Goal: Contribute content: Contribute content

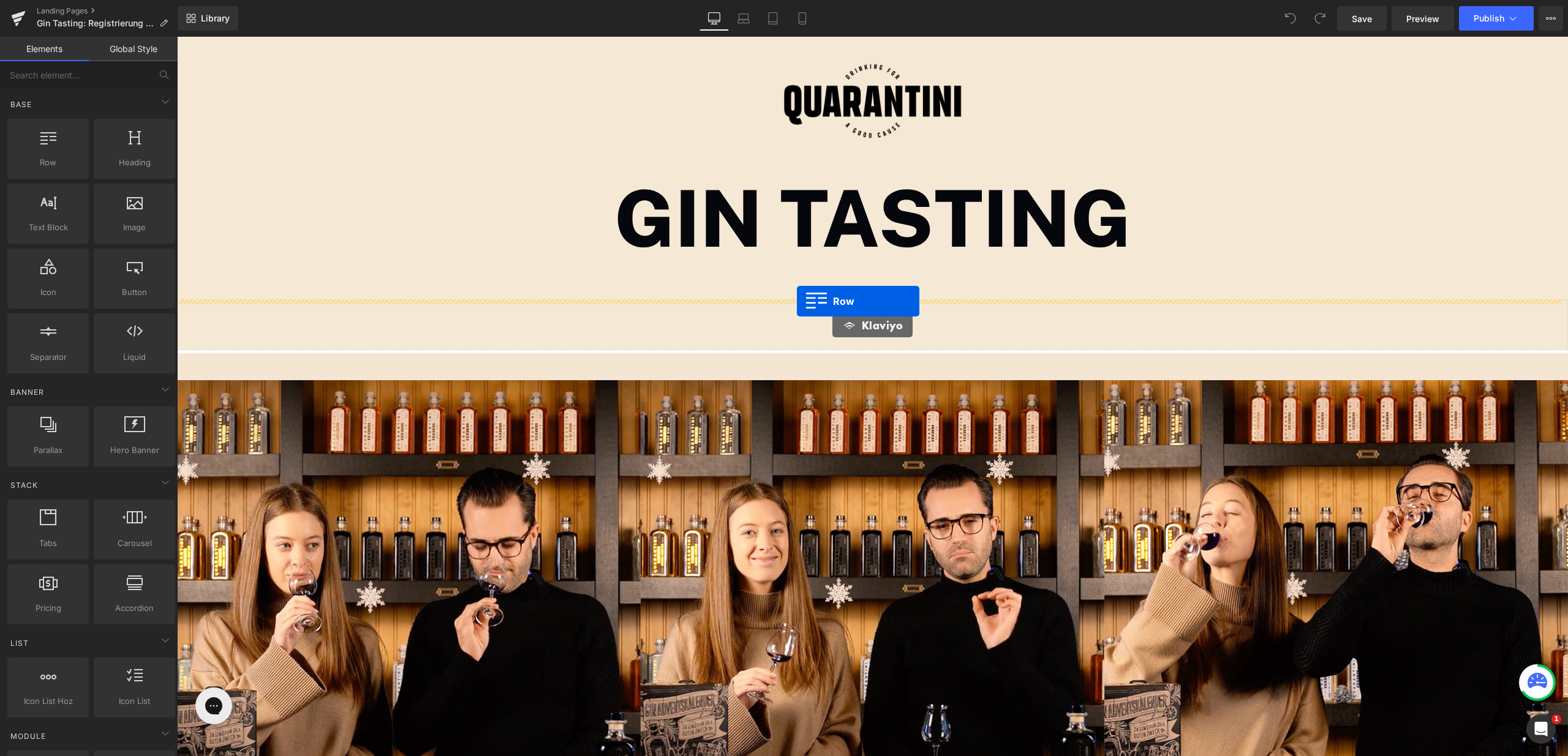
drag, startPoint x: 212, startPoint y: 186, endPoint x: 797, endPoint y: 301, distance: 596.2
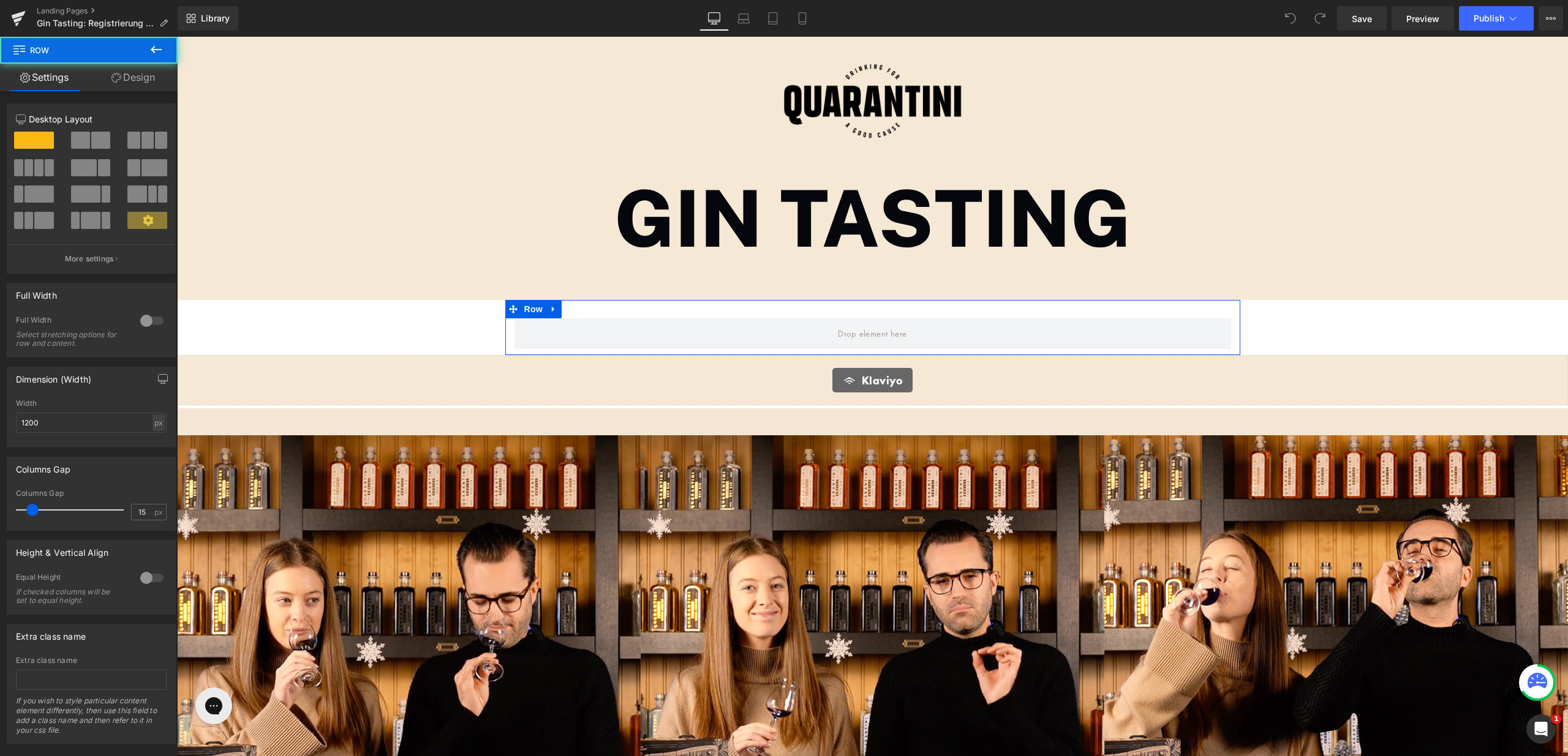
scroll to position [1838, 1382]
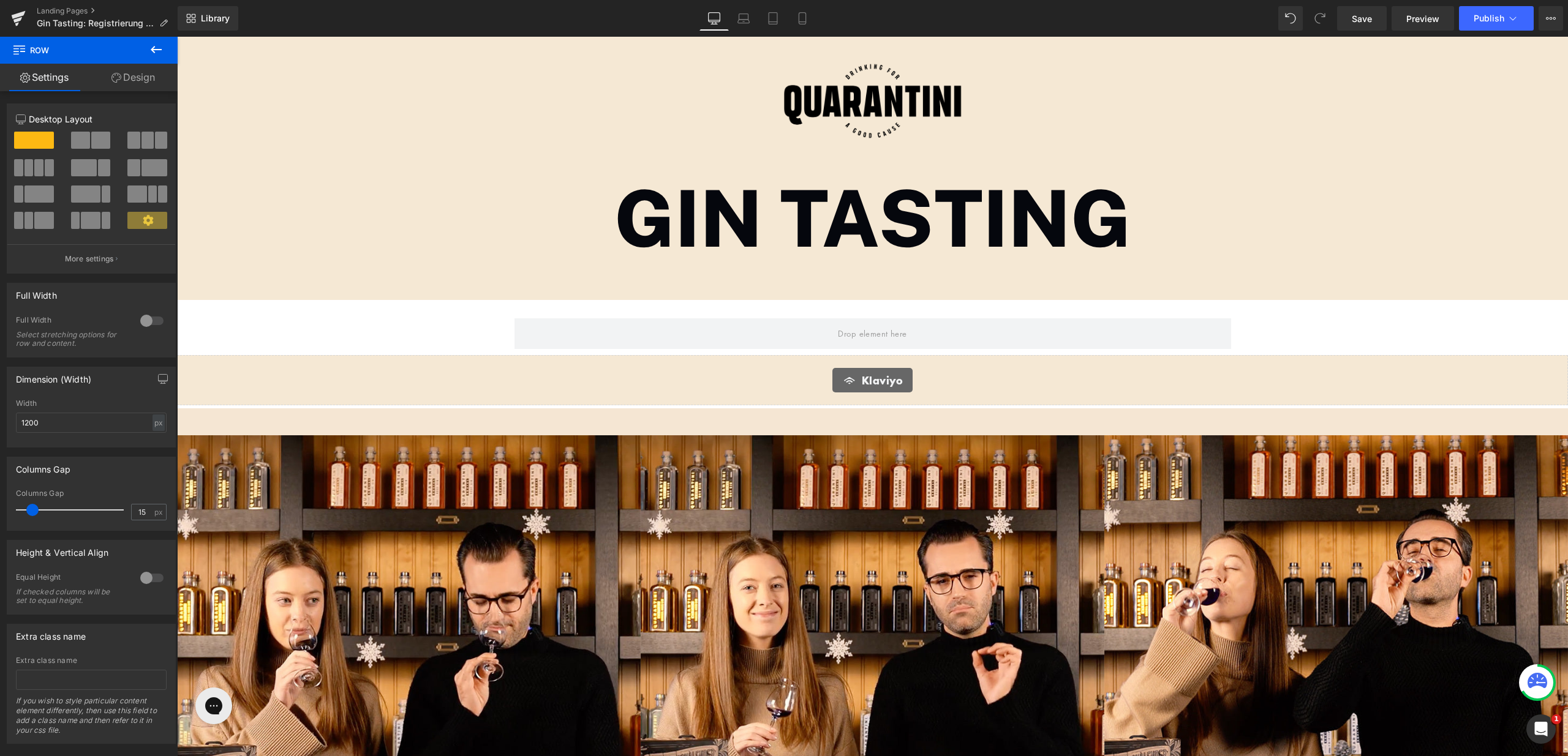
click at [295, 377] on div "Klaviyo" at bounding box center [873, 380] width 1366 height 25
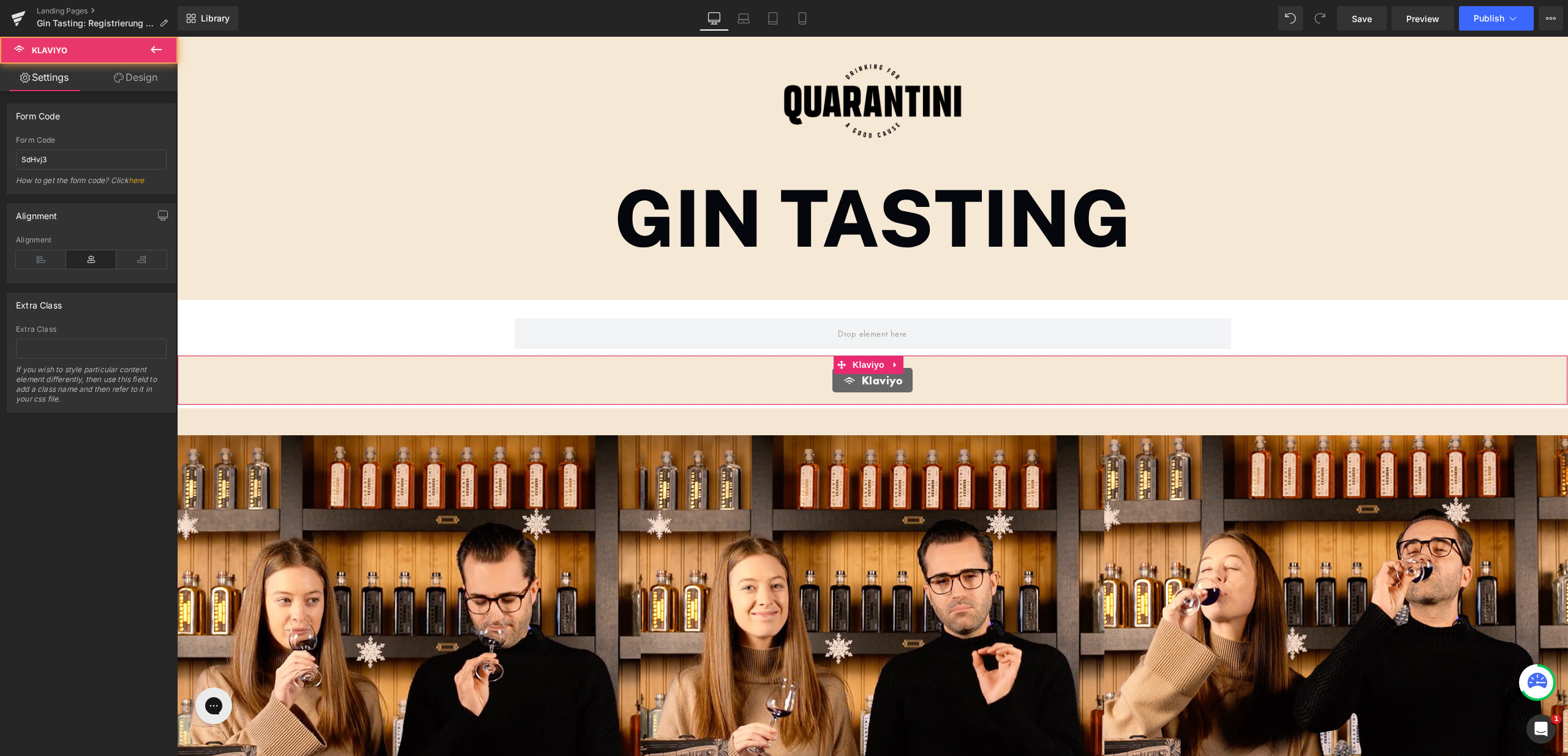
click at [153, 82] on link "Design" at bounding box center [136, 78] width 89 height 28
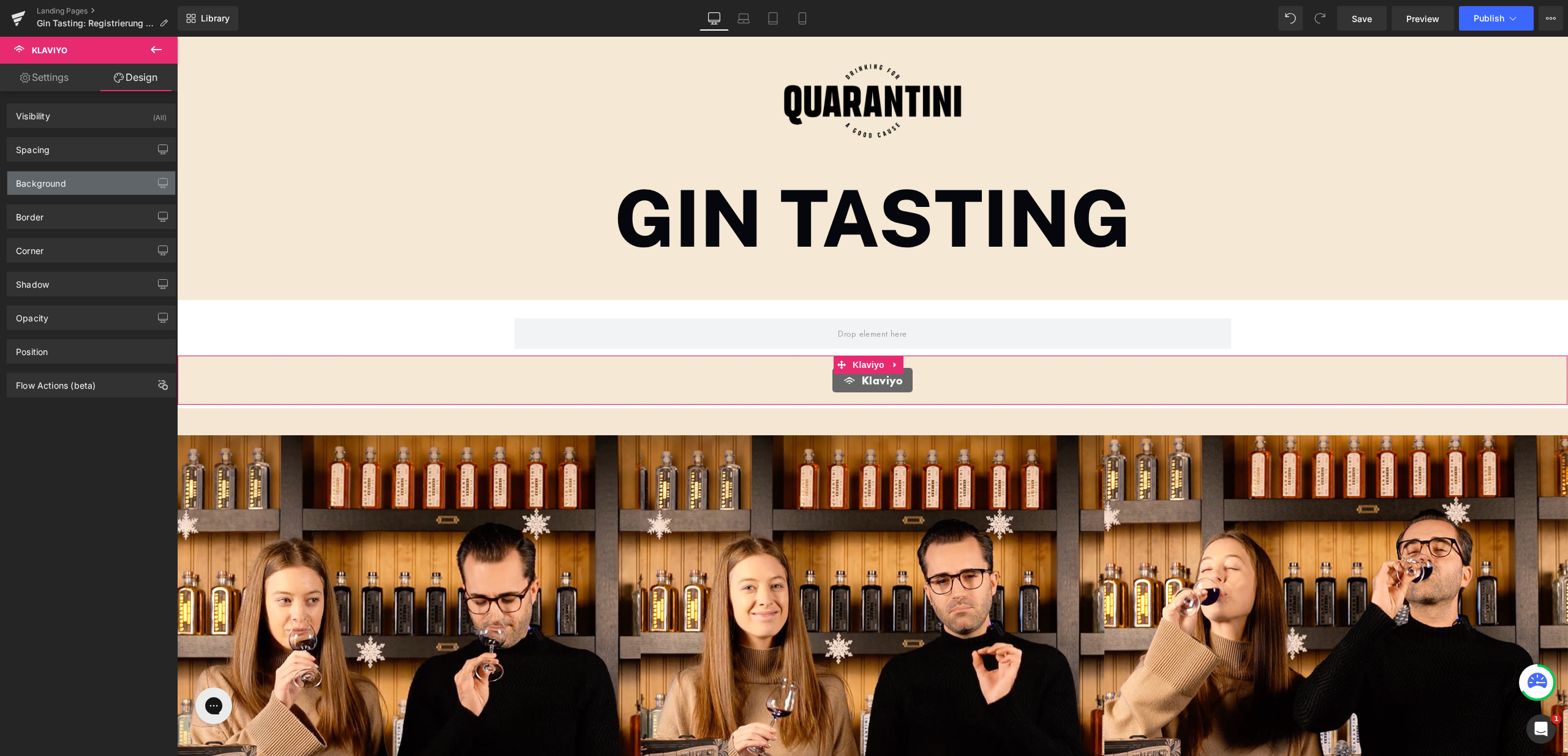
click at [75, 179] on div "Background" at bounding box center [91, 182] width 168 height 23
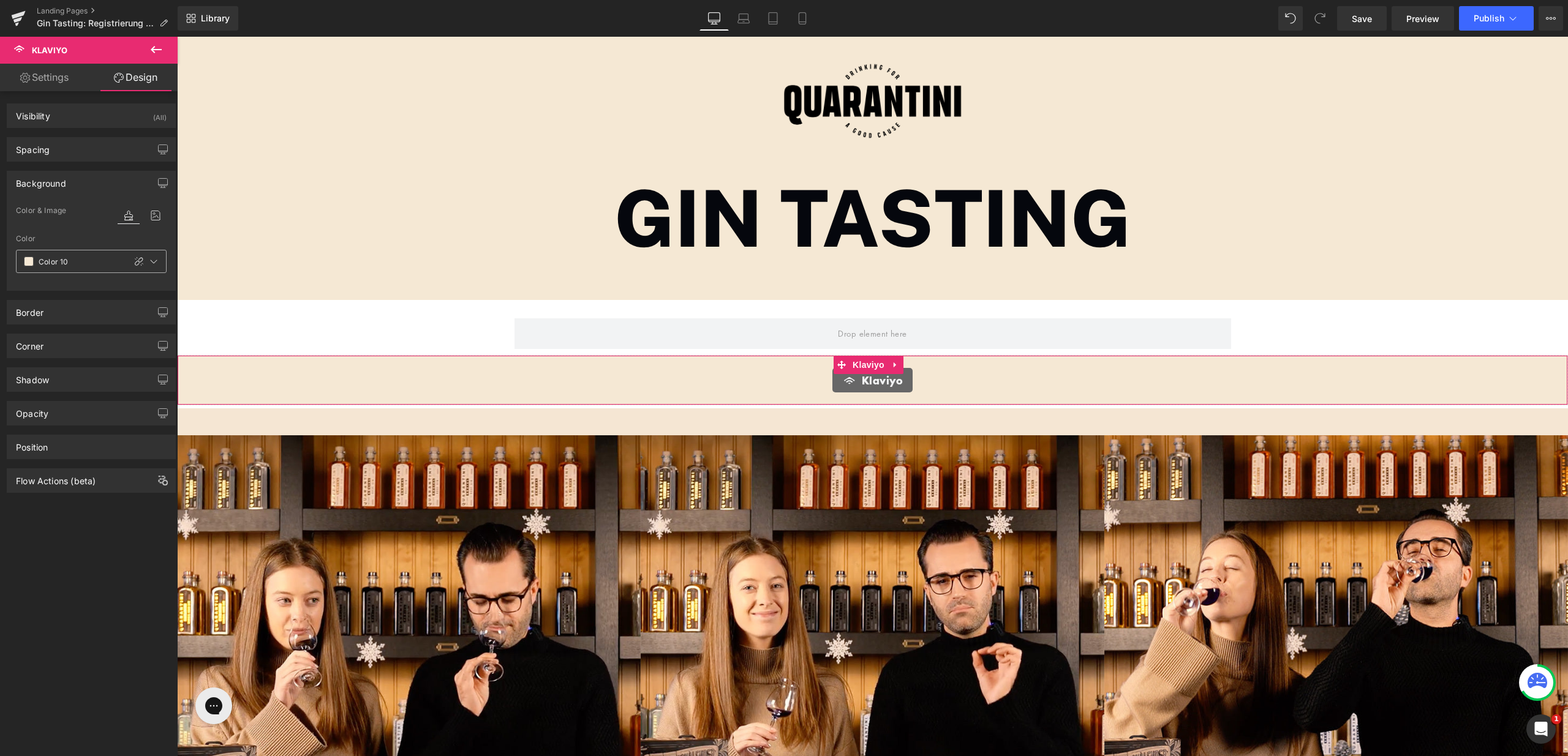
click at [78, 262] on input "Color 10" at bounding box center [78, 261] width 80 height 13
type input "0"
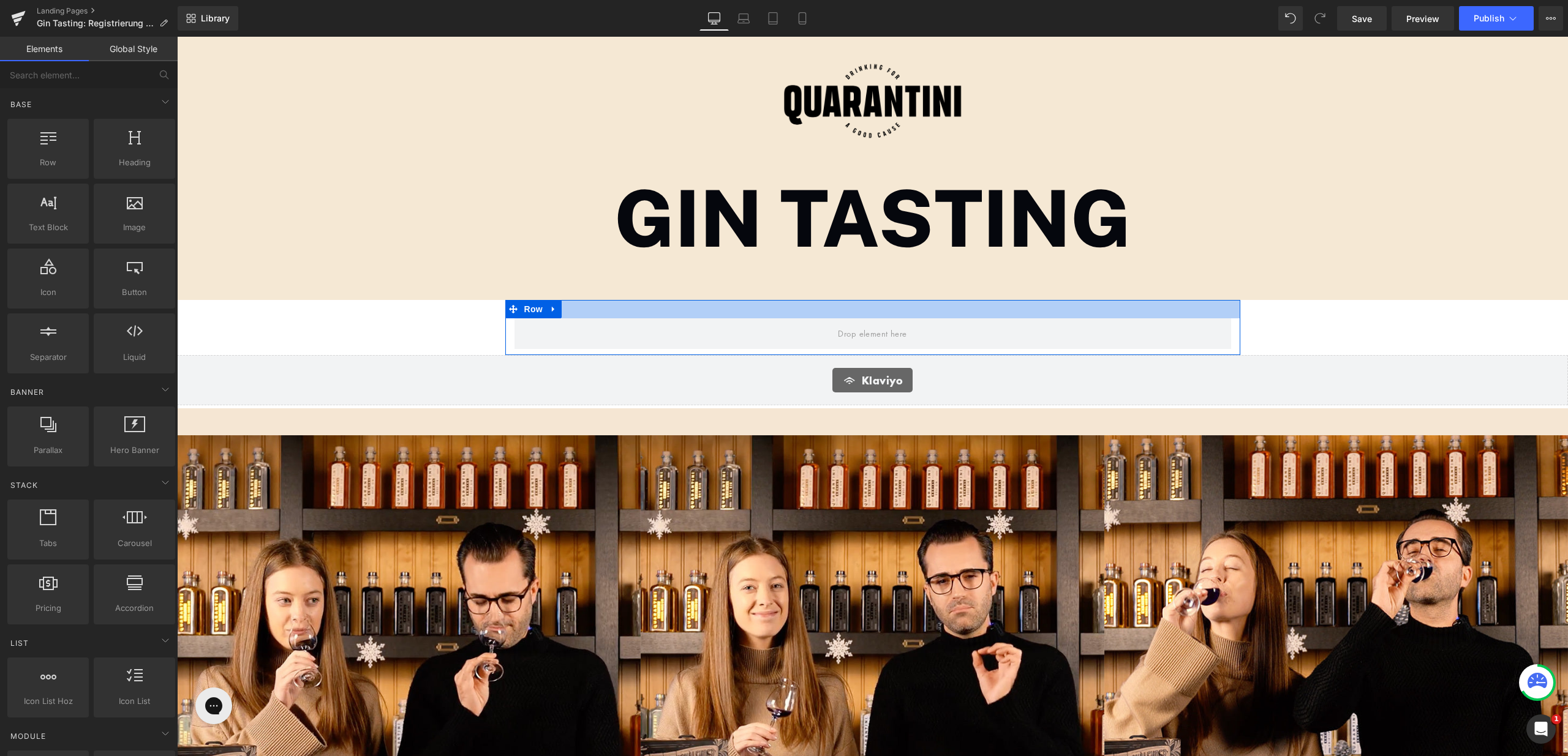
click at [614, 310] on div at bounding box center [873, 309] width 735 height 19
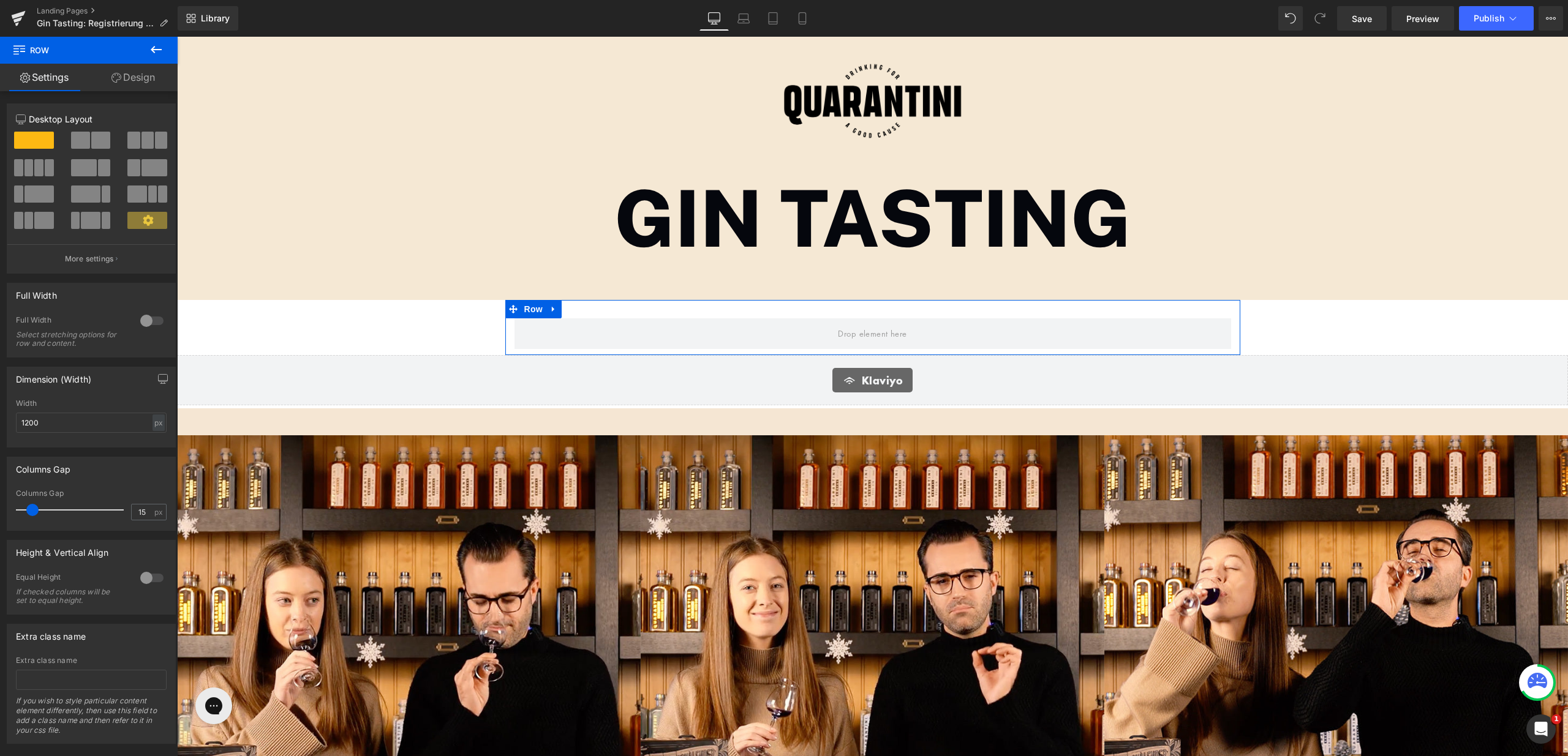
click at [135, 65] on link "Design" at bounding box center [133, 78] width 89 height 28
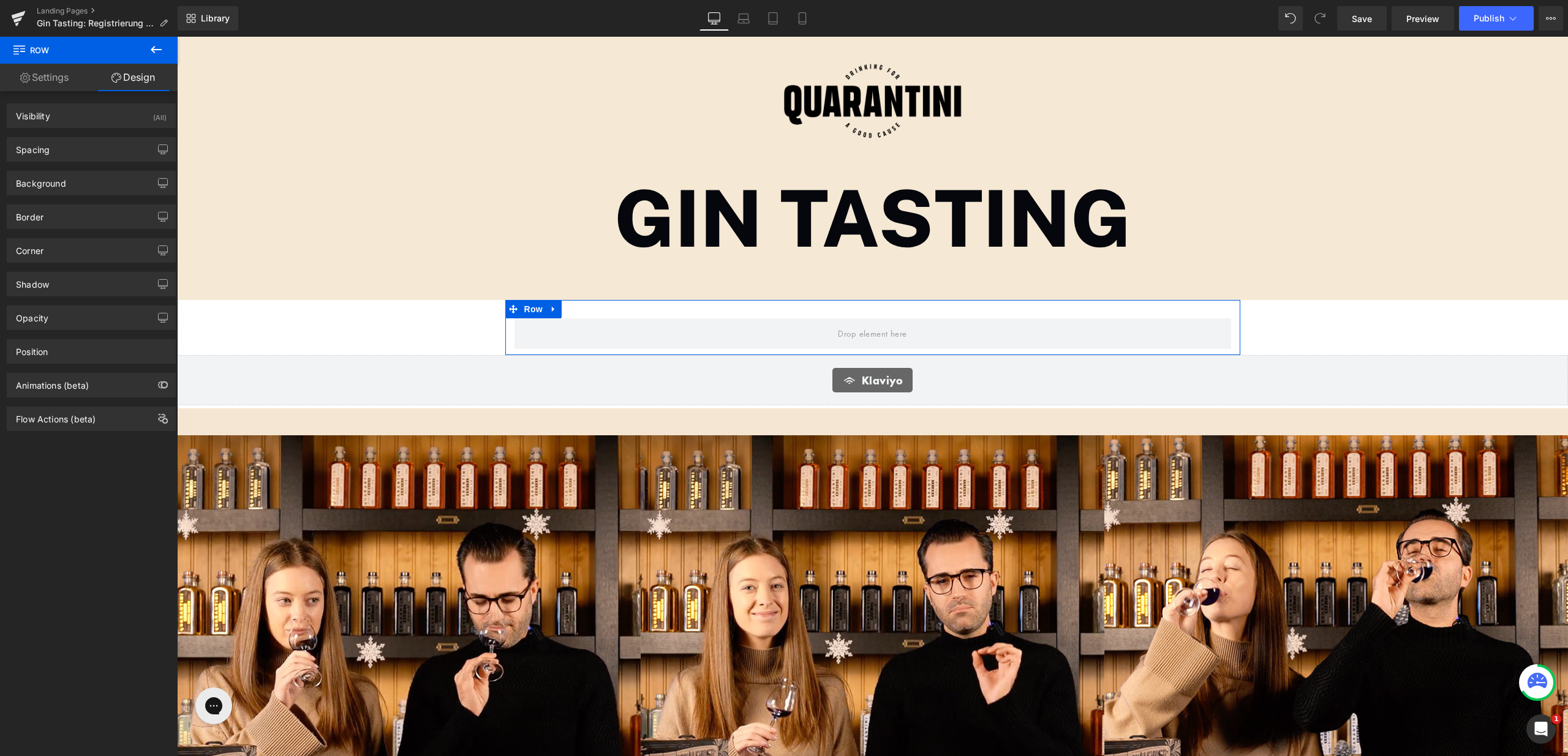
click at [102, 170] on div "Background Color & Image color transparent Color transparent 0 % Image Replace …" at bounding box center [92, 178] width 183 height 34
click at [92, 186] on div "Background" at bounding box center [91, 182] width 168 height 23
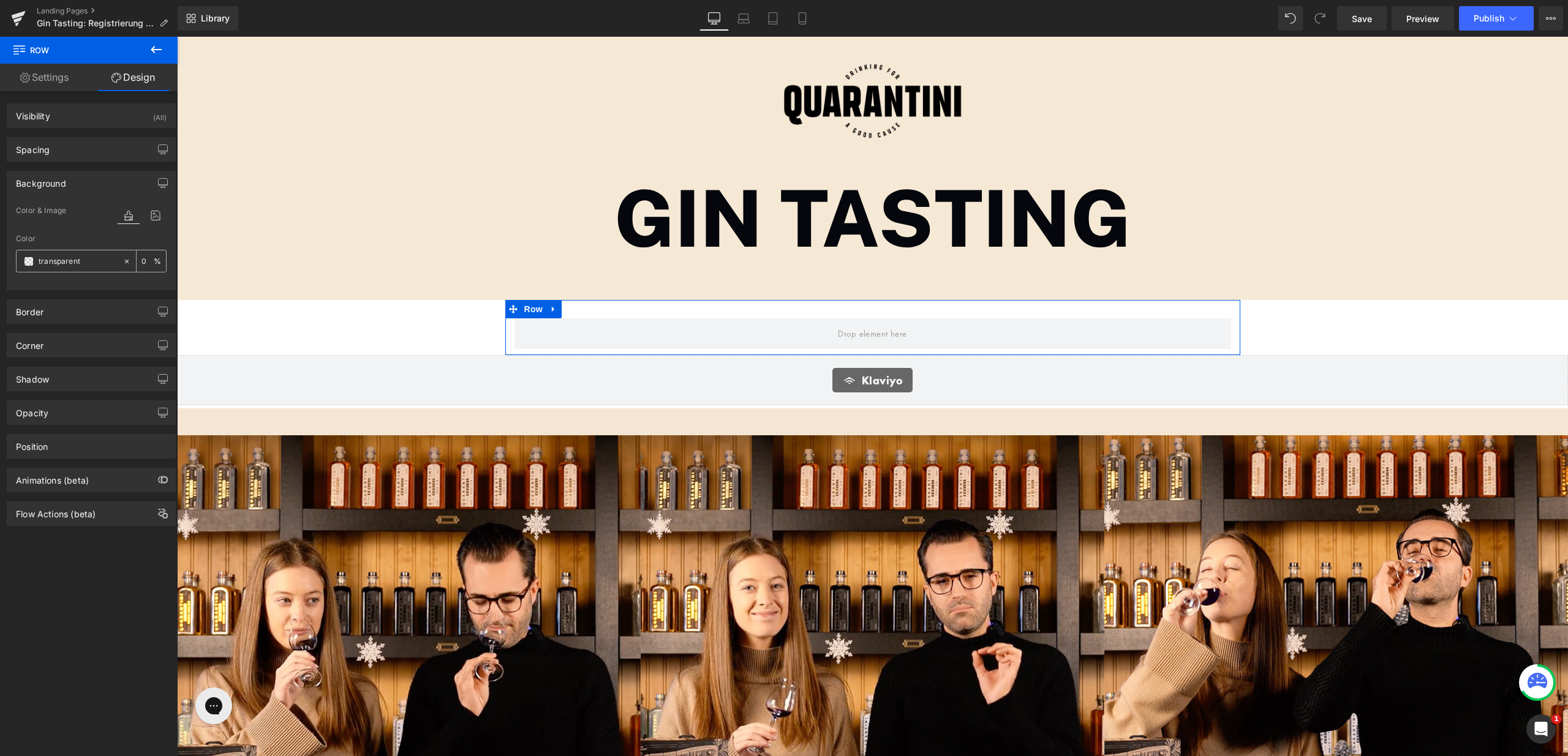
click at [123, 261] on icon at bounding box center [127, 261] width 9 height 9
click at [123, 263] on icon at bounding box center [127, 261] width 9 height 9
click at [86, 268] on div "none" at bounding box center [70, 261] width 106 height 21
click at [80, 263] on input "none" at bounding box center [78, 261] width 78 height 13
paste input "Color 10"
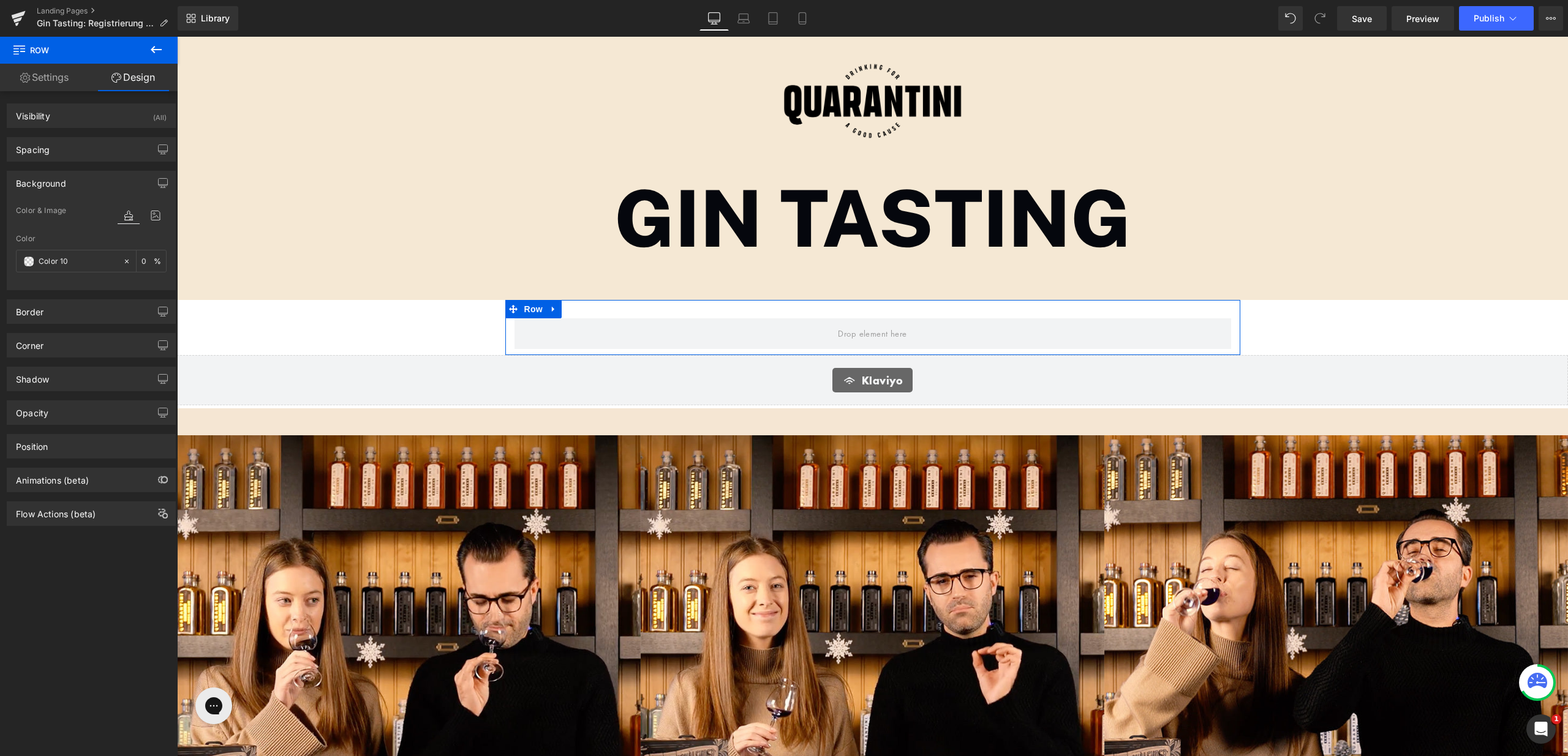
click at [72, 243] on div "Color Color 10 0 %" at bounding box center [91, 261] width 151 height 52
click at [63, 255] on input "Color 10" at bounding box center [78, 261] width 78 height 13
click at [34, 265] on div "Color 10" at bounding box center [70, 261] width 106 height 21
click at [33, 264] on span at bounding box center [29, 261] width 10 height 10
click at [47, 238] on div "Color" at bounding box center [91, 239] width 151 height 9
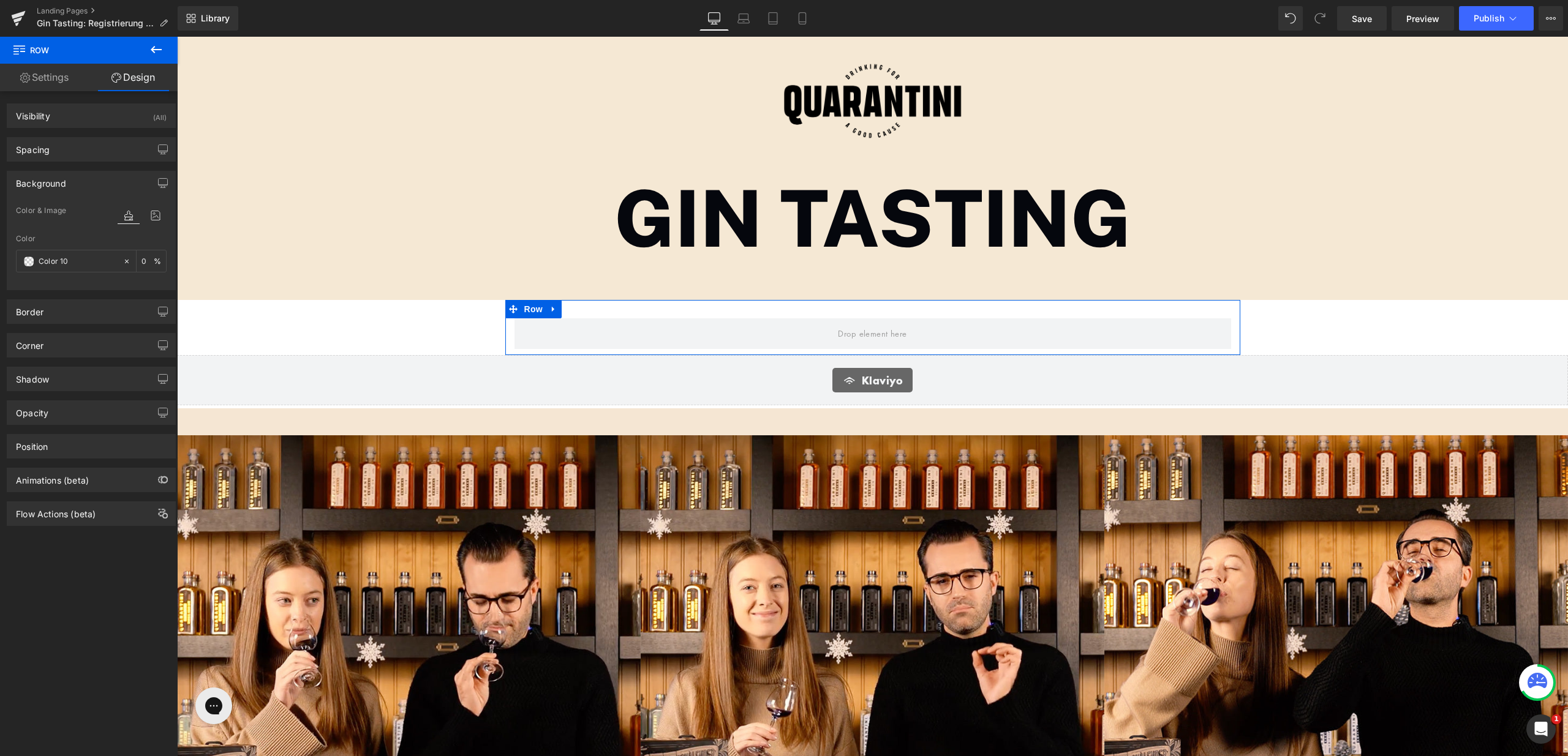
click at [118, 221] on icon at bounding box center [128, 216] width 22 height 16
click at [123, 259] on icon at bounding box center [127, 261] width 9 height 9
type input "none"
click at [94, 263] on input "none" at bounding box center [78, 261] width 78 height 13
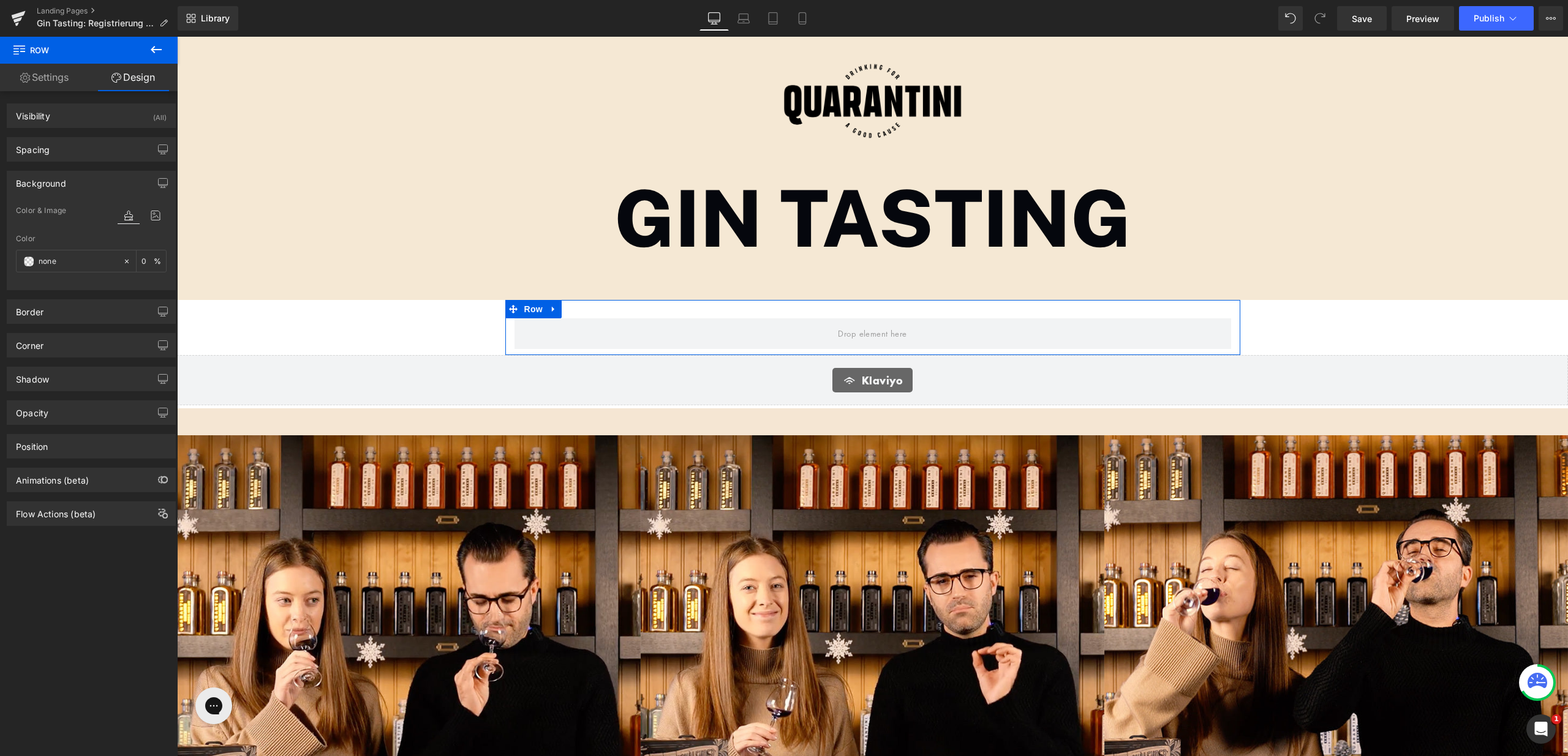
click at [54, 206] on span "Color & Image" at bounding box center [41, 210] width 50 height 9
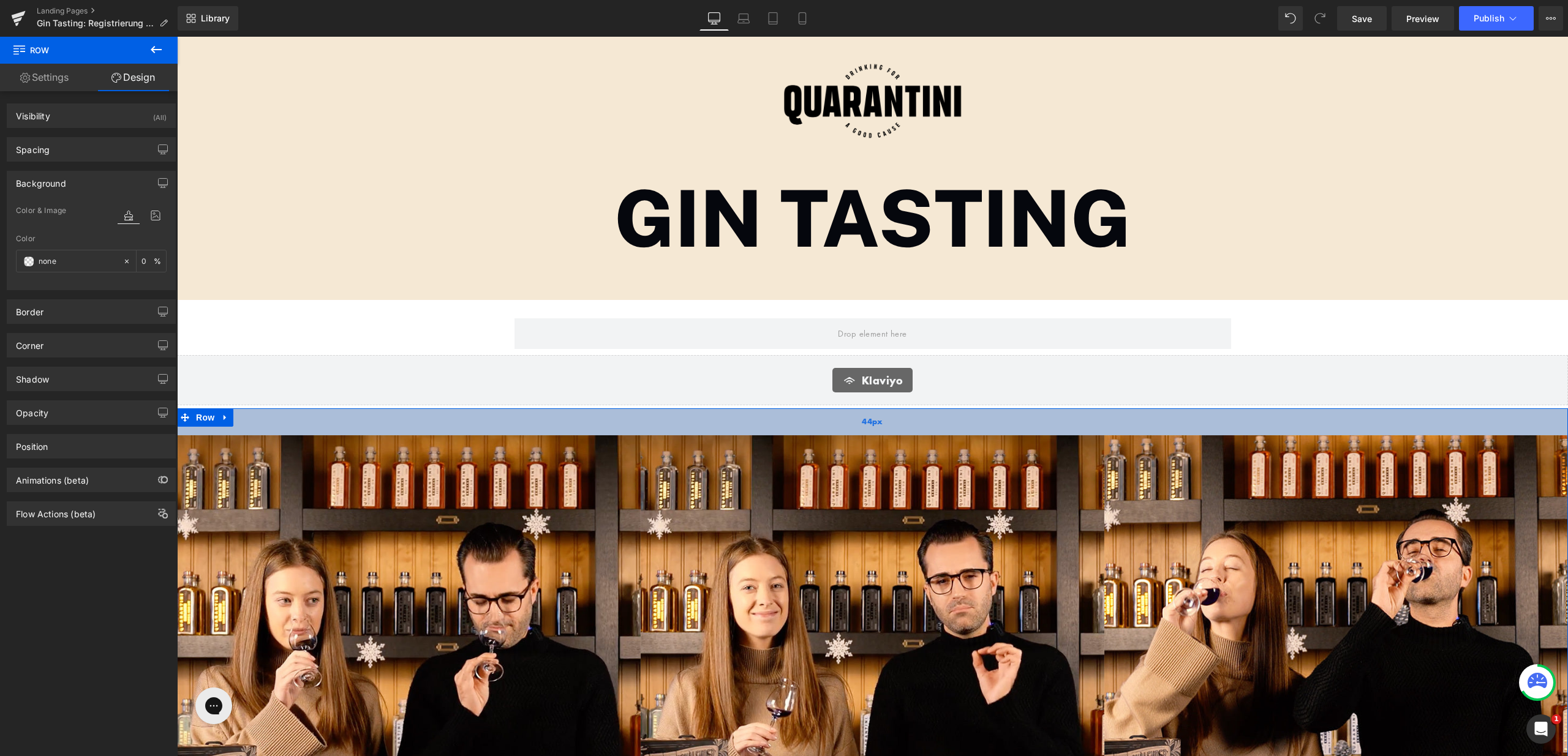
click at [490, 418] on div "44px" at bounding box center [873, 422] width 1391 height 27
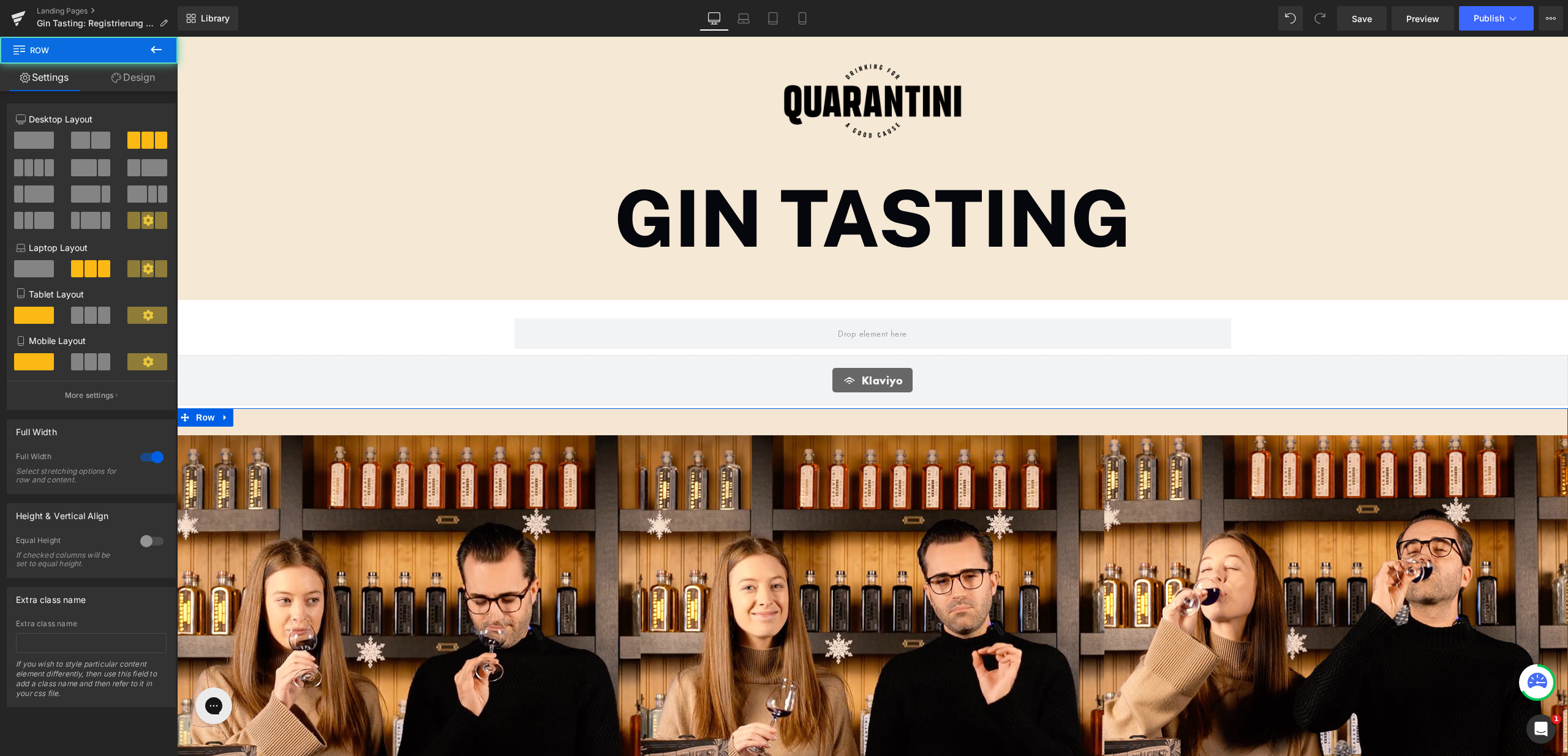
click at [143, 78] on link "Design" at bounding box center [133, 78] width 89 height 28
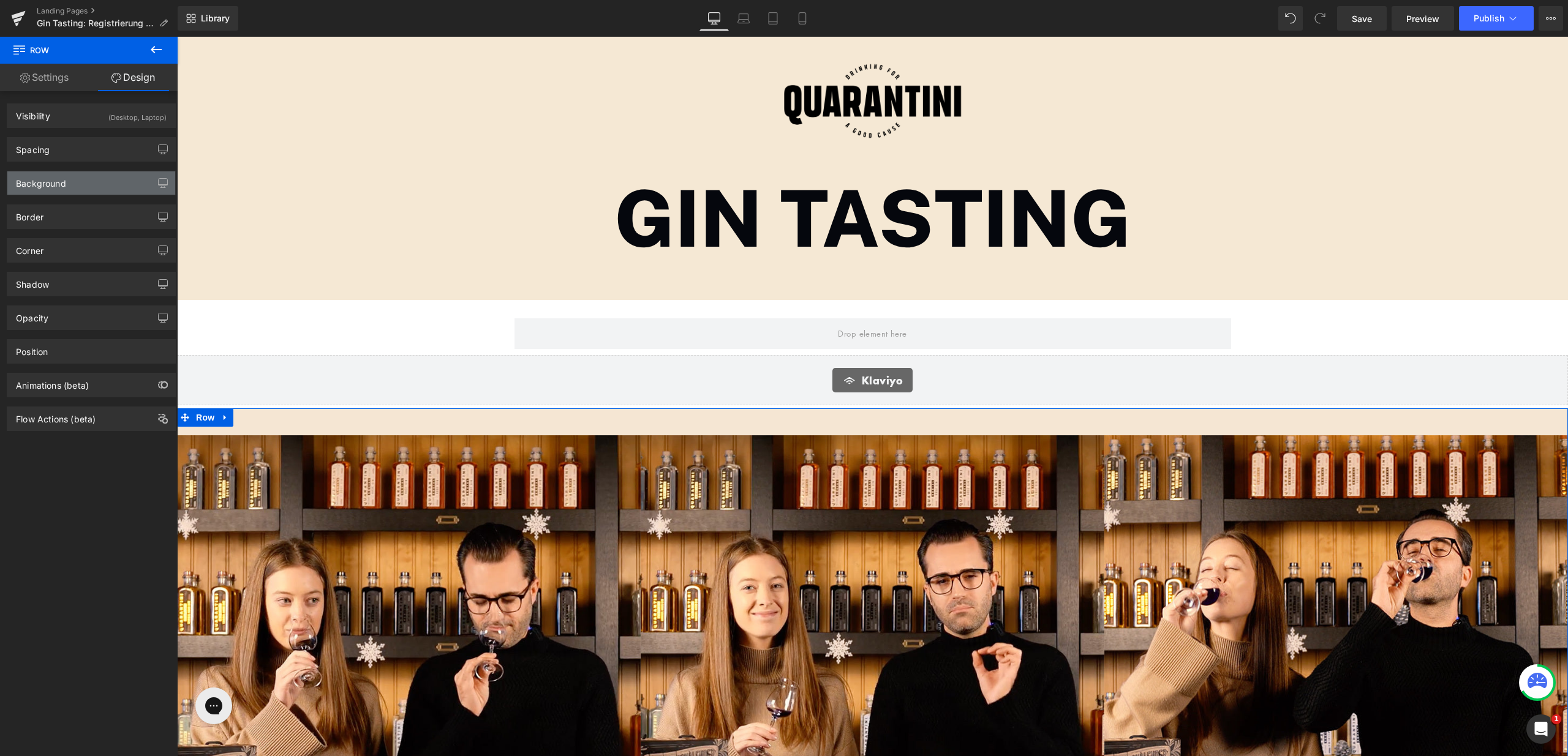
click at [109, 172] on div "Background" at bounding box center [91, 182] width 168 height 23
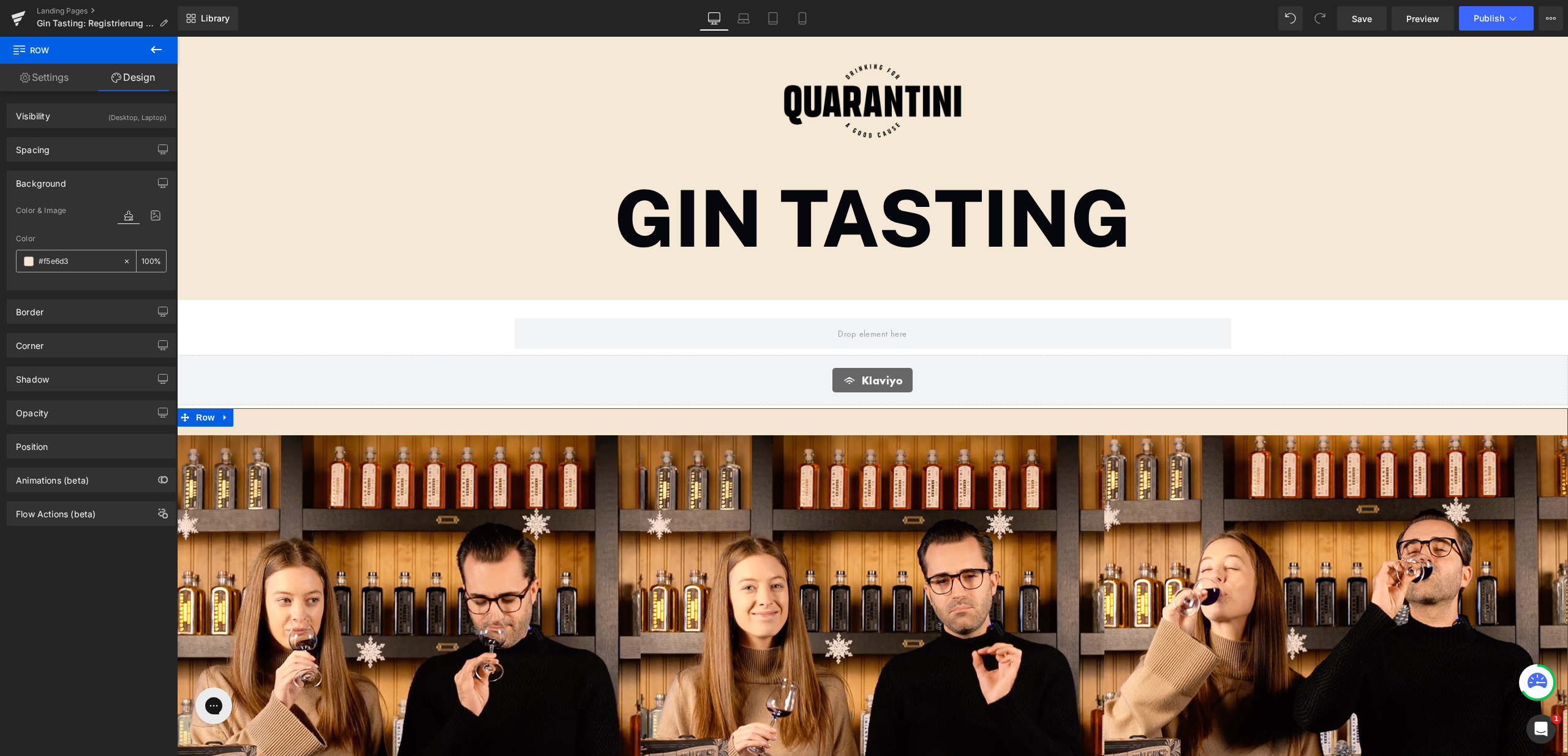
drag, startPoint x: 84, startPoint y: 263, endPoint x: 31, endPoint y: 263, distance: 53.0
click at [31, 263] on div "#f5e6d3" at bounding box center [70, 261] width 106 height 21
drag, startPoint x: 86, startPoint y: 259, endPoint x: 17, endPoint y: 259, distance: 69.0
click at [17, 259] on div "#f5e6d3" at bounding box center [70, 261] width 106 height 21
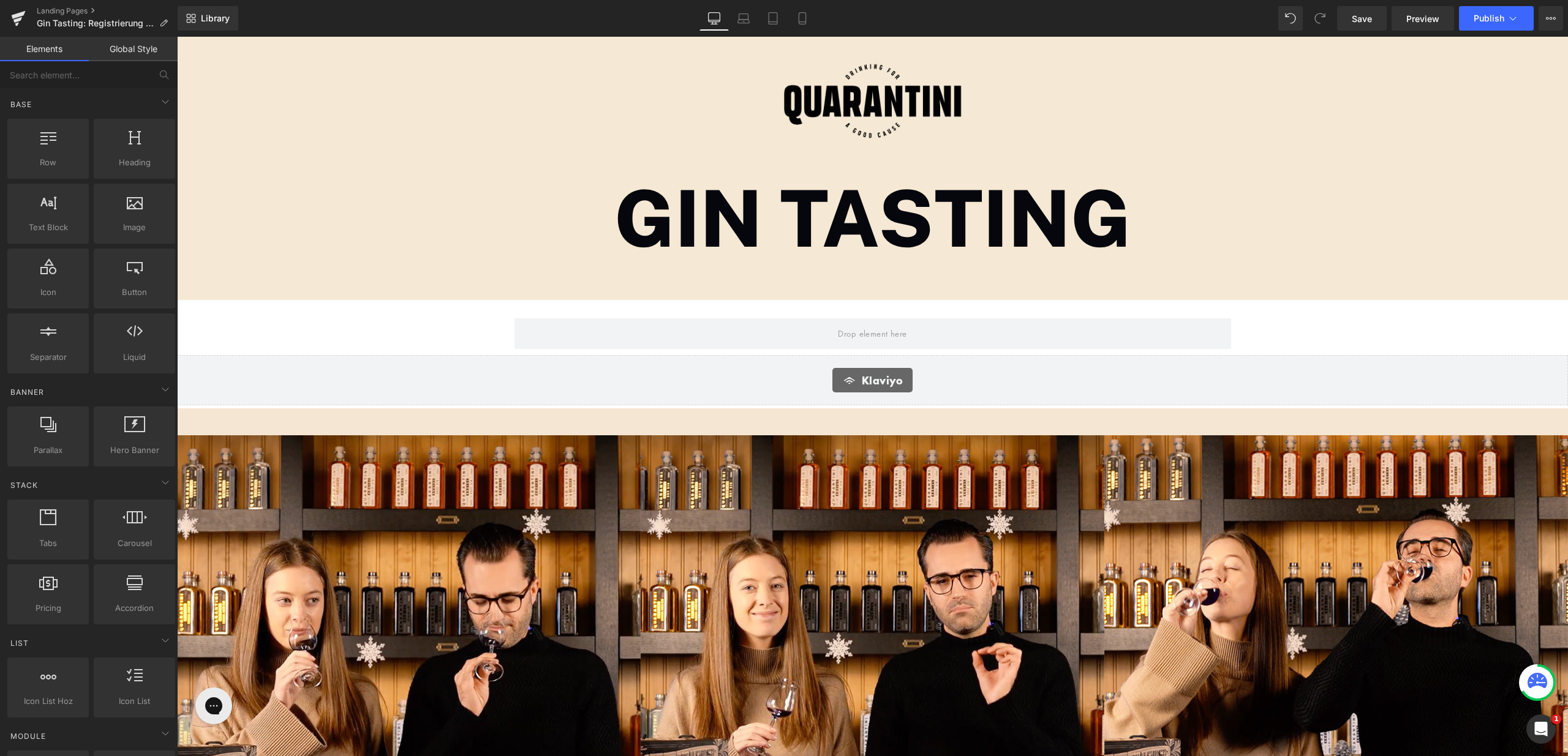
click at [546, 306] on link at bounding box center [554, 309] width 16 height 19
click at [528, 310] on span "Row" at bounding box center [534, 310] width 25 height 19
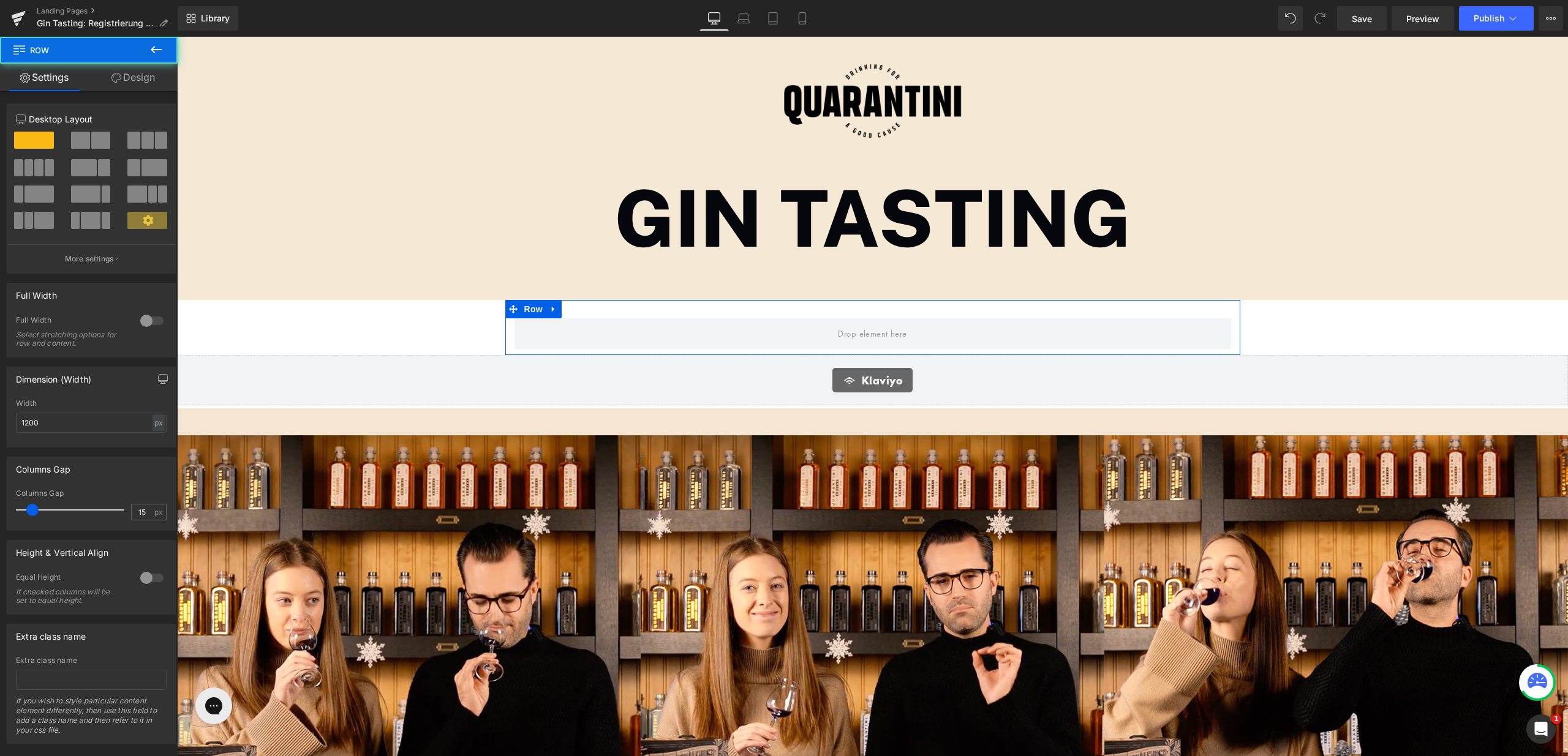
click at [151, 88] on link "Design" at bounding box center [133, 78] width 89 height 28
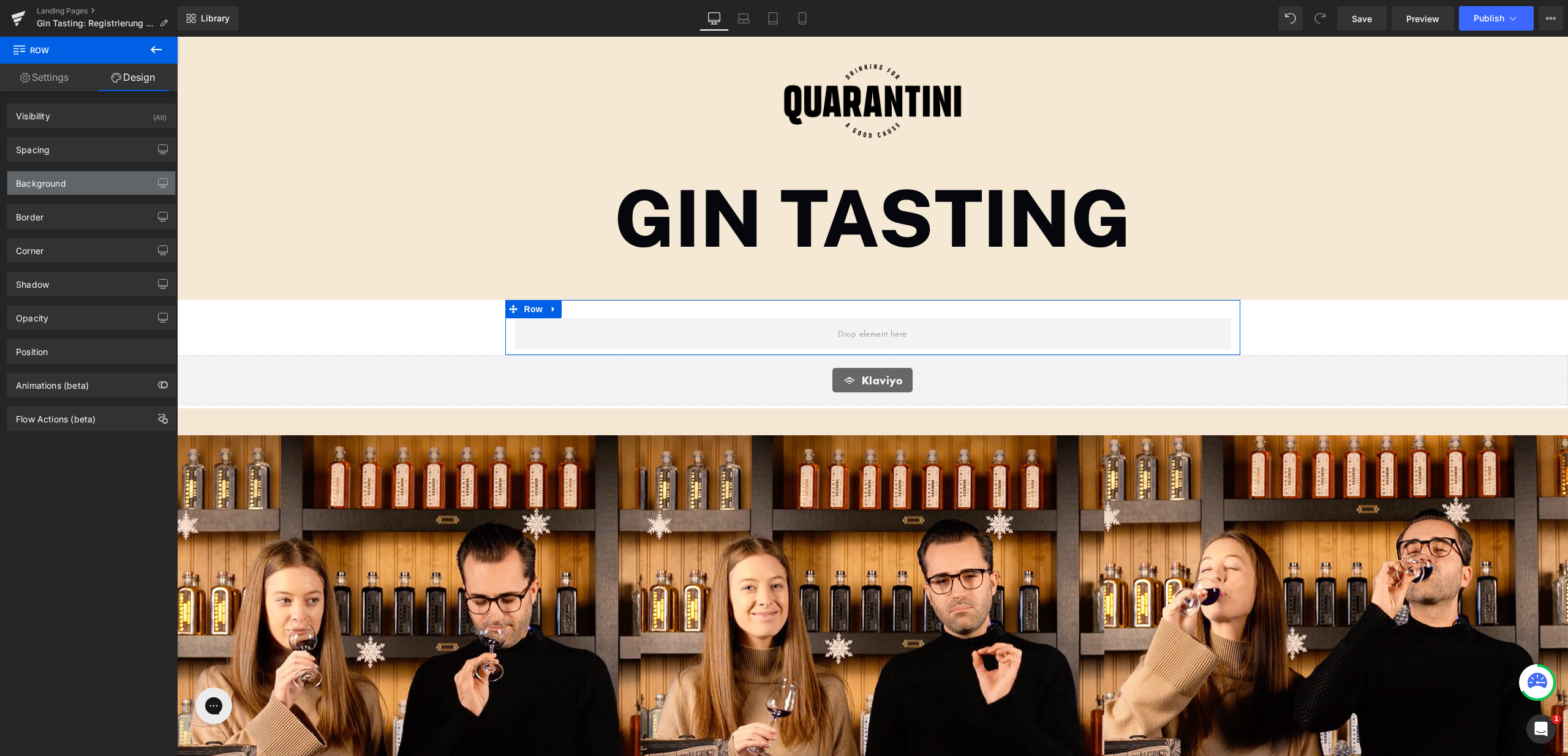
click at [129, 176] on div "Background" at bounding box center [91, 182] width 168 height 23
type input "none"
type input "0"
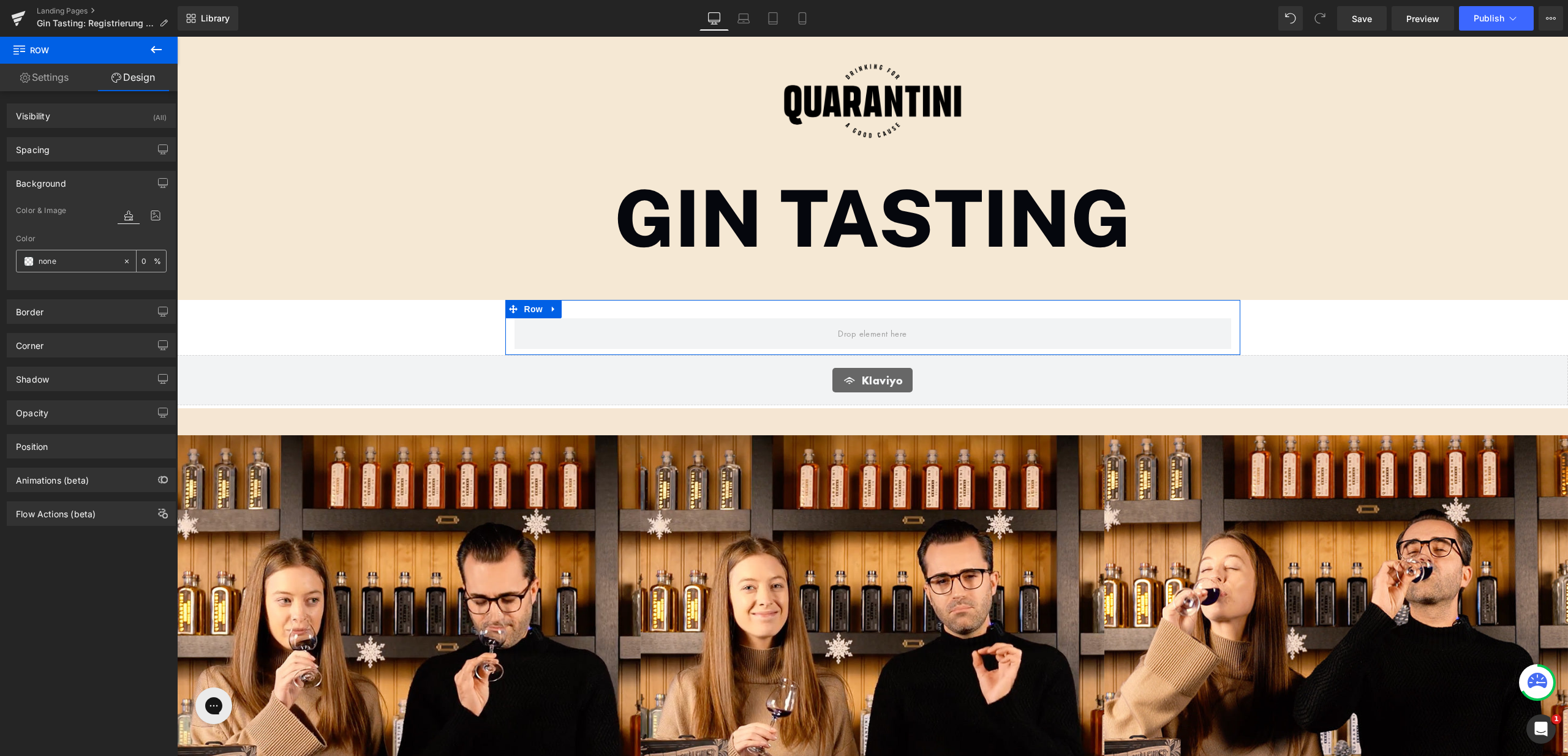
click at [85, 257] on input "none" at bounding box center [78, 261] width 78 height 13
paste input "#f5e6d3"
type input "#f5e6d3"
type input "100"
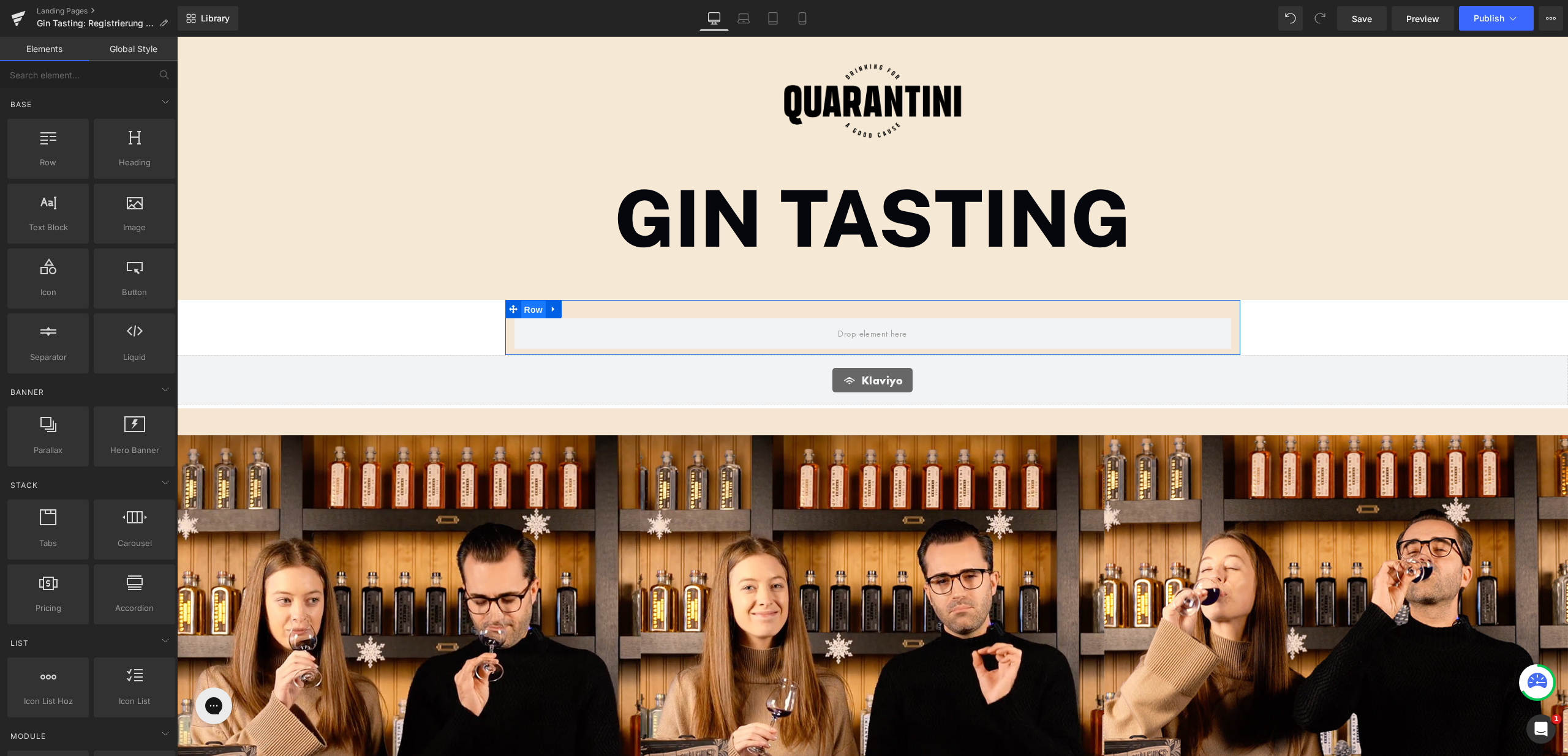
click at [522, 307] on span "Row" at bounding box center [534, 310] width 25 height 19
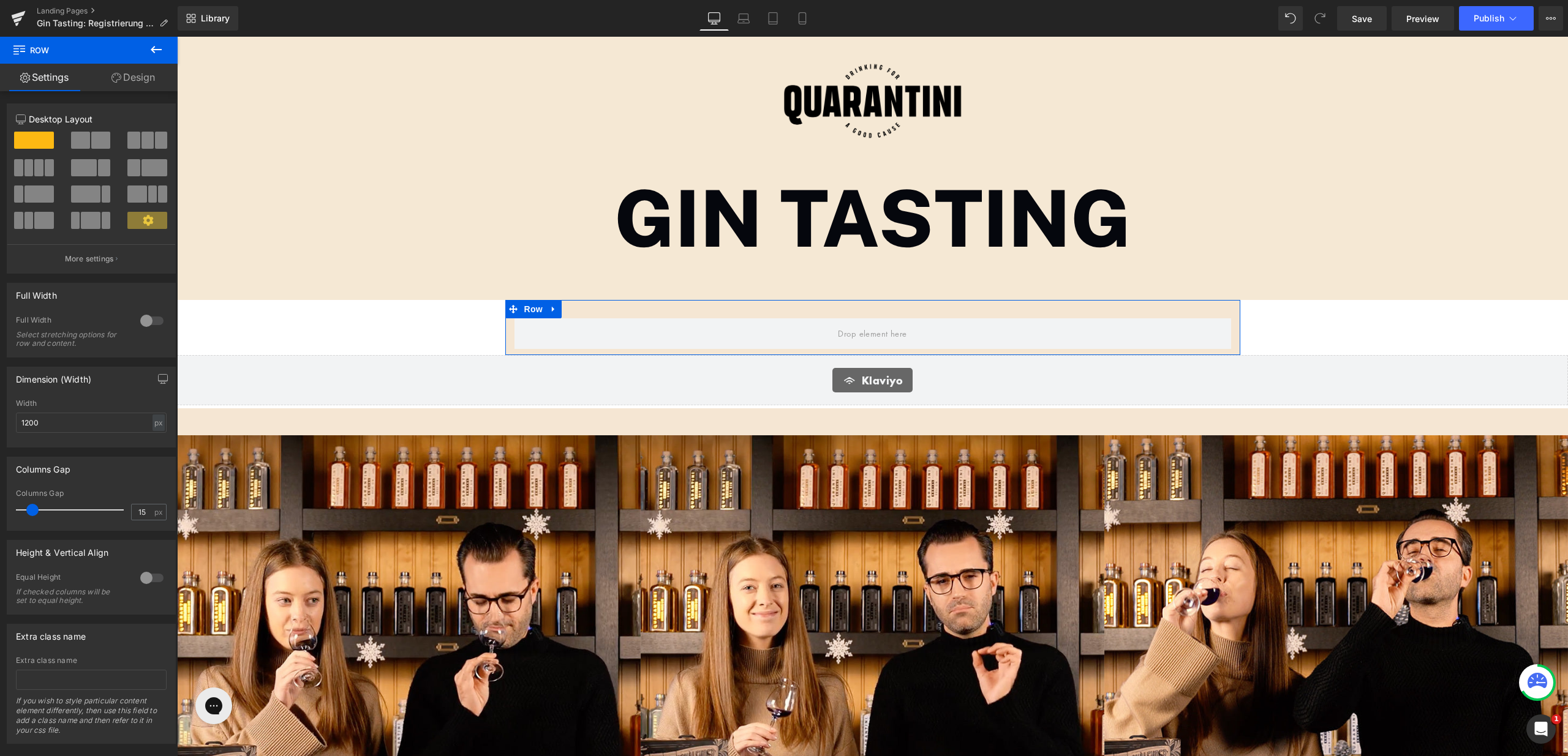
click at [139, 323] on div at bounding box center [152, 321] width 29 height 20
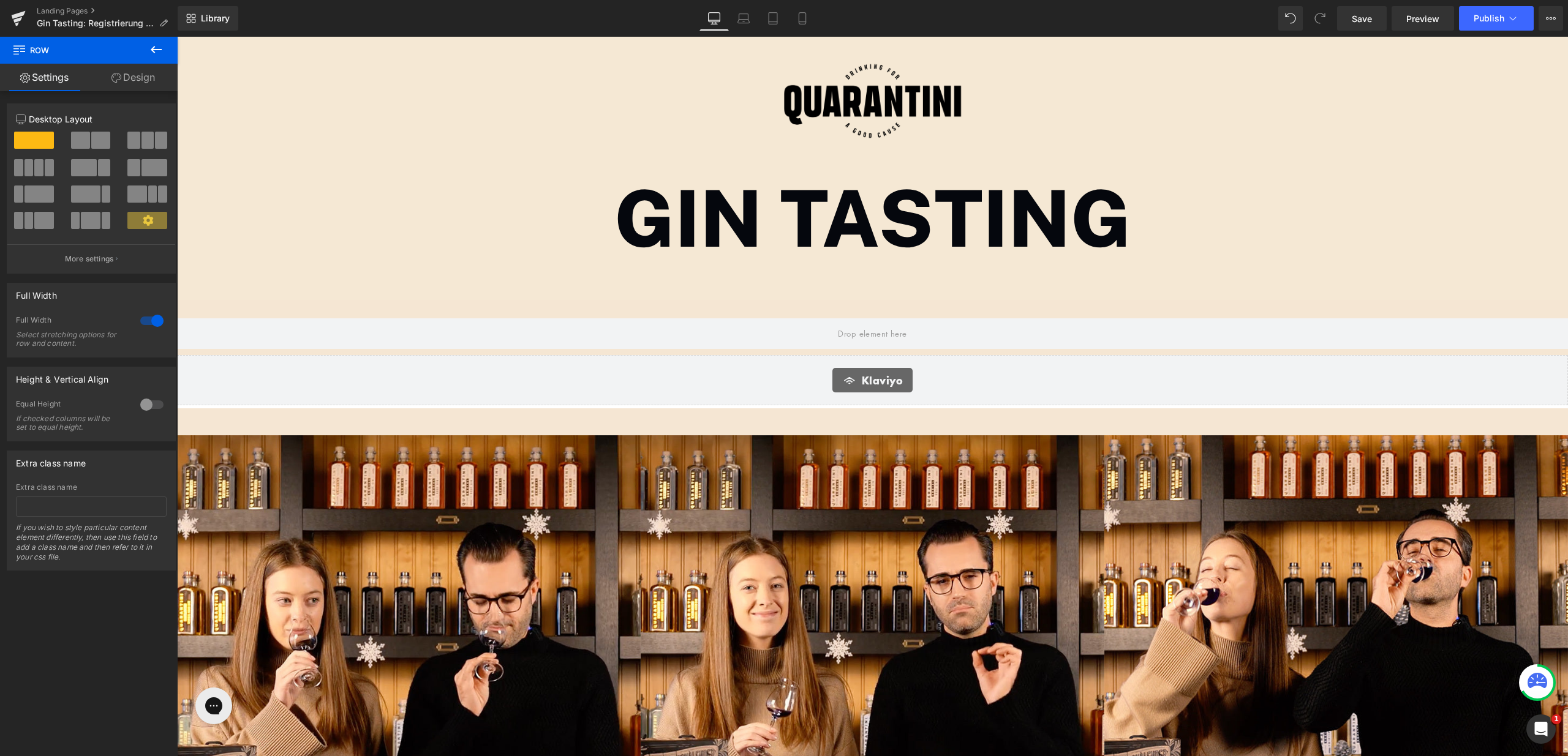
click at [160, 54] on icon at bounding box center [156, 50] width 15 height 15
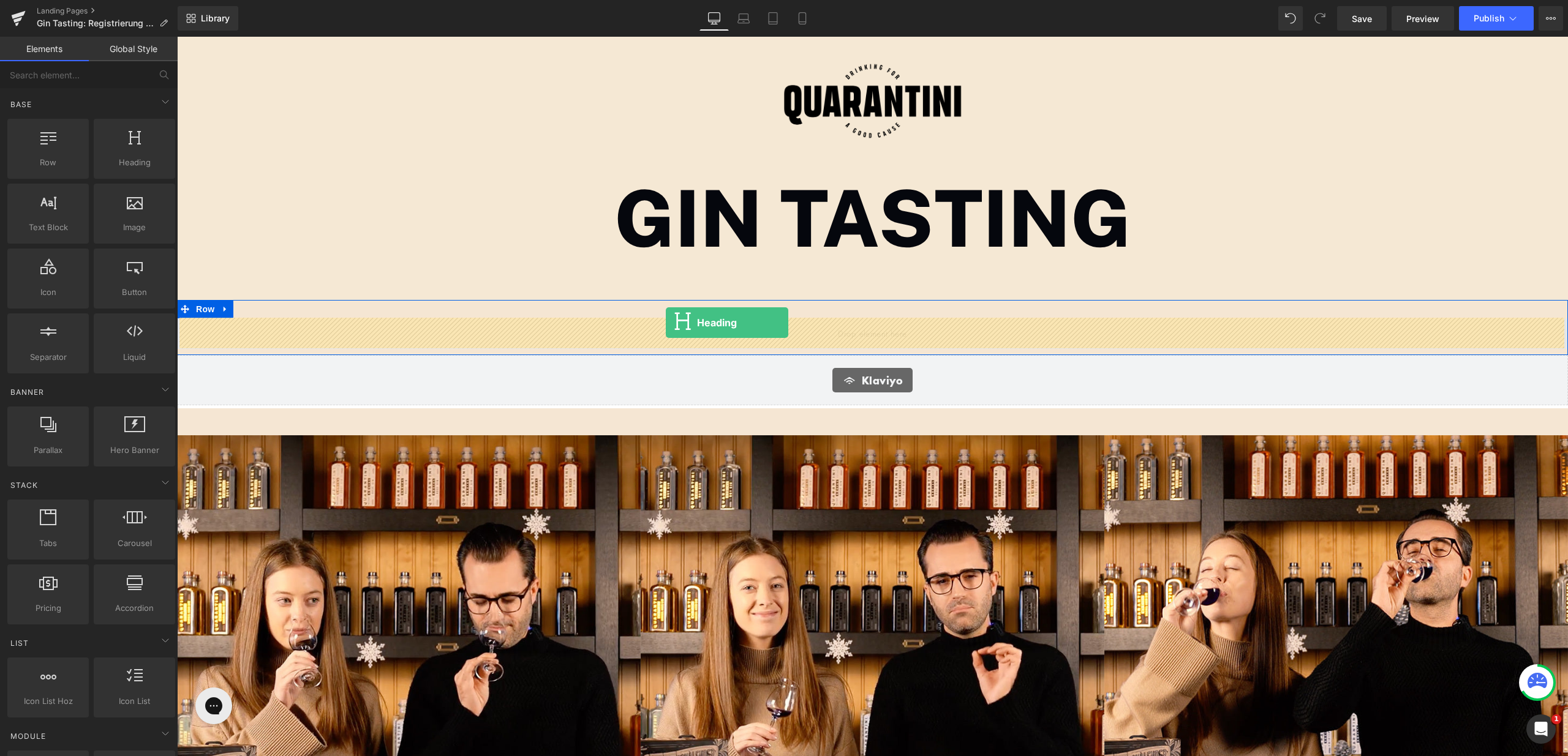
drag, startPoint x: 298, startPoint y: 190, endPoint x: 666, endPoint y: 323, distance: 391.3
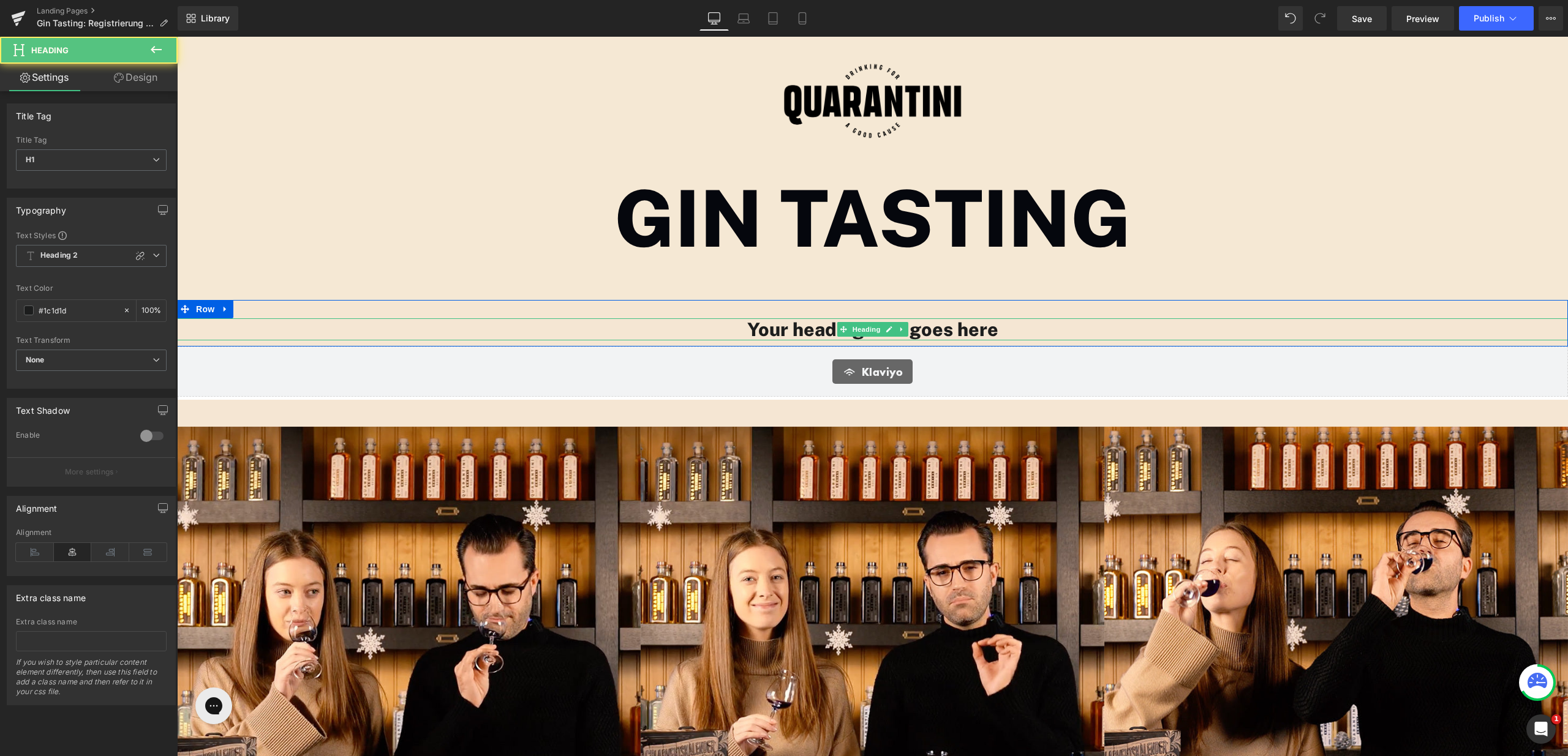
scroll to position [1830, 1382]
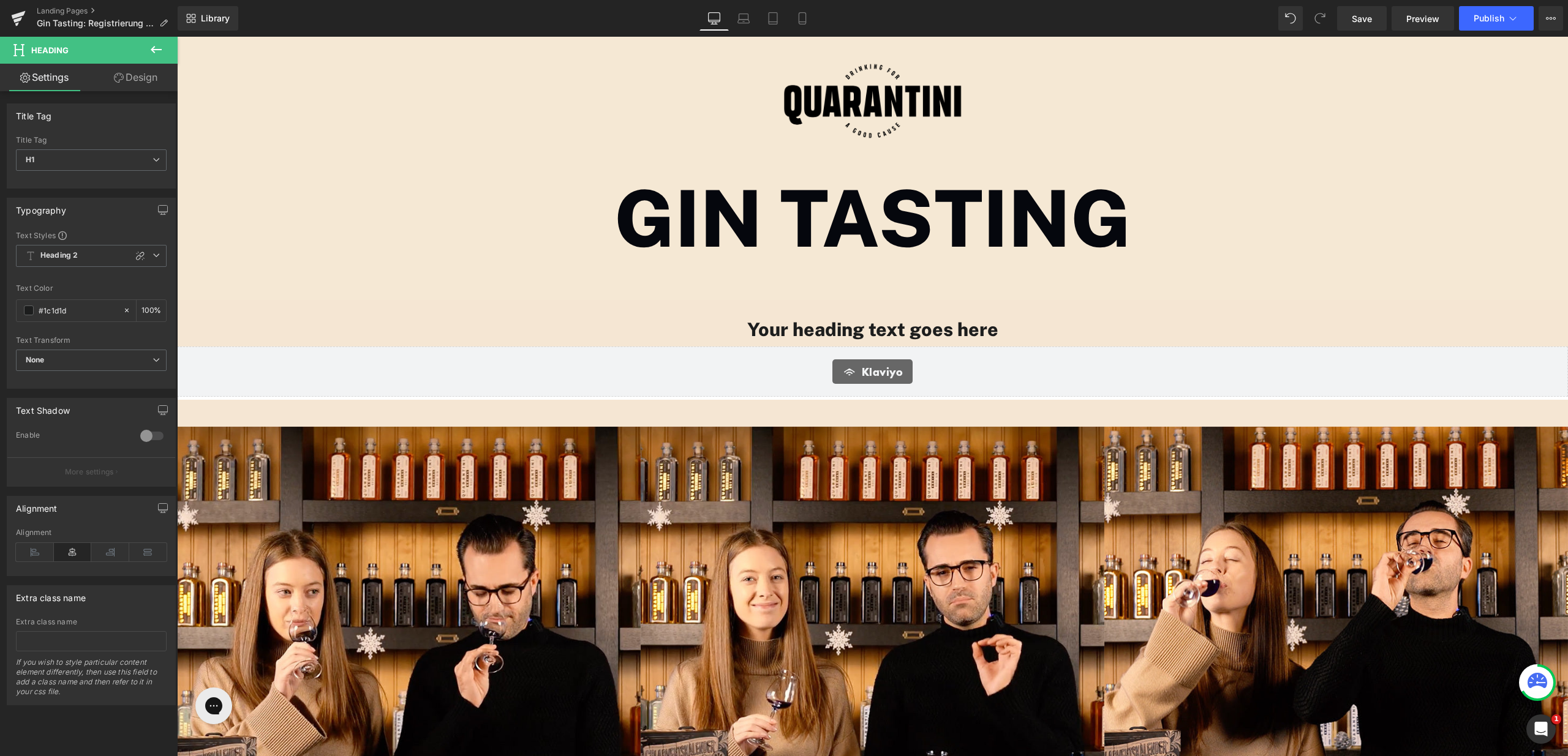
click at [157, 52] on icon at bounding box center [156, 50] width 15 height 15
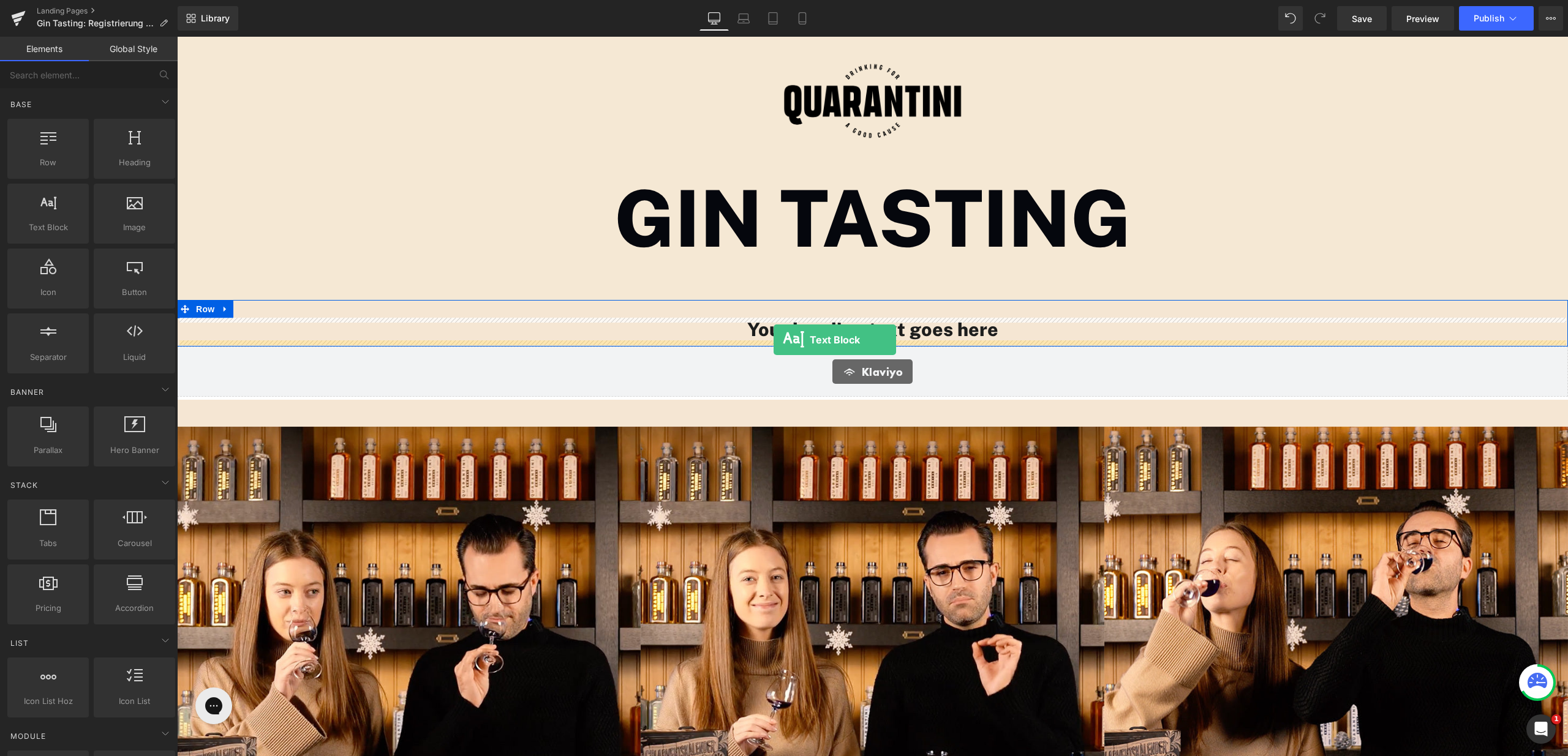
drag, startPoint x: 236, startPoint y: 248, endPoint x: 774, endPoint y: 340, distance: 545.8
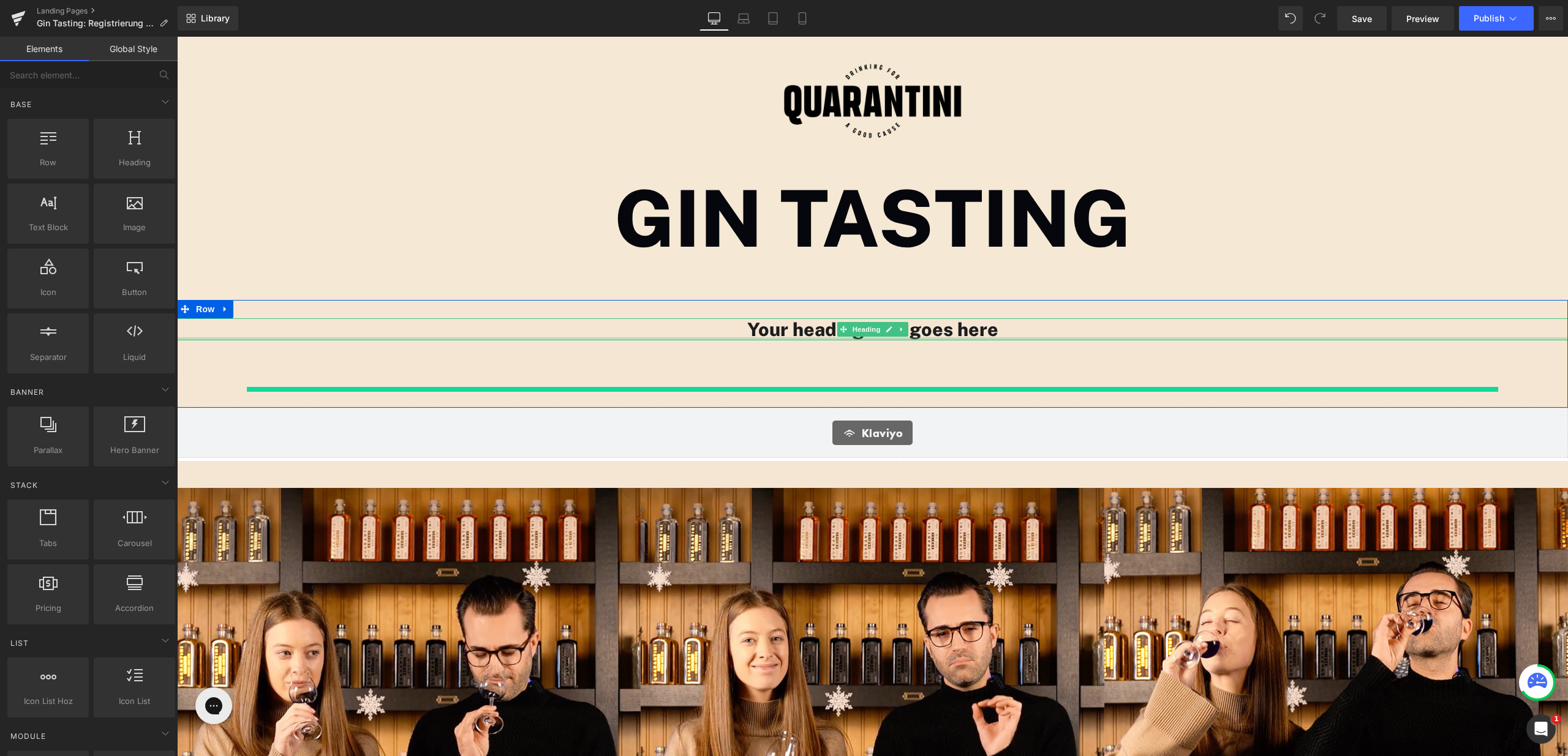
scroll to position [1869, 1382]
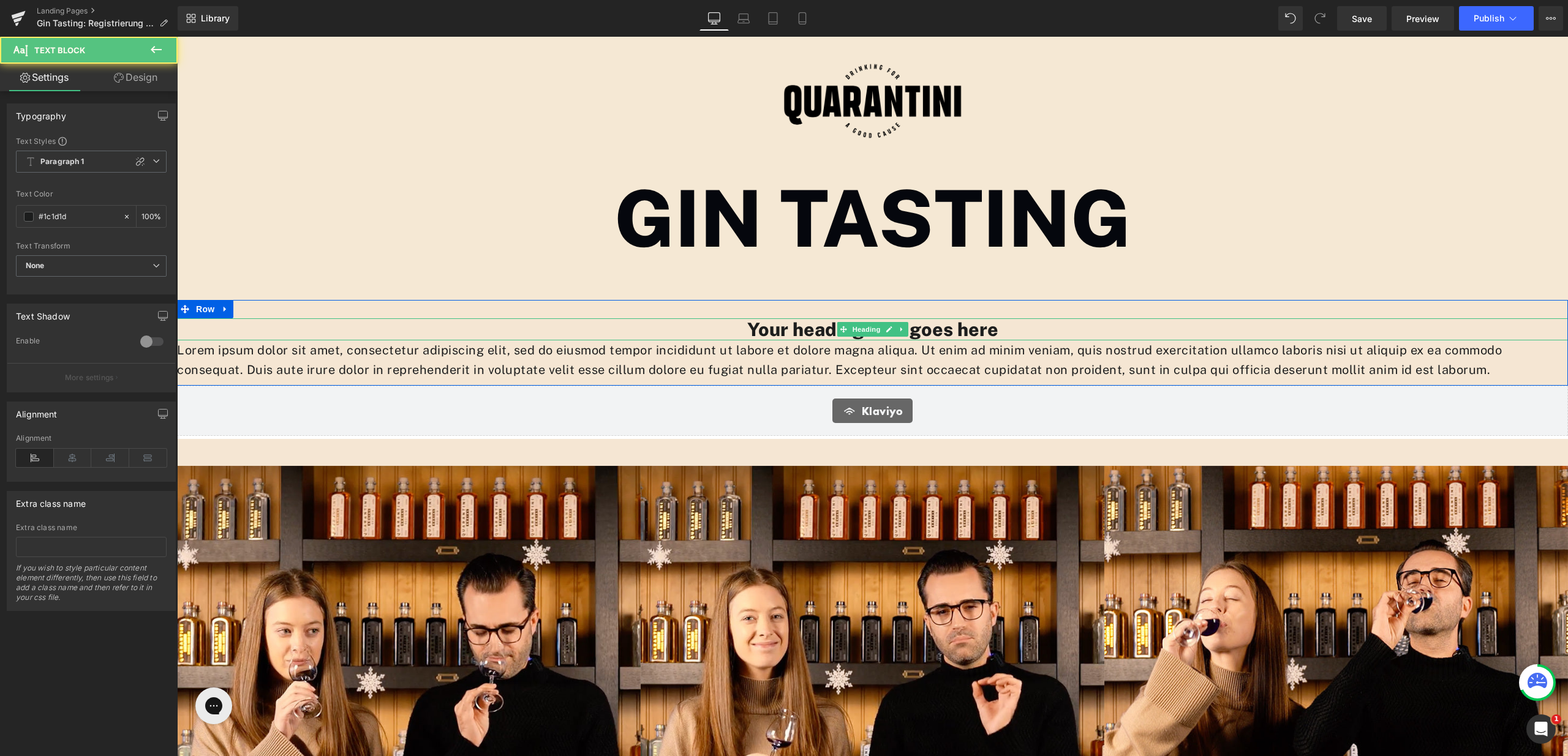
click at [790, 329] on h1 "Your heading text goes here" at bounding box center [873, 329] width 1391 height 22
click at [789, 329] on h1 "Your heading text goes here" at bounding box center [873, 329] width 1391 height 22
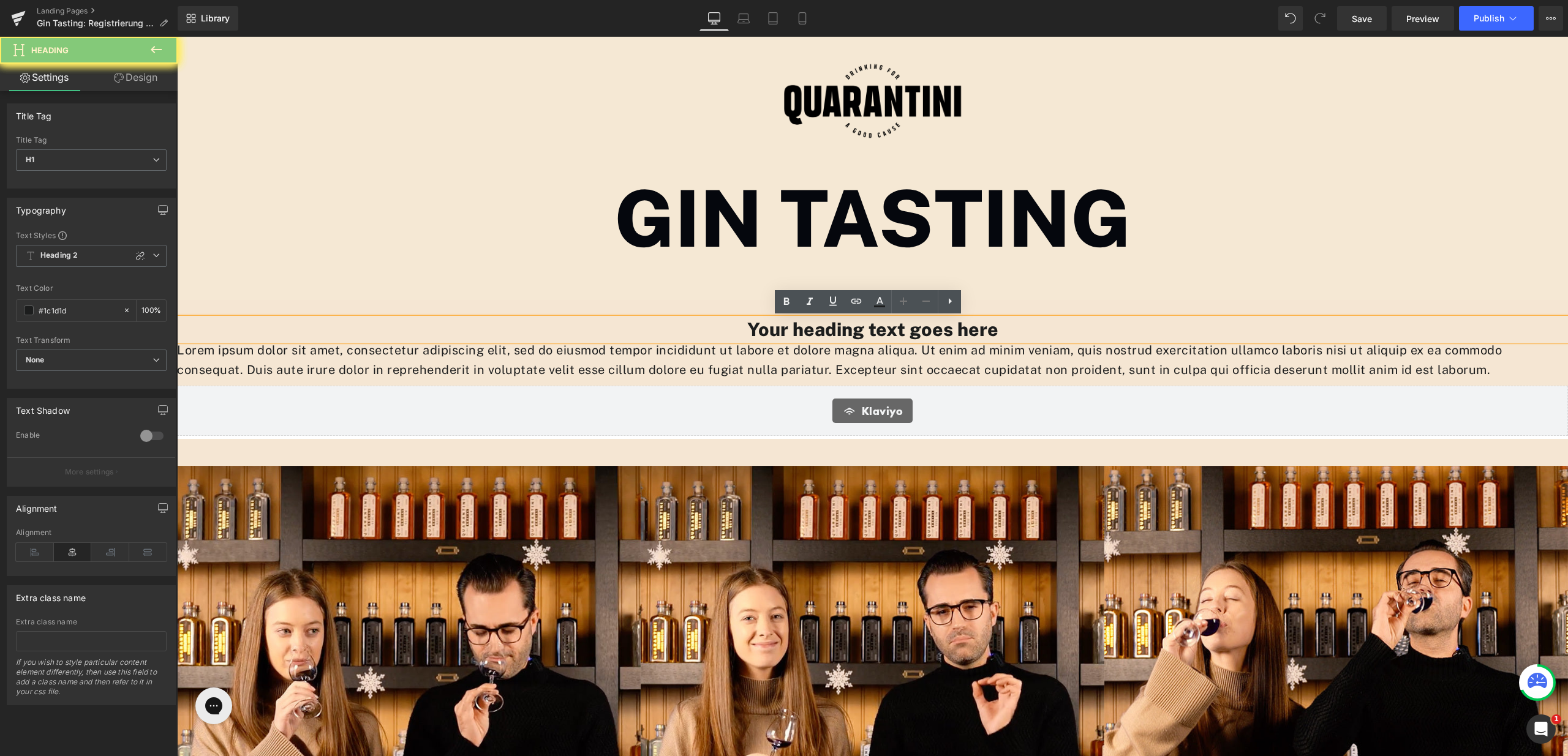
click at [782, 329] on h1 "Your heading text goes here" at bounding box center [873, 329] width 1391 height 22
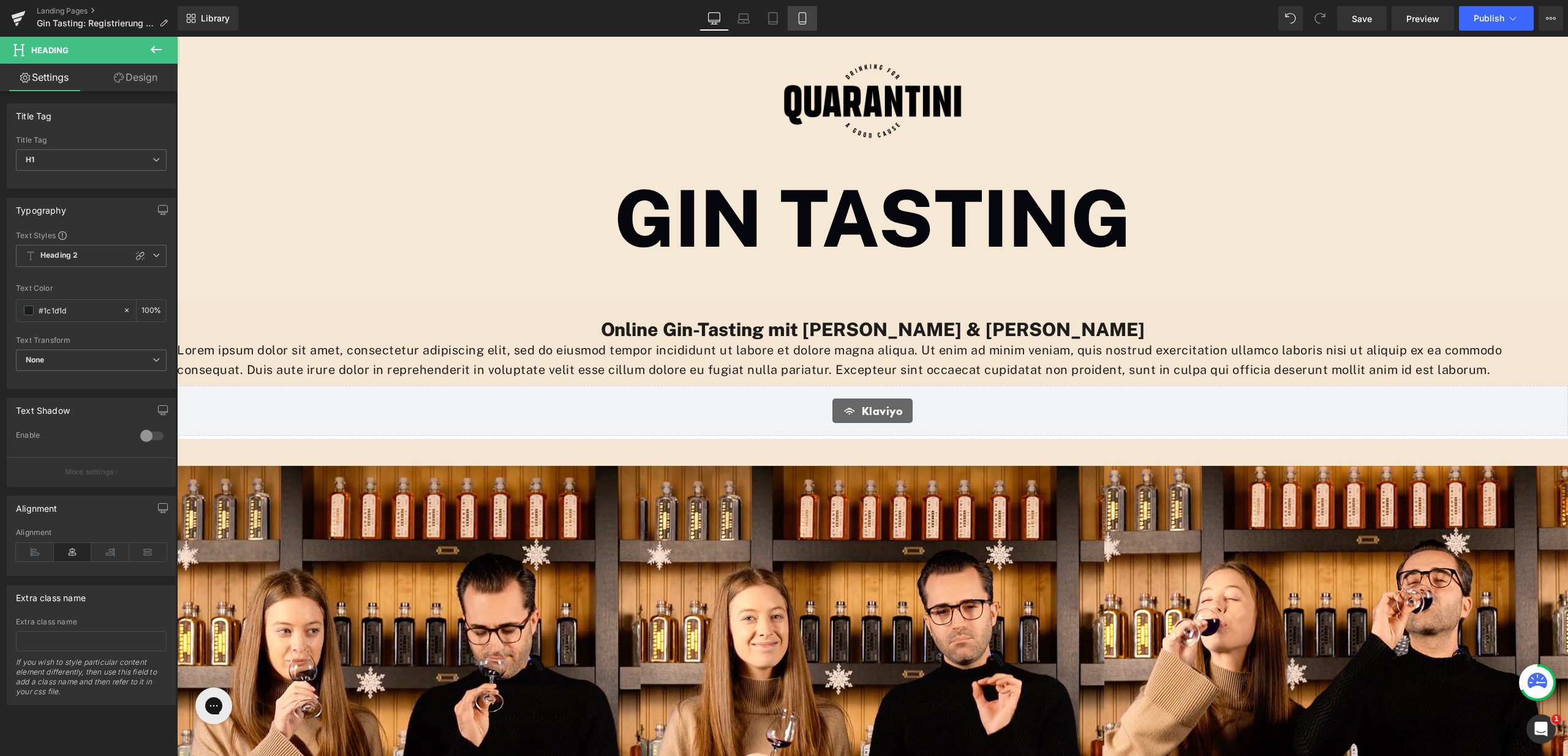
click at [799, 29] on link "Mobile" at bounding box center [802, 18] width 29 height 25
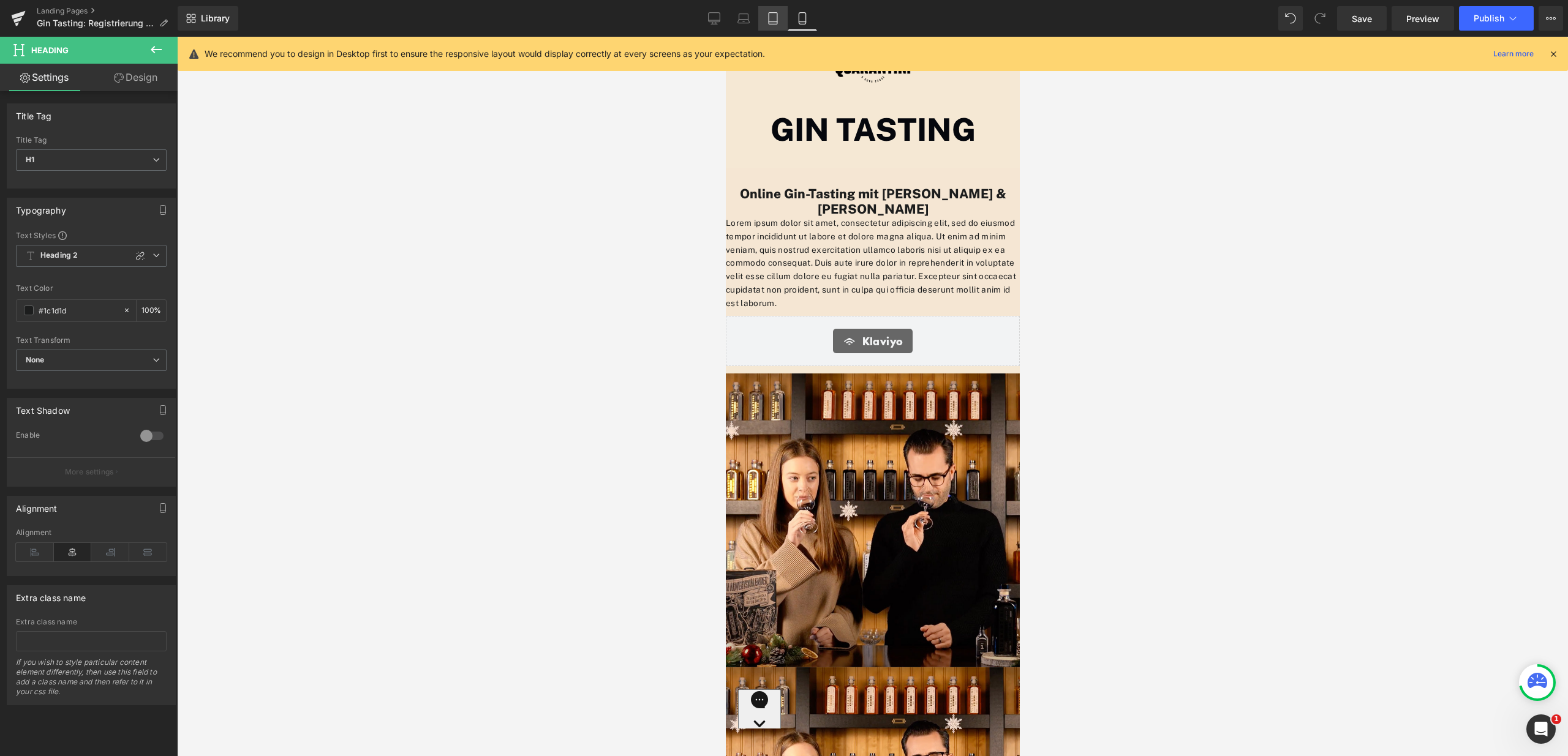
scroll to position [1452, 285]
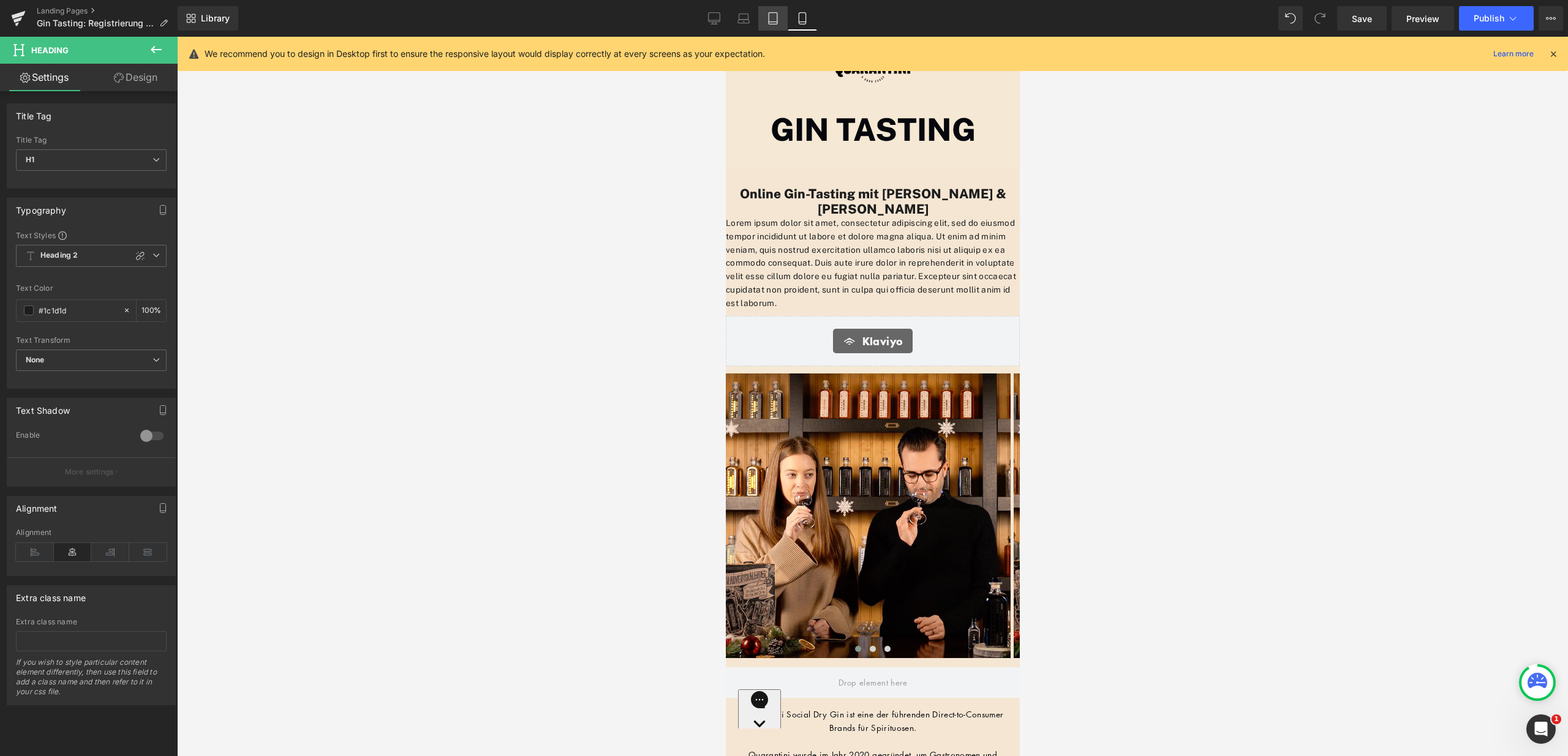
click at [777, 25] on link "Tablet" at bounding box center [773, 18] width 29 height 25
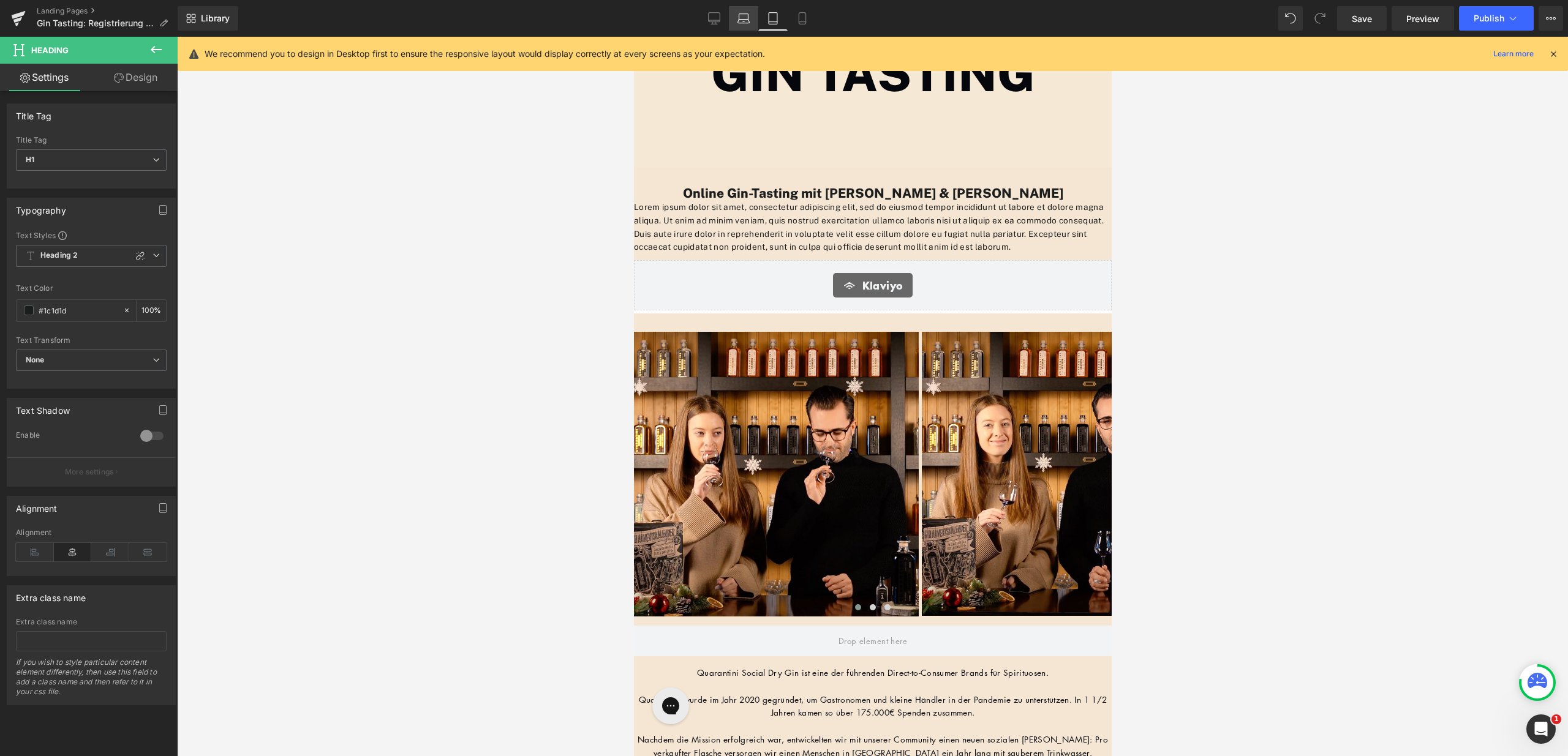
scroll to position [1422, 468]
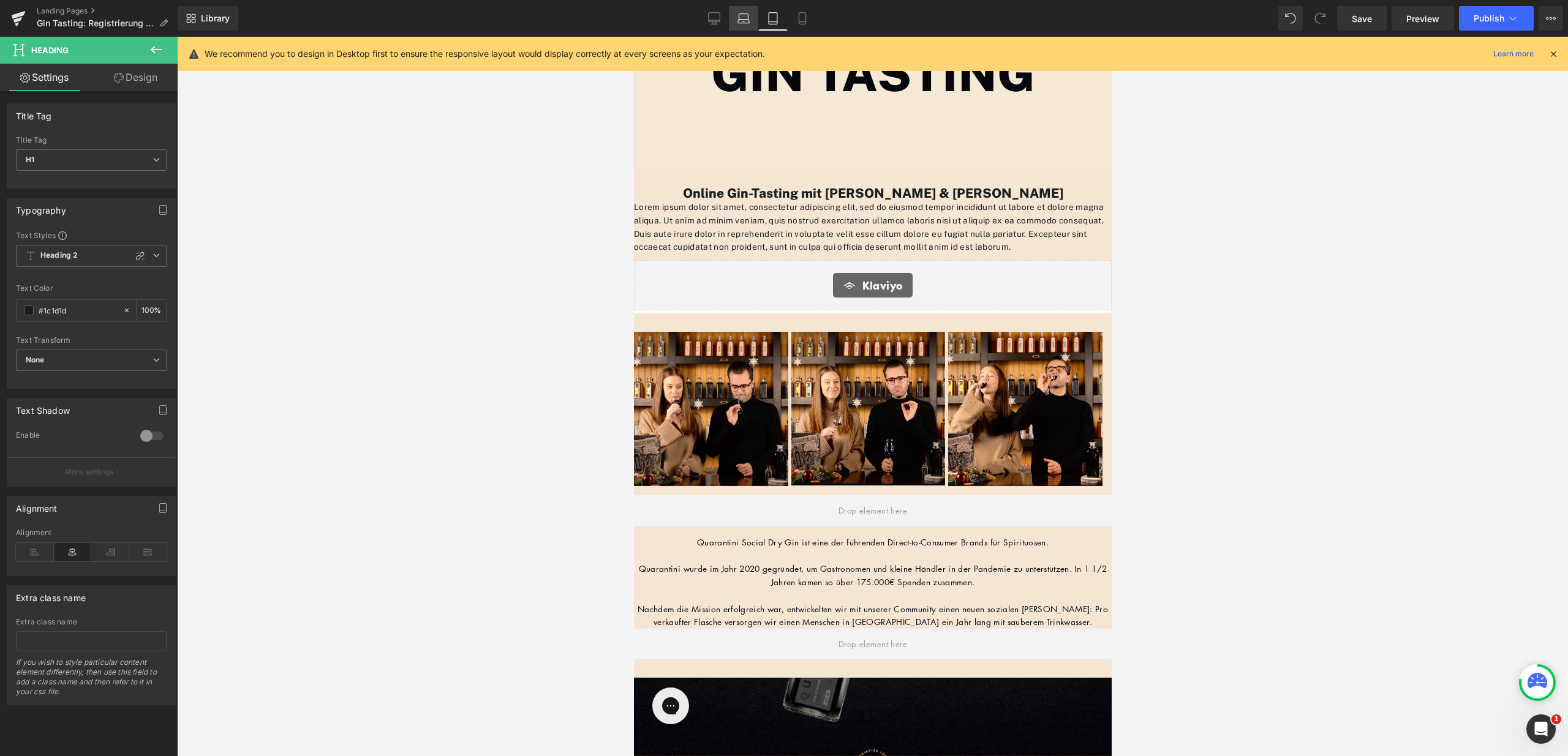
click at [746, 20] on icon at bounding box center [744, 22] width 12 height 4
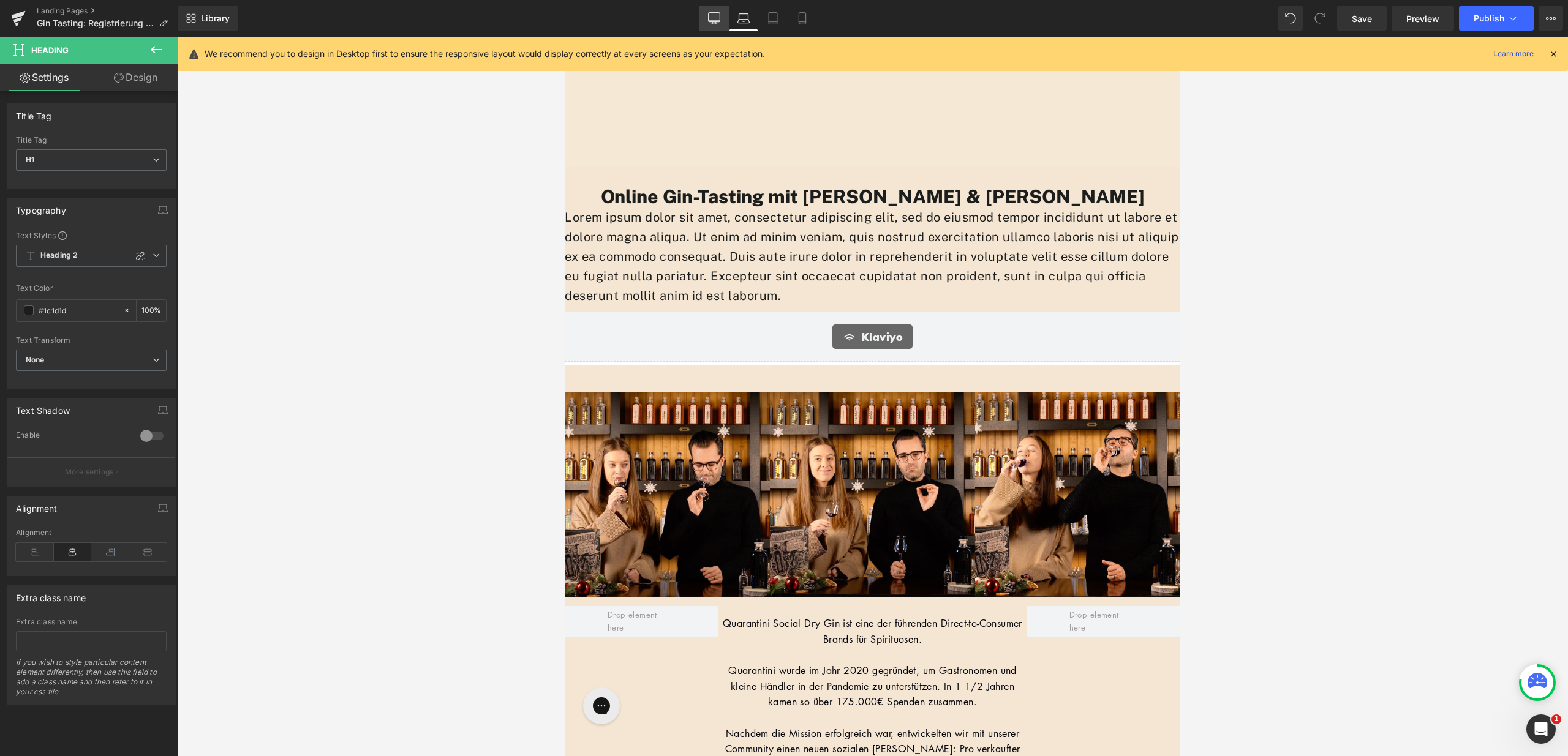
scroll to position [0, 0]
click at [725, 16] on link "Desktop" at bounding box center [714, 18] width 29 height 25
type input "100"
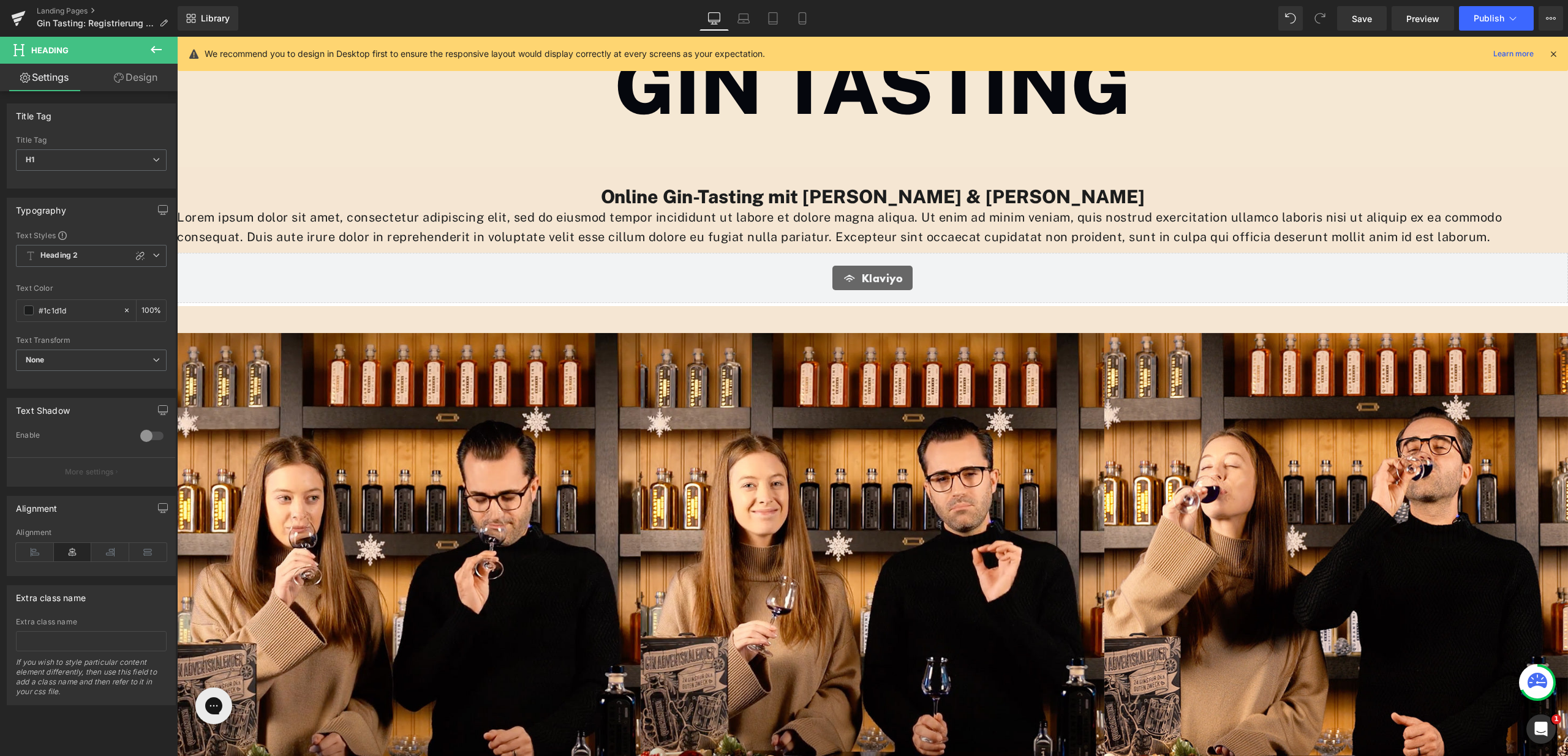
scroll to position [1869, 1382]
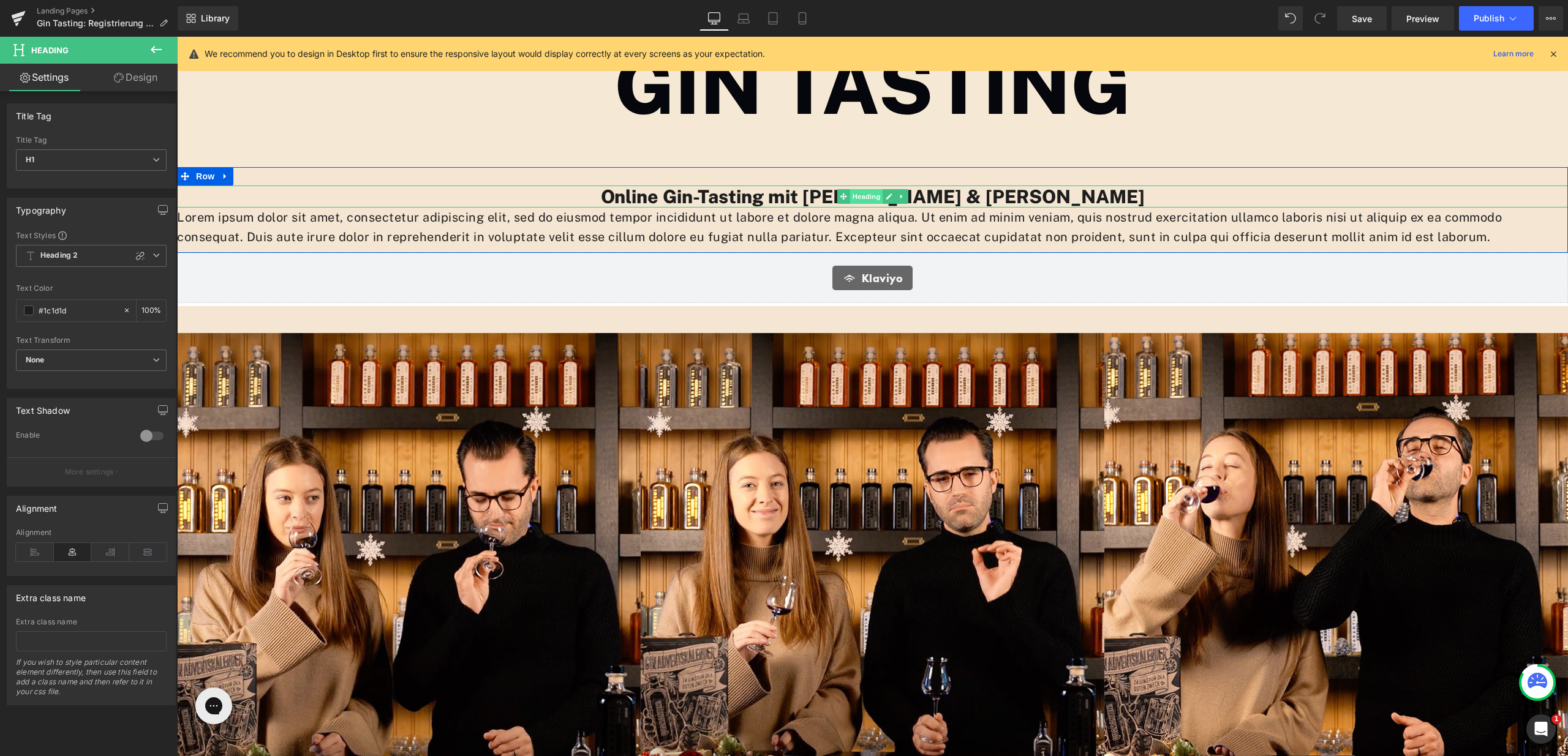
click at [865, 195] on span "Heading" at bounding box center [866, 196] width 33 height 15
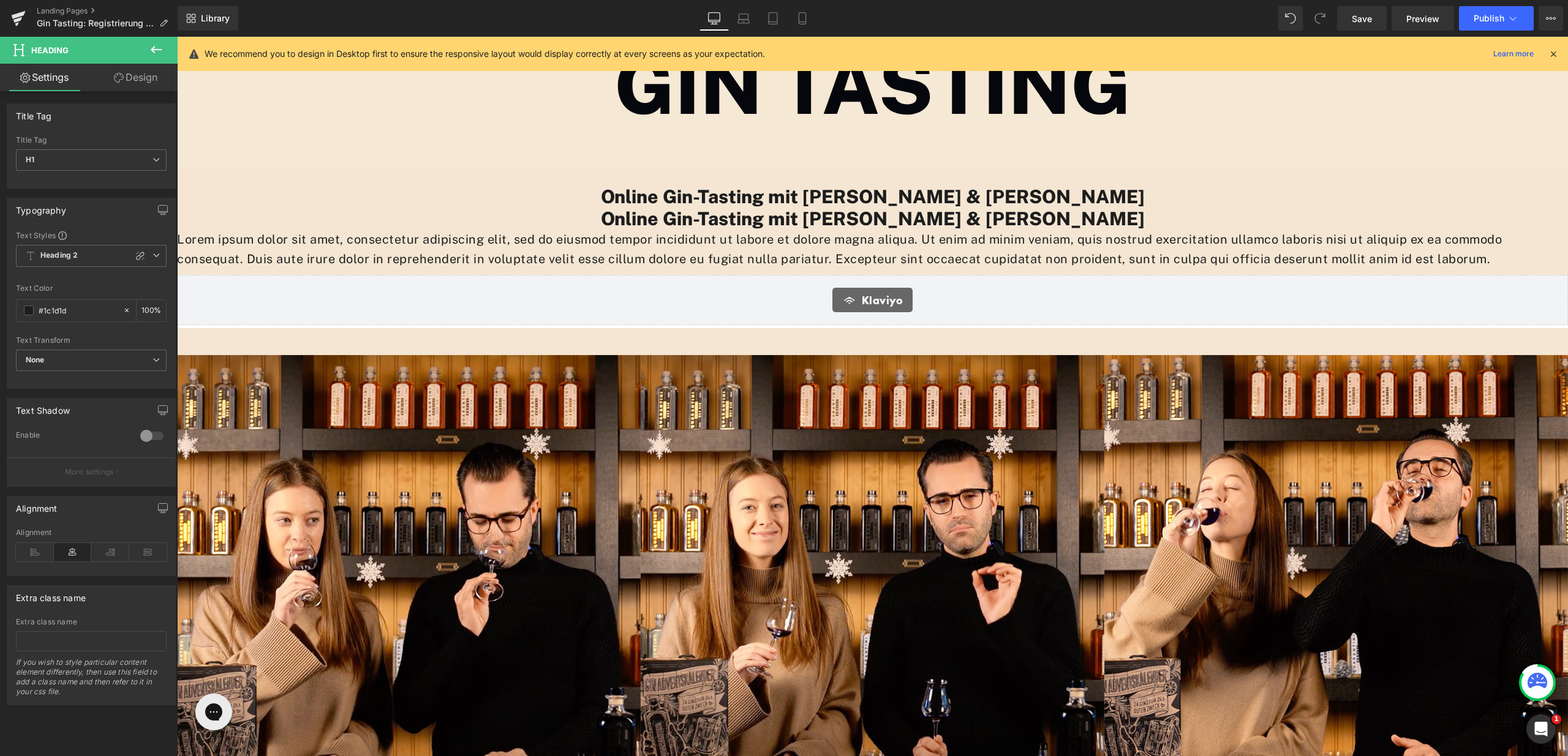
scroll to position [1891, 1382]
click at [860, 216] on span "Heading" at bounding box center [866, 219] width 33 height 15
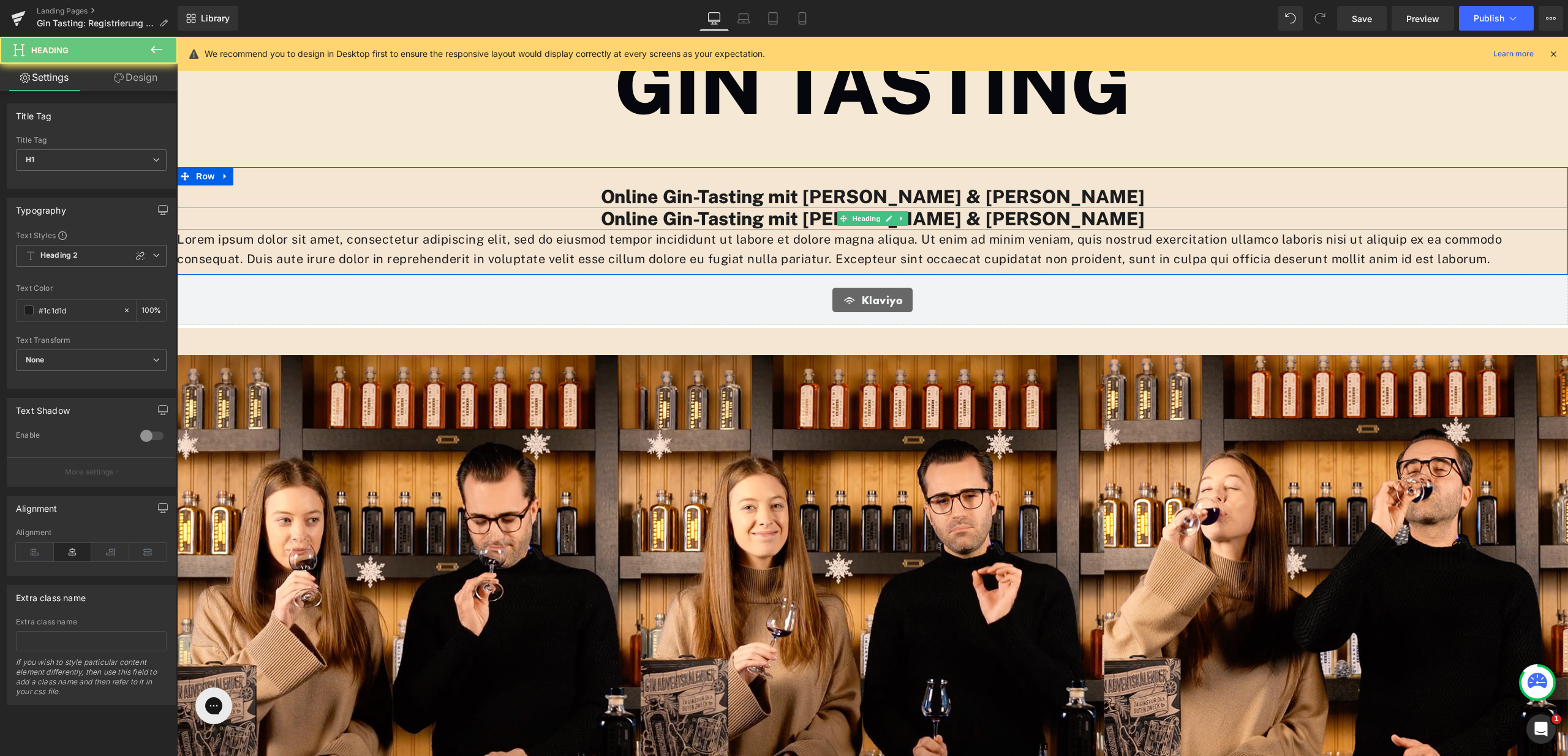
click at [812, 215] on h1 "Online Gin-Tasting mit [PERSON_NAME] & [PERSON_NAME]" at bounding box center [873, 218] width 1391 height 22
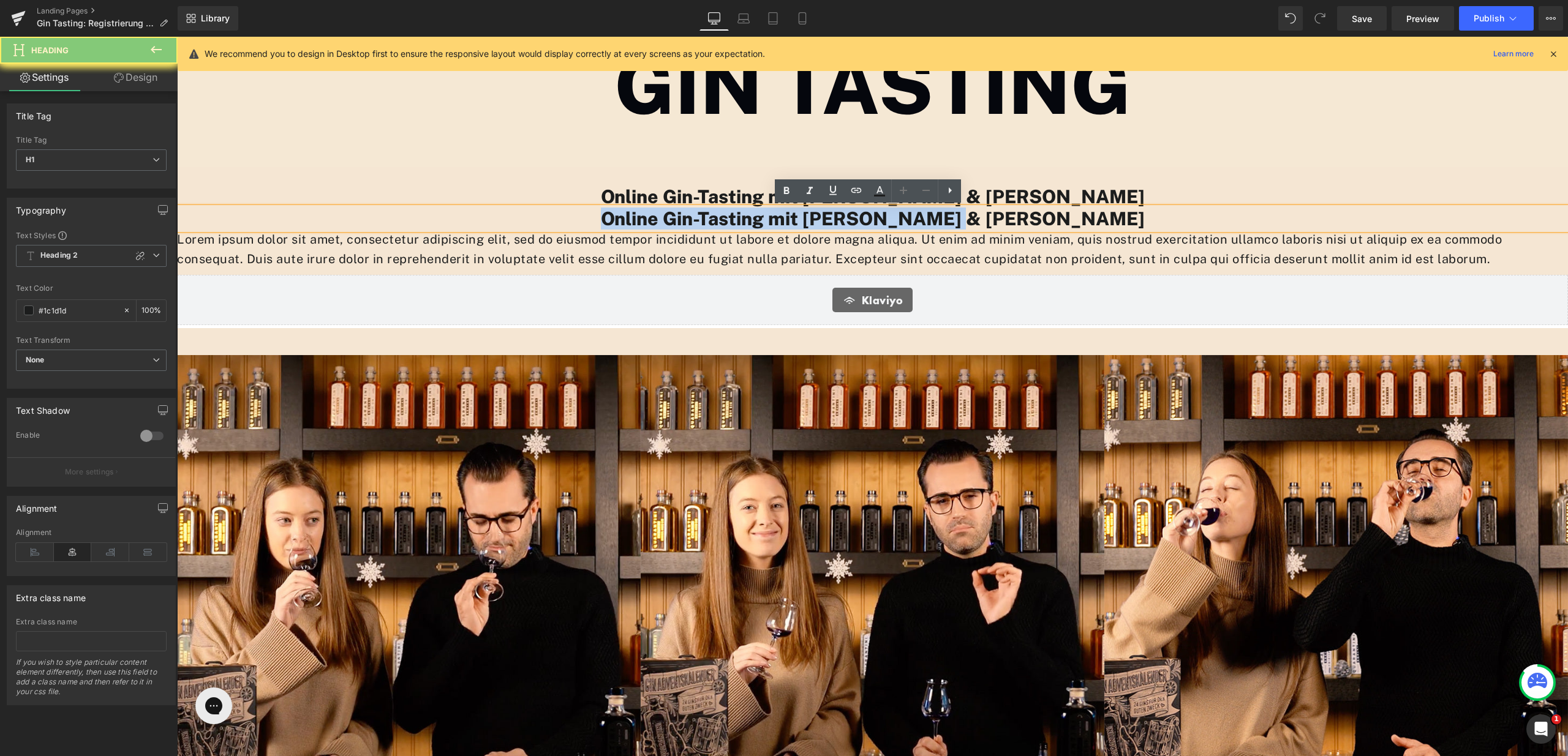
click at [812, 215] on h1 "Online Gin-Tasting mit [PERSON_NAME] & [PERSON_NAME]" at bounding box center [873, 218] width 1391 height 22
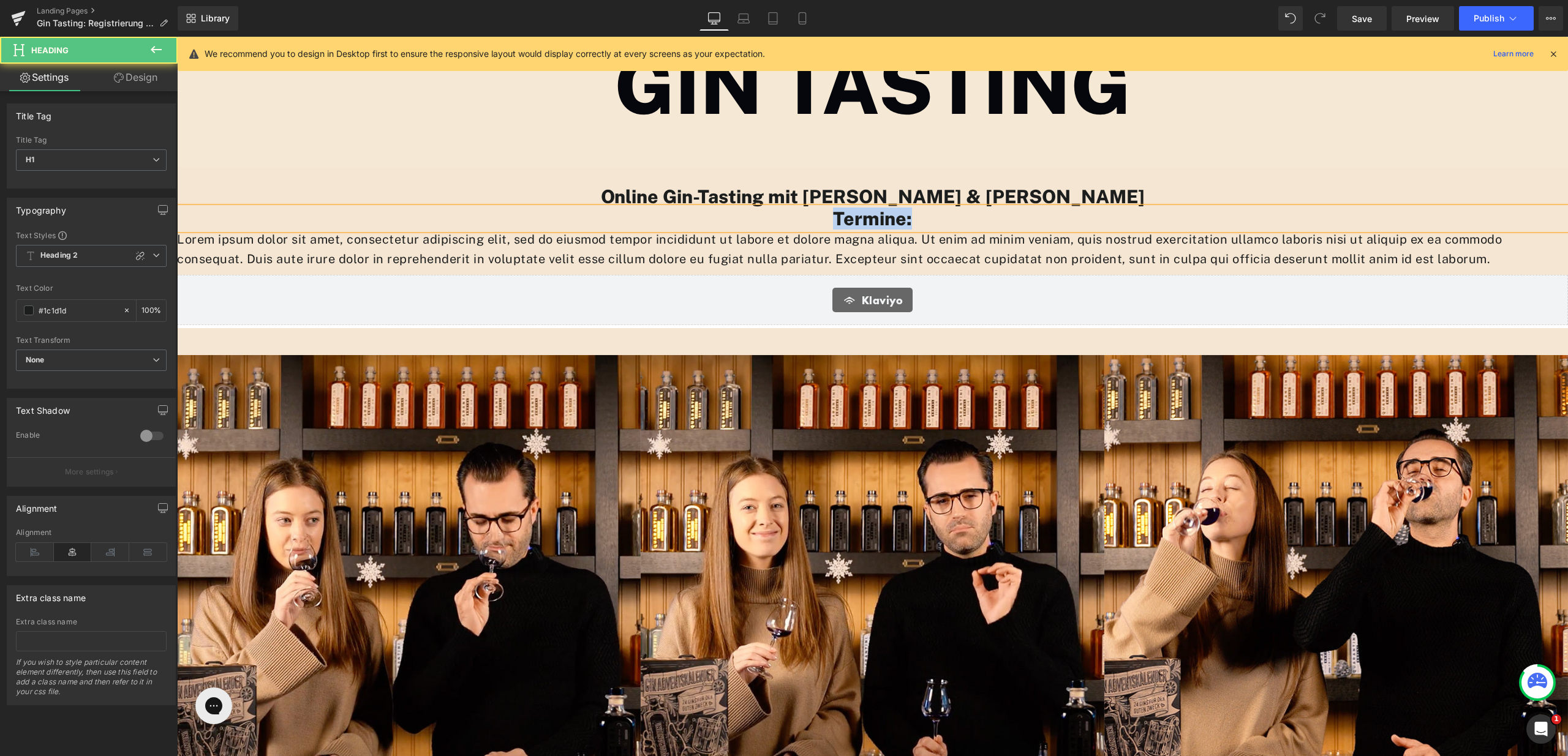
drag, startPoint x: 865, startPoint y: 219, endPoint x: 807, endPoint y: 222, distance: 58.1
click at [807, 222] on h1 "Termine:" at bounding box center [873, 218] width 1391 height 22
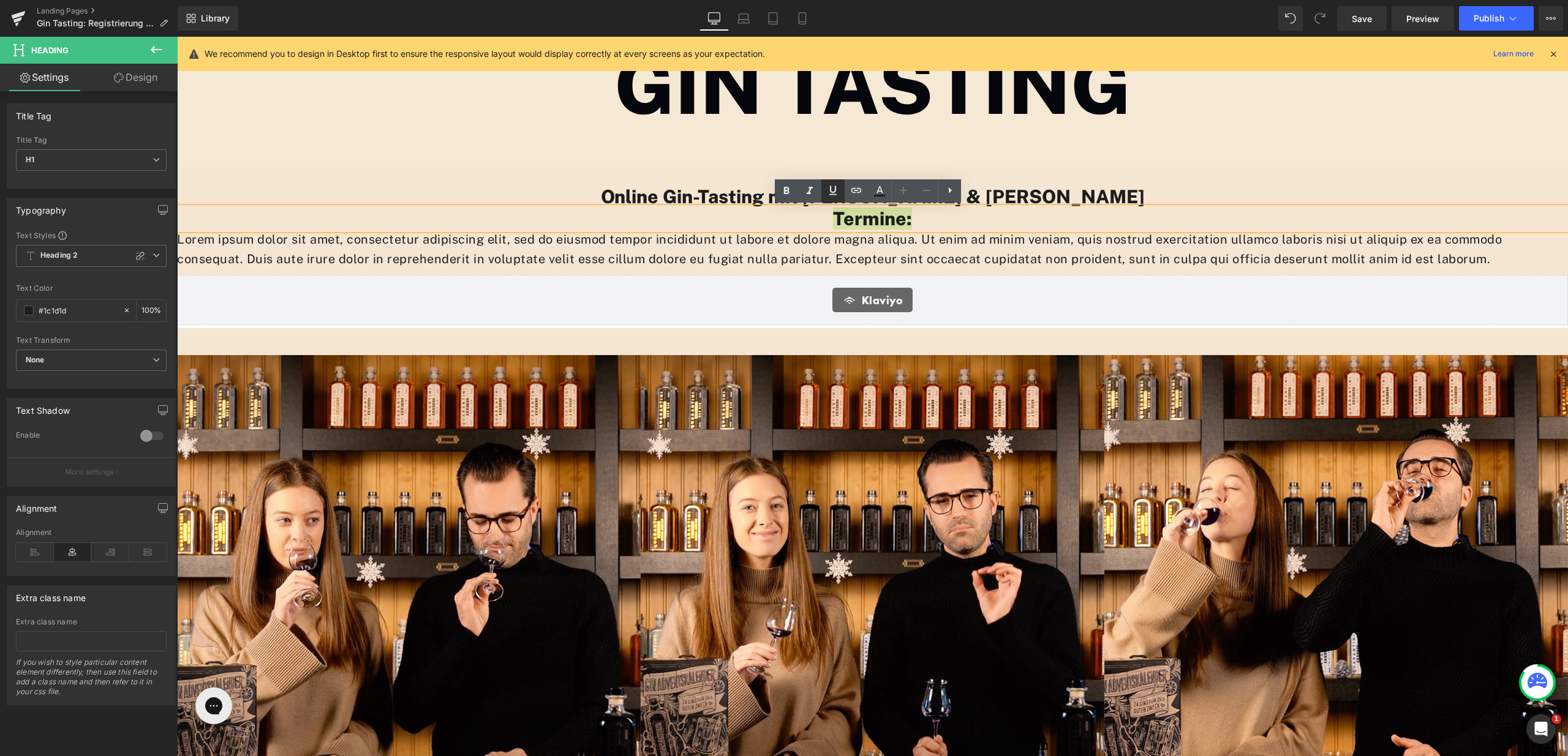
click at [826, 188] on icon at bounding box center [833, 190] width 15 height 15
click at [996, 233] on p "Lorem ipsum dolor sit amet, consectetur adipiscing elit, sed do eiusmod tempor …" at bounding box center [873, 249] width 1391 height 39
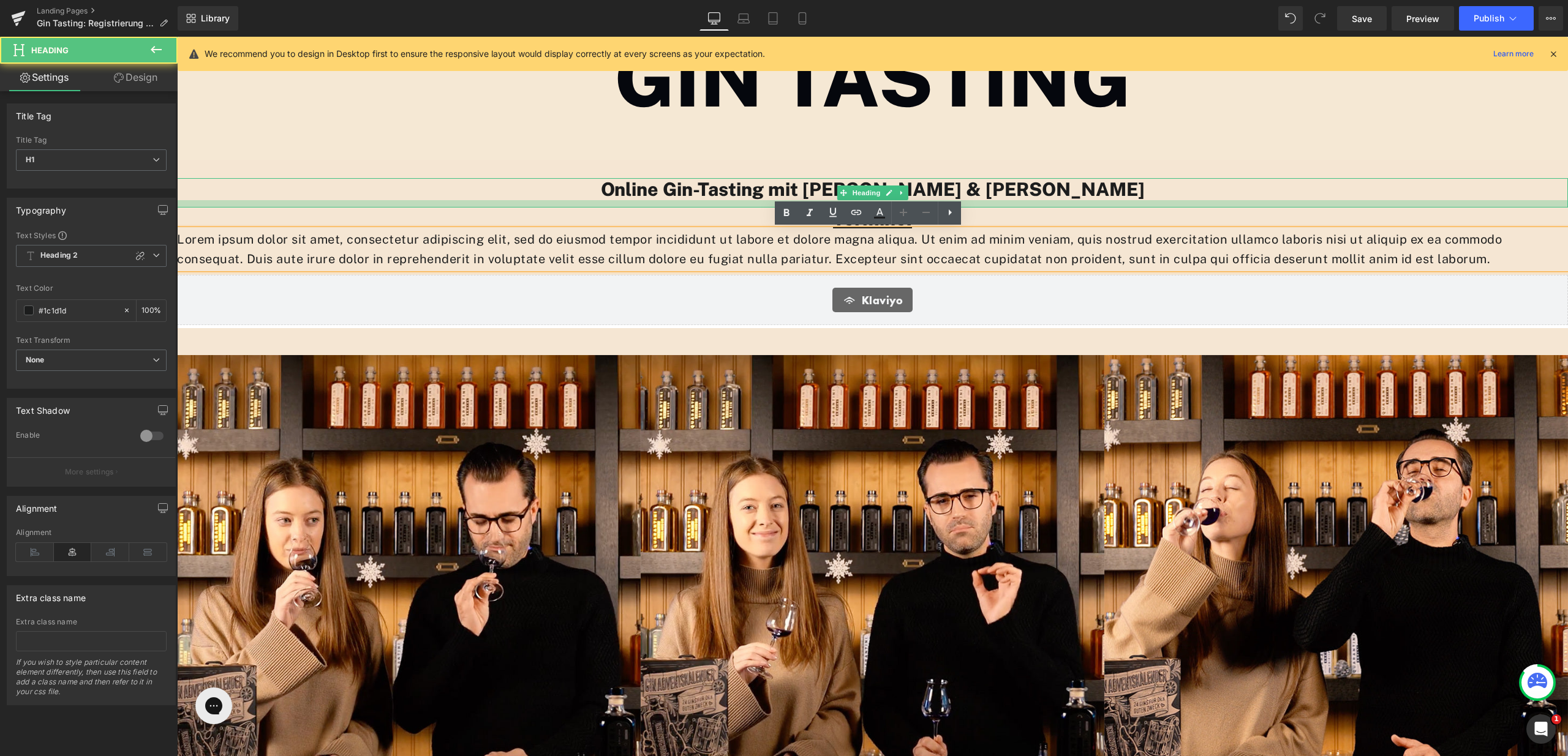
scroll to position [6, 6]
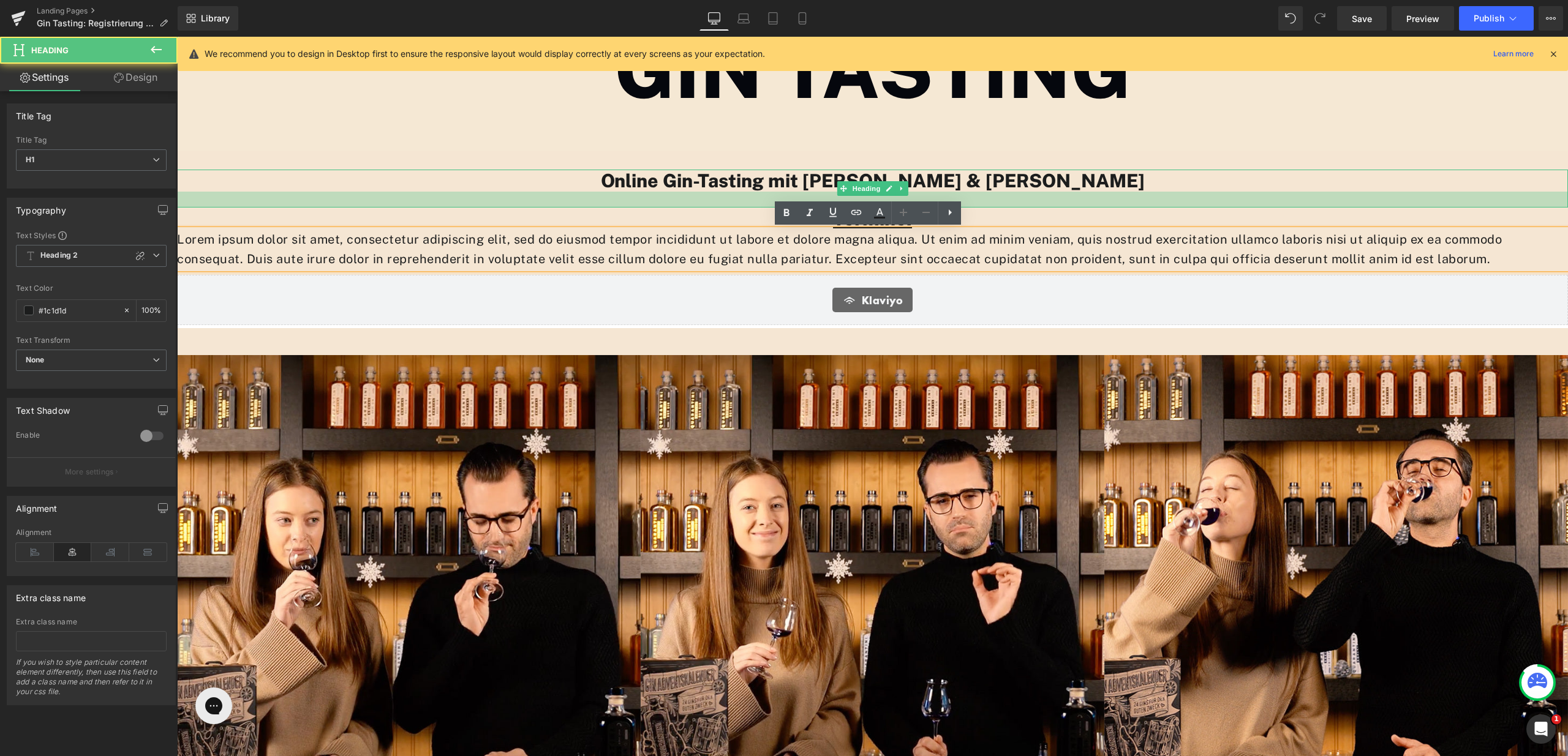
click at [1052, 210] on div "Online Gin-Tasting mit [PERSON_NAME] & [PERSON_NAME] Heading Termine: Heading L…" at bounding box center [873, 220] width 1391 height 99
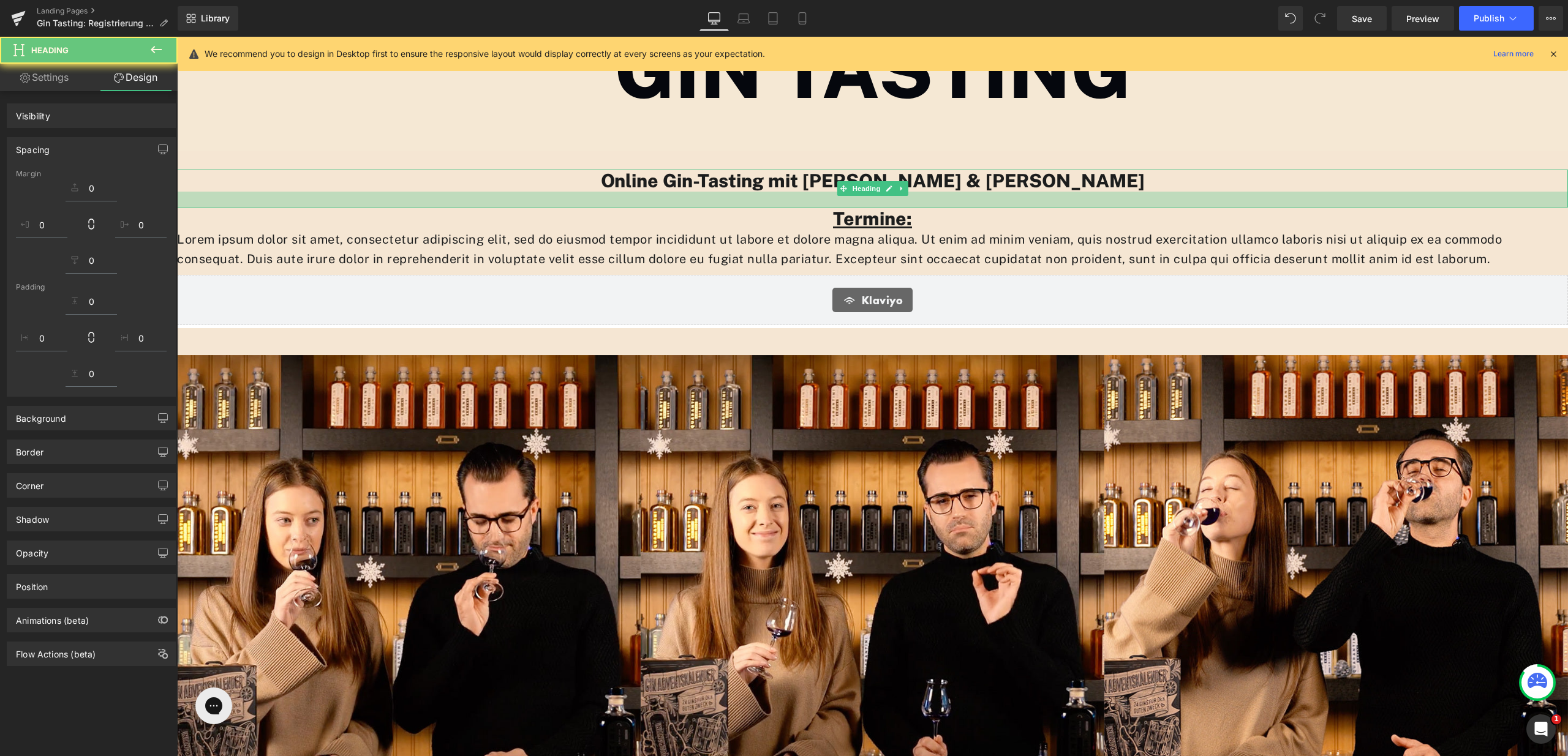
click at [1051, 200] on div at bounding box center [873, 200] width 1391 height 16
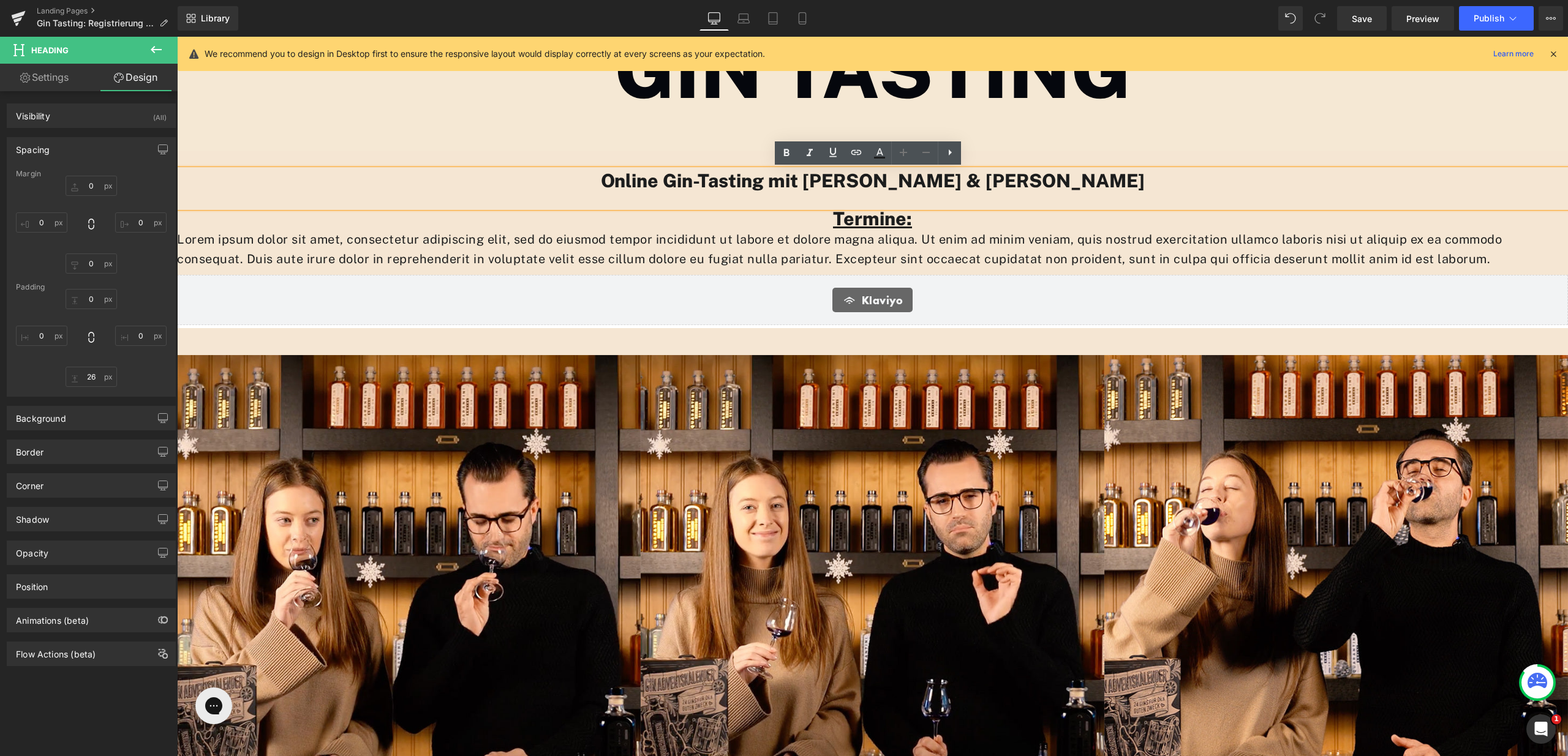
click at [926, 205] on div "Online Gin-Tasting mit [PERSON_NAME] & [PERSON_NAME]" at bounding box center [873, 188] width 1391 height 38
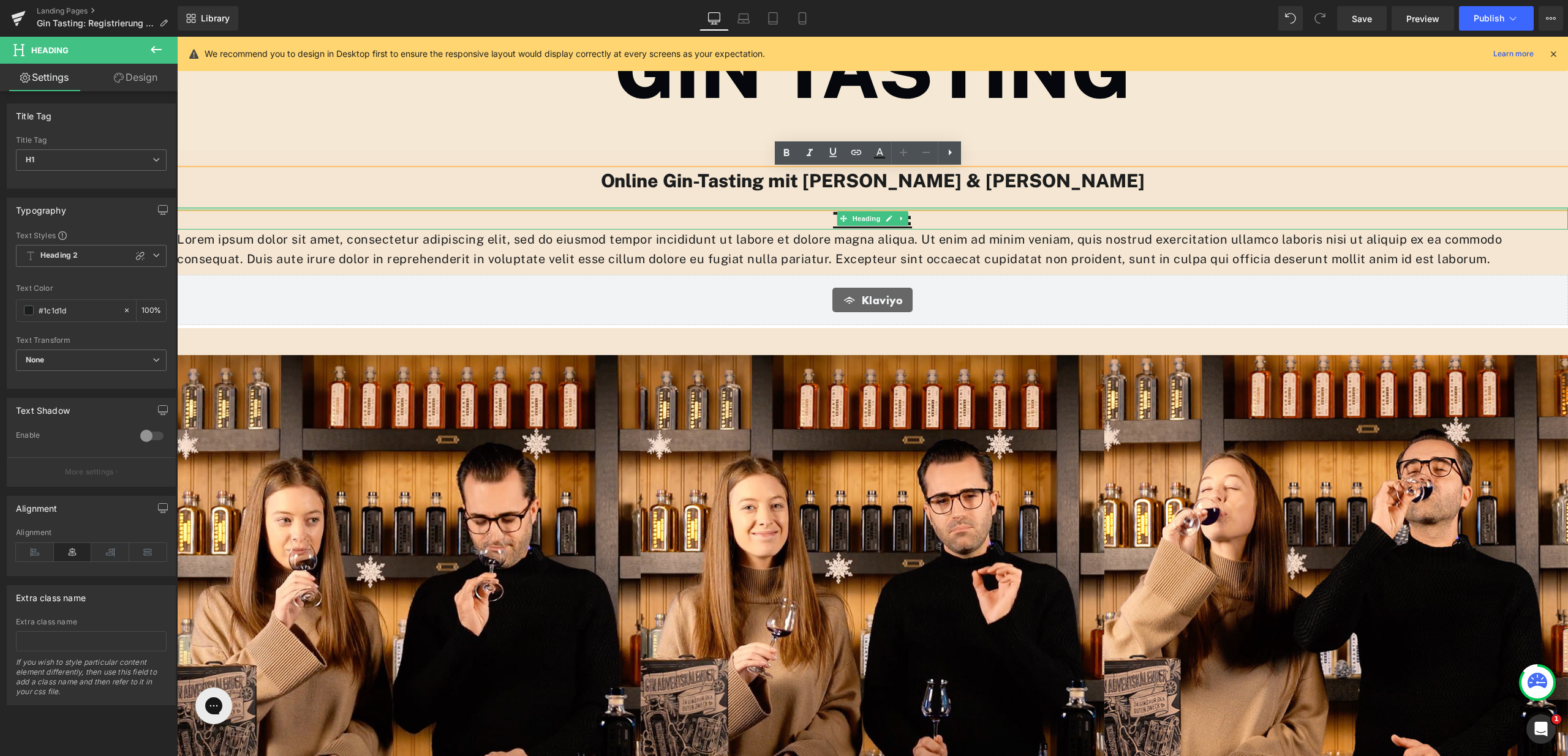
drag, startPoint x: 928, startPoint y: 208, endPoint x: 928, endPoint y: 201, distance: 7.0
click at [928, 201] on div "Online Gin-Tasting mit [PERSON_NAME] & [PERSON_NAME] Heading Termine: Heading L…" at bounding box center [873, 220] width 1391 height 99
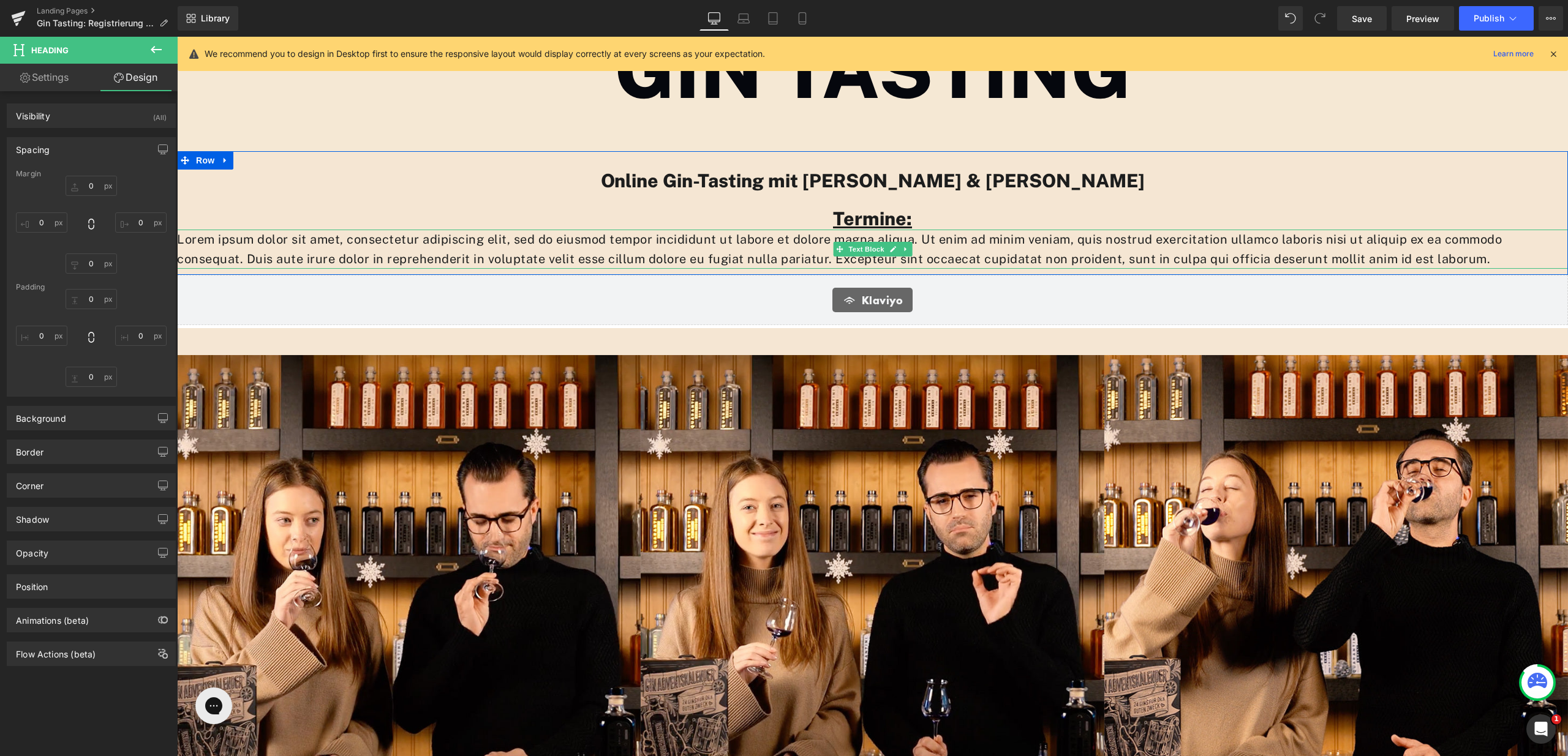
click at [790, 246] on p "Lorem ipsum dolor sit amet, consectetur adipiscing elit, sed do eiusmod tempor …" at bounding box center [873, 249] width 1391 height 39
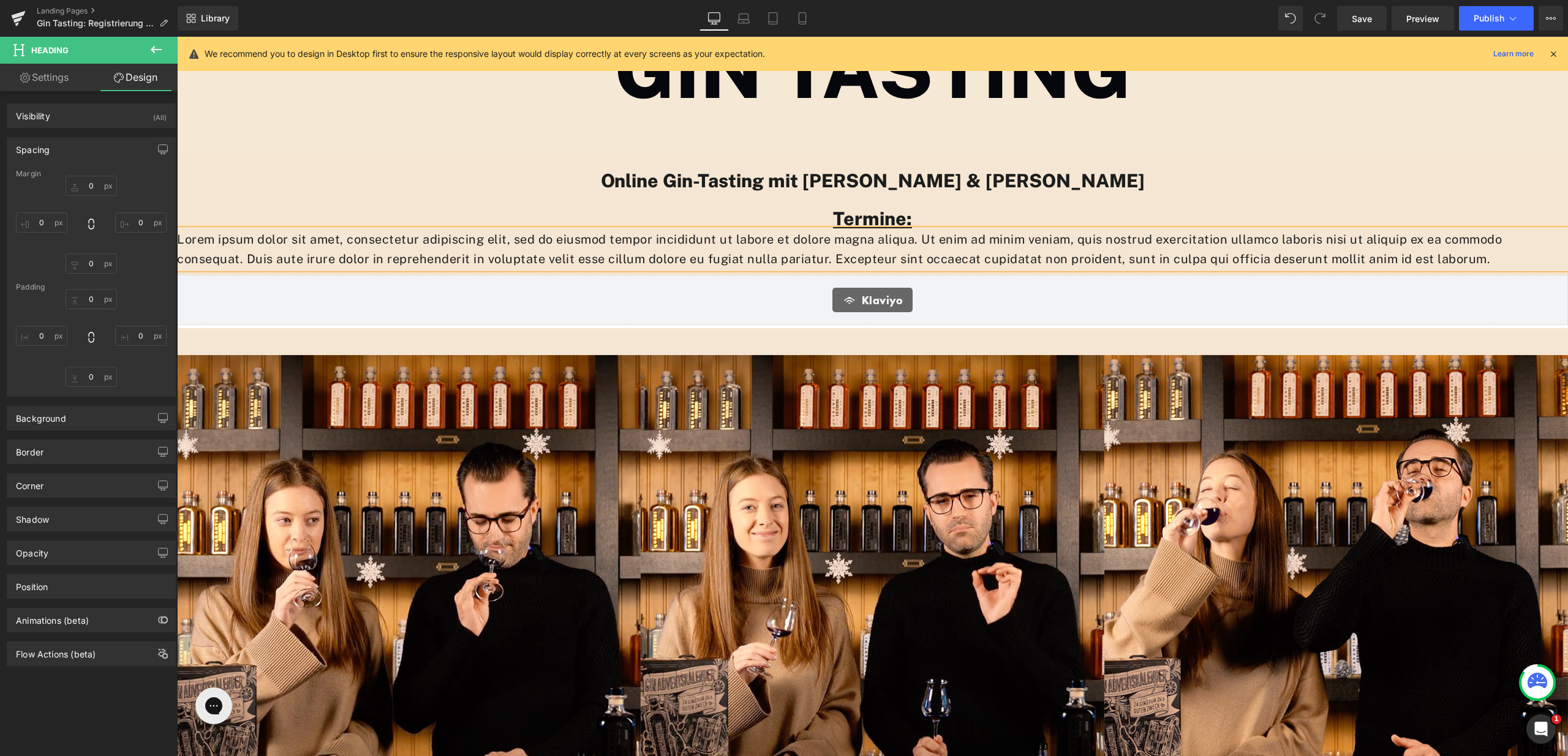
click at [790, 246] on p "Lorem ipsum dolor sit amet, consectetur adipiscing elit, sed do eiusmod tempor …" at bounding box center [873, 249] width 1391 height 39
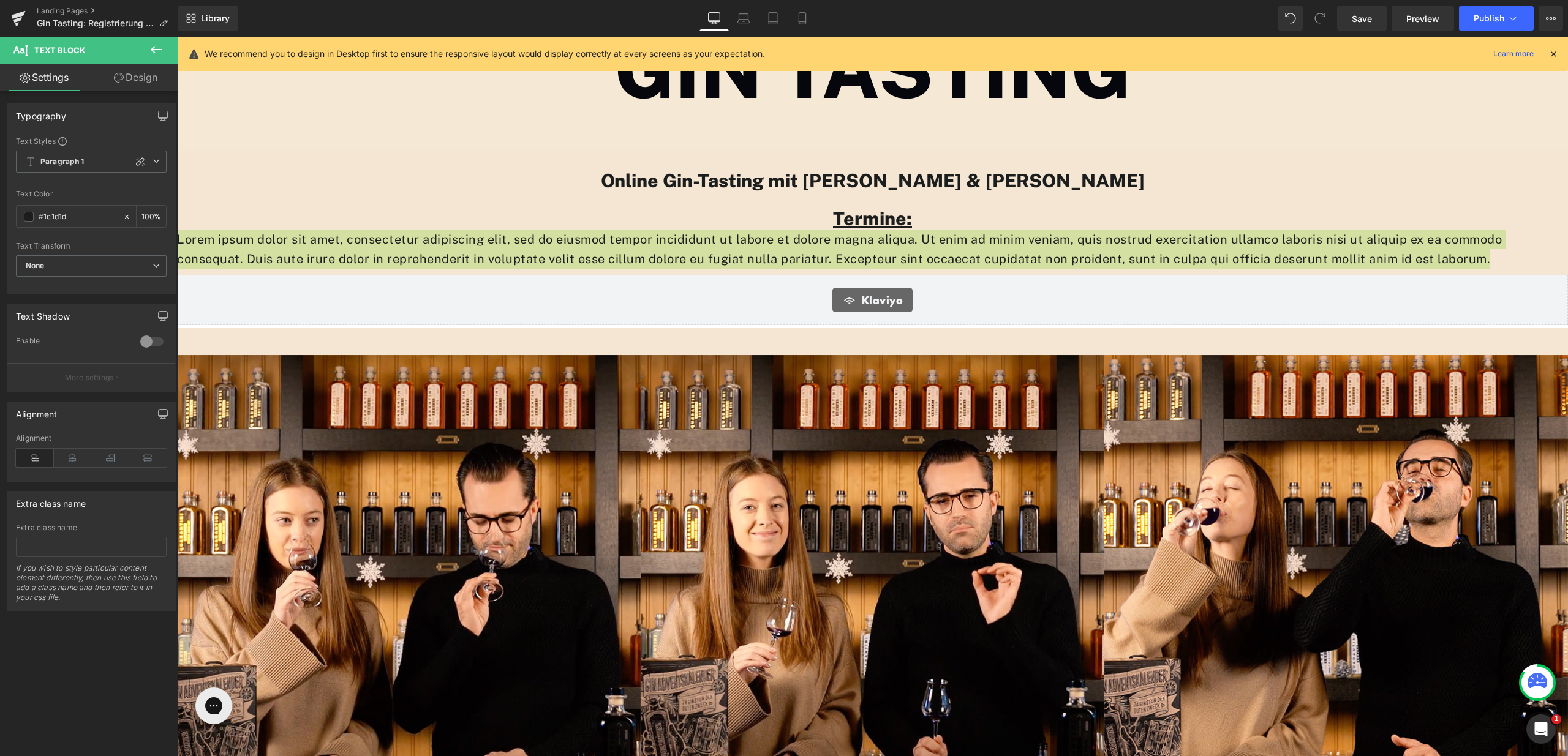
click at [167, 44] on button at bounding box center [156, 50] width 43 height 27
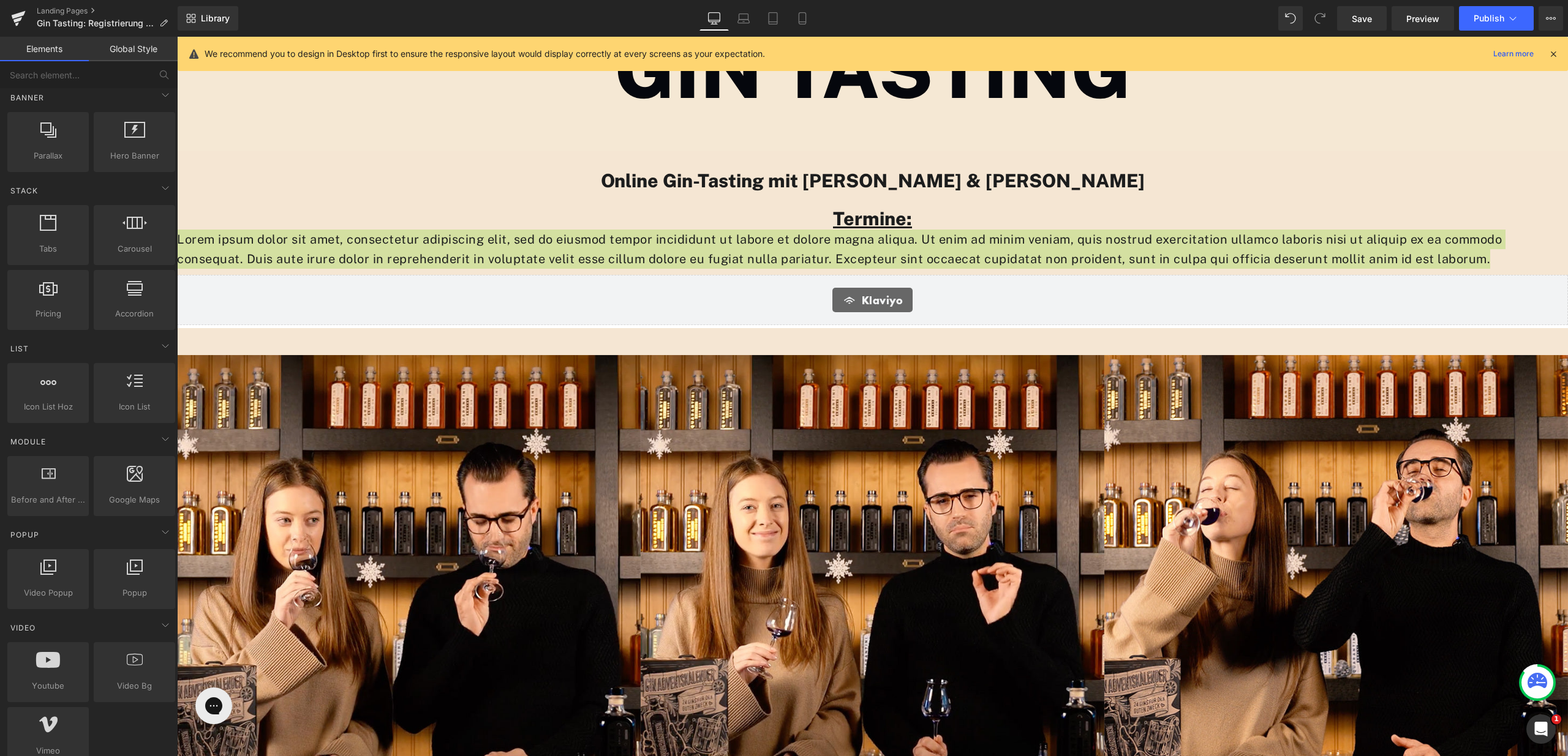
scroll to position [308, 0]
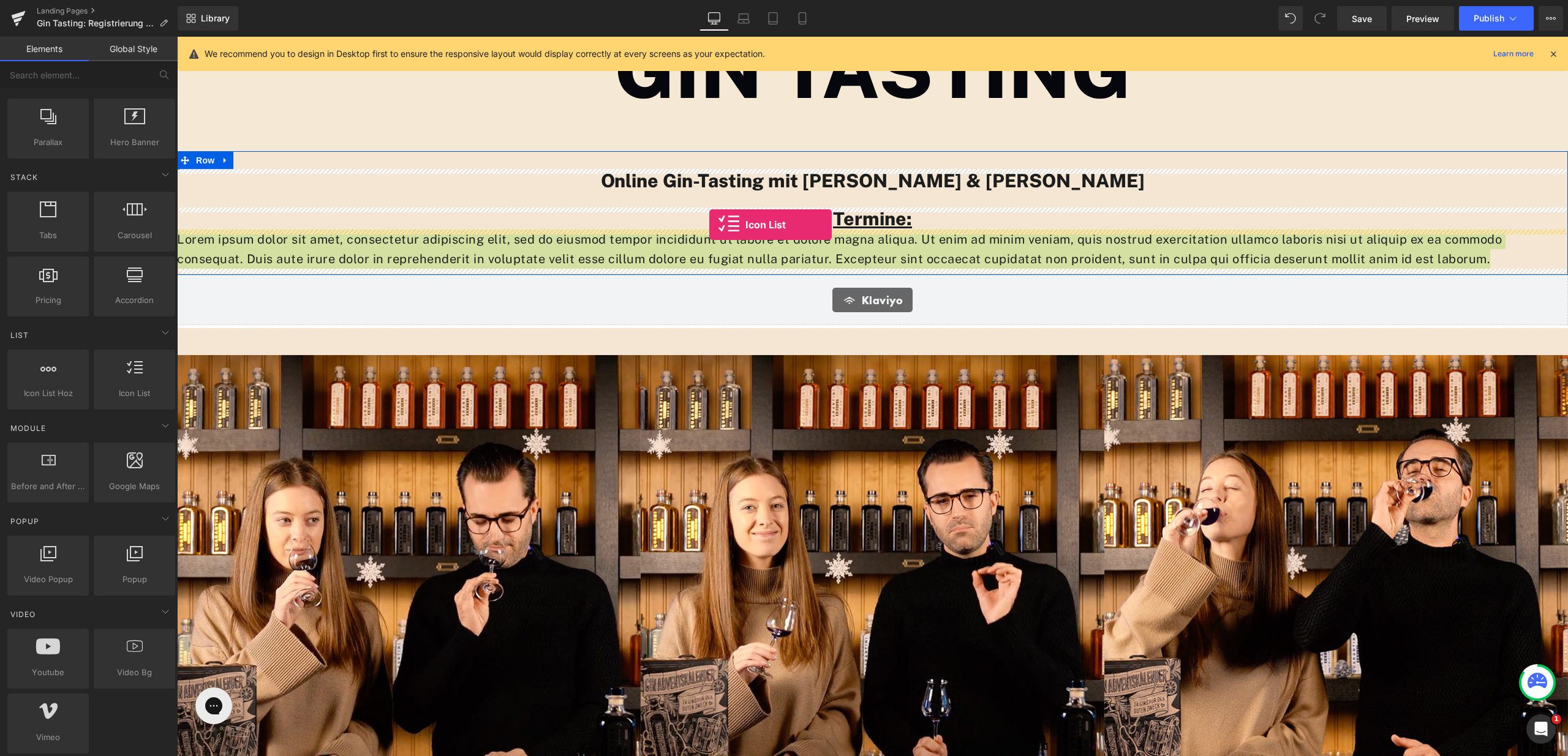
drag, startPoint x: 304, startPoint y: 416, endPoint x: 709, endPoint y: 225, distance: 447.8
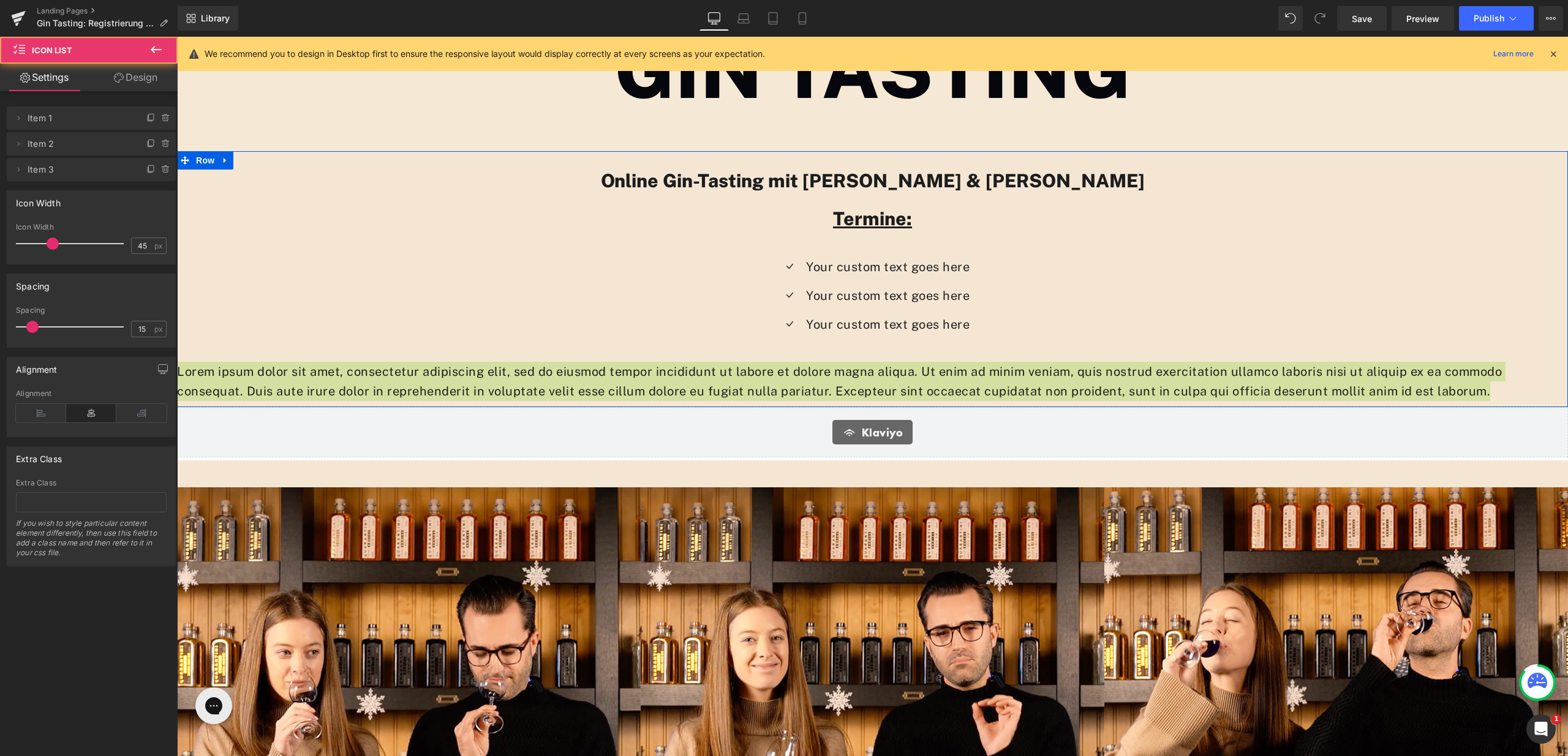
scroll to position [2039, 1382]
click at [784, 263] on span "Icon" at bounding box center [790, 268] width 20 height 15
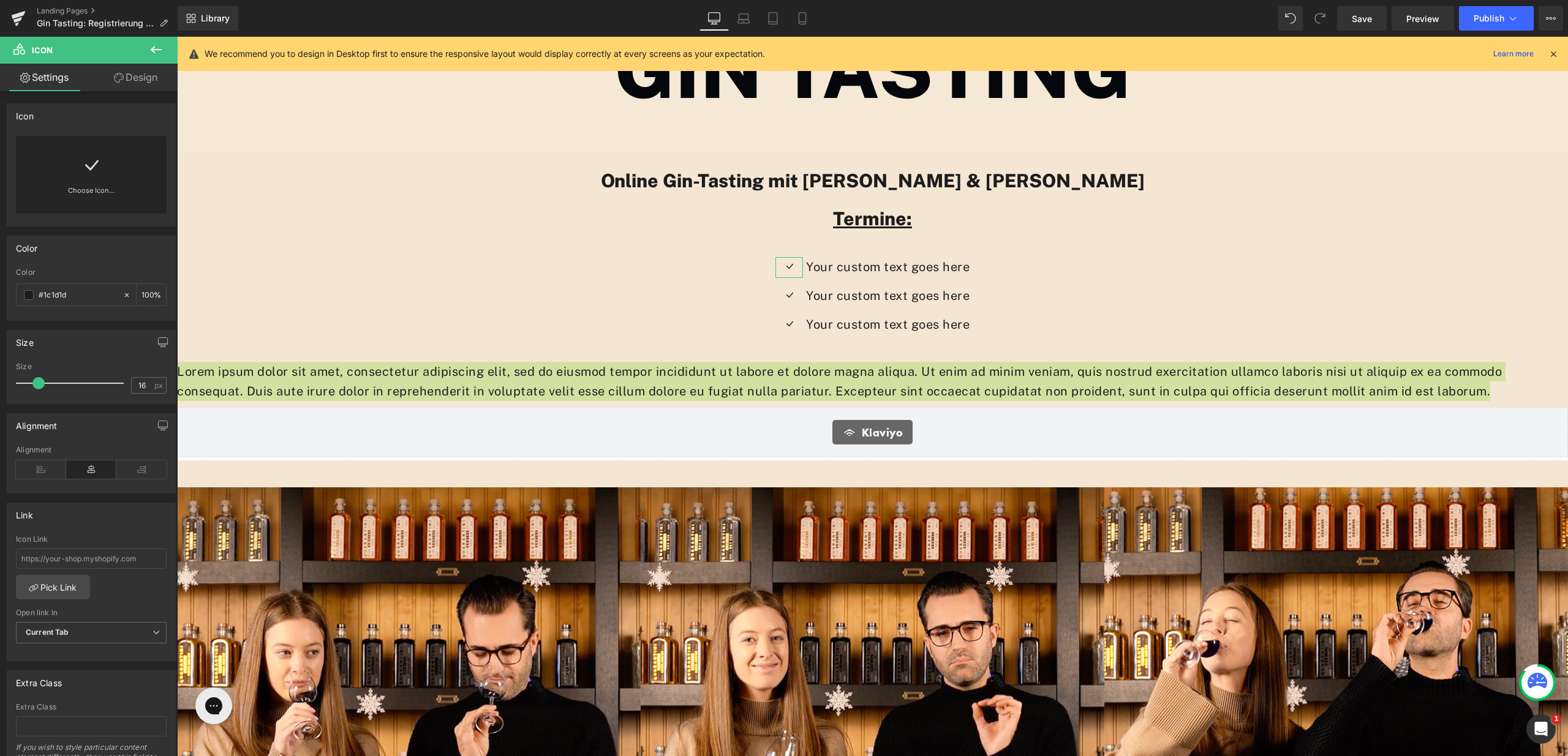
click at [92, 170] on icon at bounding box center [92, 165] width 20 height 20
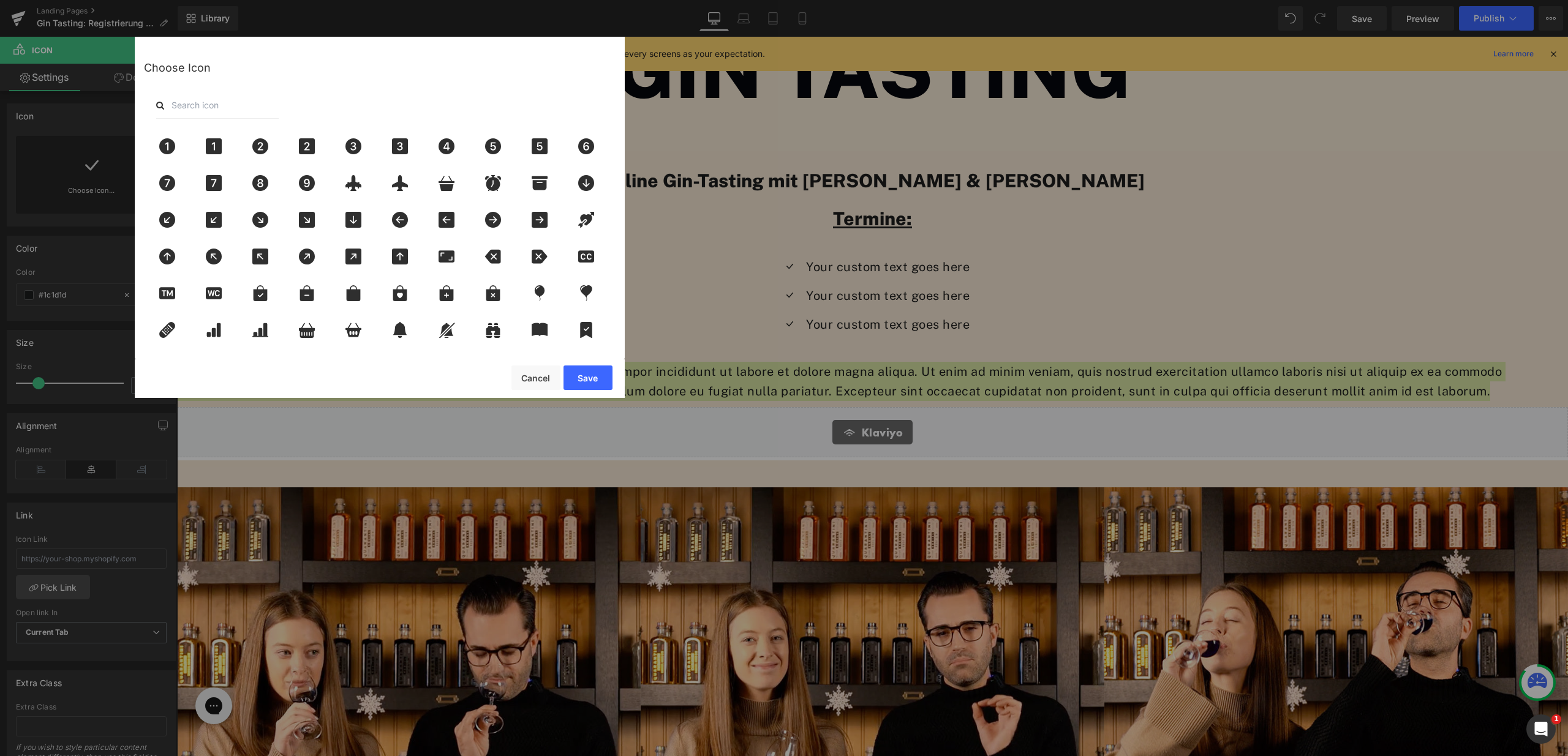
click at [210, 101] on input "text" at bounding box center [217, 105] width 123 height 27
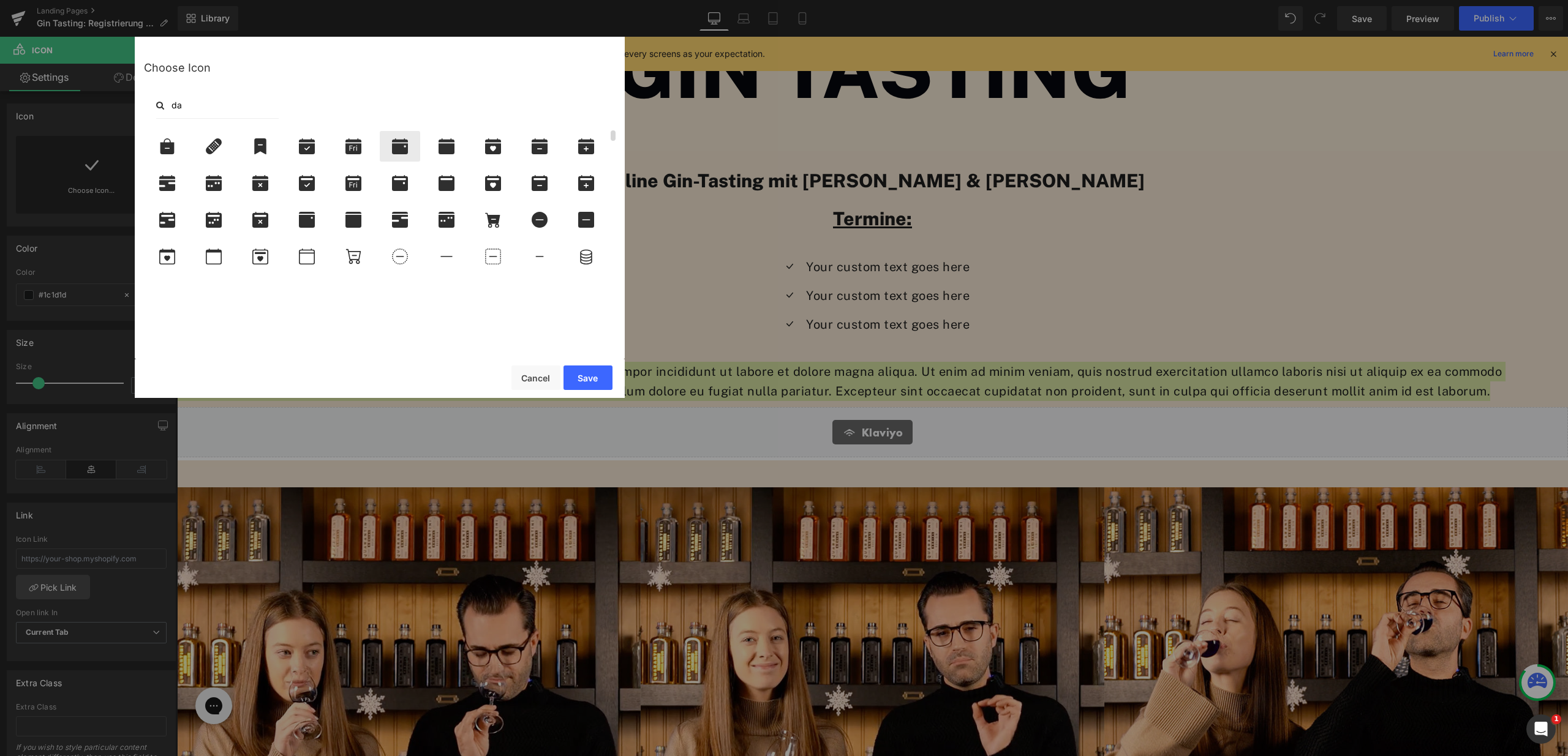
type input "da"
click at [399, 147] on icon at bounding box center [400, 147] width 16 height 16
click at [211, 258] on icon at bounding box center [214, 257] width 26 height 16
click at [577, 371] on button "Save" at bounding box center [588, 377] width 49 height 25
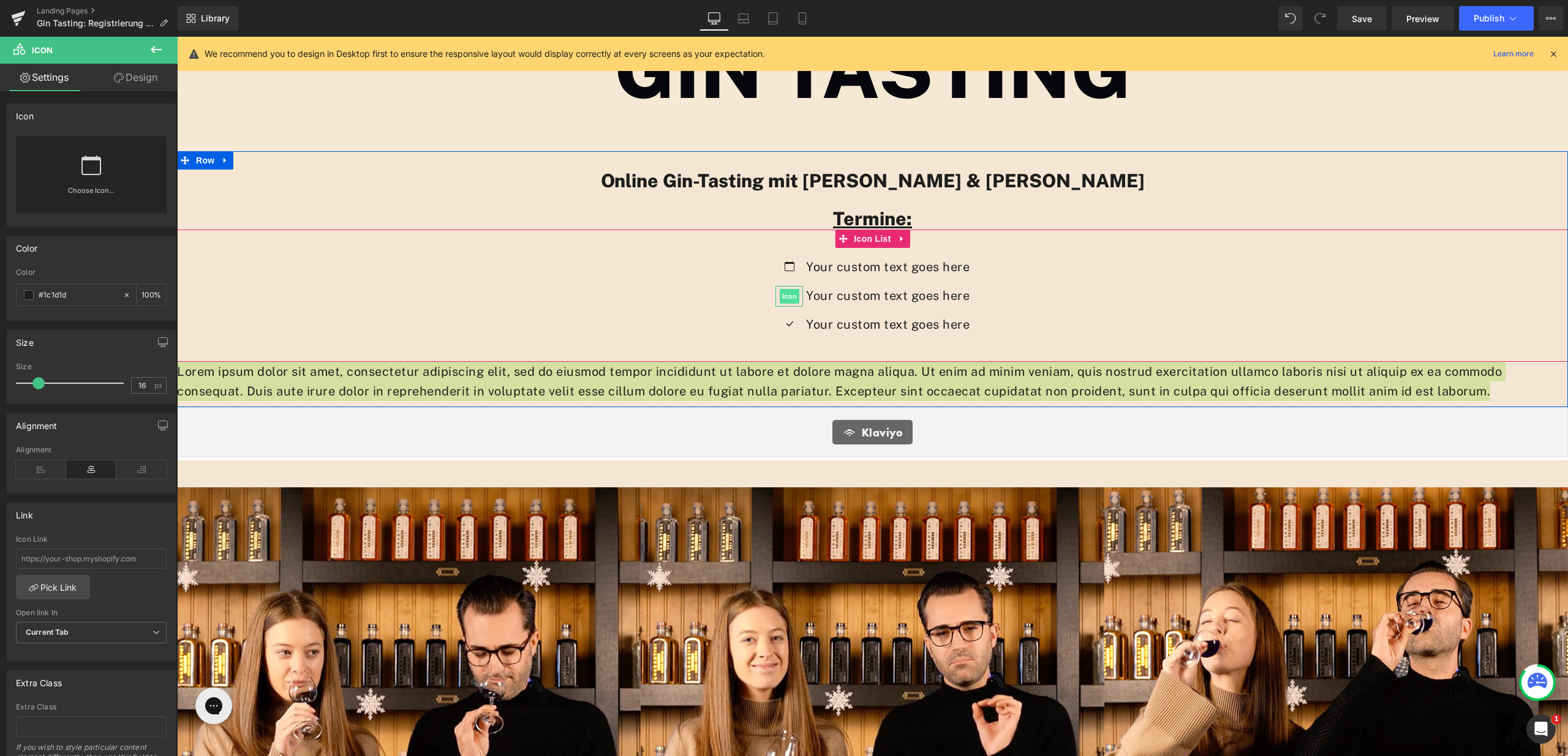
click at [780, 295] on span "Icon" at bounding box center [790, 296] width 20 height 15
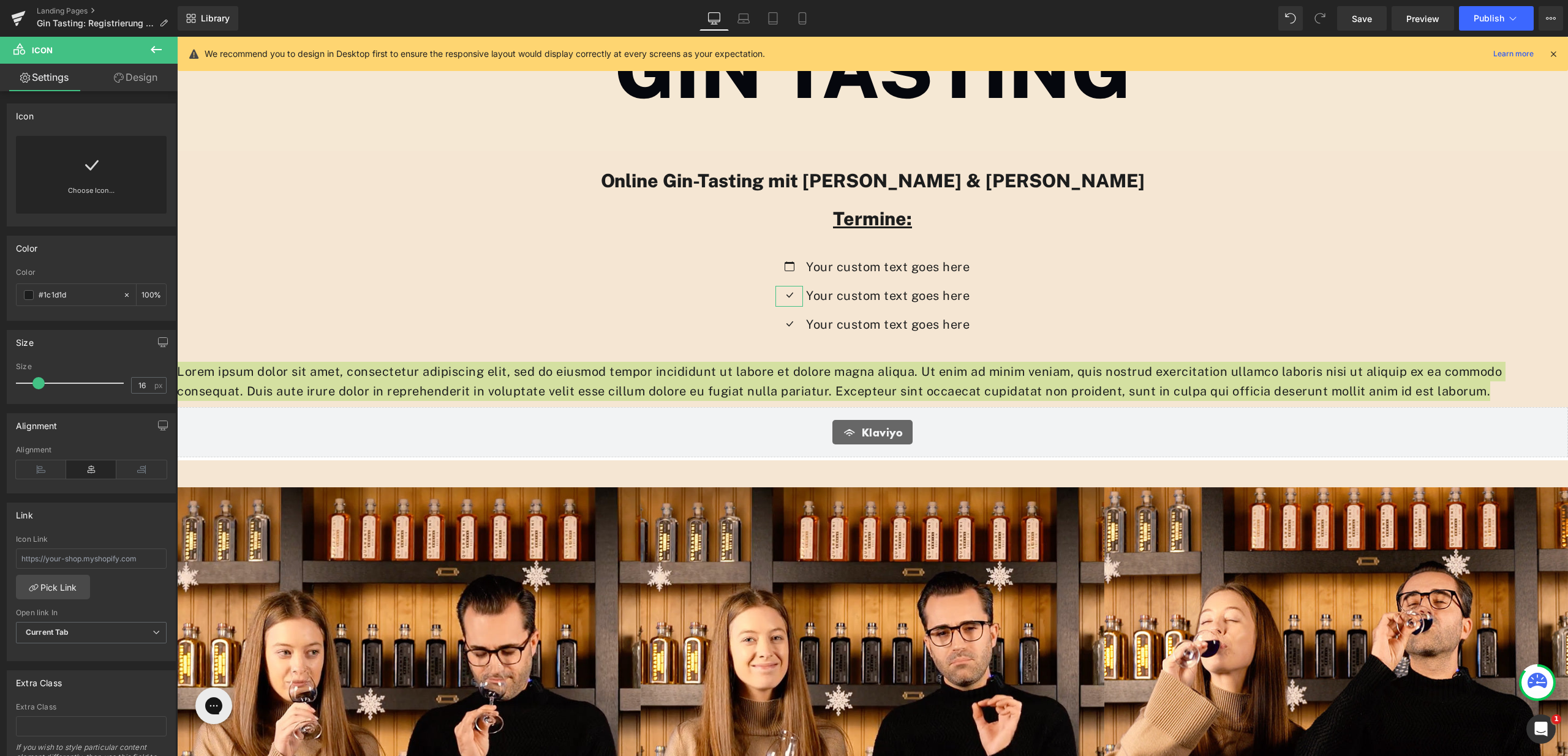
click at [110, 197] on link "Choose Icon..." at bounding box center [91, 199] width 151 height 29
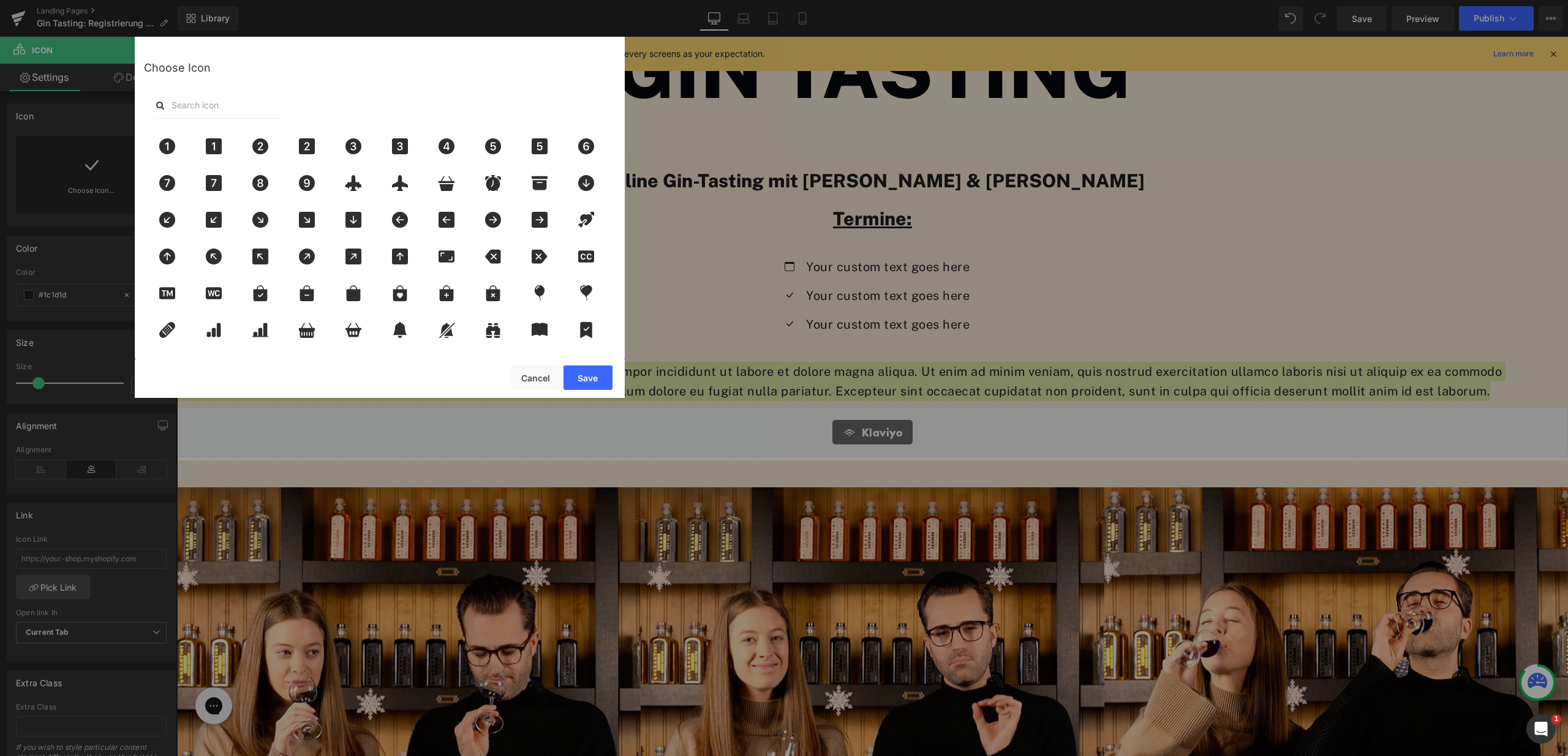
click at [263, 107] on input "text" at bounding box center [217, 105] width 123 height 27
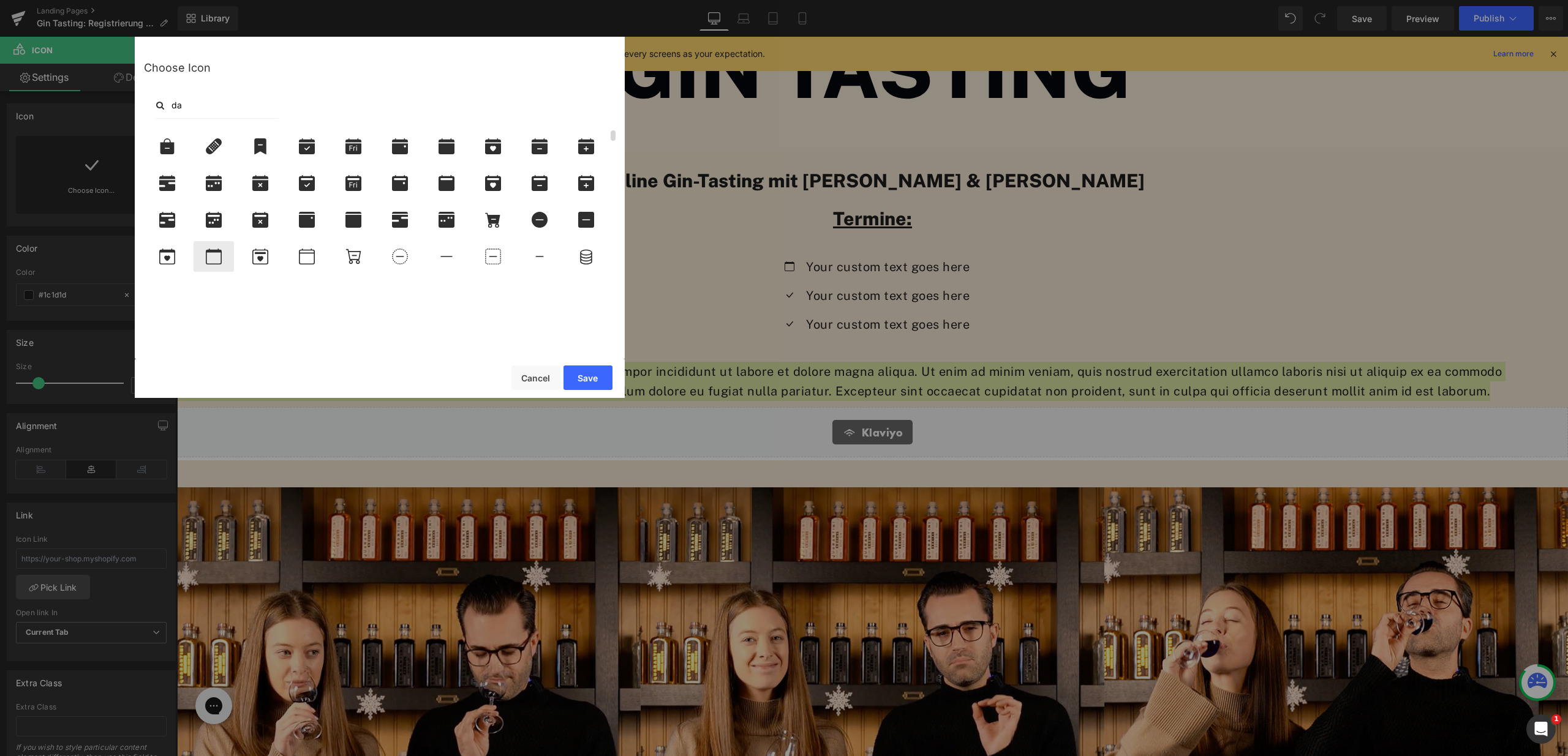
type input "da"
click at [208, 259] on icon at bounding box center [214, 257] width 26 height 16
click at [579, 367] on button "Save" at bounding box center [588, 377] width 49 height 25
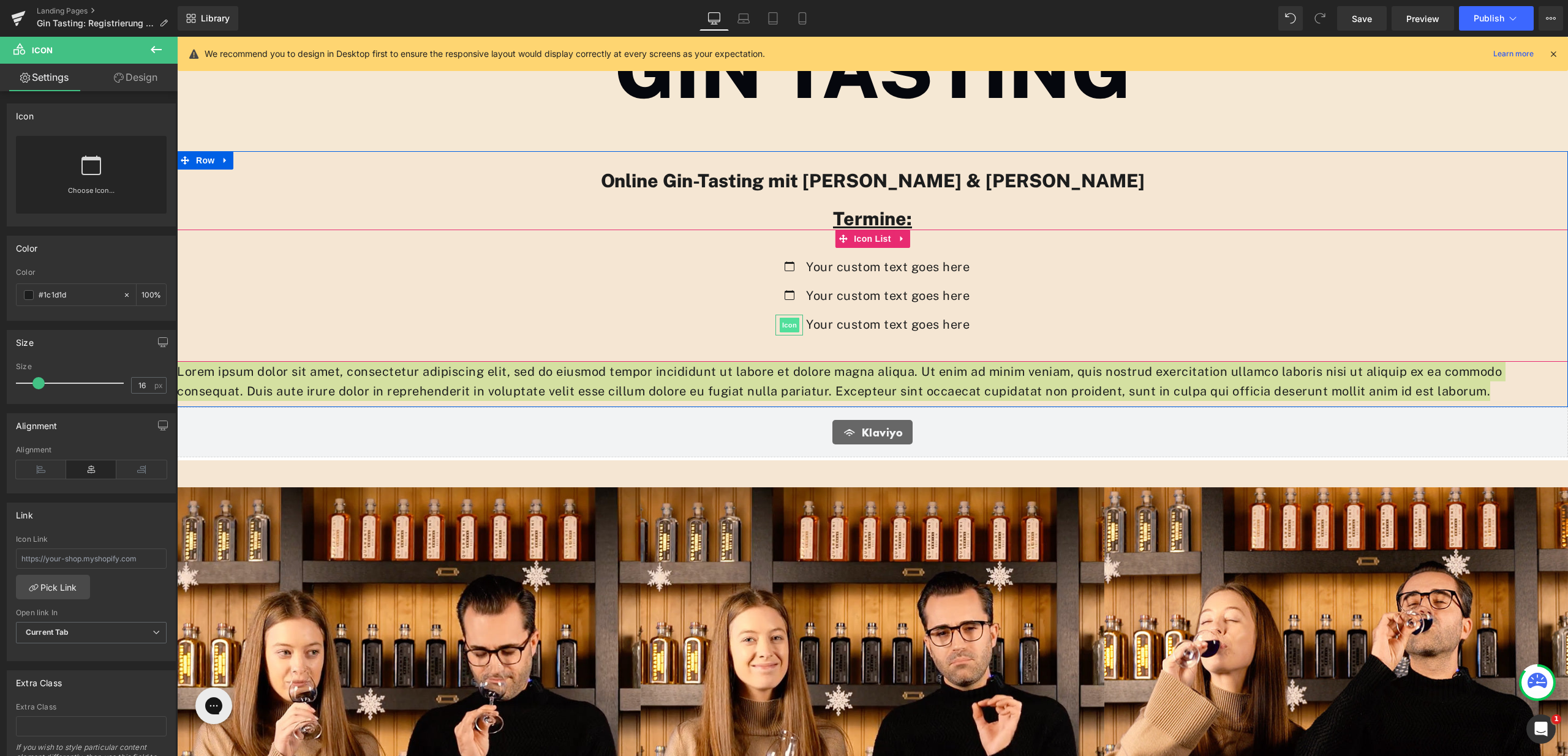
click at [788, 323] on span "Icon" at bounding box center [790, 325] width 20 height 15
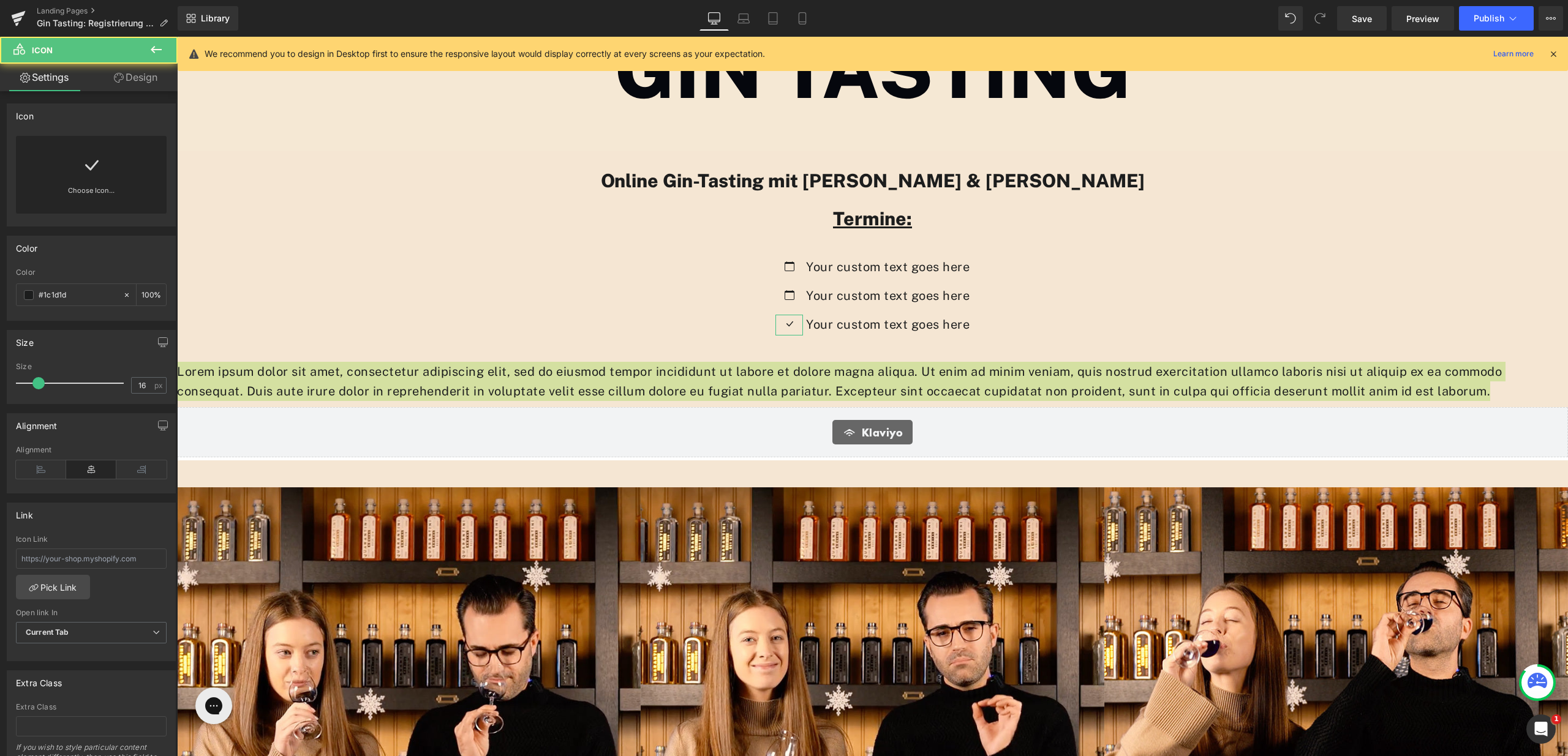
click at [133, 186] on link "Choose Icon..." at bounding box center [91, 199] width 151 height 29
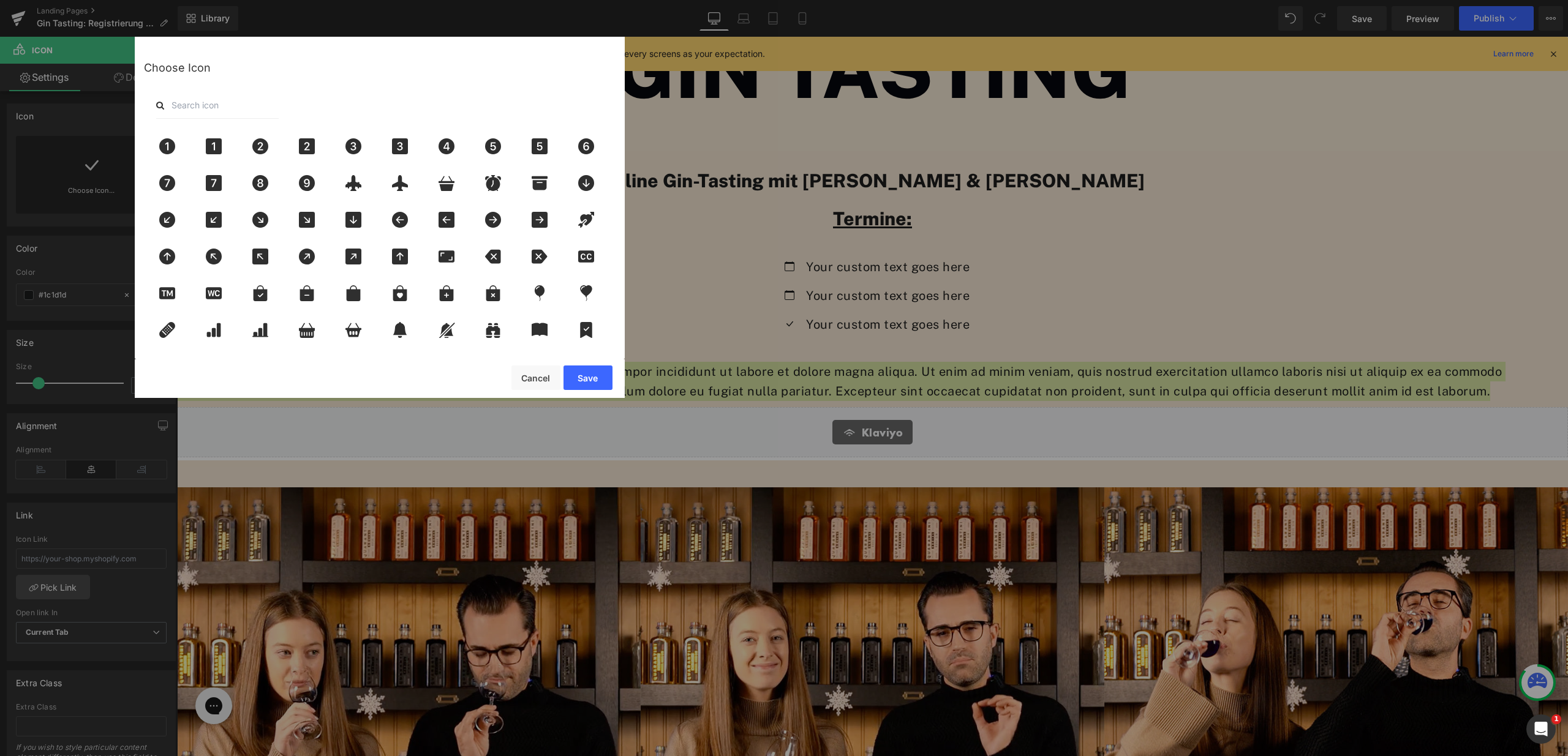
click at [218, 102] on input "text" at bounding box center [217, 105] width 123 height 27
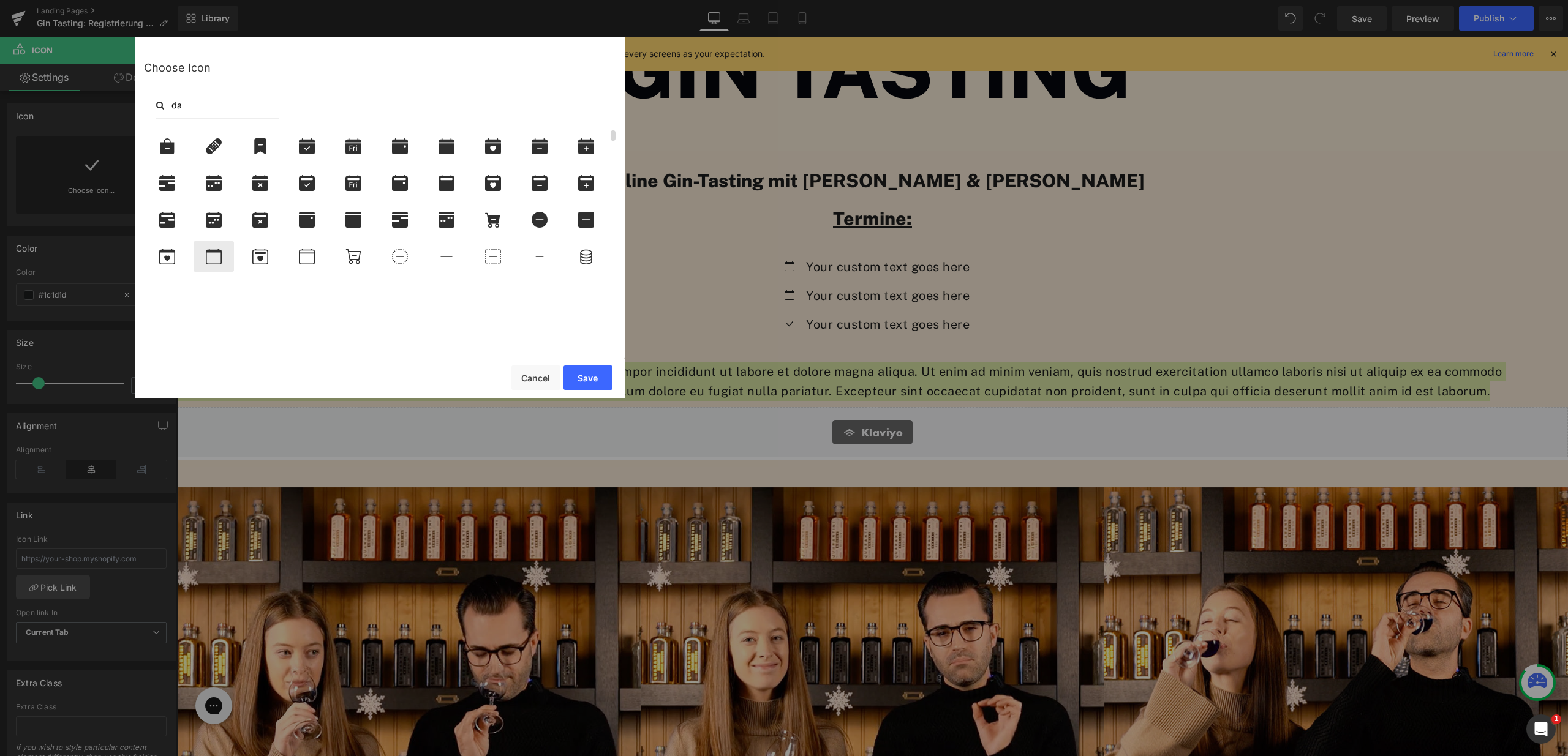
type input "da"
click at [226, 254] on icon at bounding box center [214, 257] width 26 height 16
drag, startPoint x: 587, startPoint y: 380, endPoint x: 411, endPoint y: 344, distance: 179.6
click at [587, 380] on button "Save" at bounding box center [588, 377] width 49 height 25
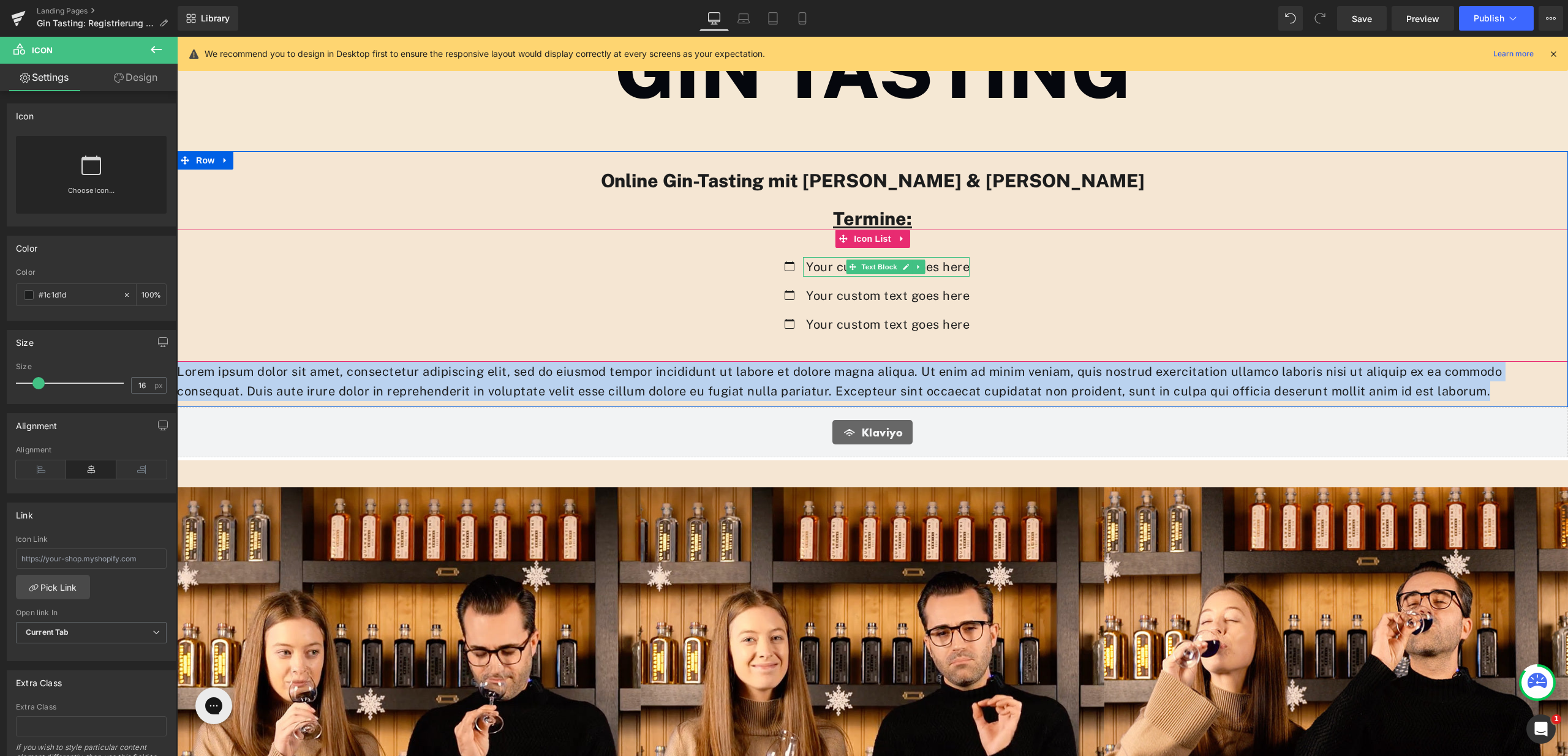
click at [834, 266] on p "Your custom text goes here" at bounding box center [888, 267] width 163 height 20
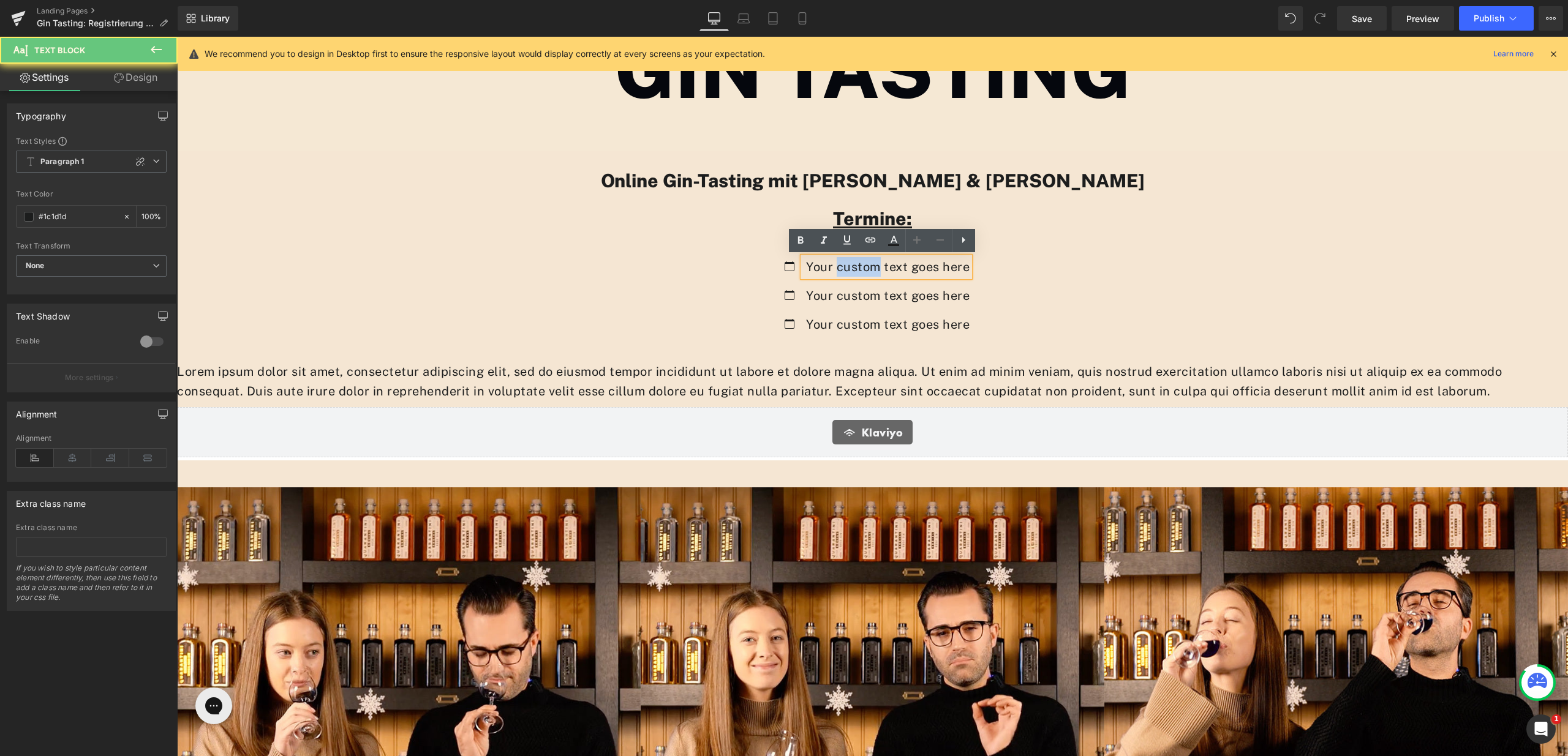
click at [834, 266] on p "Your custom text goes here" at bounding box center [888, 267] width 163 height 20
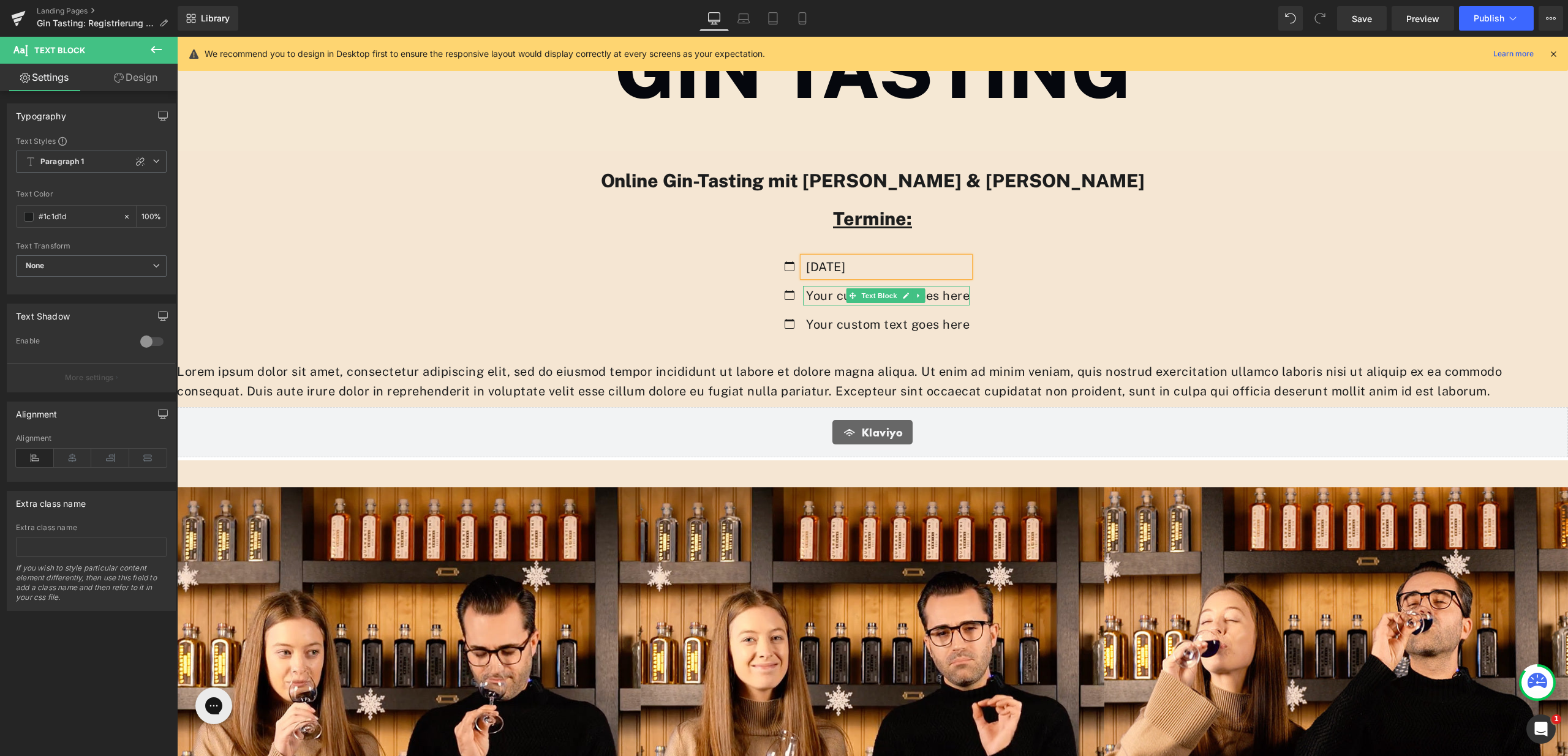
click at [819, 299] on p "Your custom text goes here" at bounding box center [888, 296] width 163 height 20
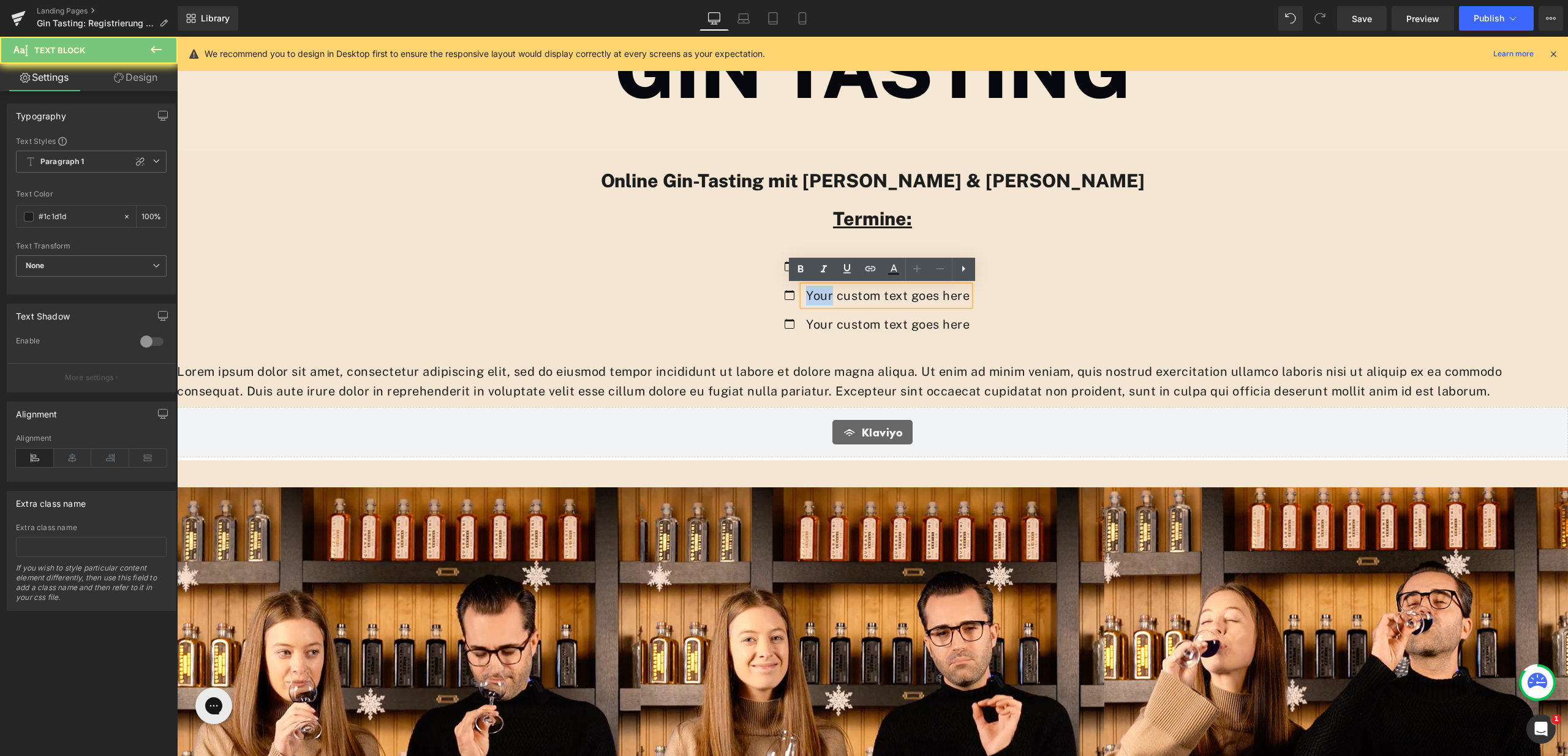
click at [823, 296] on p "Your custom text goes here" at bounding box center [888, 296] width 163 height 20
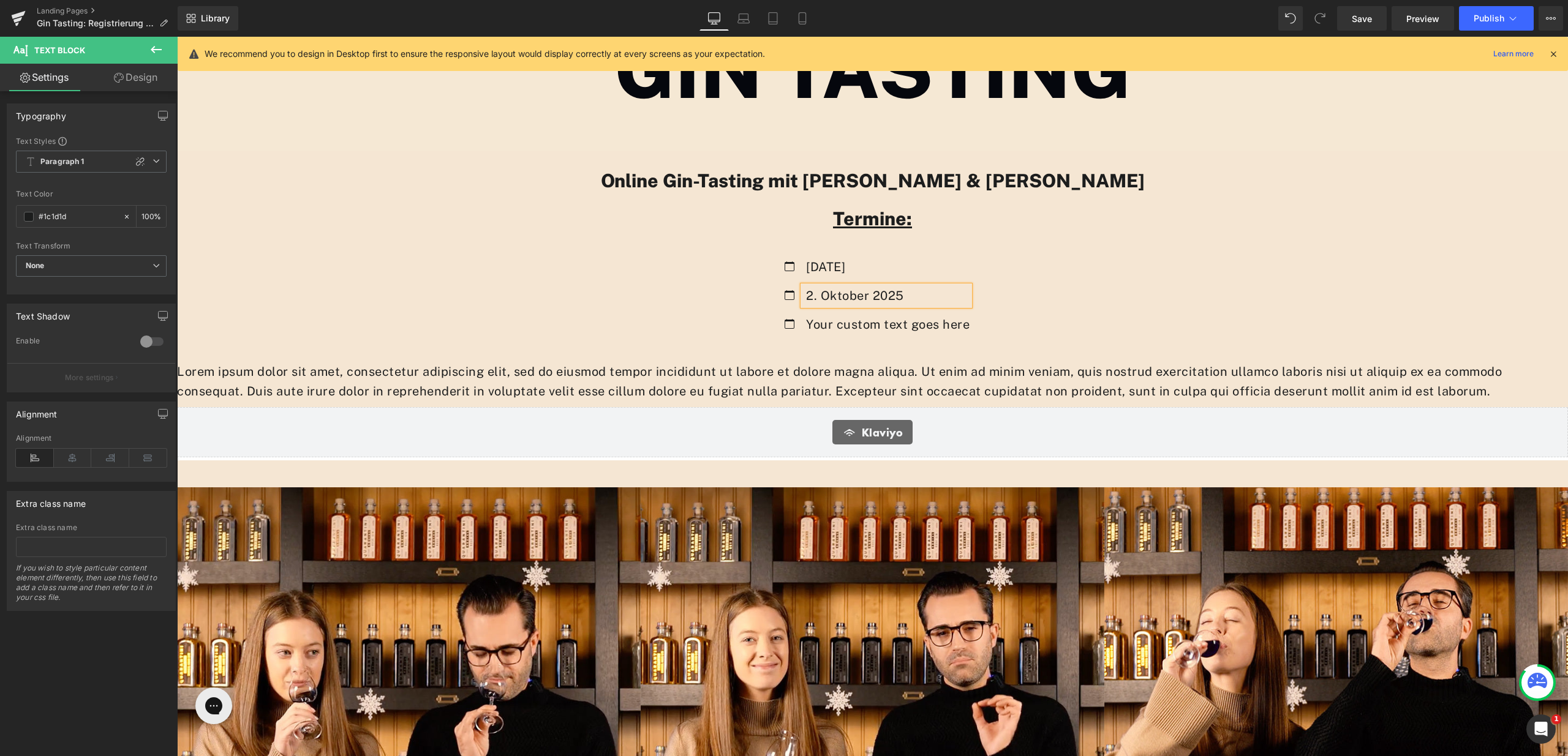
click at [822, 318] on p "Your custom text goes here" at bounding box center [888, 325] width 163 height 20
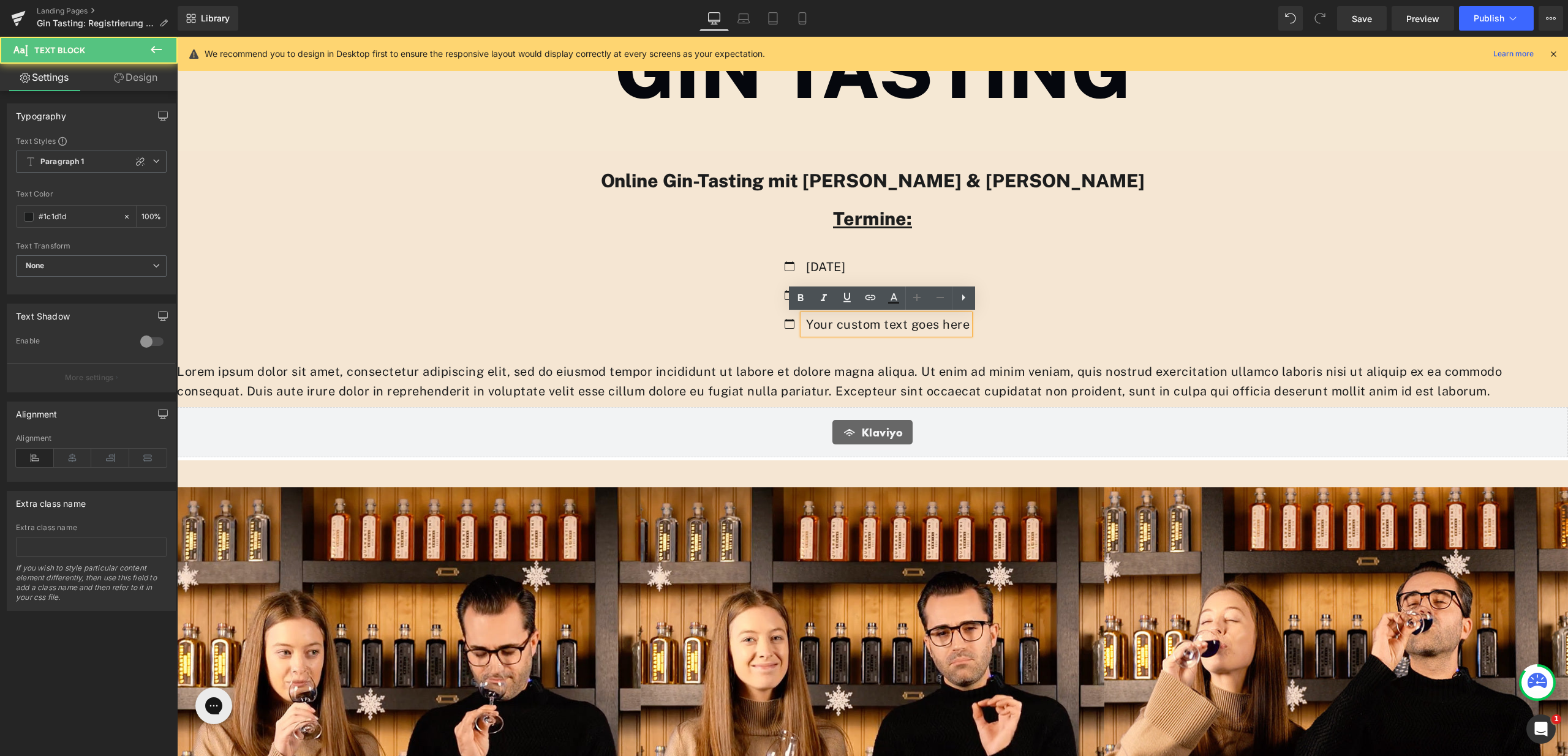
click at [822, 322] on p "Your custom text goes here" at bounding box center [888, 325] width 163 height 20
click at [825, 347] on div "Icon [DATE] Text Block Icon 2. Oktober 2025 Text Block Icon Your custom text go…" at bounding box center [873, 295] width 1391 height 132
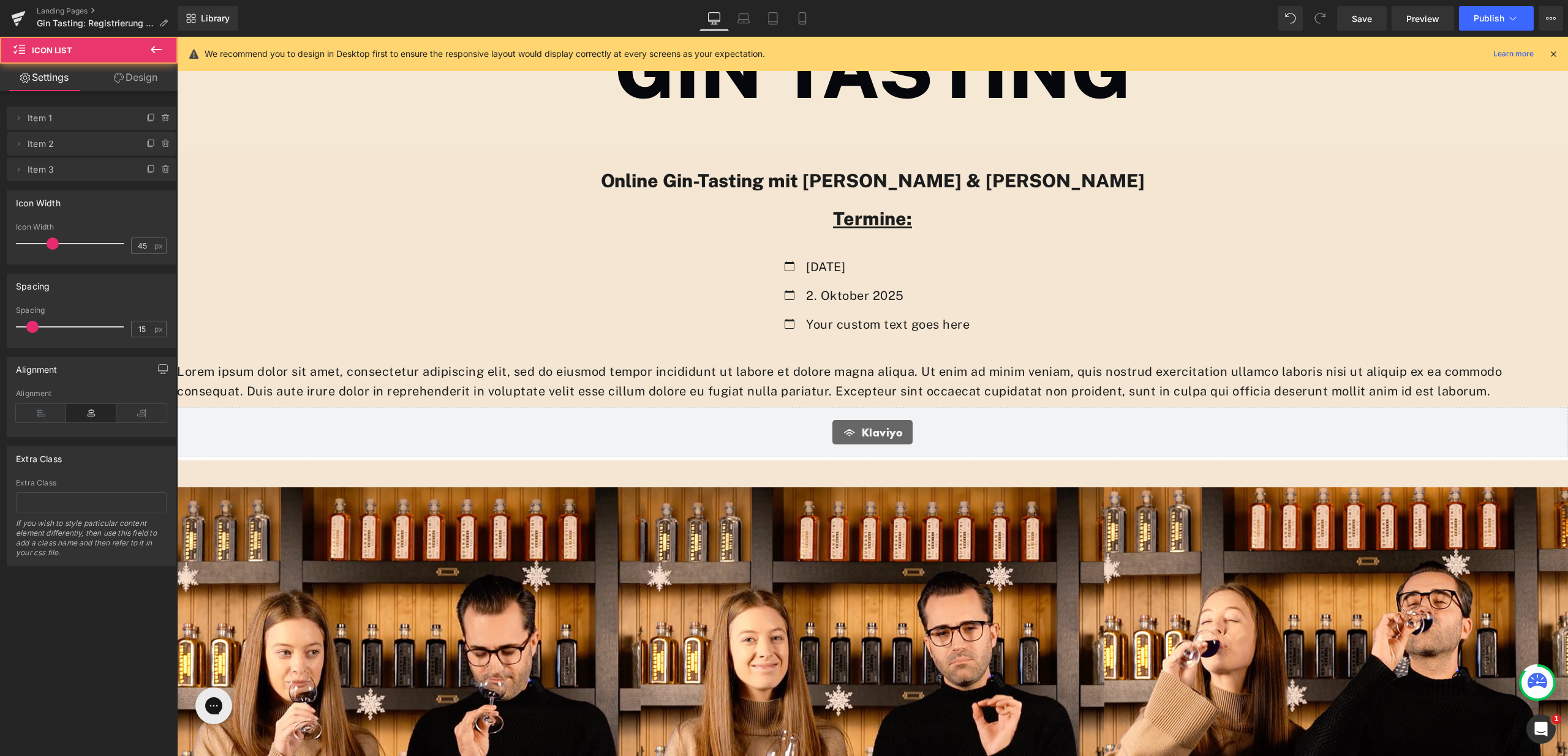
click at [177, 36] on div at bounding box center [177, 36] width 0 height 0
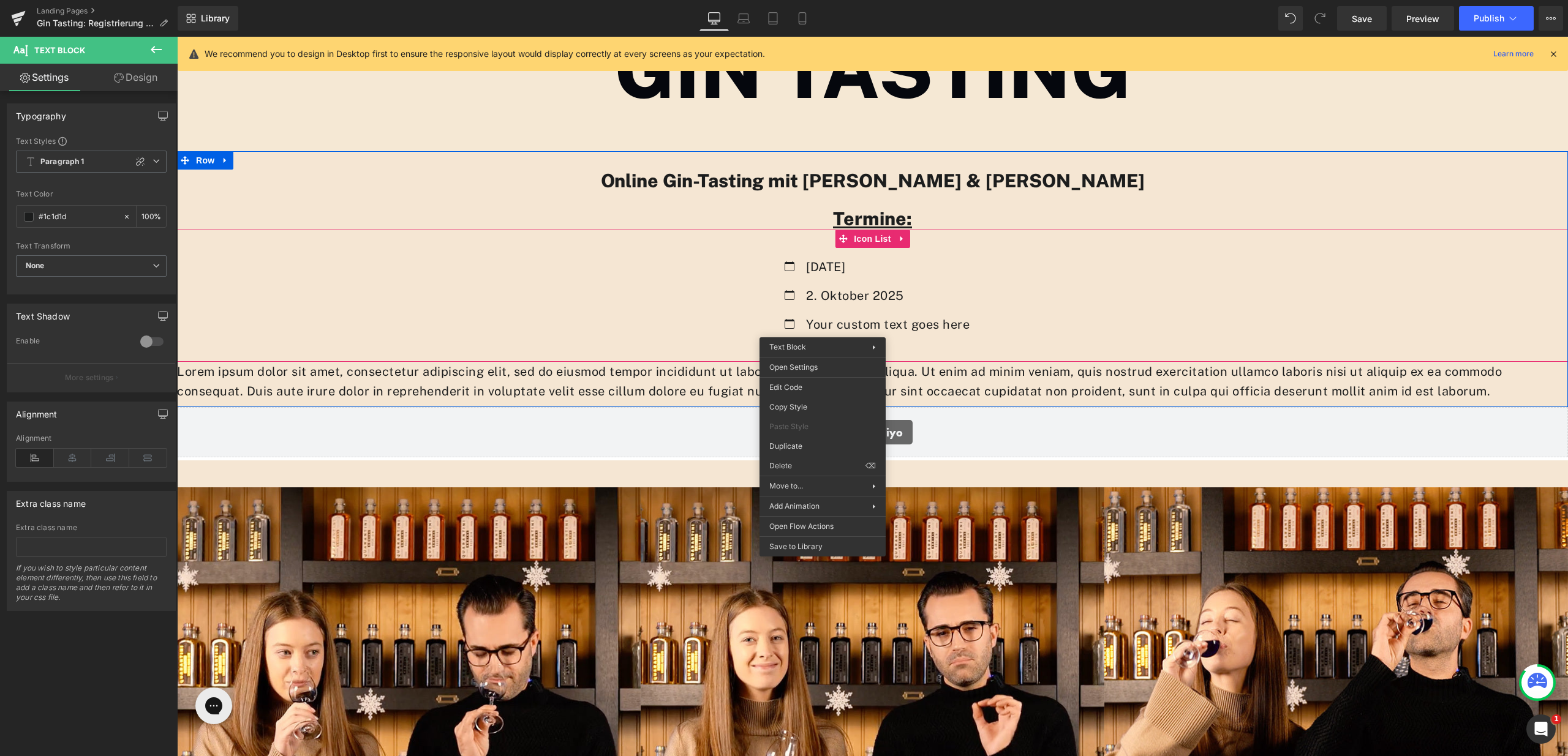
click at [705, 308] on div "Icon [DATE] Text Block Icon 2. Oktober 2025 Text Block Icon Your custom text go…" at bounding box center [873, 300] width 1391 height 86
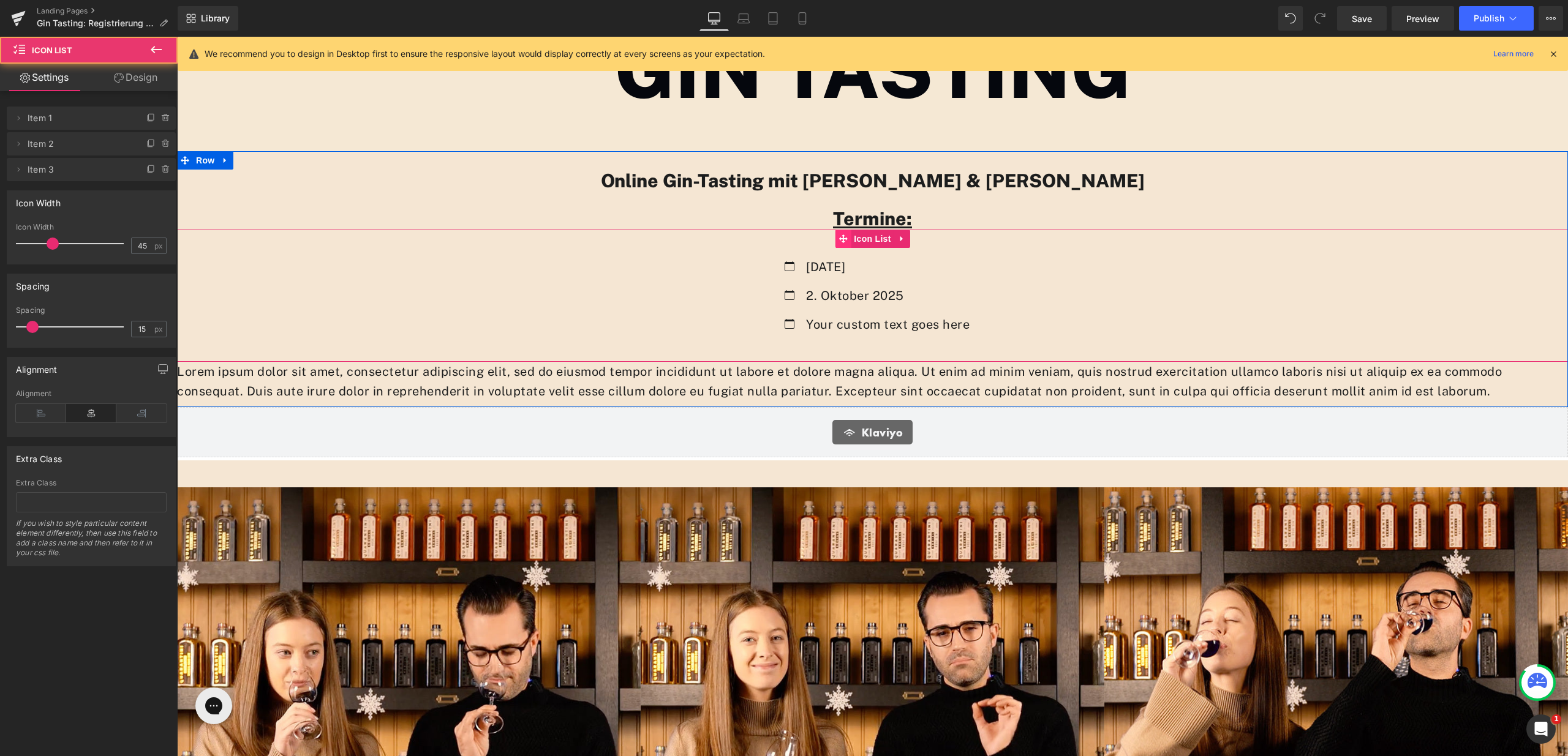
click at [846, 243] on span at bounding box center [843, 239] width 16 height 19
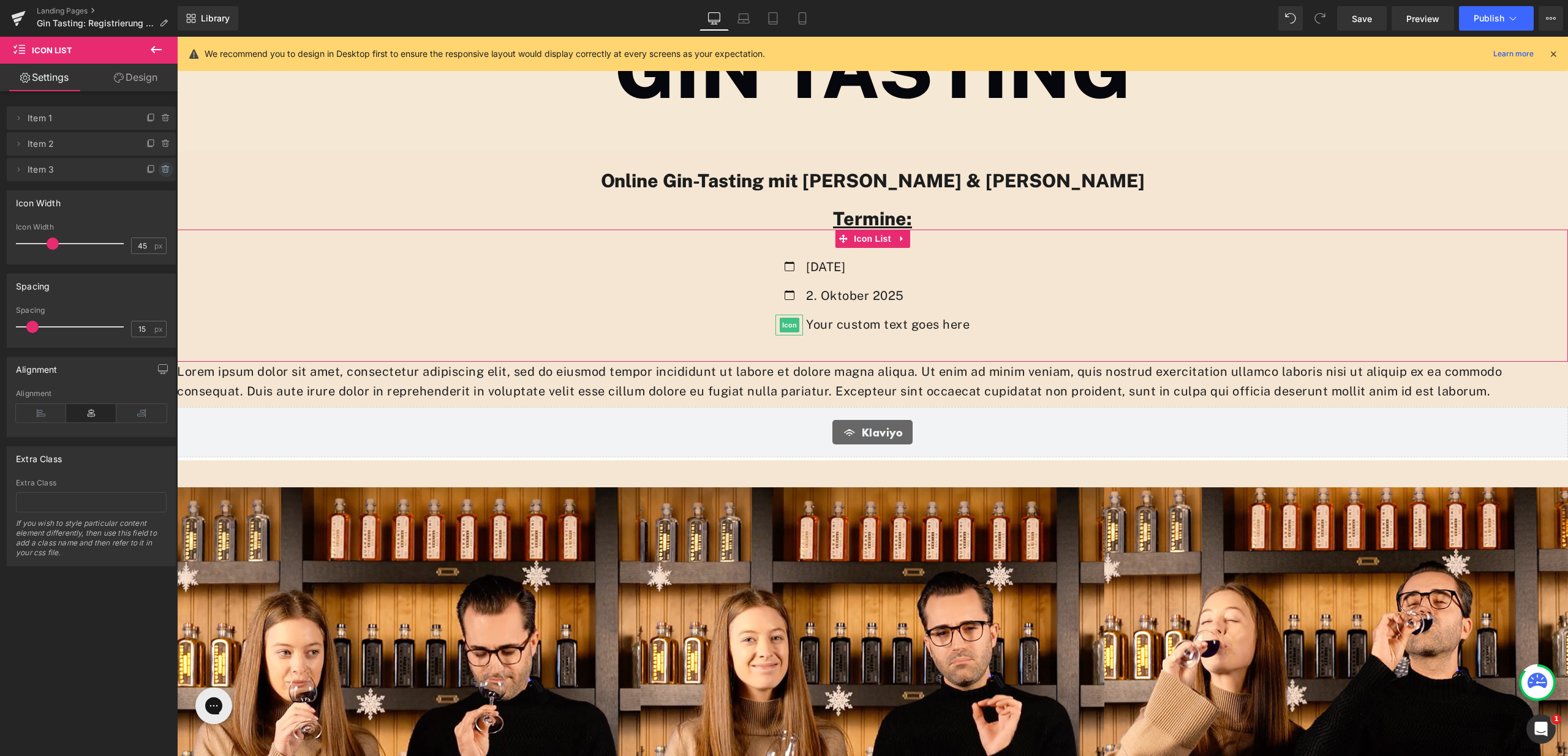
click at [166, 165] on span at bounding box center [166, 170] width 15 height 15
click at [157, 170] on button "Delete" at bounding box center [153, 170] width 38 height 16
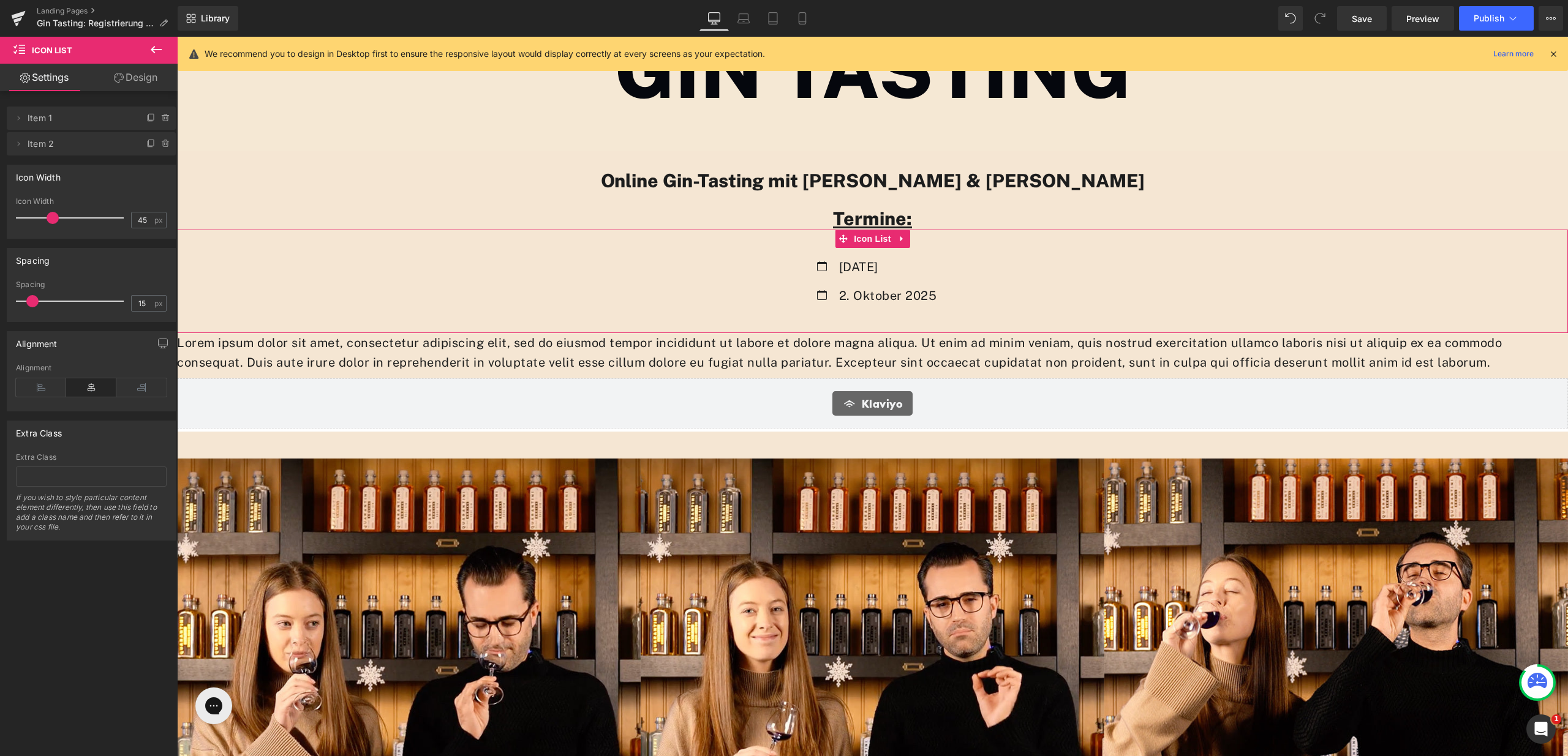
scroll to position [2011, 1382]
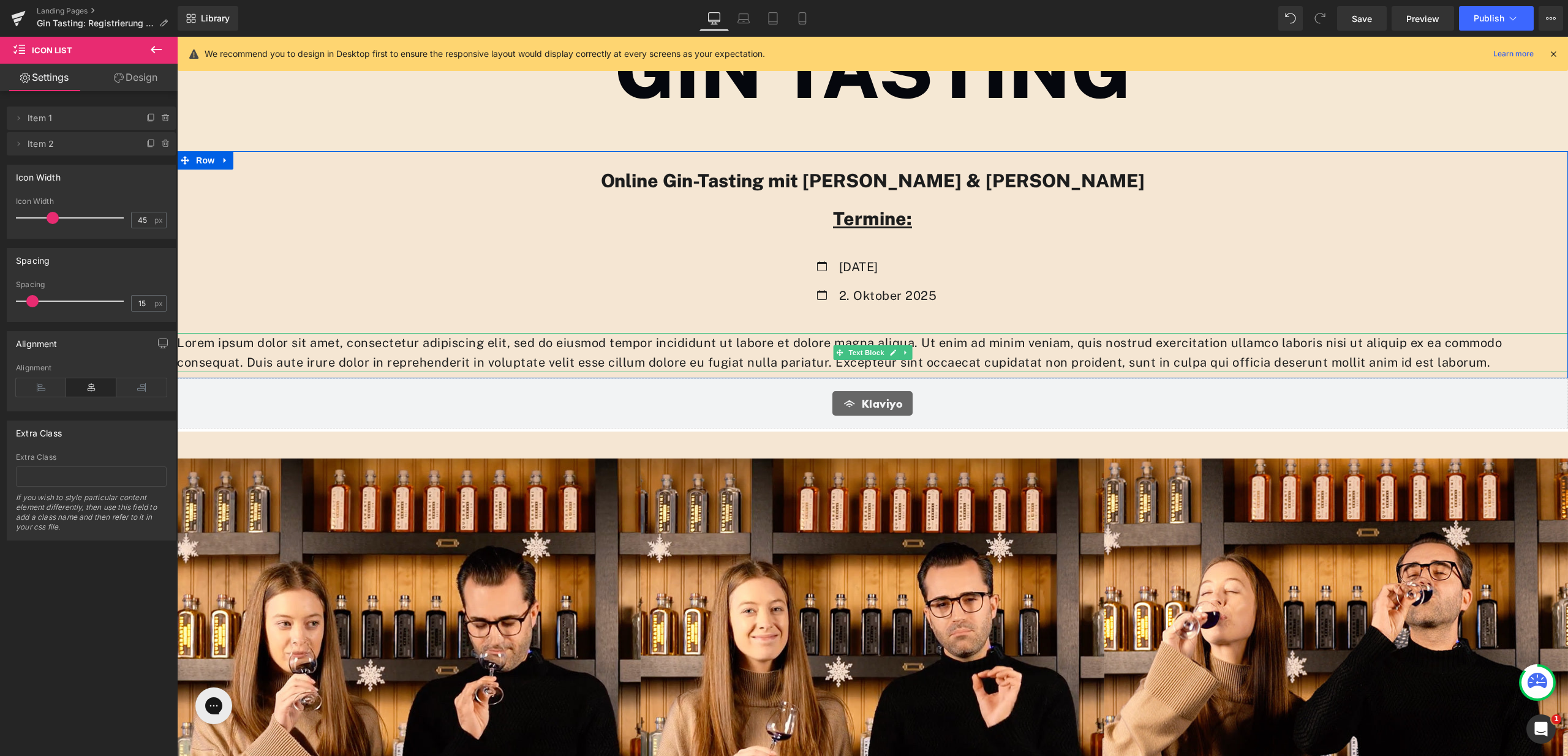
drag, startPoint x: 924, startPoint y: 357, endPoint x: 864, endPoint y: 352, distance: 60.2
click at [925, 357] on p "Lorem ipsum dolor sit amet, consectetur adipiscing elit, sed do eiusmod tempor …" at bounding box center [873, 352] width 1391 height 39
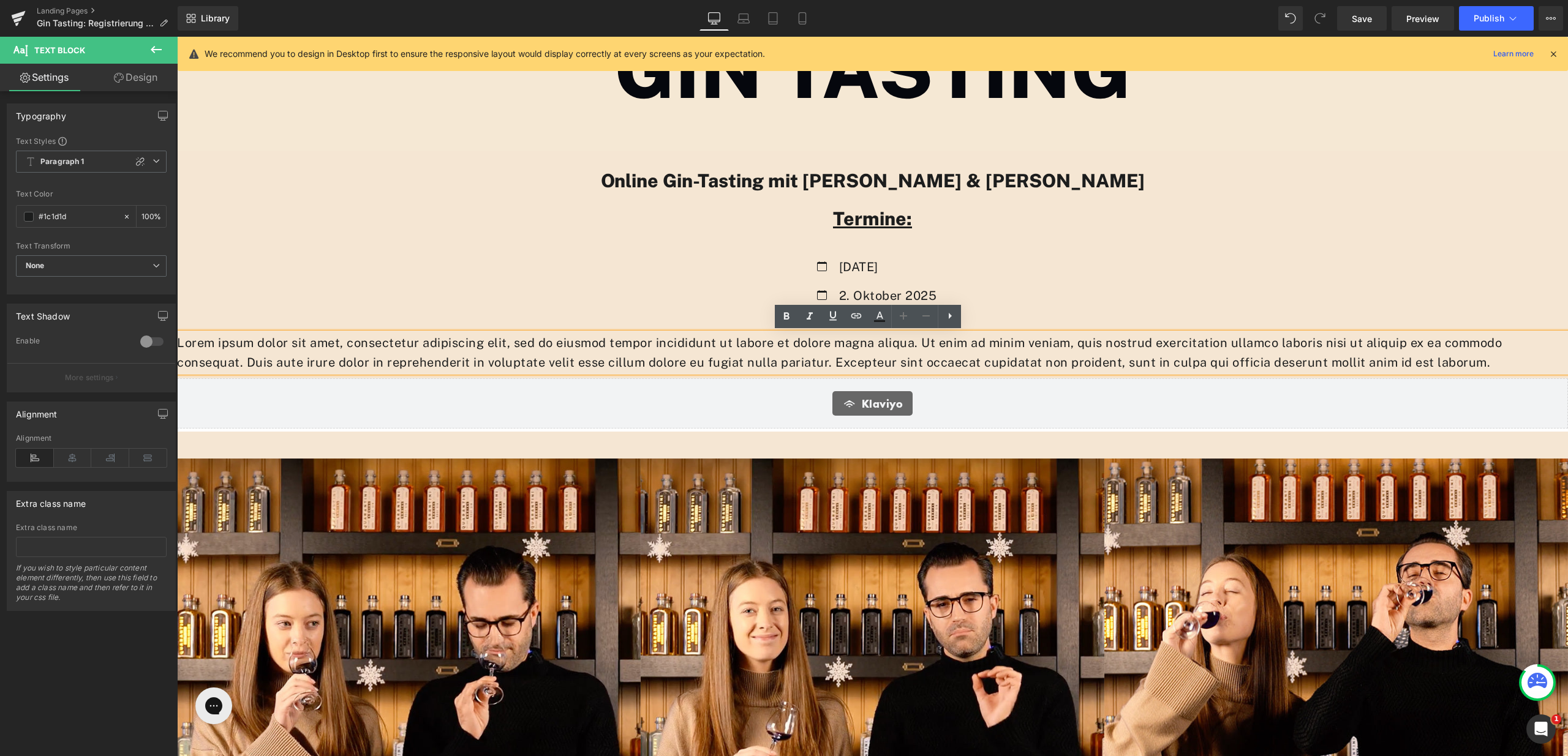
click at [177, 36] on div at bounding box center [177, 36] width 0 height 0
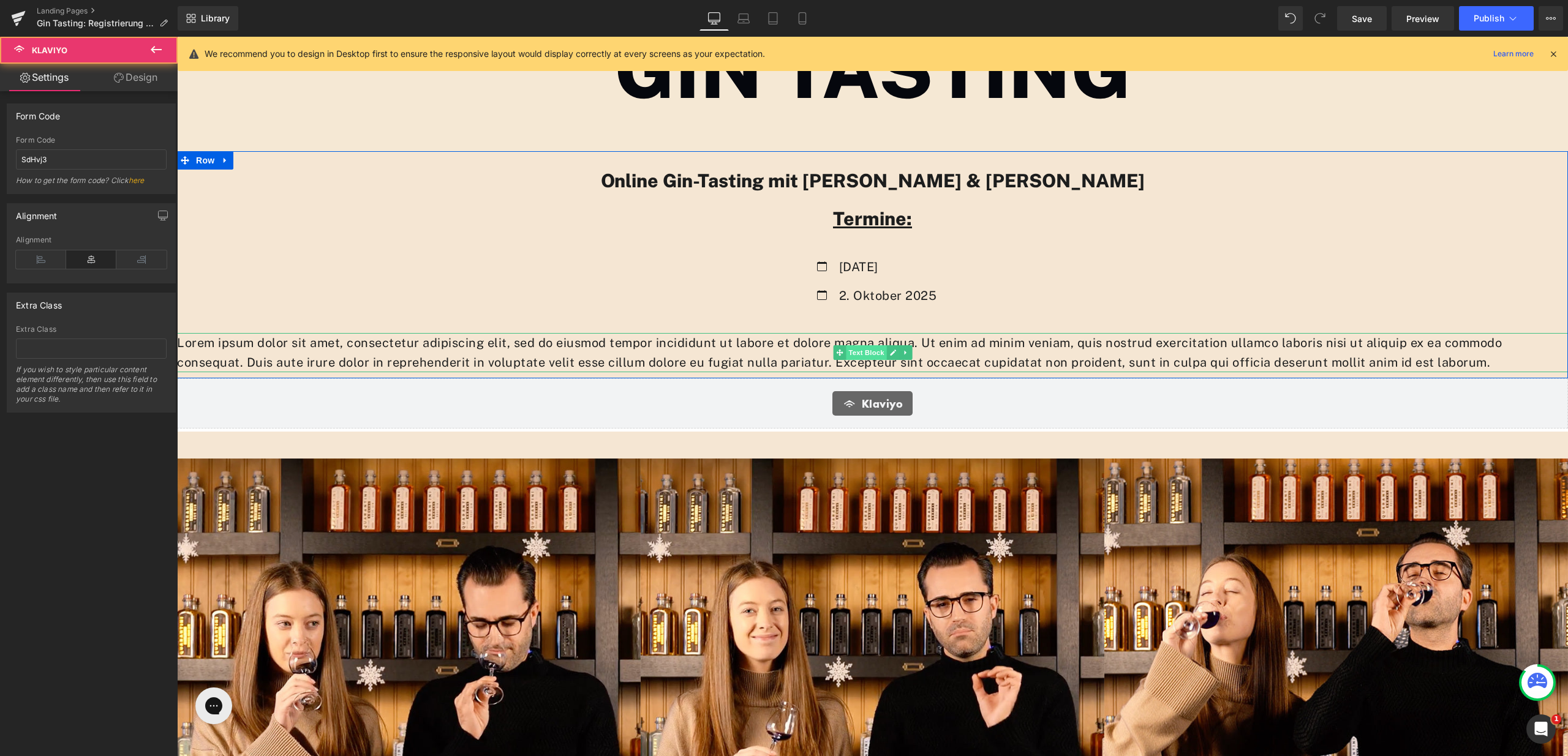
click at [848, 353] on span "Text Block" at bounding box center [866, 353] width 40 height 15
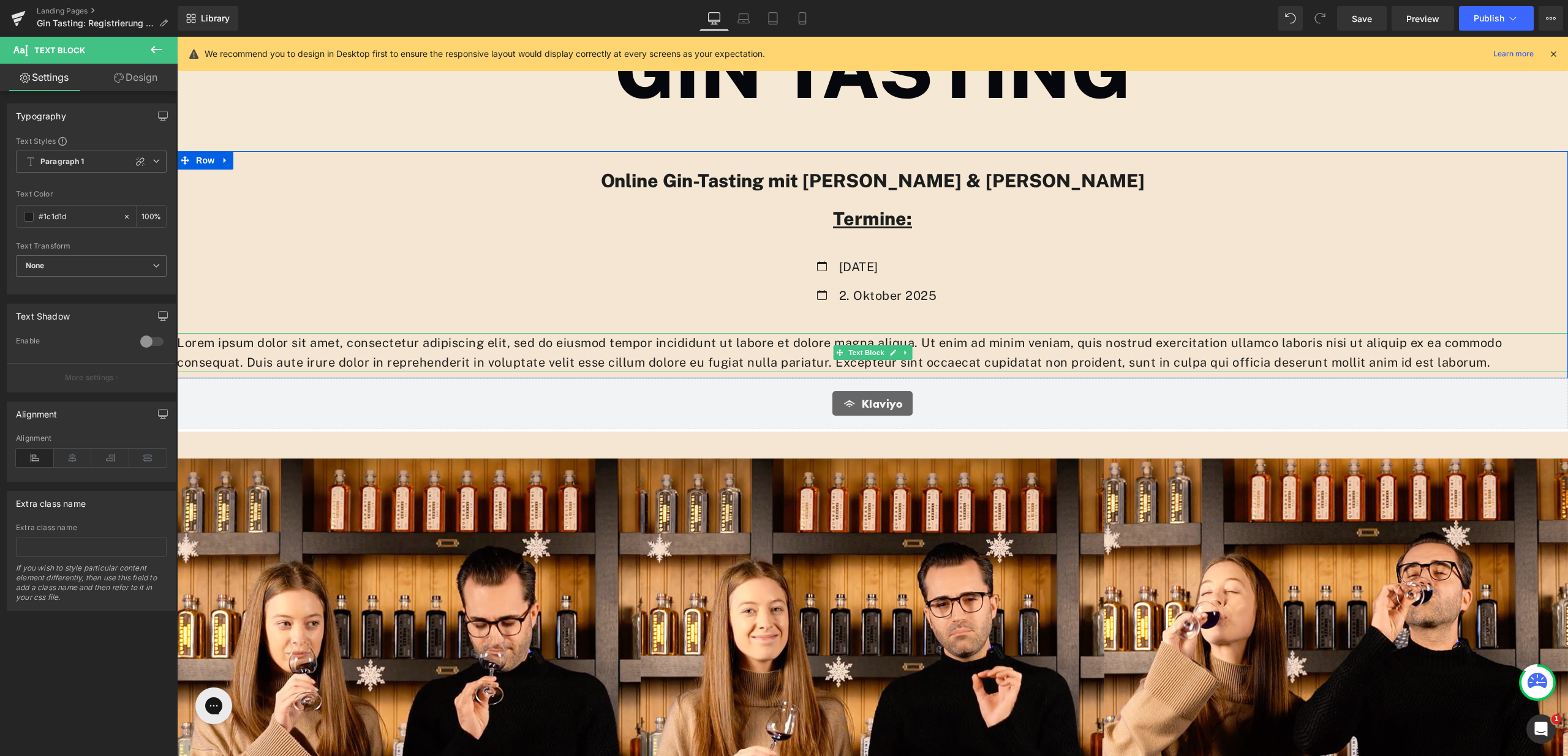
click at [764, 352] on p "Lorem ipsum dolor sit amet, consectetur adipiscing elit, sed do eiusmod tempor …" at bounding box center [873, 352] width 1391 height 39
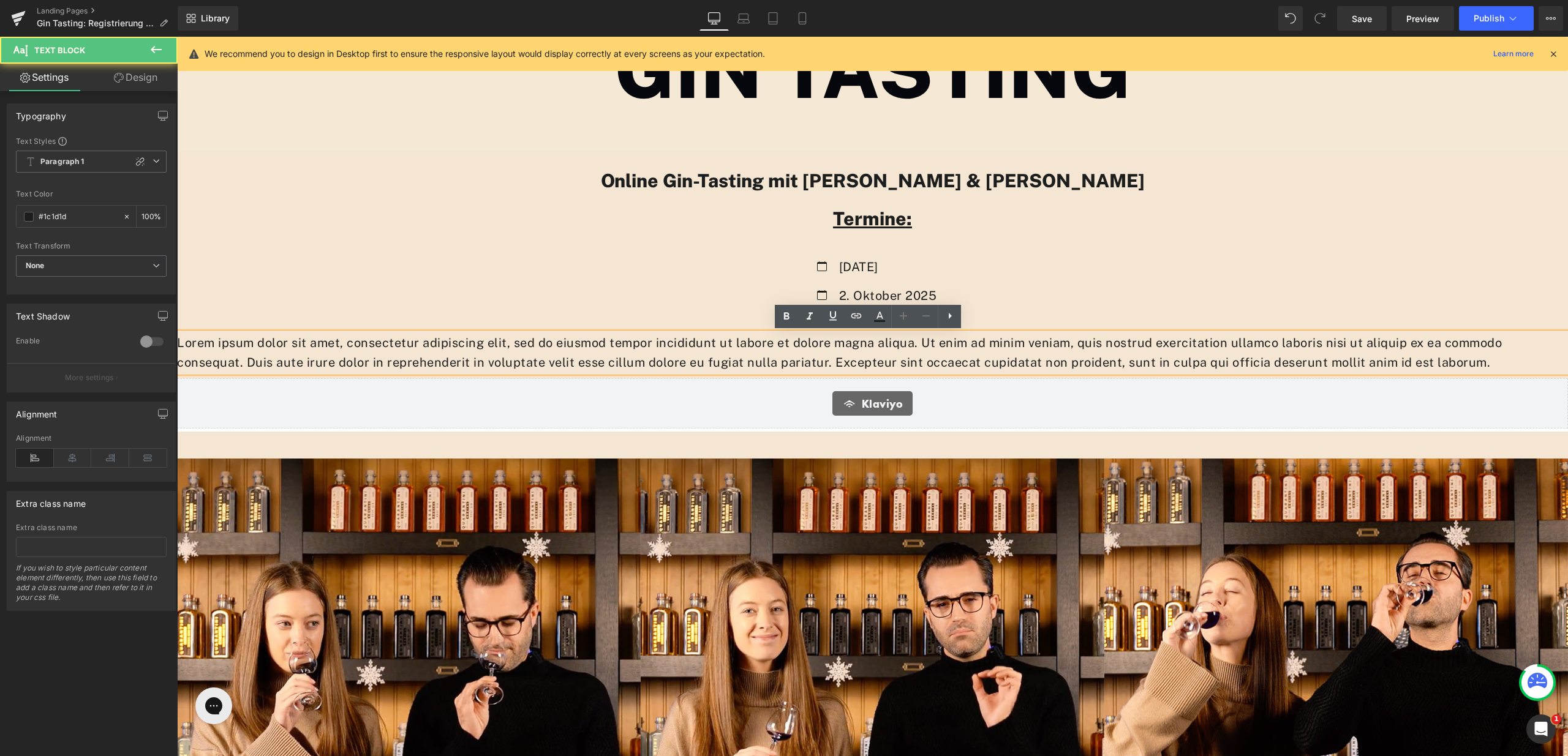
click at [764, 352] on p "Lorem ipsum dolor sit amet, consectetur adipiscing elit, sed do eiusmod tempor …" at bounding box center [873, 352] width 1391 height 39
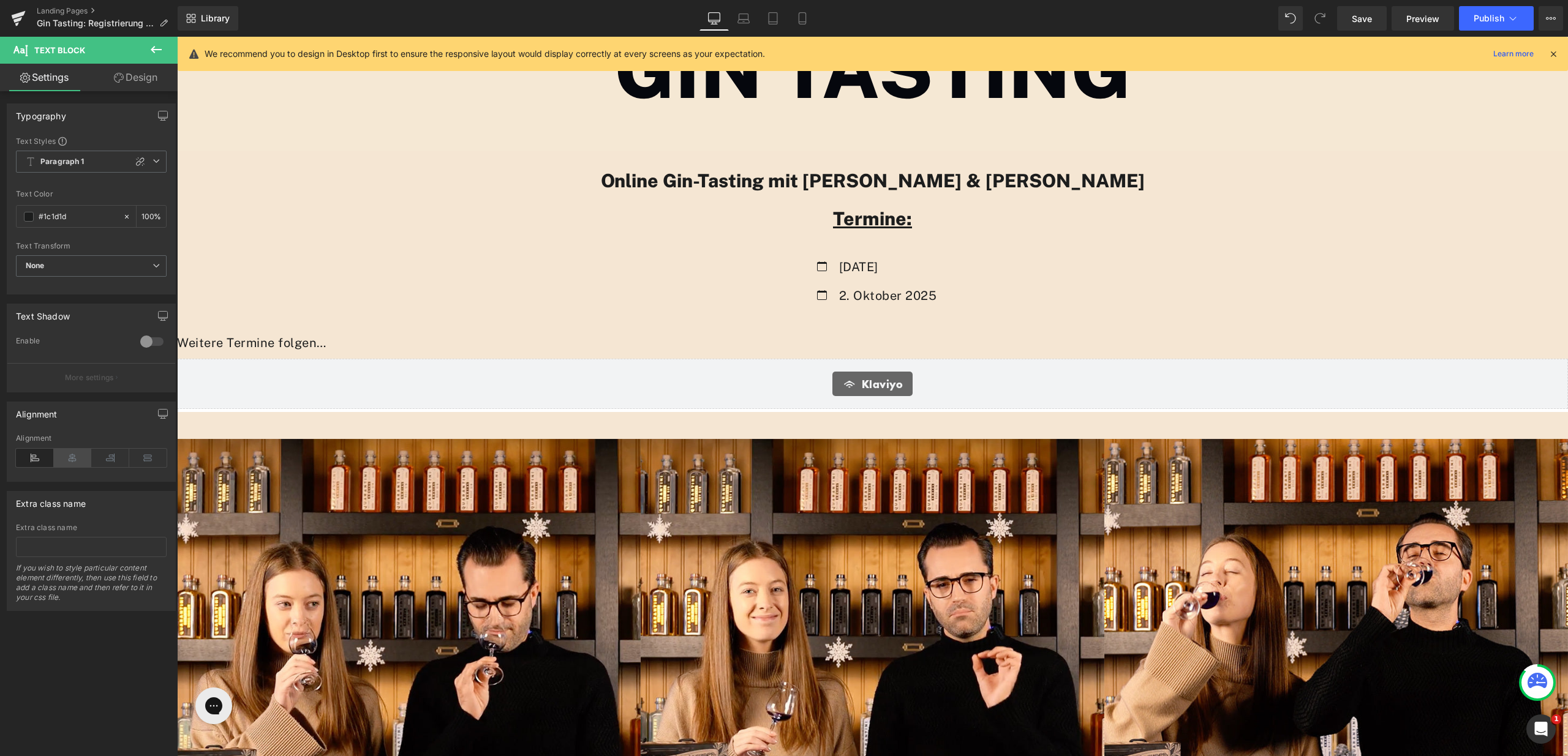
click at [81, 457] on icon at bounding box center [72, 458] width 38 height 19
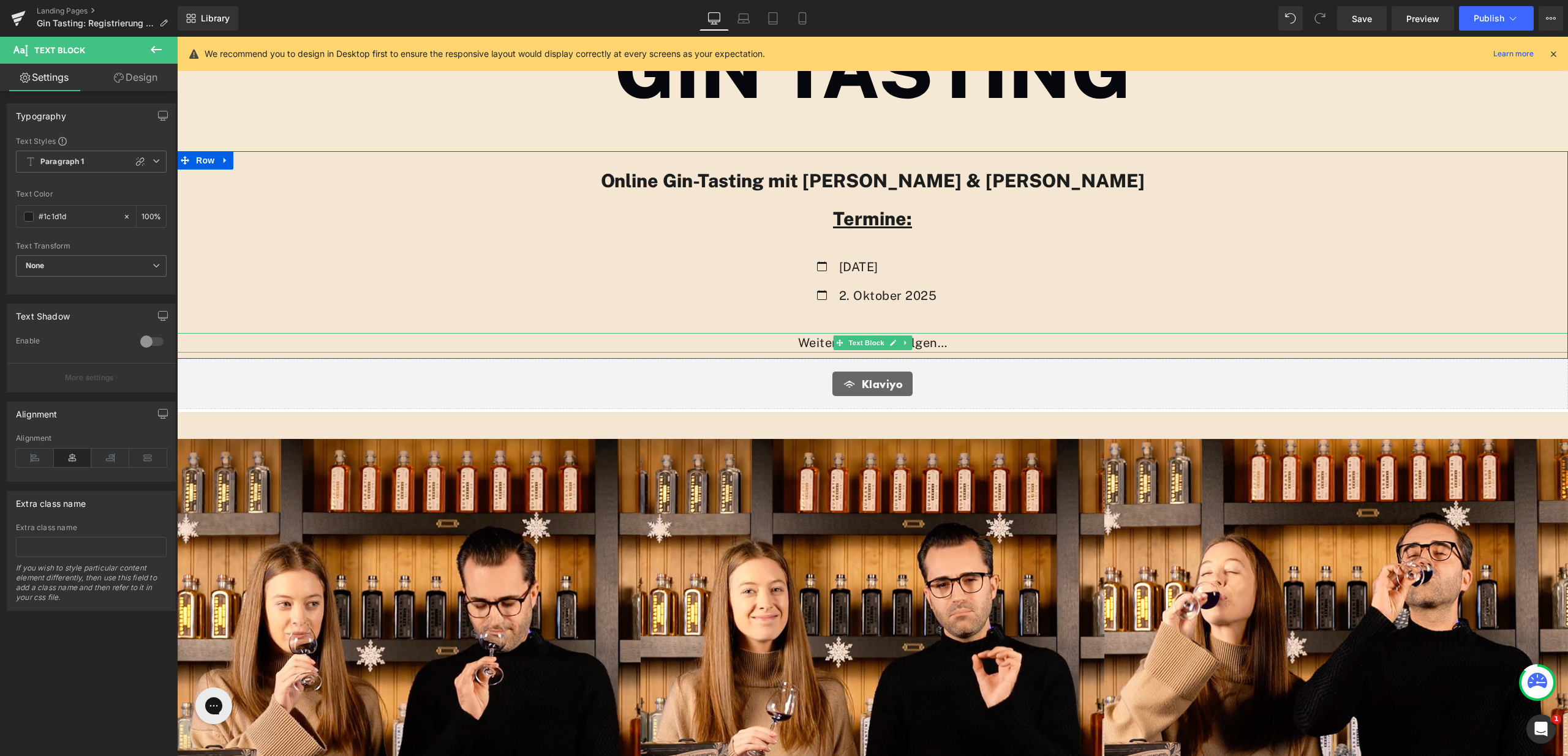
click at [963, 347] on p "Weitere Termine folgen…" at bounding box center [873, 343] width 1391 height 20
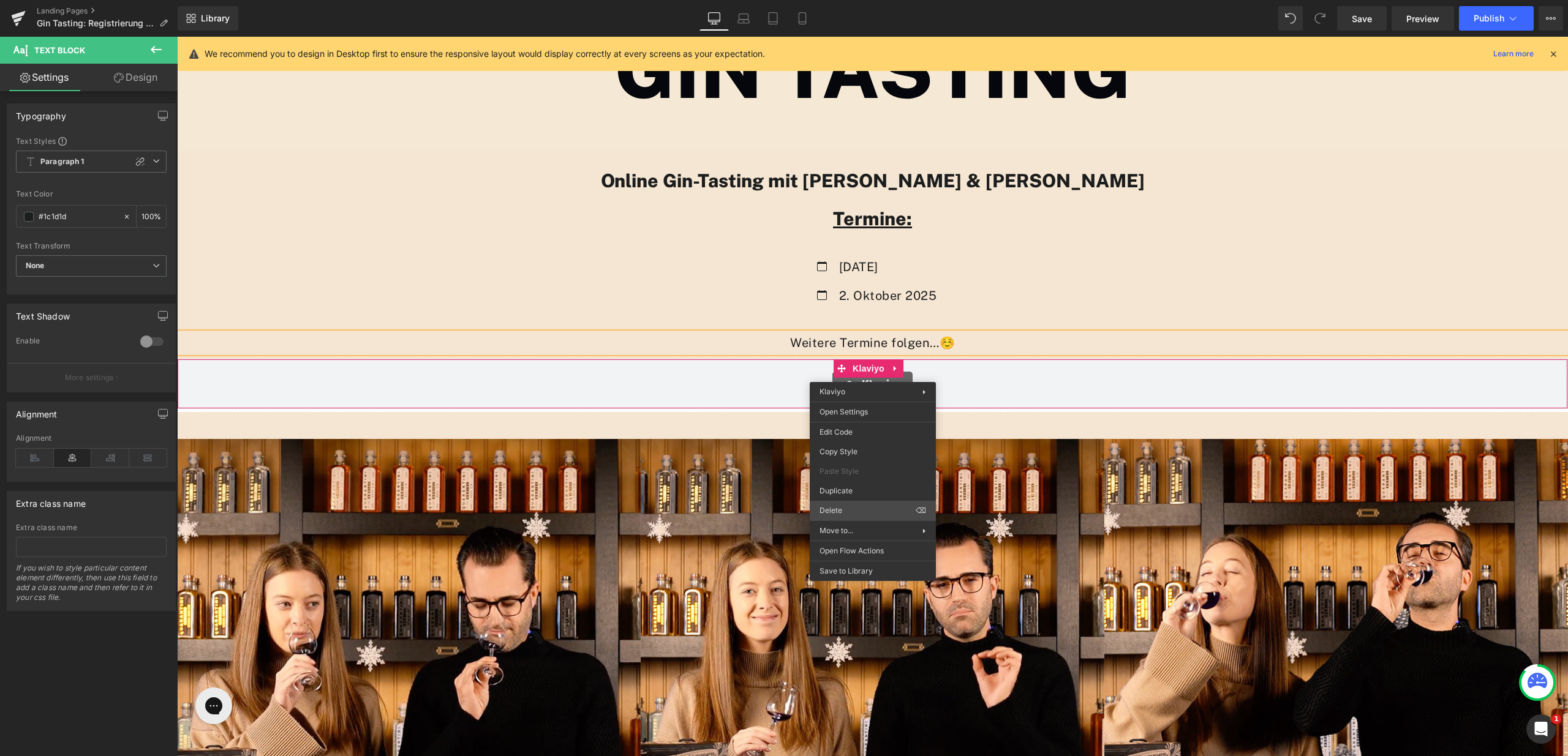
scroll to position [1941, 1382]
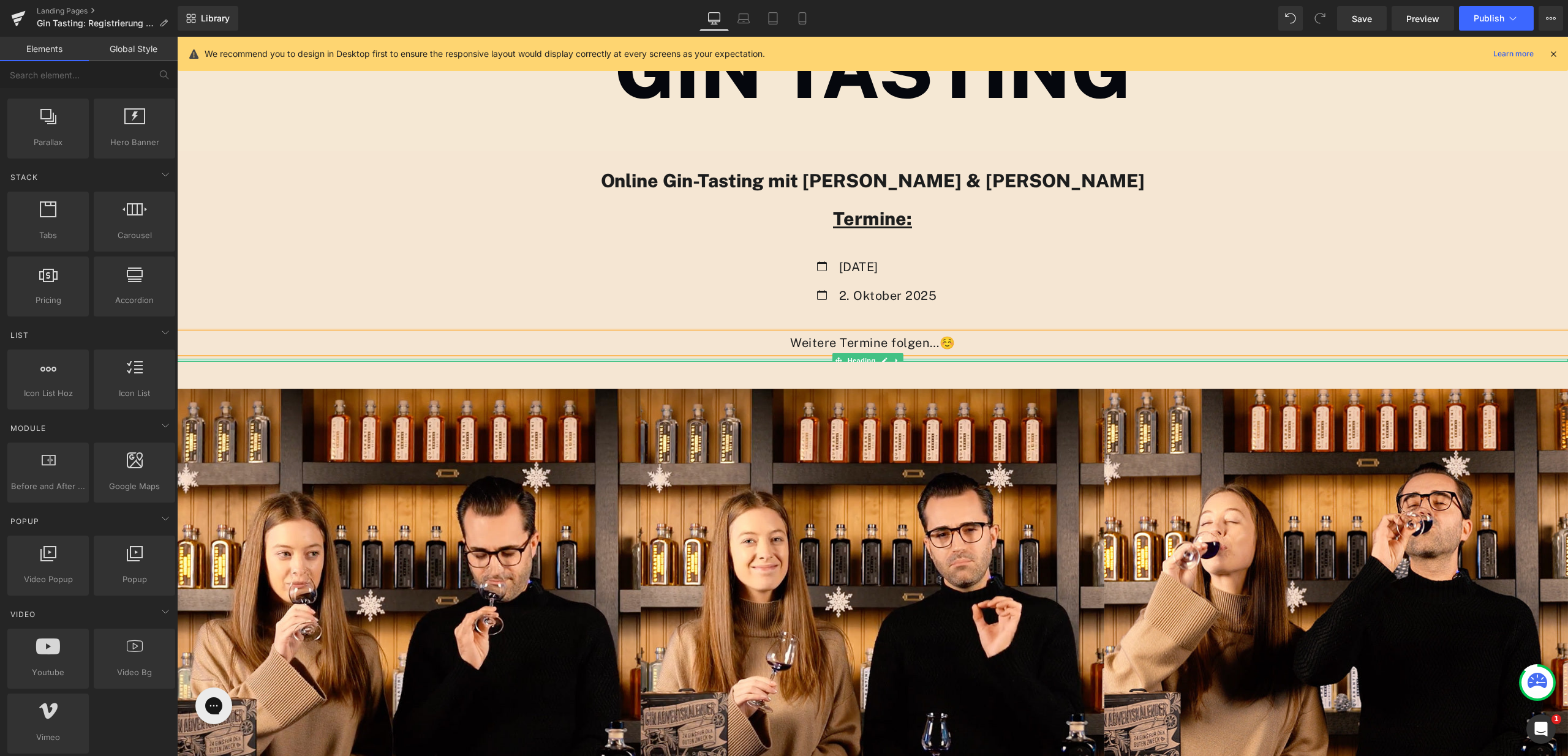
click at [746, 359] on div at bounding box center [873, 360] width 1391 height 3
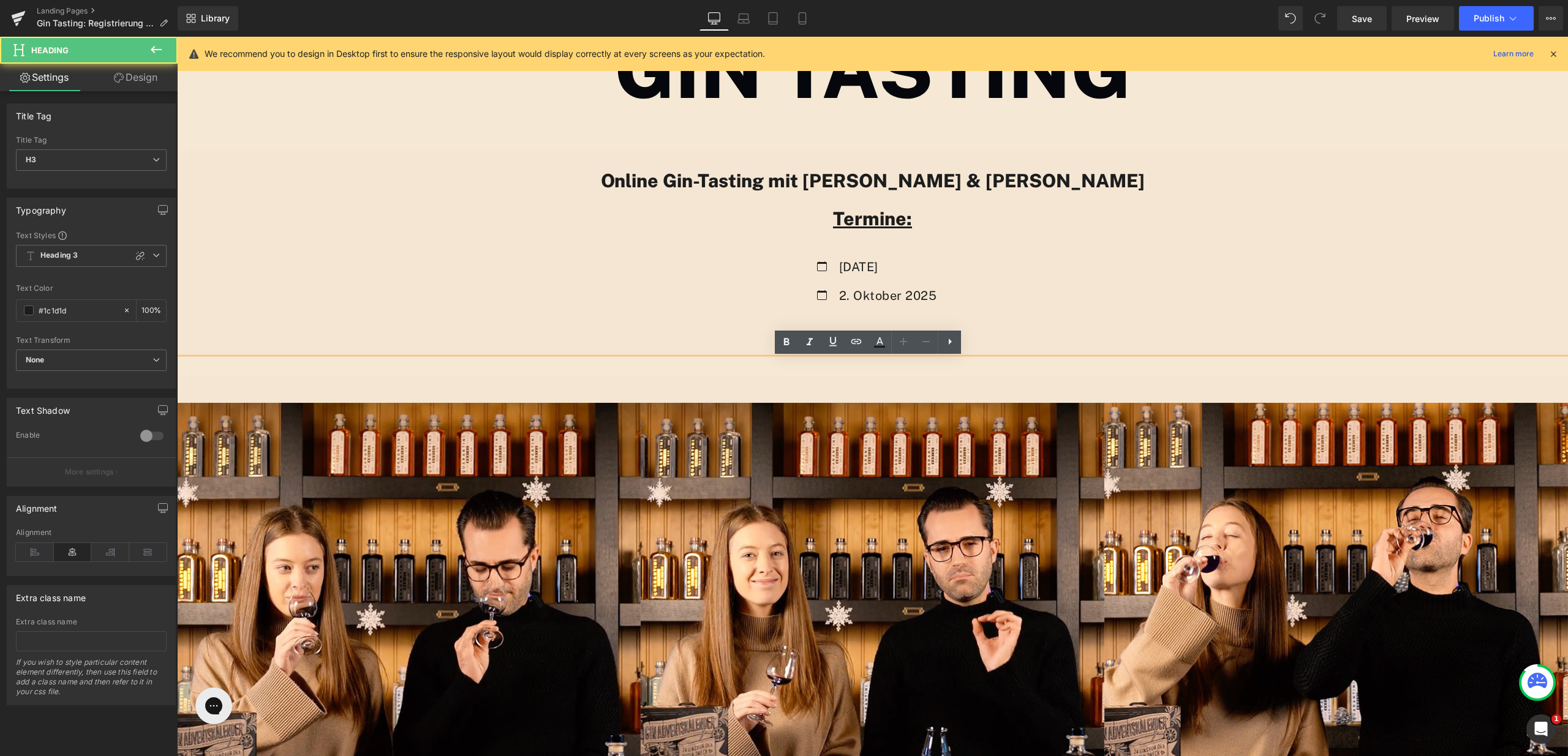
scroll to position [1954, 1382]
click at [604, 323] on div "Icon [DATE] Text Block Icon 2. Oktober 2025 Text Block Icon List" at bounding box center [873, 281] width 1391 height 103
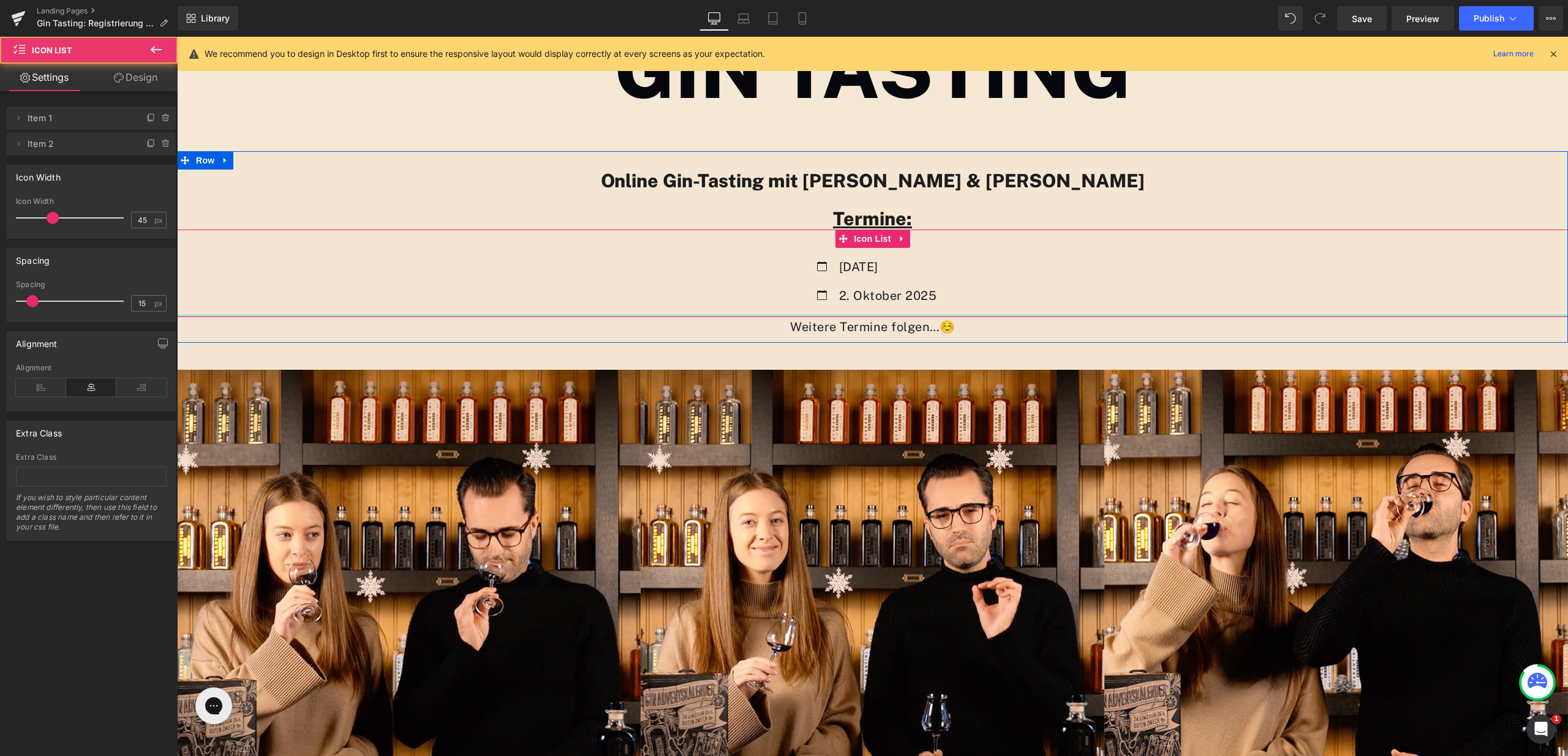
scroll to position [1919, 1382]
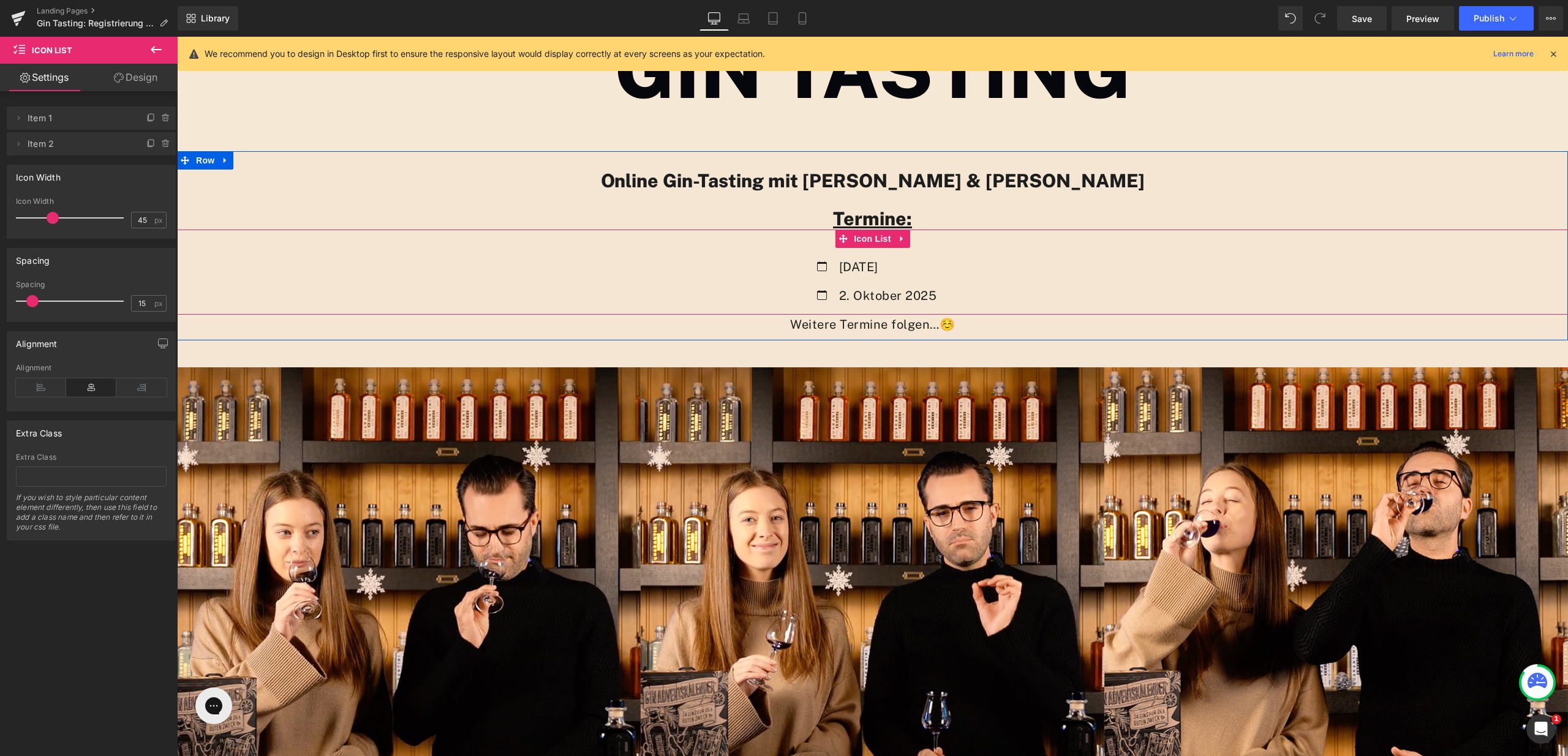
drag, startPoint x: 871, startPoint y: 326, endPoint x: 870, endPoint y: 308, distance: 18.0
click at [870, 308] on div "Icon [DATE] Text Block Icon 2. Oktober 2025 Text Block Icon List" at bounding box center [873, 272] width 1391 height 85
click at [1025, 320] on p "Weitere Termine folgen…☺️" at bounding box center [873, 325] width 1391 height 20
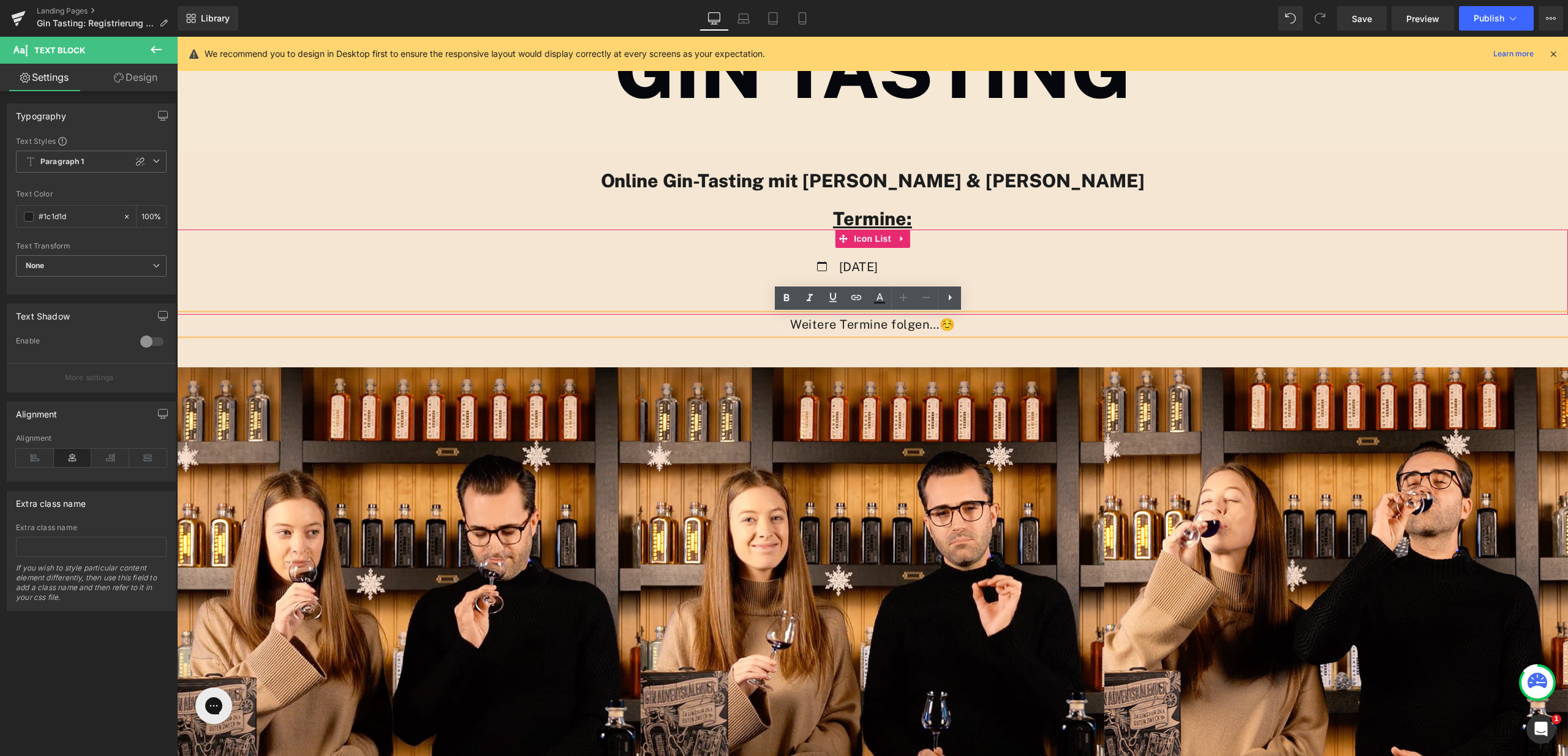
click at [952, 265] on div "Icon [DATE] Text Block Icon 2. Oktober 2025 Text Block" at bounding box center [873, 286] width 1391 height 58
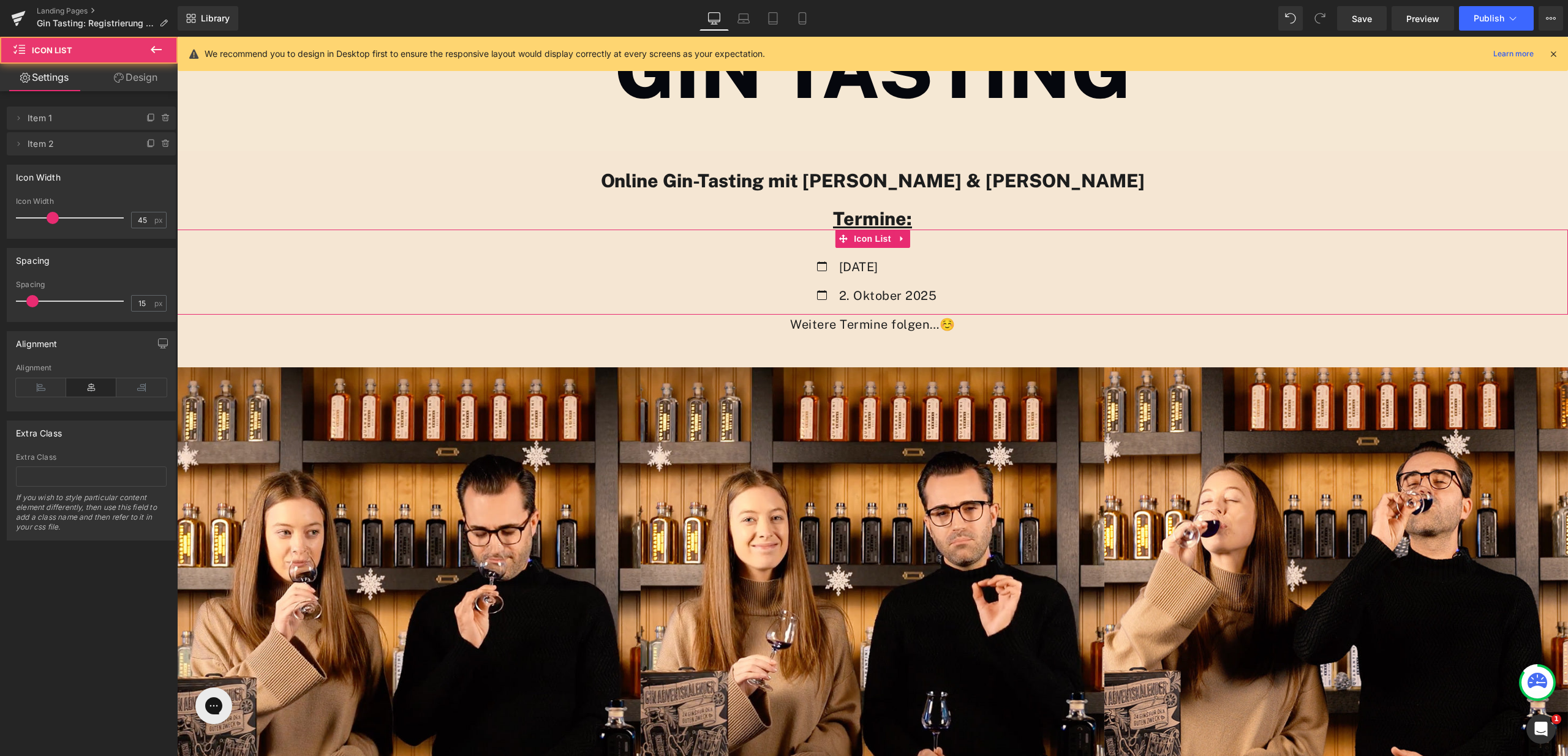
click at [943, 265] on div "Icon [DATE] Text Block Icon 2. Oktober 2025 Text Block" at bounding box center [873, 286] width 1391 height 58
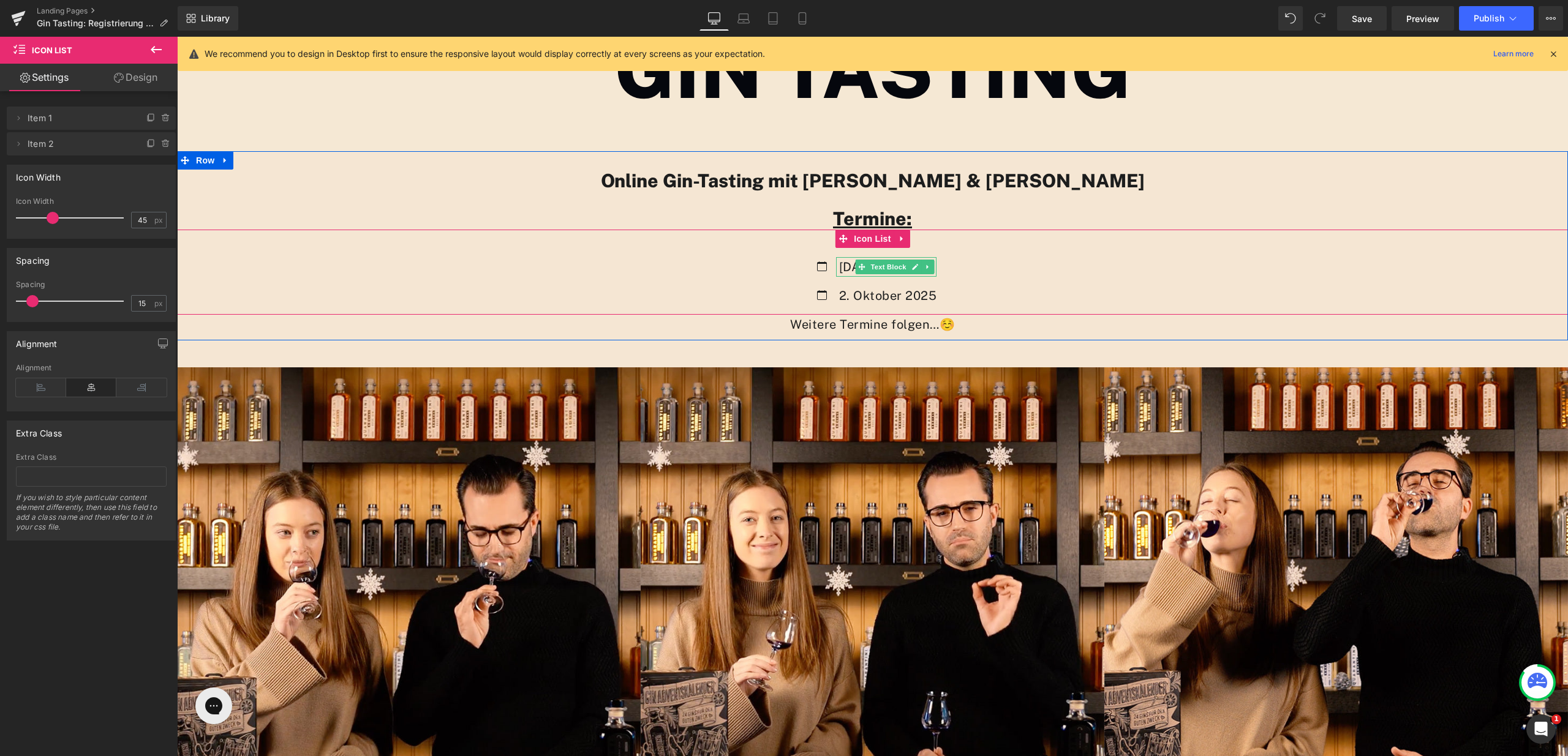
click at [936, 267] on p "[DATE]" at bounding box center [889, 267] width 98 height 20
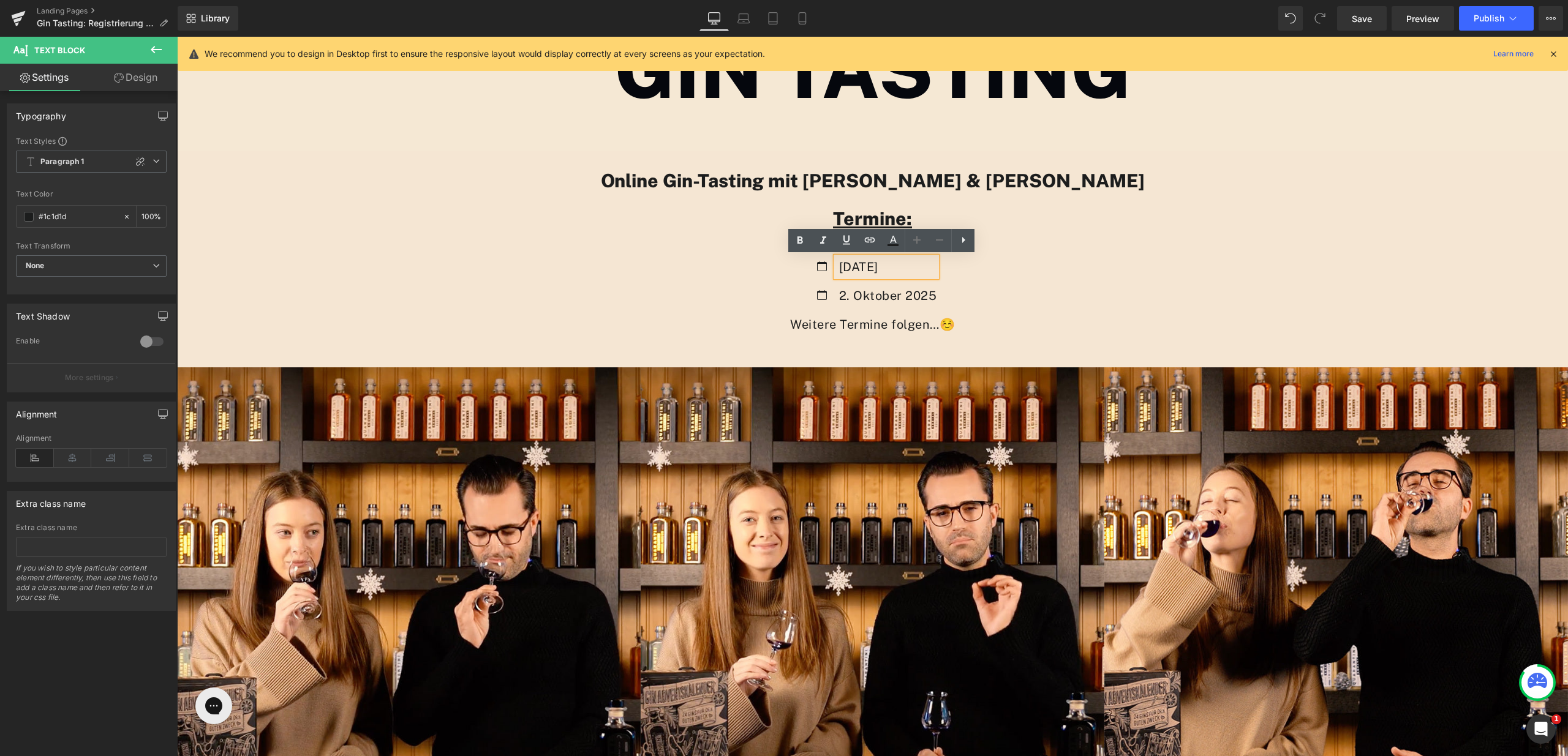
click at [938, 267] on p "[DATE]" at bounding box center [889, 267] width 98 height 20
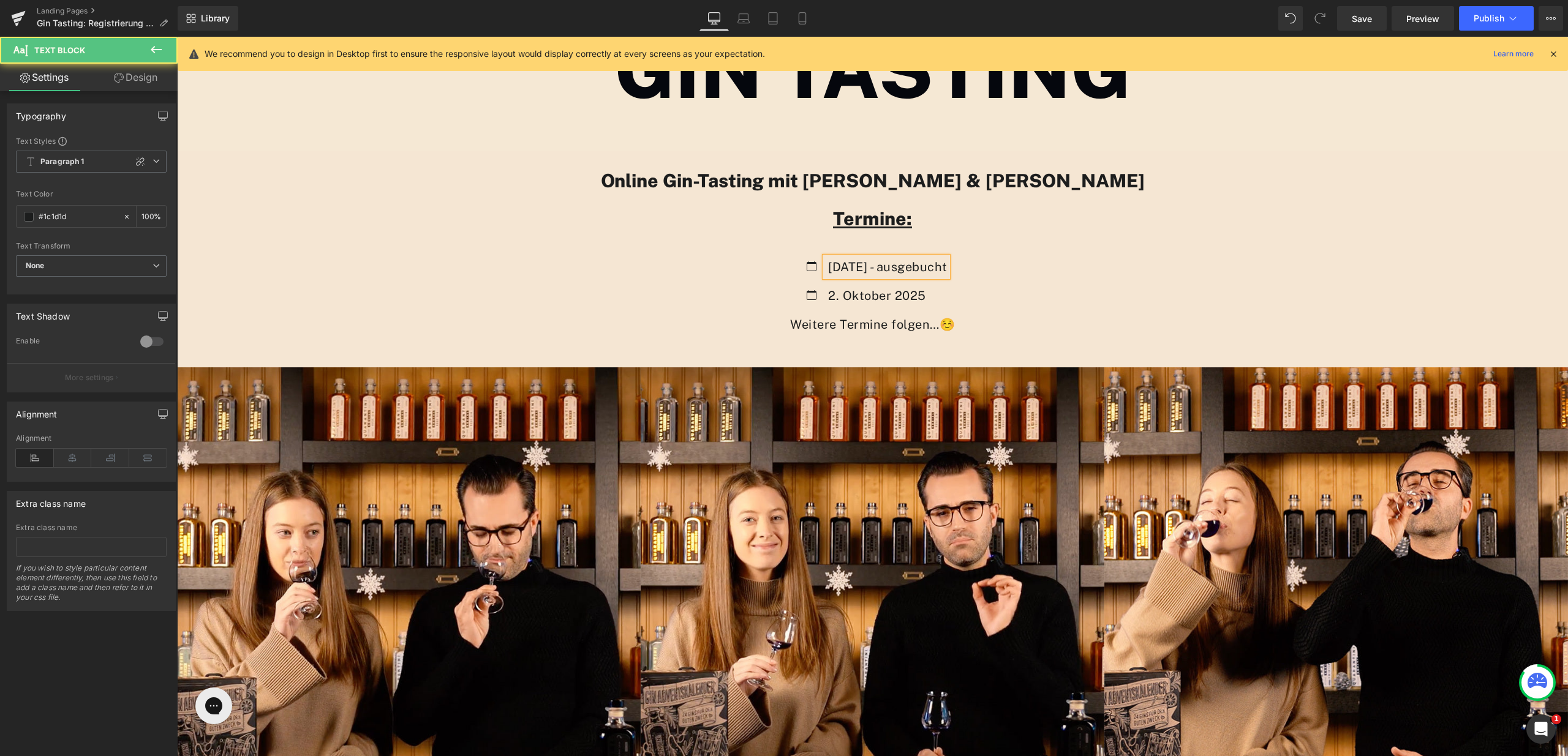
drag, startPoint x: 910, startPoint y: 267, endPoint x: 980, endPoint y: 266, distance: 70.0
click at [948, 266] on div "[DATE] - ausgebucht" at bounding box center [887, 267] width 123 height 20
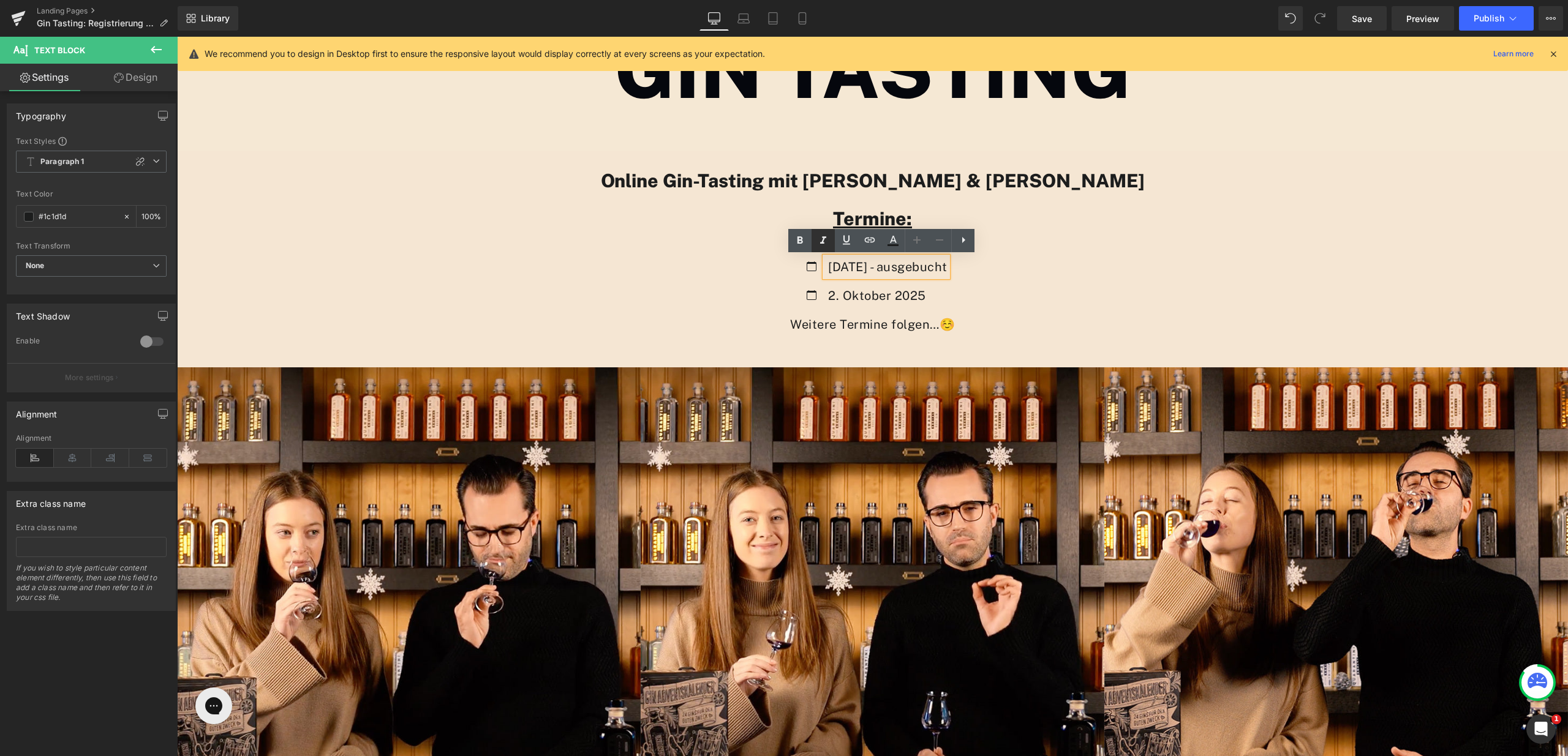
click at [823, 245] on icon at bounding box center [823, 241] width 15 height 15
click at [798, 243] on icon at bounding box center [800, 240] width 5 height 7
click at [947, 296] on p "2. Oktober 2025" at bounding box center [888, 296] width 117 height 20
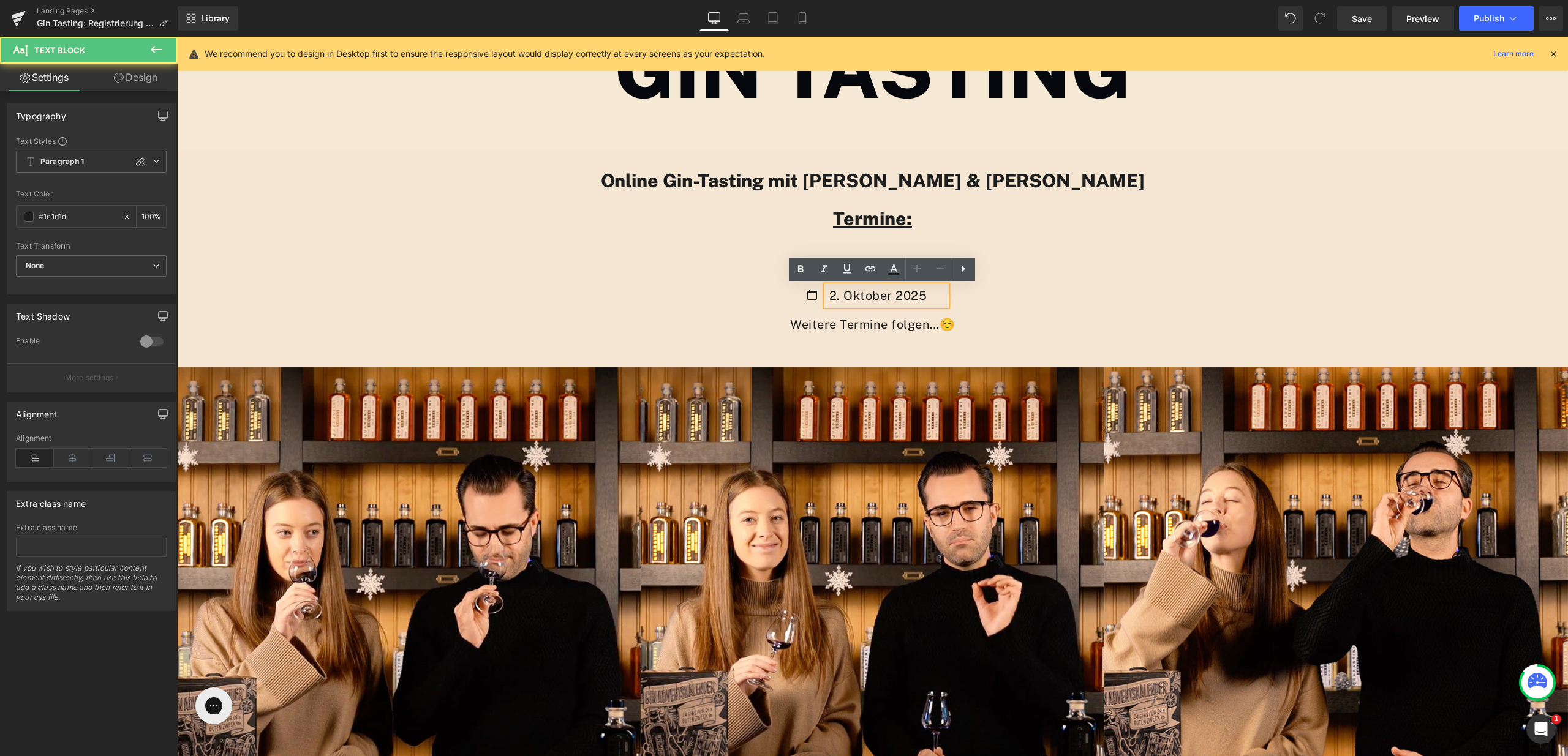
click at [920, 294] on p "2. Oktober 2025" at bounding box center [888, 296] width 117 height 20
click at [1044, 275] on div "Icon [DATE] - ausgebucht Text Block Icon 2. Oktober 2025 Text Block" at bounding box center [873, 286] width 1391 height 58
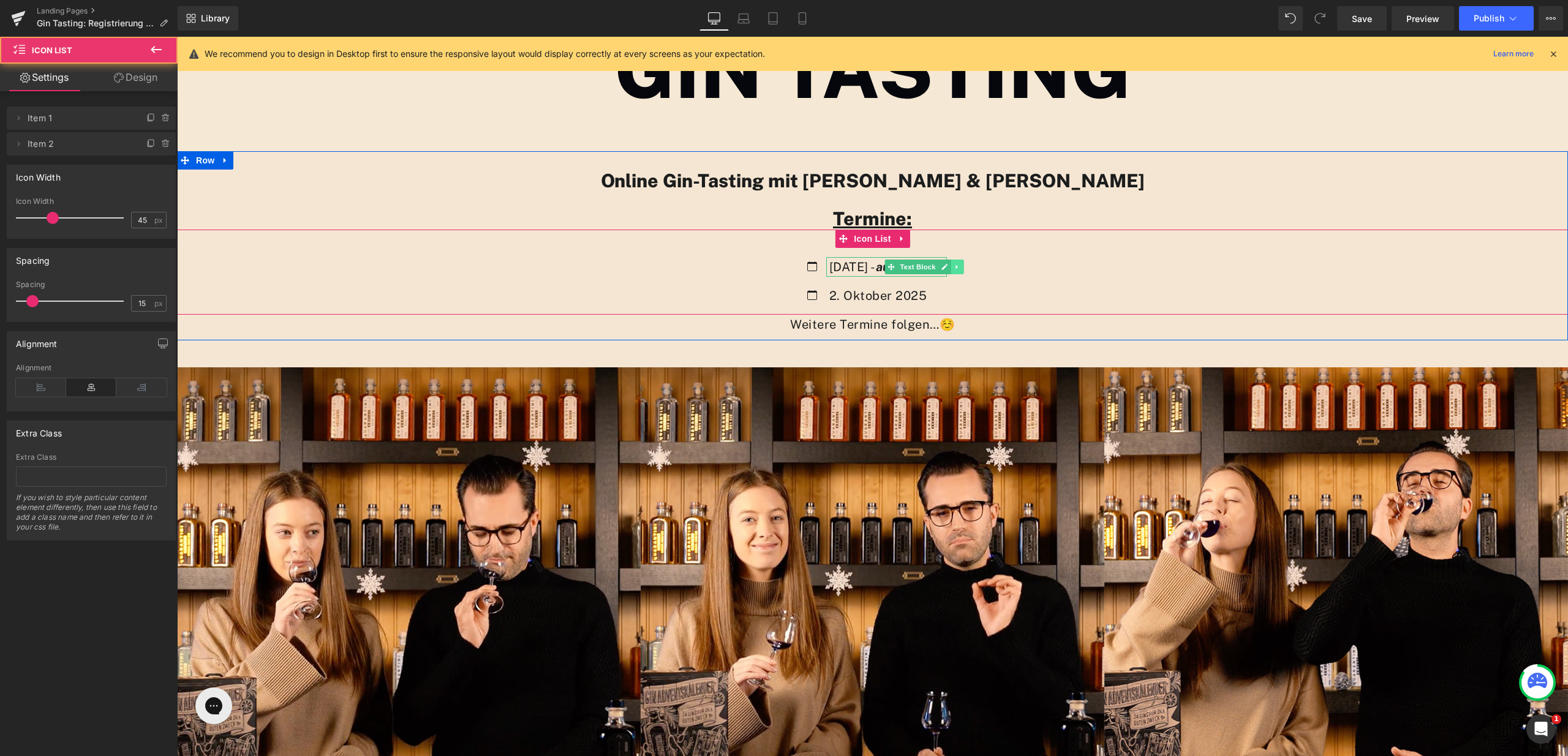
click at [956, 267] on icon at bounding box center [957, 267] width 2 height 4
click at [947, 268] on strong "ausgebucht" at bounding box center [911, 267] width 71 height 15
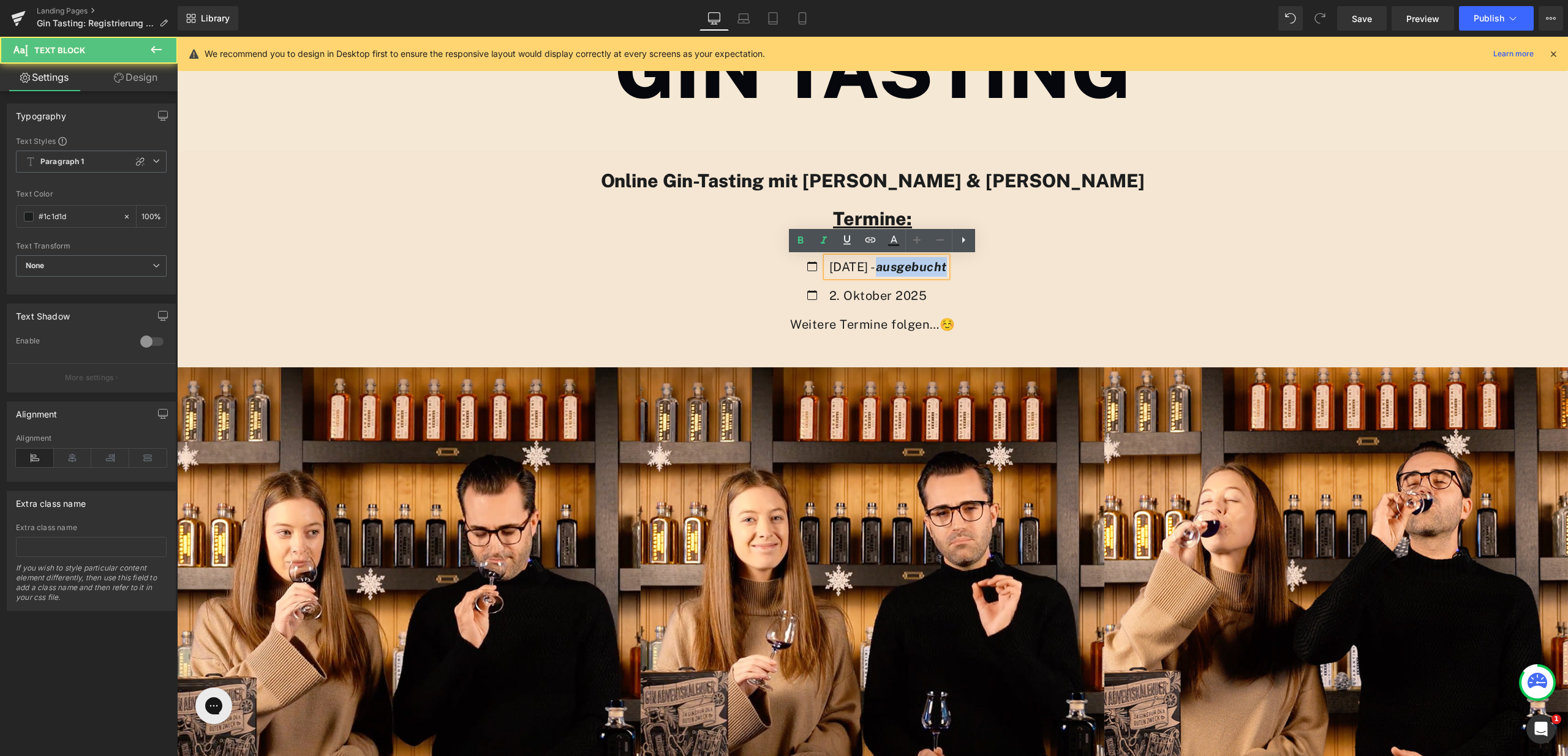
click at [947, 268] on strong "ausgebucht" at bounding box center [911, 267] width 71 height 15
click at [947, 267] on strong "ausgebucht" at bounding box center [911, 267] width 71 height 15
click at [926, 268] on strong "ausgebucht" at bounding box center [911, 267] width 71 height 15
drag, startPoint x: 902, startPoint y: 267, endPoint x: 986, endPoint y: 273, distance: 84.2
click at [986, 273] on div "Icon [DATE] - ausgebucht Text Block Icon 2. Oktober 2025 Text Block" at bounding box center [873, 286] width 1391 height 58
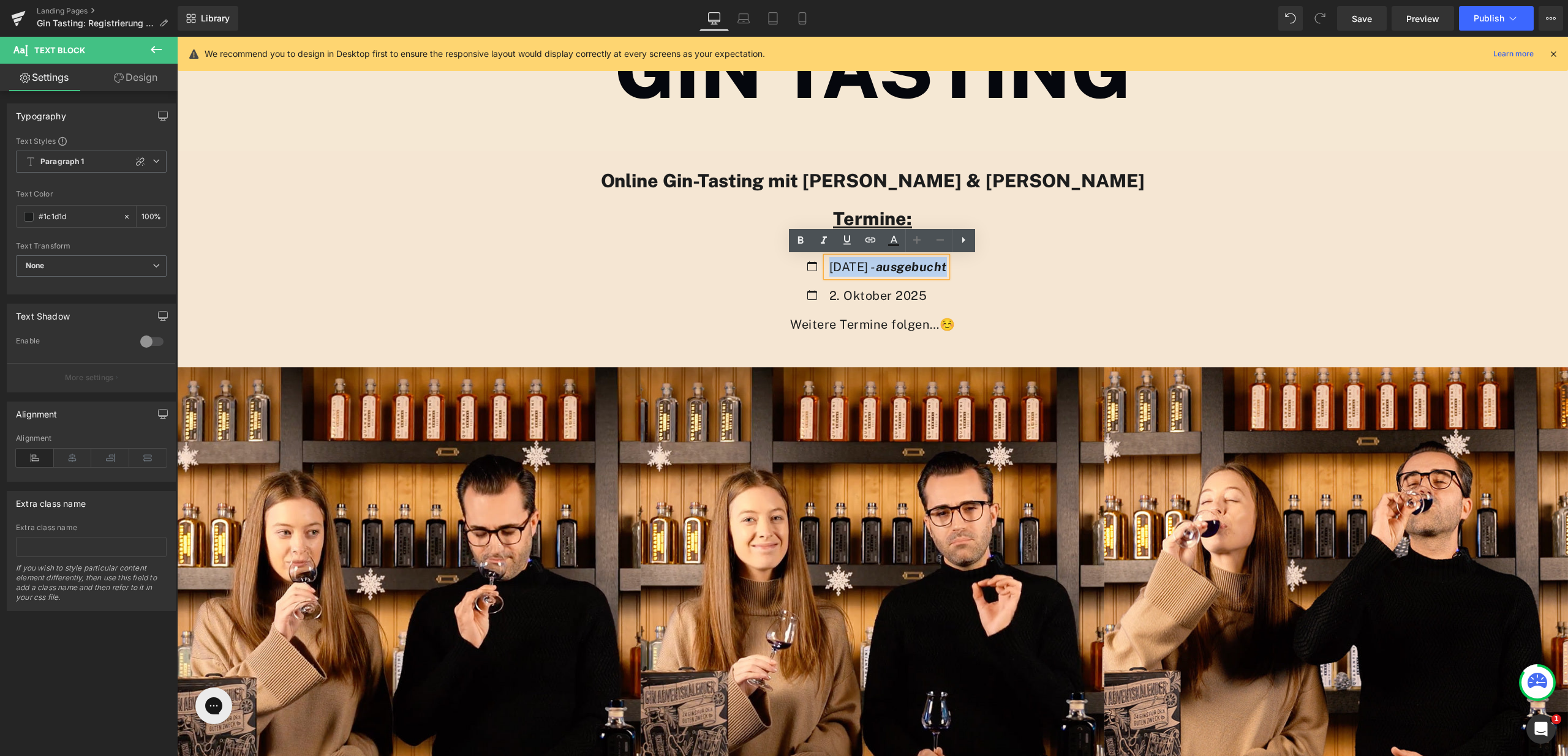
copy p "- ausgebucht"
click at [926, 293] on p "2. Oktober 2025" at bounding box center [888, 296] width 117 height 20
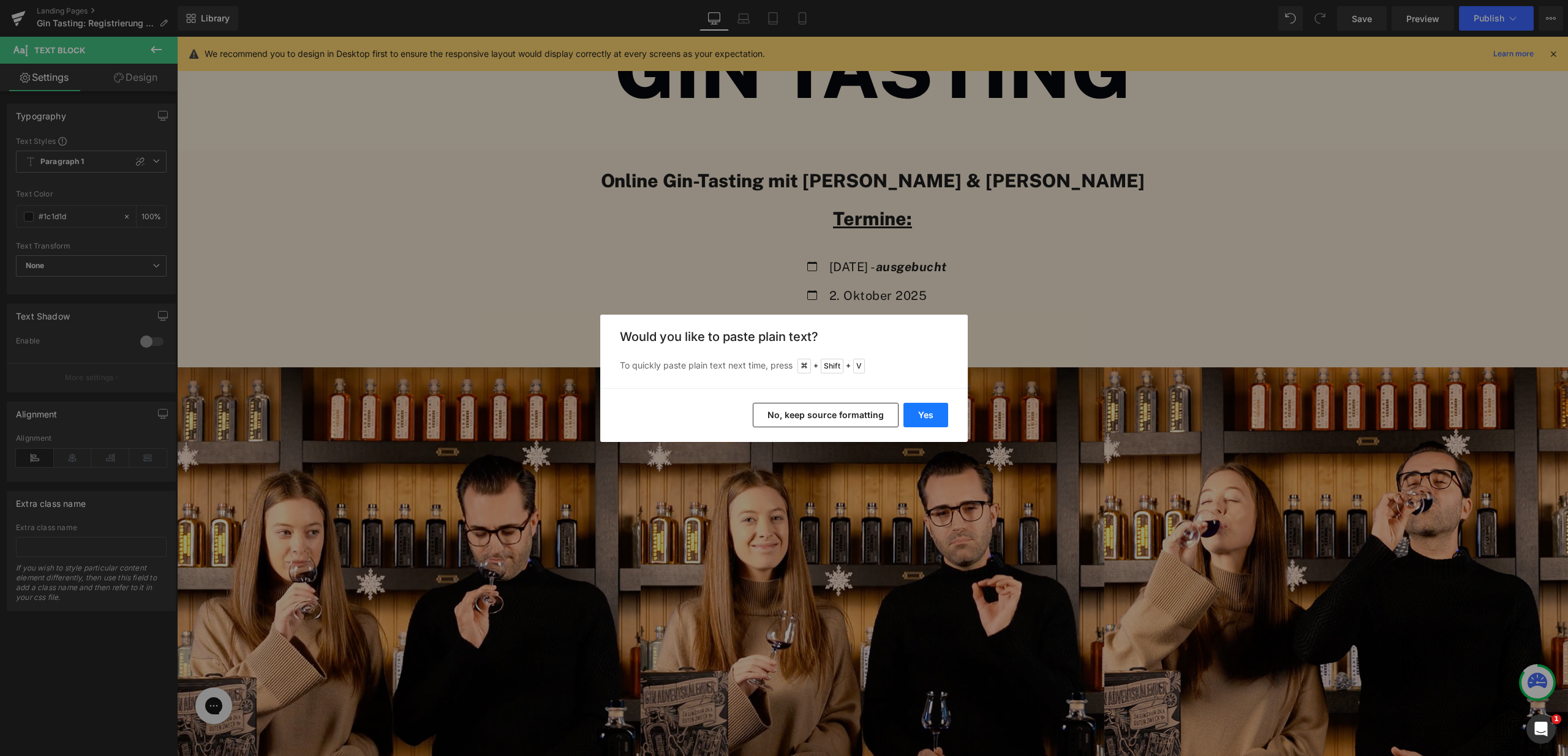
click at [920, 422] on button "Yes" at bounding box center [926, 414] width 44 height 25
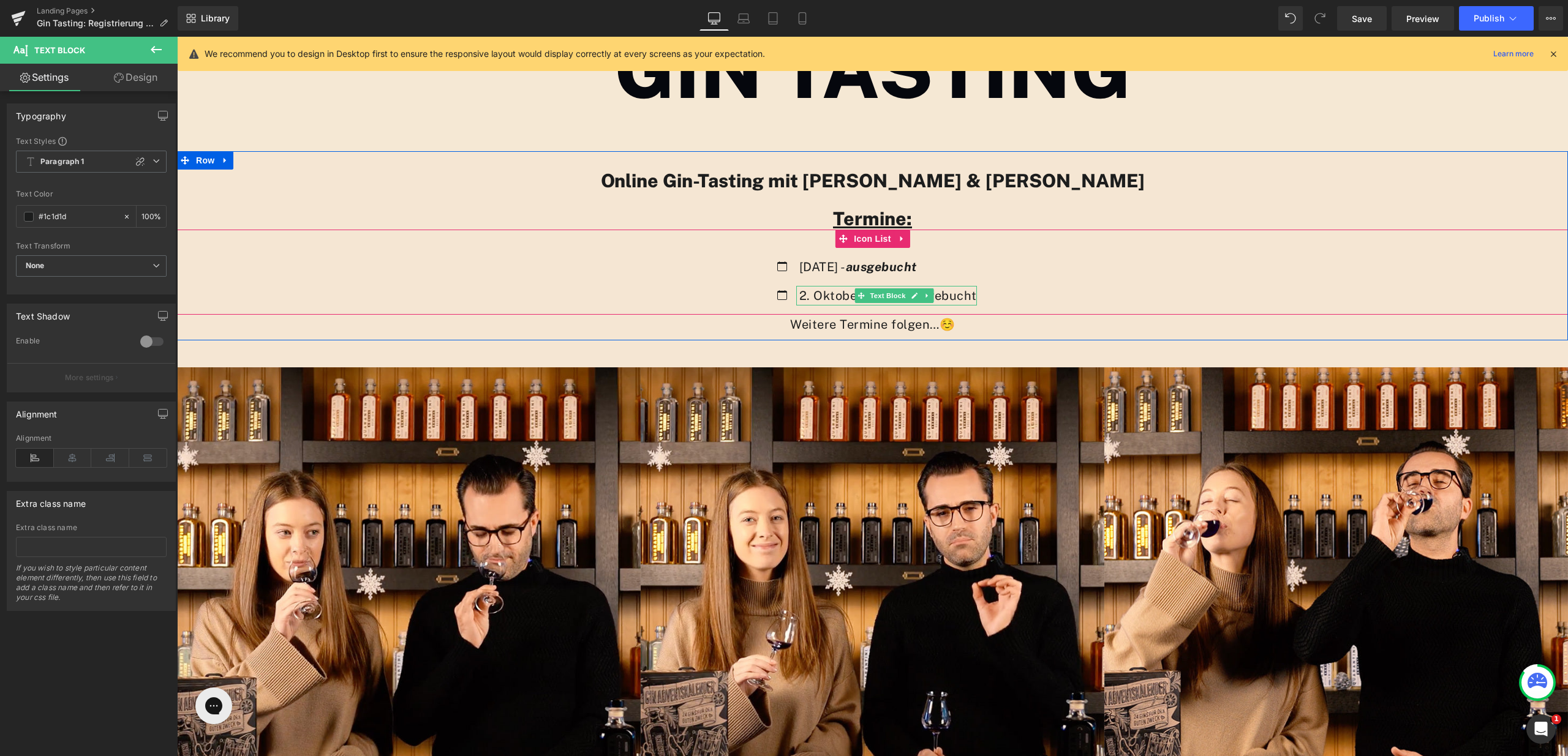
click at [941, 298] on p "2. Oktober 2025 - ausgebucht" at bounding box center [889, 296] width 178 height 20
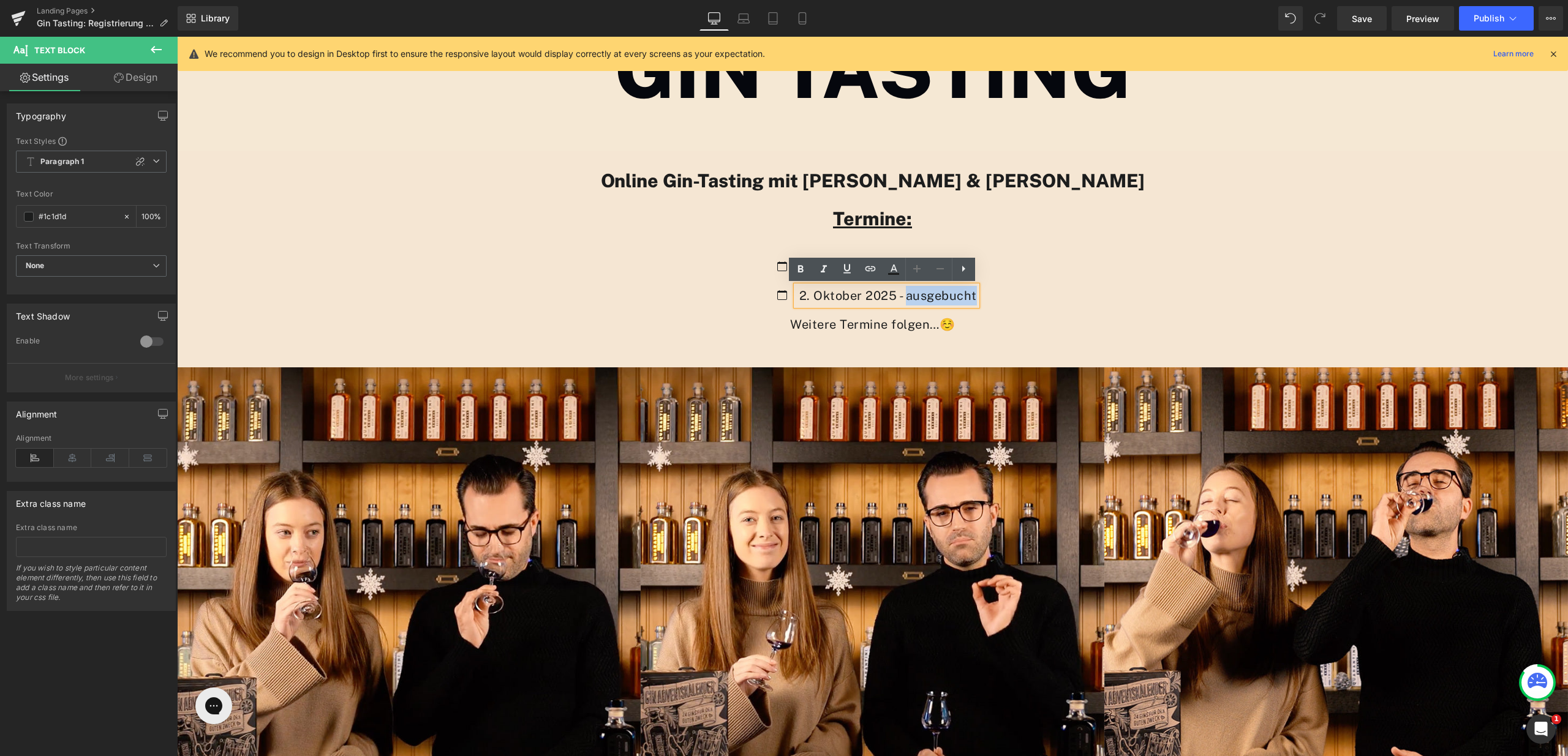
drag, startPoint x: 963, startPoint y: 295, endPoint x: 892, endPoint y: 302, distance: 71.3
click at [892, 302] on p "2. Oktober 2025 - ausgebucht" at bounding box center [889, 296] width 178 height 20
click at [825, 275] on icon at bounding box center [824, 269] width 15 height 15
click at [806, 269] on icon at bounding box center [801, 269] width 15 height 15
click at [1041, 307] on div "Icon [DATE] - ausgebucht Text Block Icon 2. Oktober 2025 - ausgebucht Text Block" at bounding box center [873, 286] width 1391 height 58
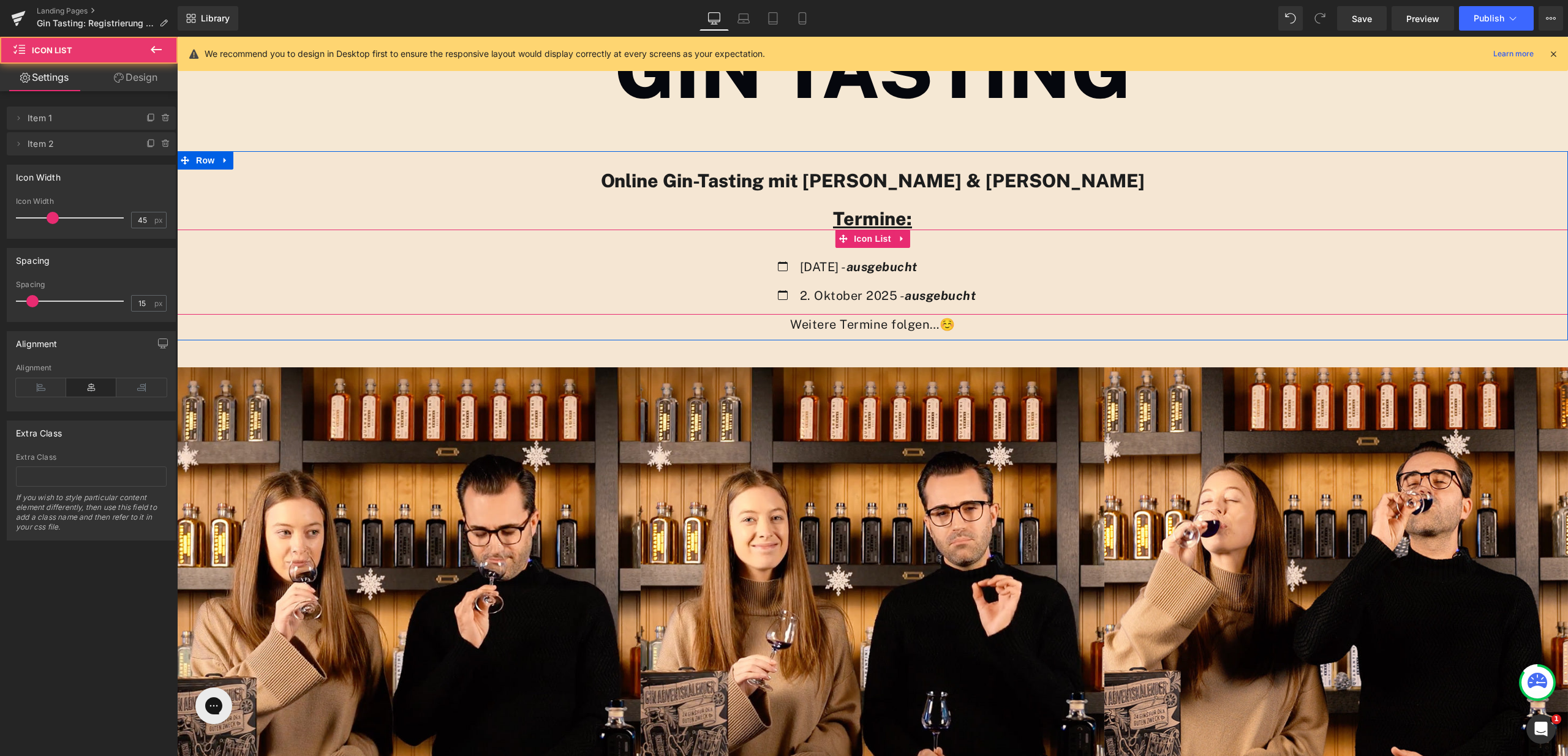
click at [948, 242] on div "Icon [DATE] - ausgebucht Text Block Icon 2. Oktober 2025 - ausgebucht Text Bloc…" at bounding box center [873, 272] width 1391 height 85
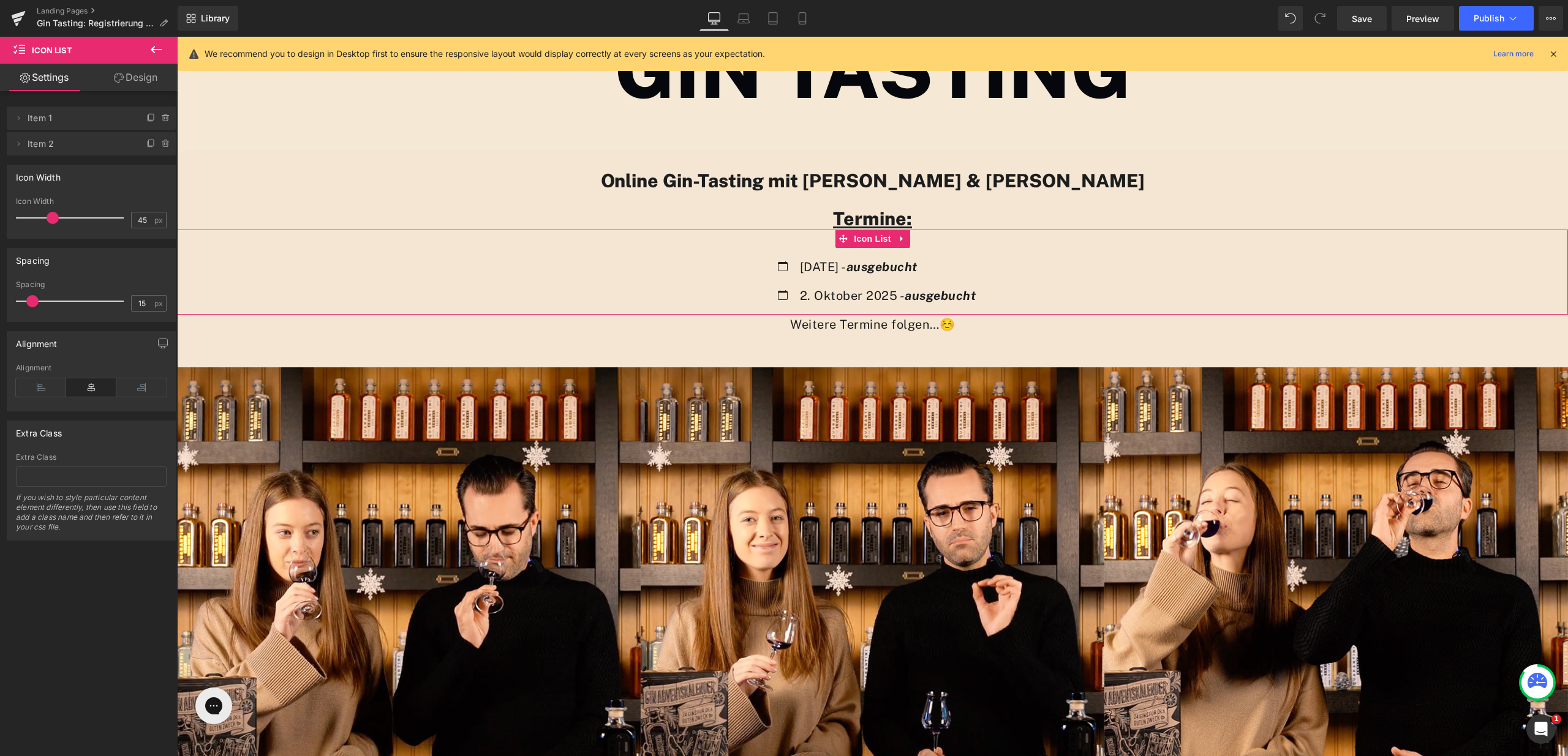
click at [151, 80] on link "Design" at bounding box center [136, 78] width 89 height 28
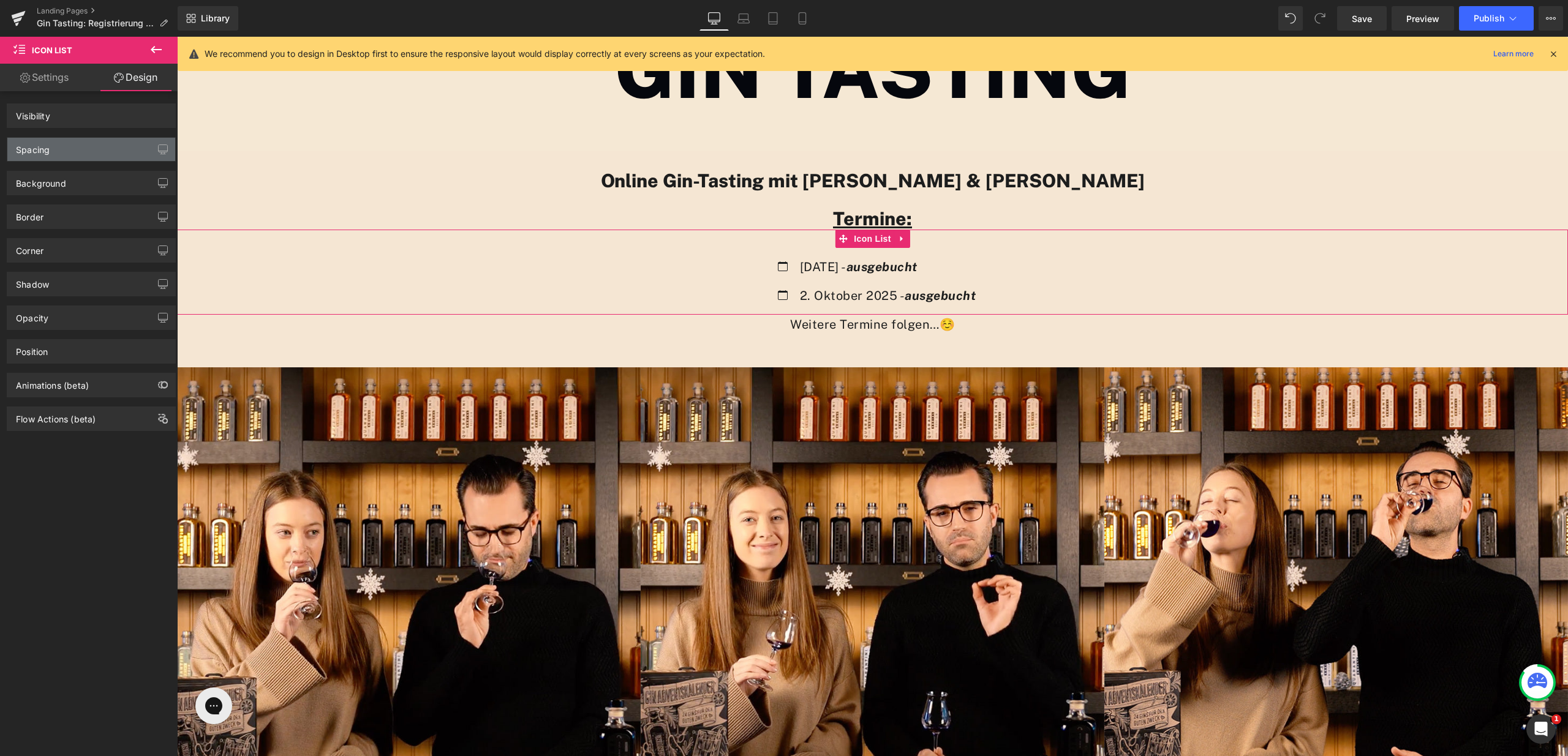
click at [98, 151] on div "Spacing" at bounding box center [91, 149] width 168 height 23
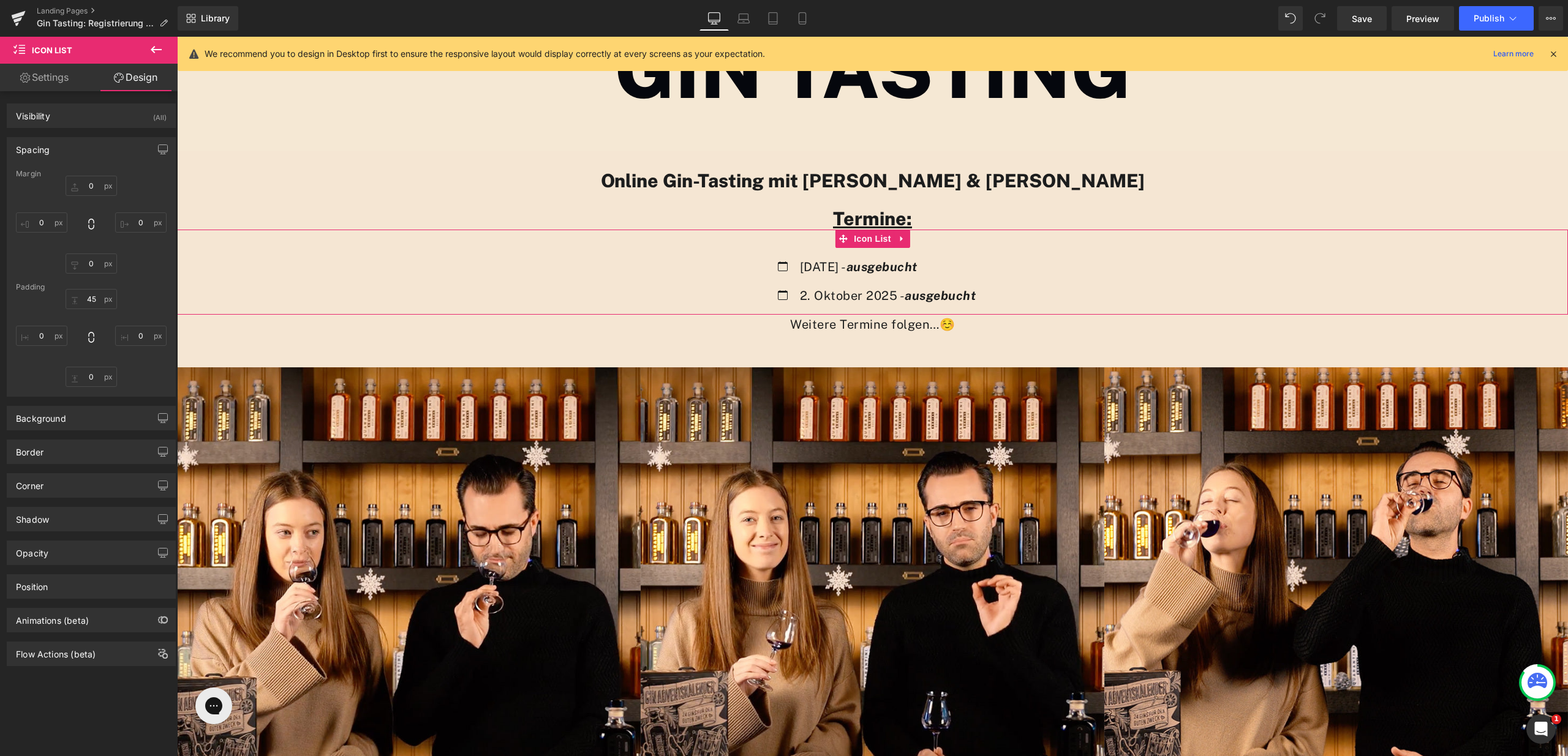
type input "0"
type input "45"
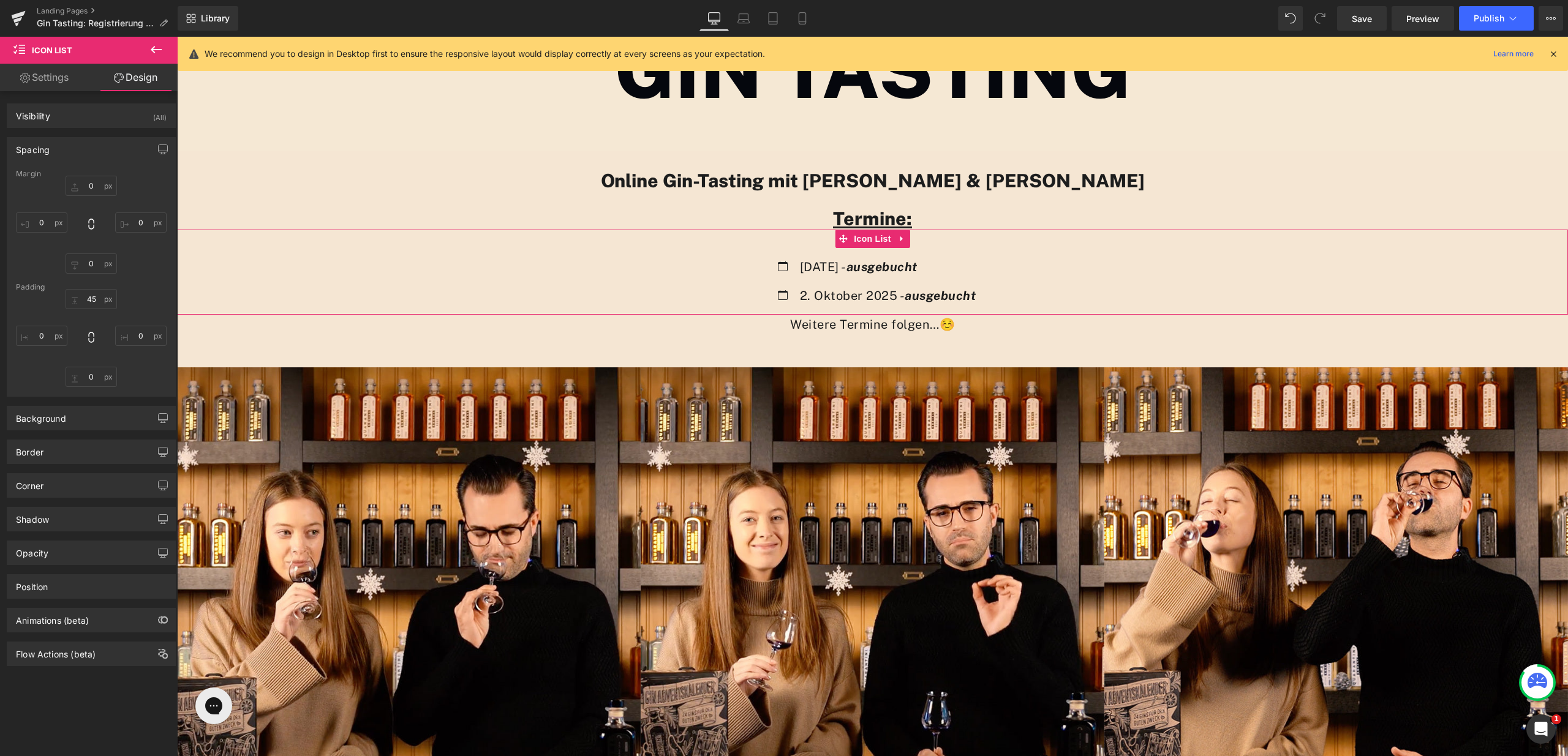
type input "0"
click at [90, 303] on input "45" at bounding box center [92, 299] width 52 height 20
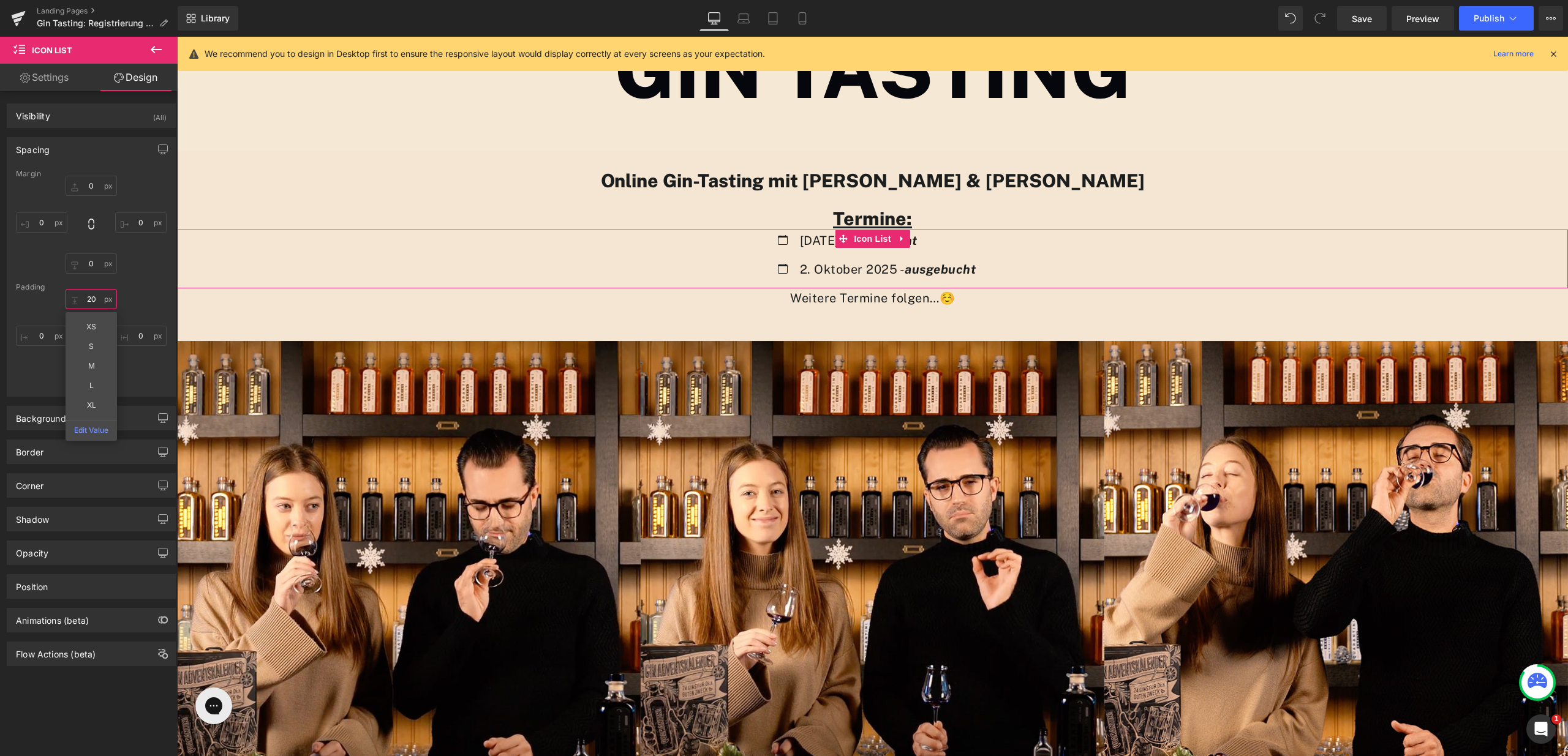
scroll to position [1904, 1382]
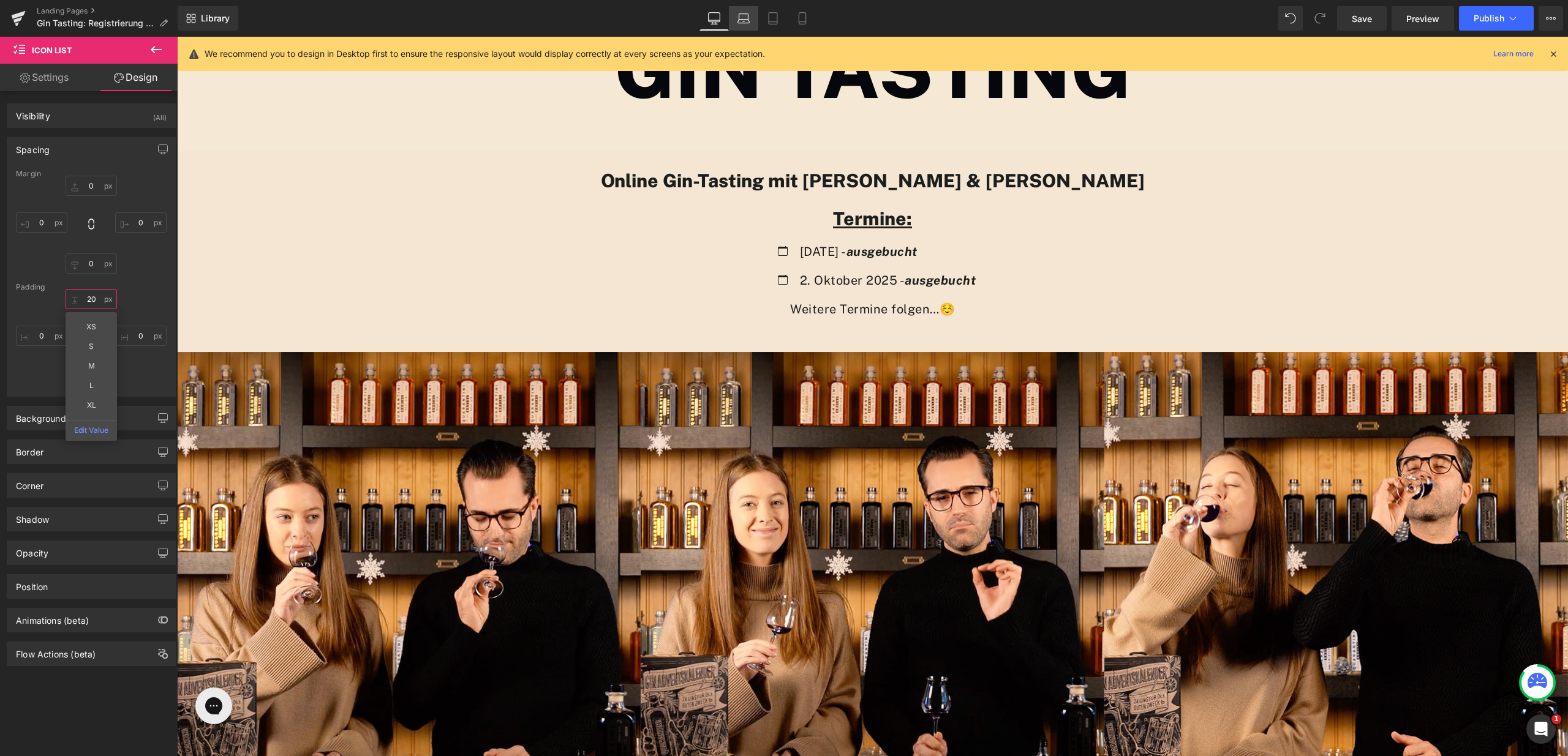
type input "20"
click at [747, 14] on icon at bounding box center [744, 18] width 12 height 12
type input "0"
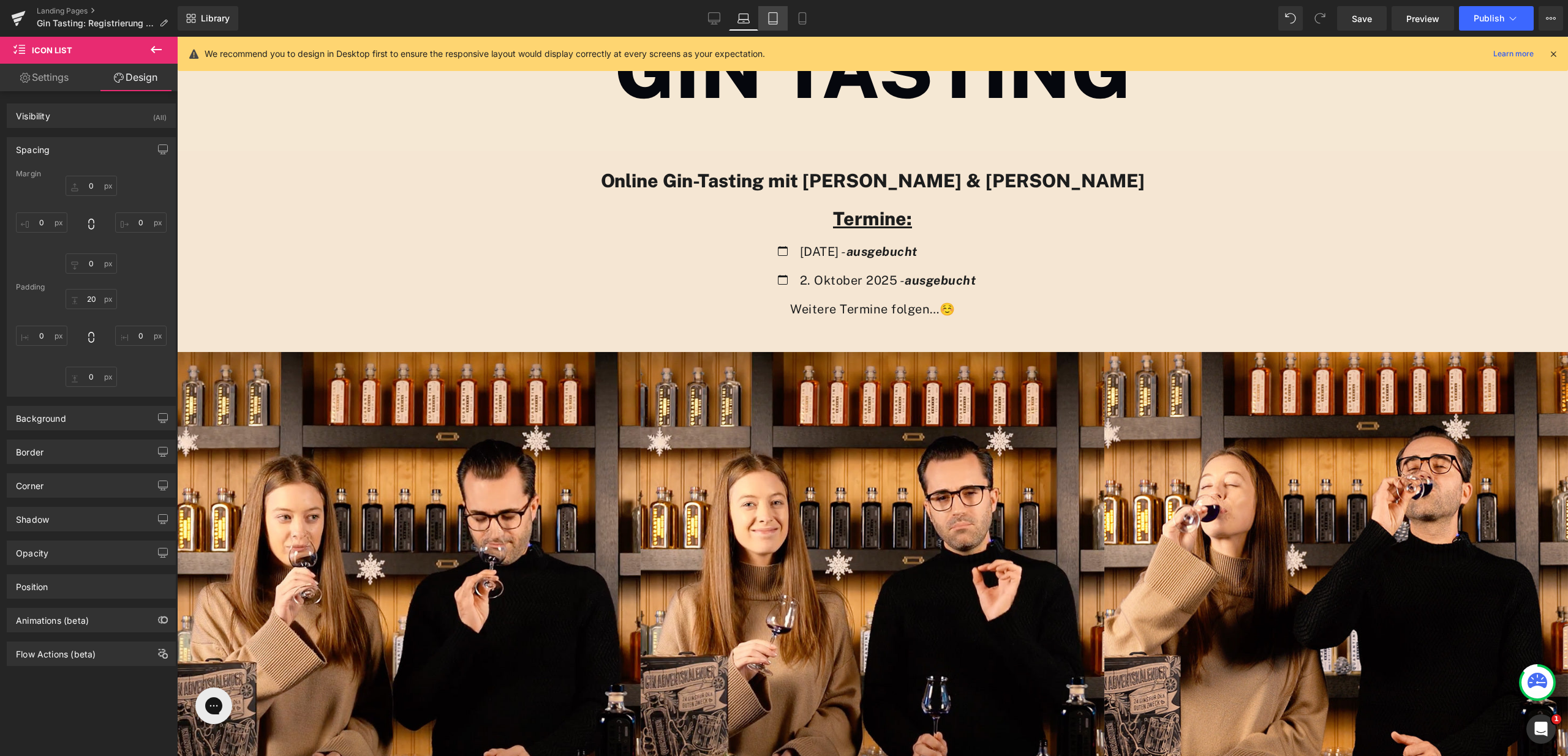
type input "0"
type input "20"
type input "0"
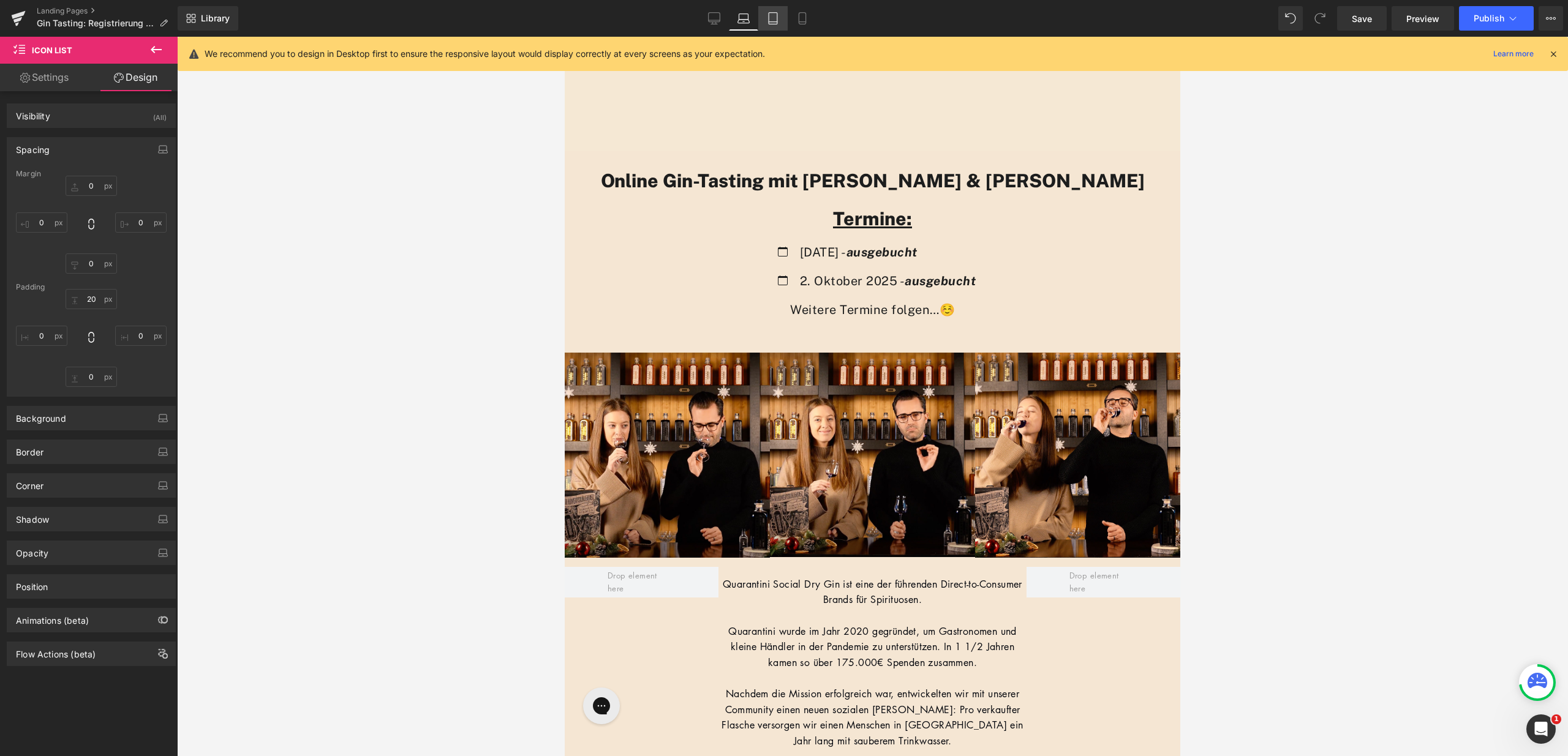
scroll to position [1580, 606]
click at [776, 20] on icon at bounding box center [773, 18] width 12 height 12
type input "0"
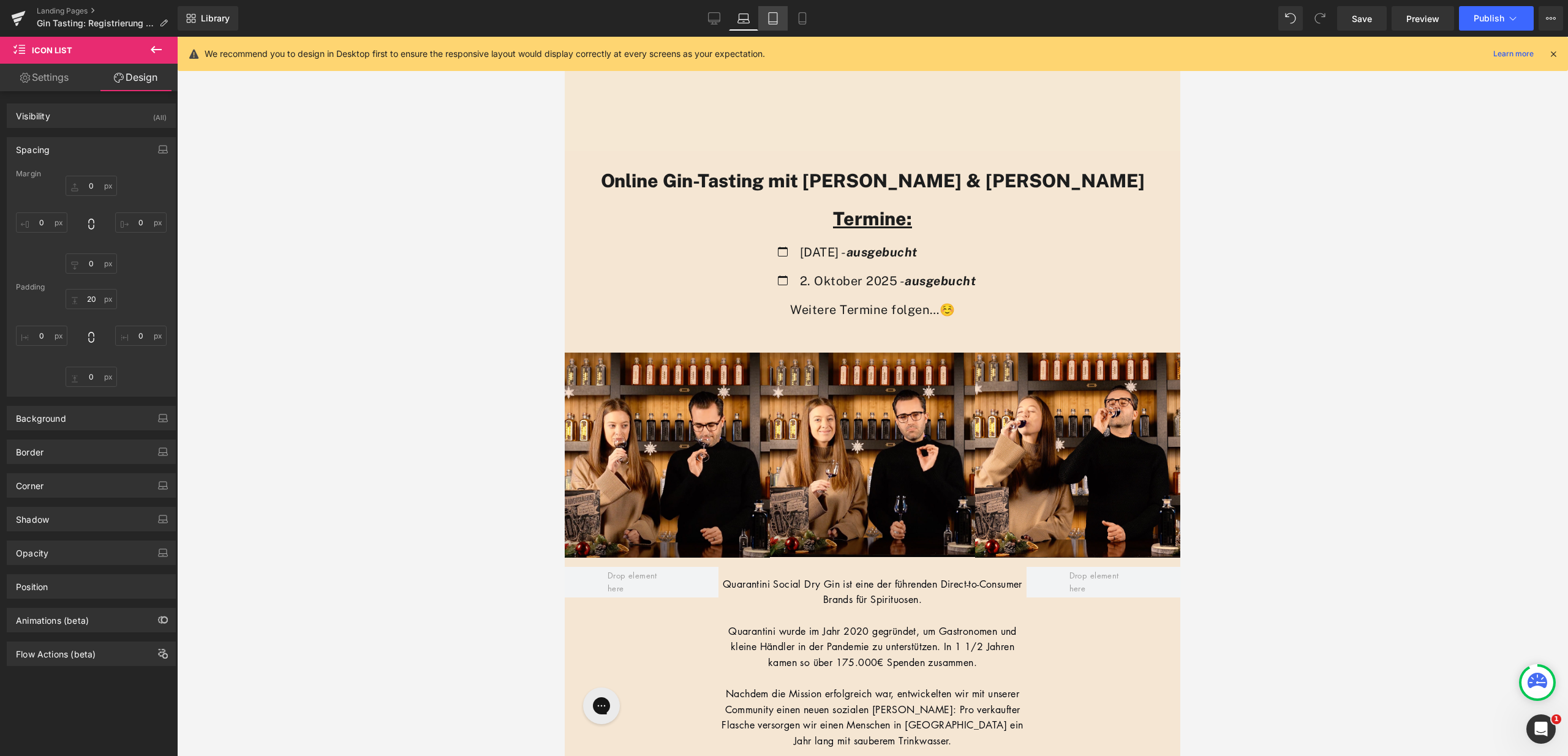
type input "0"
type input "20"
type input "0"
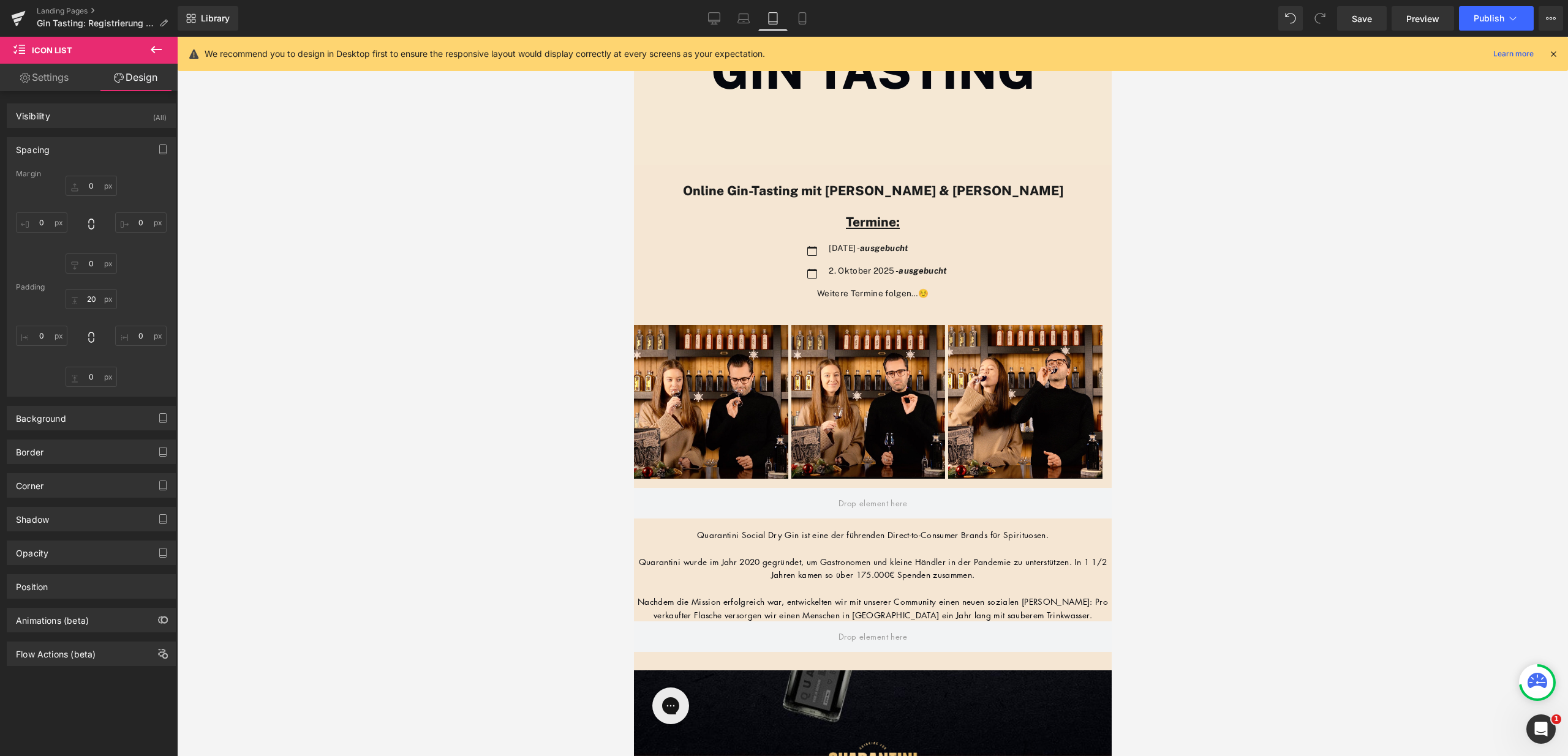
scroll to position [1288, 468]
click at [743, 23] on icon at bounding box center [744, 18] width 12 height 12
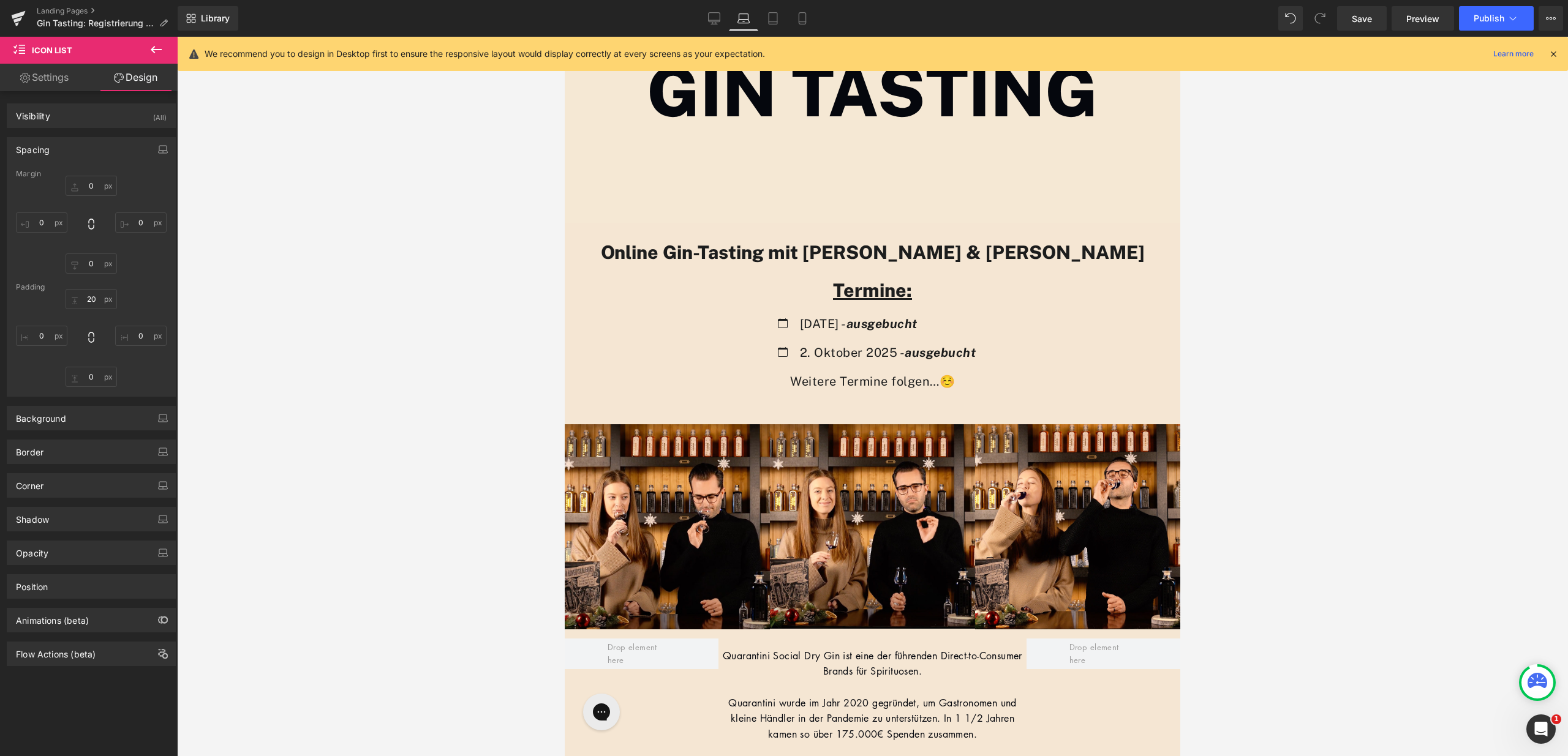
type input "0"
type input "20"
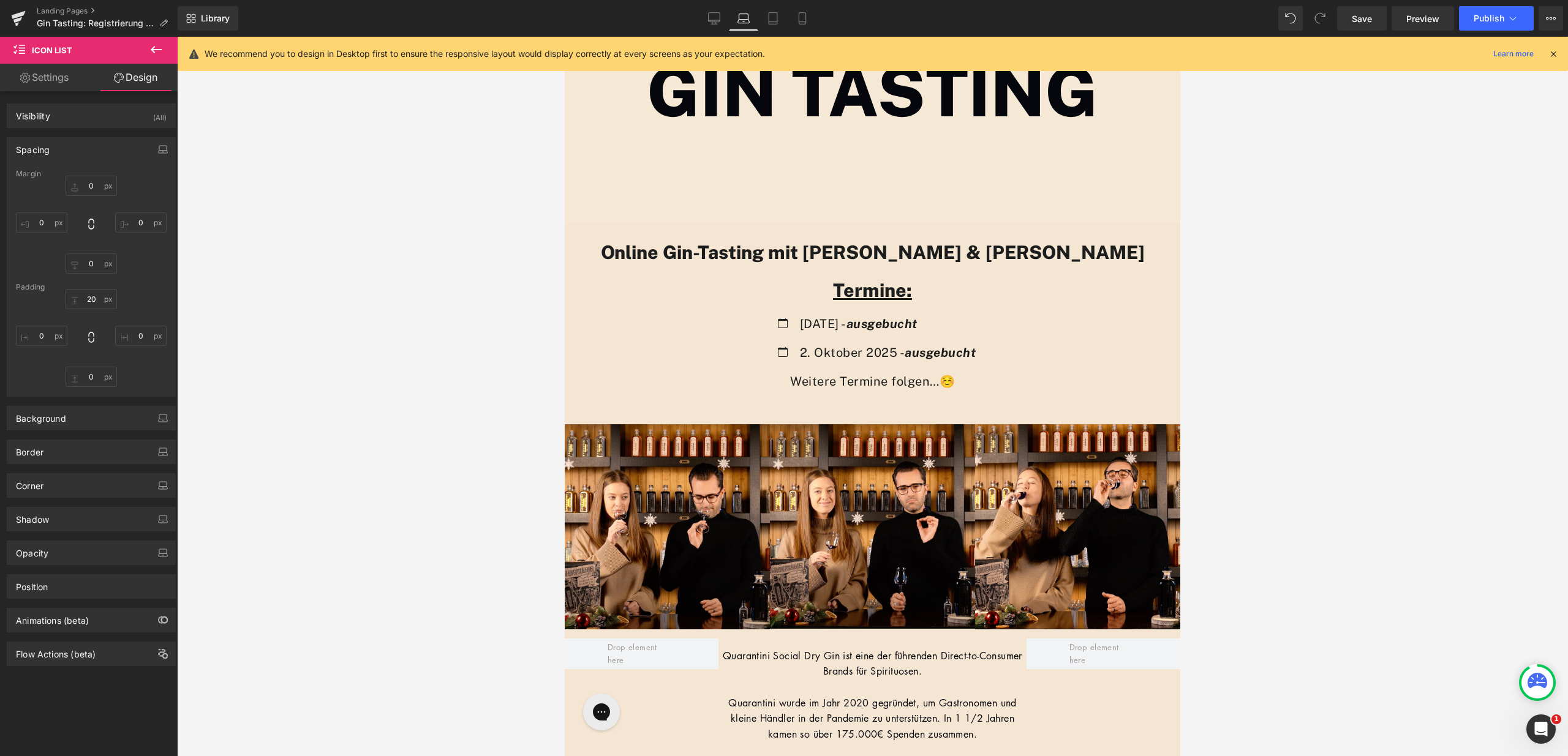
type input "0"
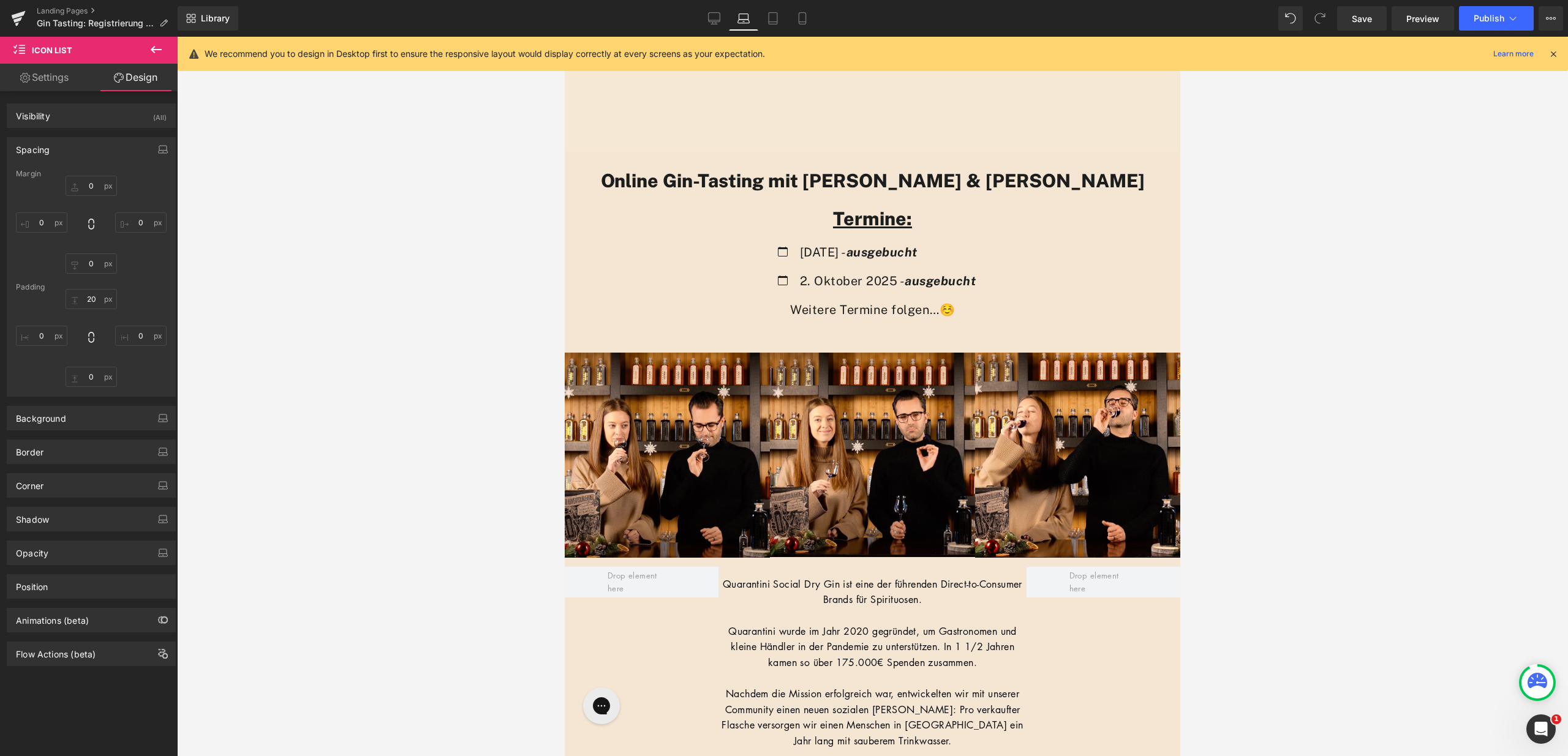
scroll to position [6, 6]
click at [823, 156] on div "Online Gin-Tasting mit [PERSON_NAME] & [PERSON_NAME] Heading Termine: Heading I…" at bounding box center [873, 238] width 616 height 174
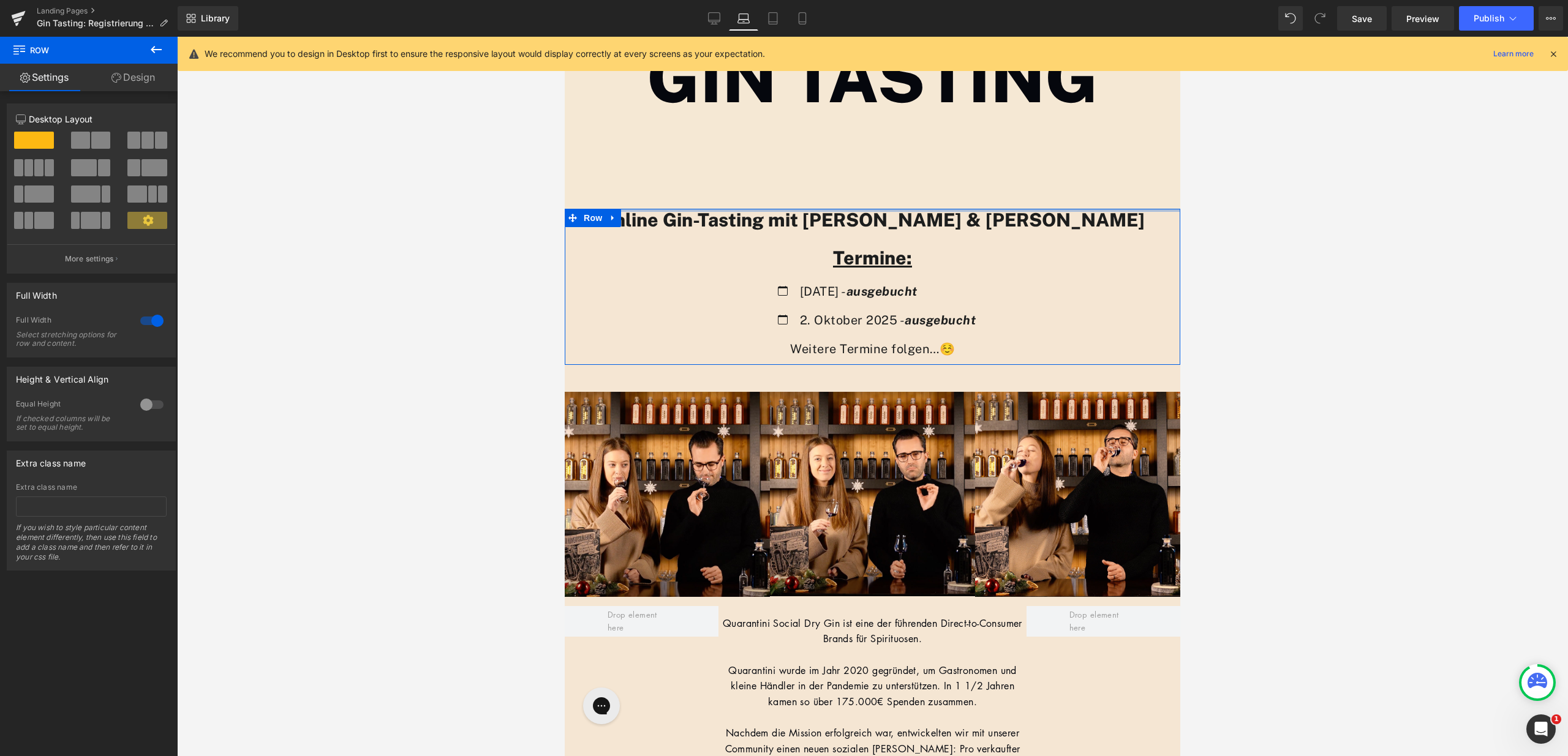
scroll to position [1562, 606]
drag, startPoint x: 854, startPoint y: 218, endPoint x: 864, endPoint y: 178, distance: 41.2
click at [857, 185] on div "Image Row GIN TASTING Heading Row 92px Online Gin-Tasting mit [PERSON_NAME] & […" at bounding box center [873, 725] width 616 height 1544
click at [857, 184] on div "GIN TASTING Heading Row 92px" at bounding box center [873, 113] width 616 height 191
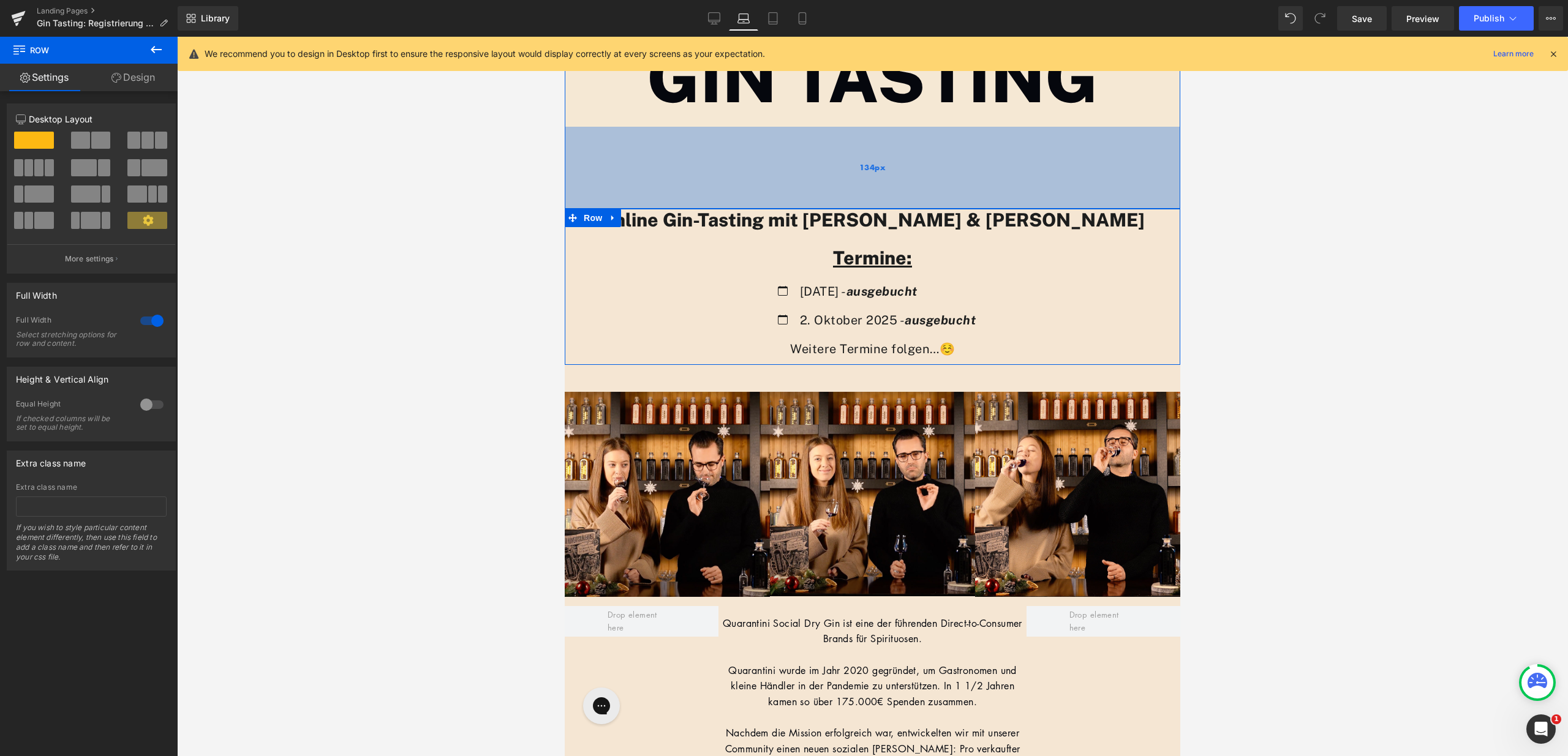
click at [863, 176] on div "134px" at bounding box center [873, 168] width 616 height 82
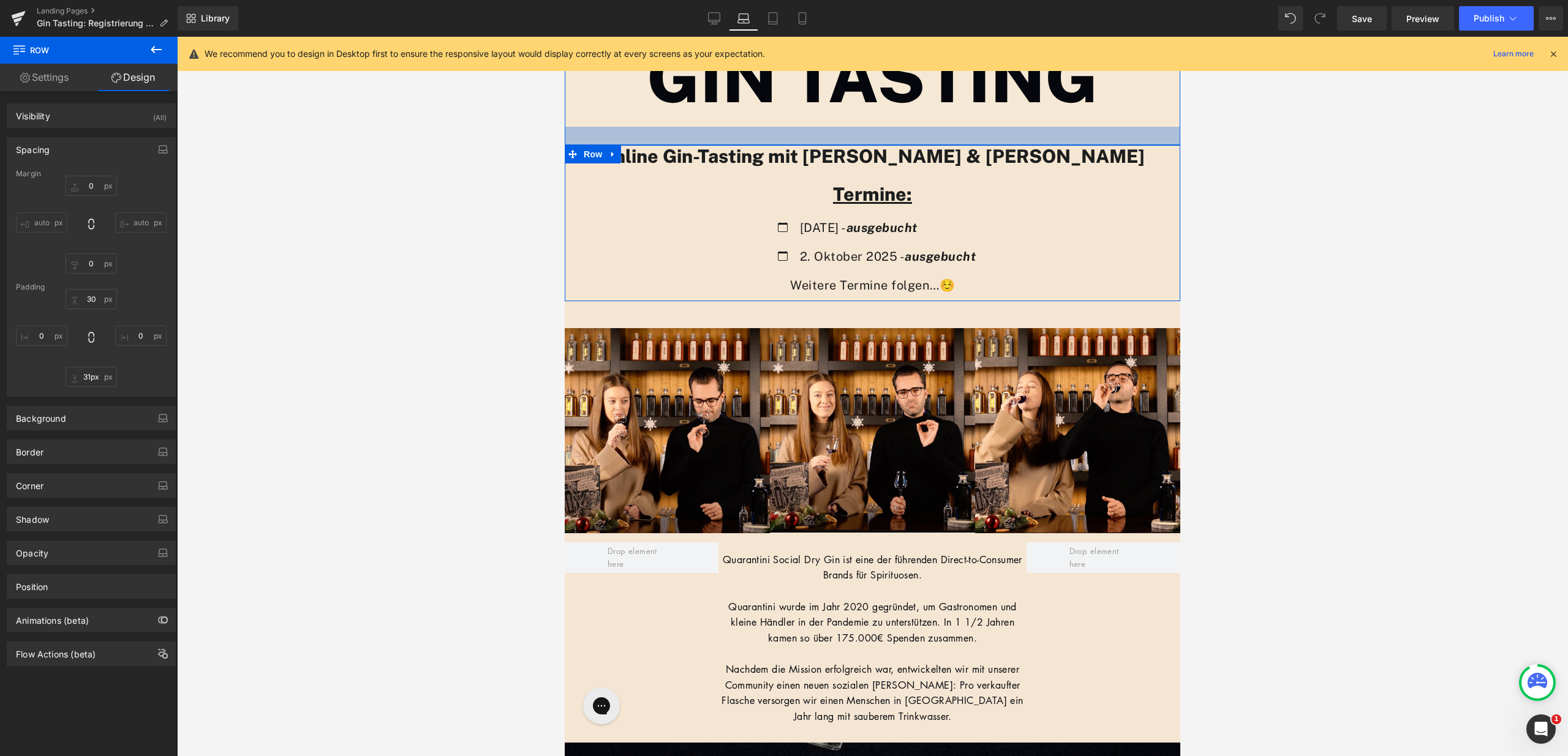
type input "30px"
drag, startPoint x: 859, startPoint y: 191, endPoint x: 871, endPoint y: 128, distance: 64.1
click at [871, 128] on div at bounding box center [873, 136] width 616 height 19
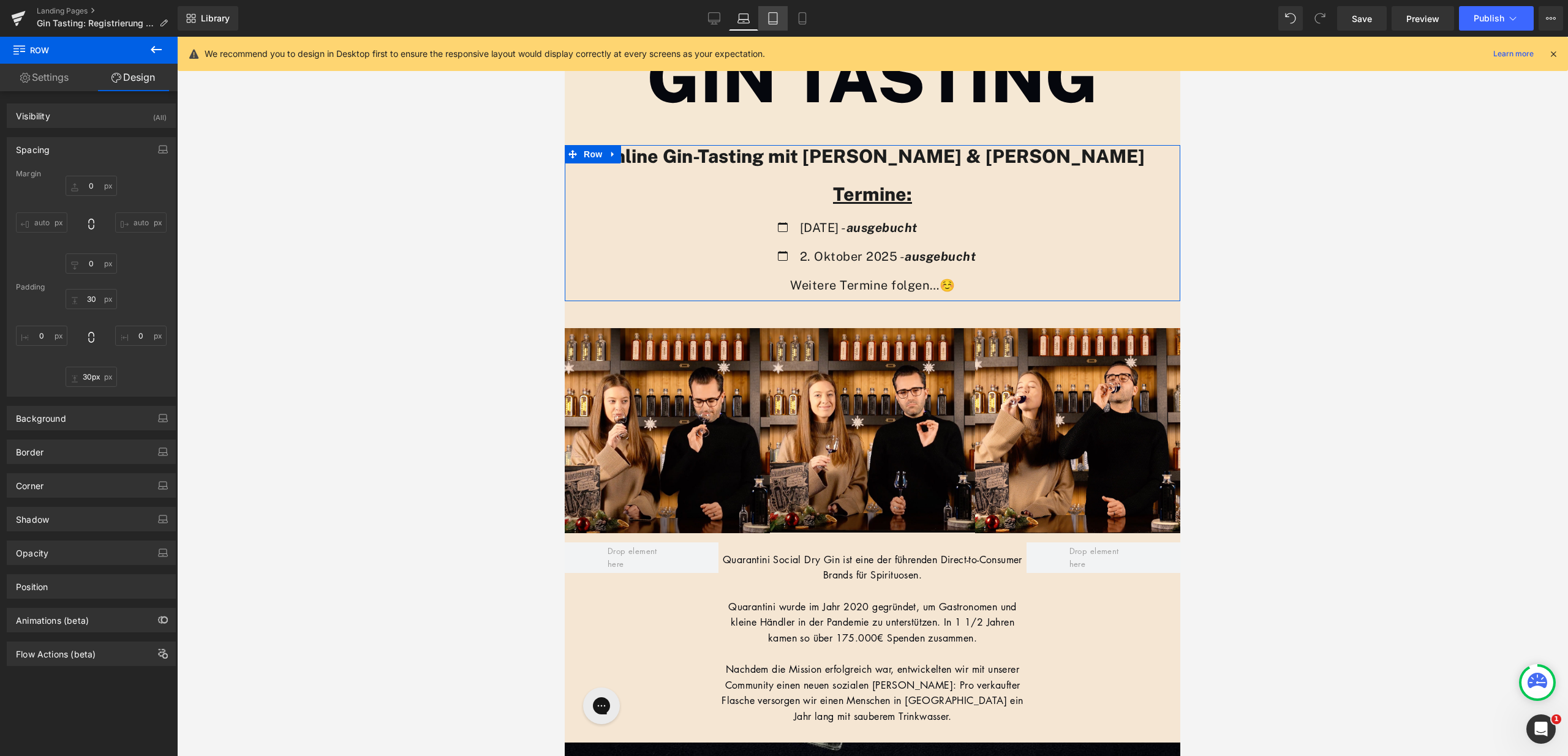
click at [770, 18] on icon at bounding box center [773, 18] width 12 height 12
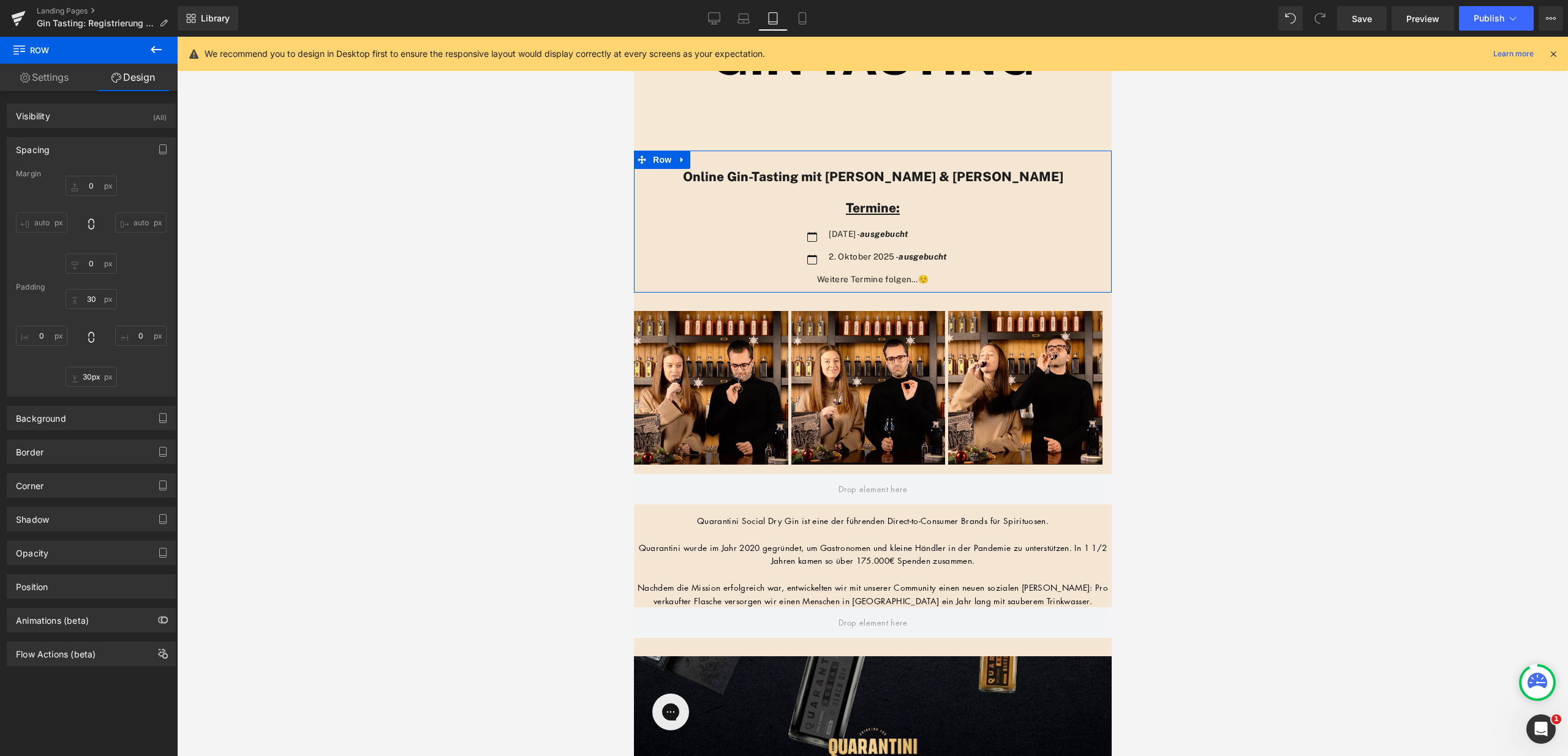
type input "0"
type input "30"
type input "0"
type input "92"
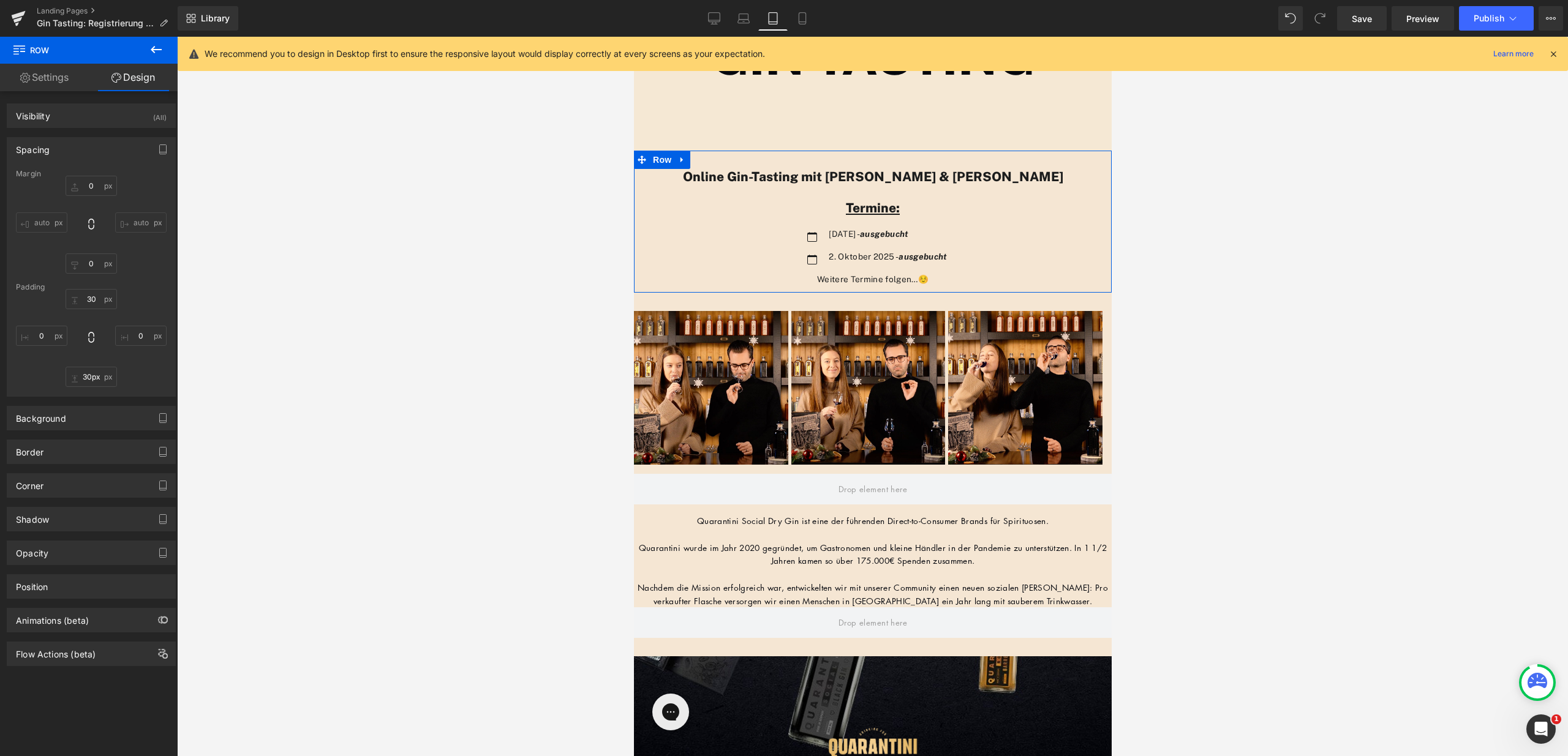
type input "0"
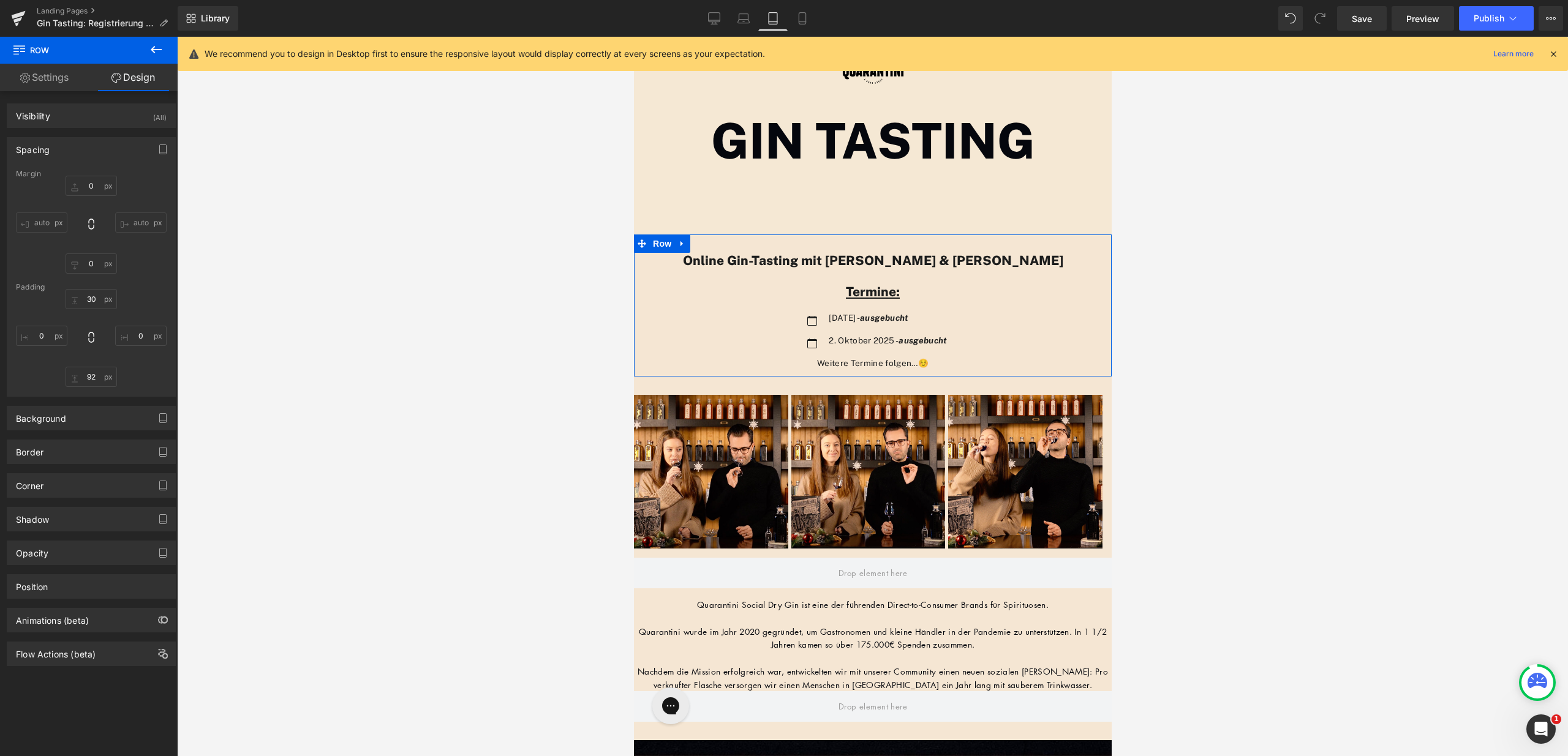
scroll to position [1288, 468]
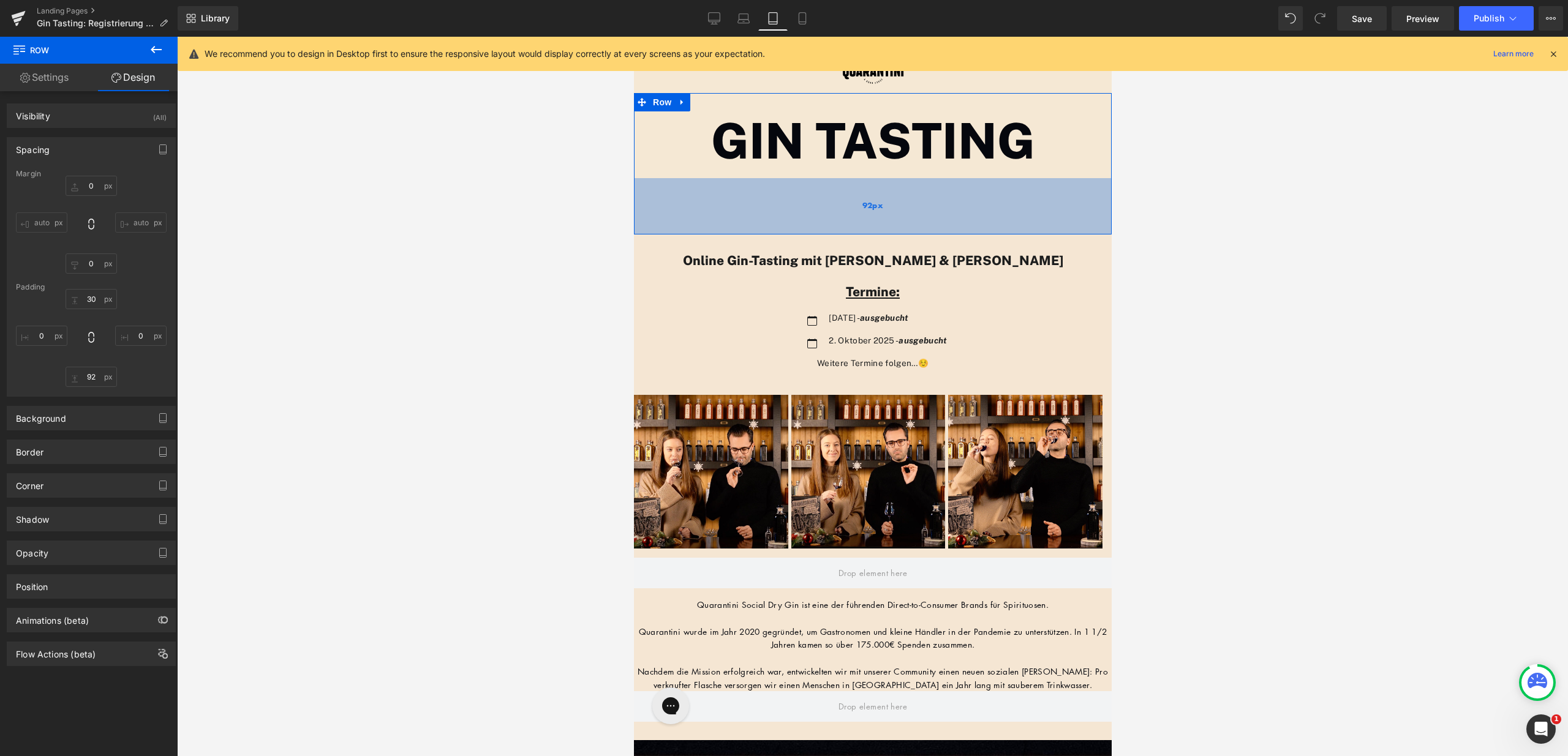
click at [847, 223] on div "92px" at bounding box center [873, 206] width 478 height 56
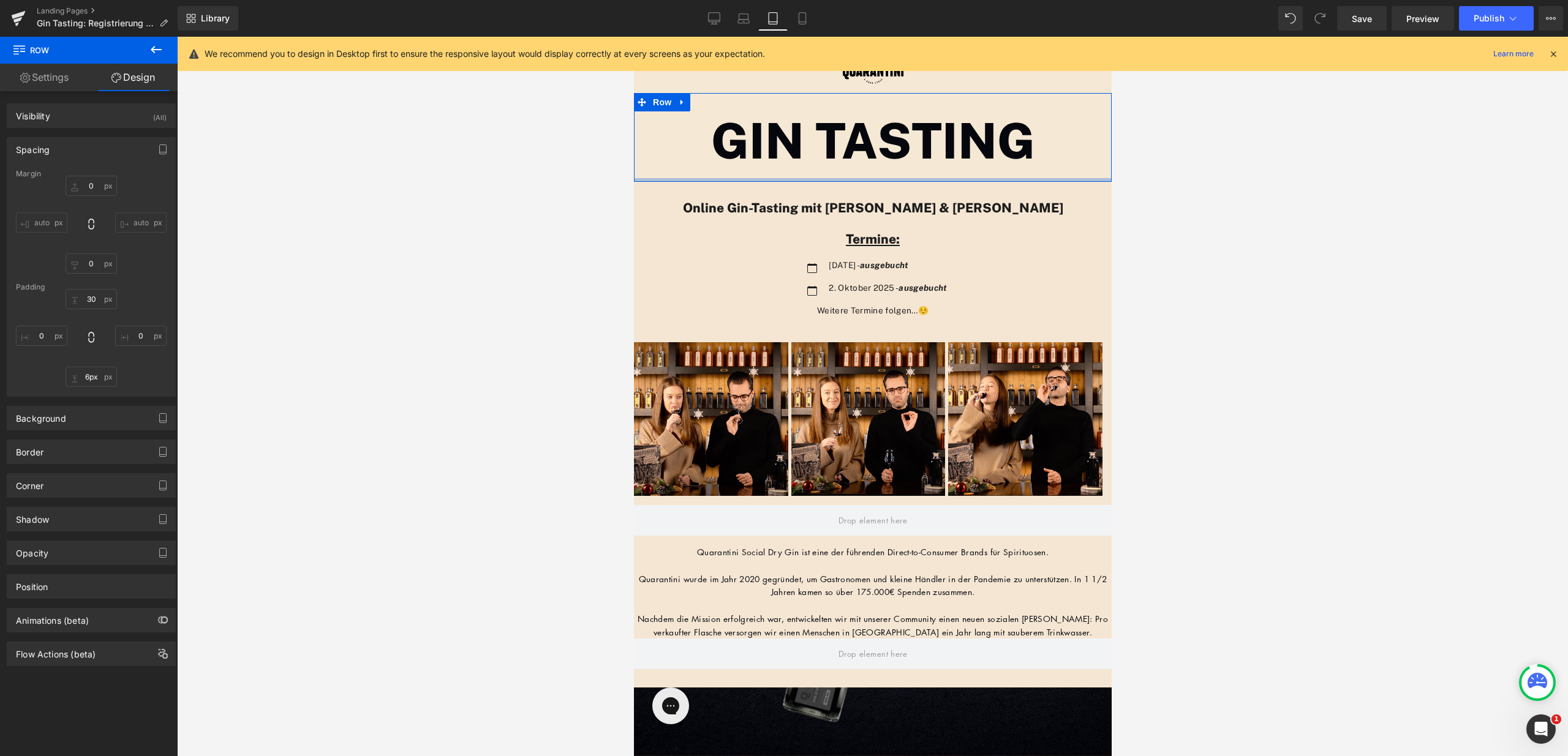
type input "5px"
drag, startPoint x: 859, startPoint y: 228, endPoint x: 867, endPoint y: 175, distance: 53.6
click at [867, 175] on div "GIN TASTING Heading Row" at bounding box center [873, 137] width 478 height 88
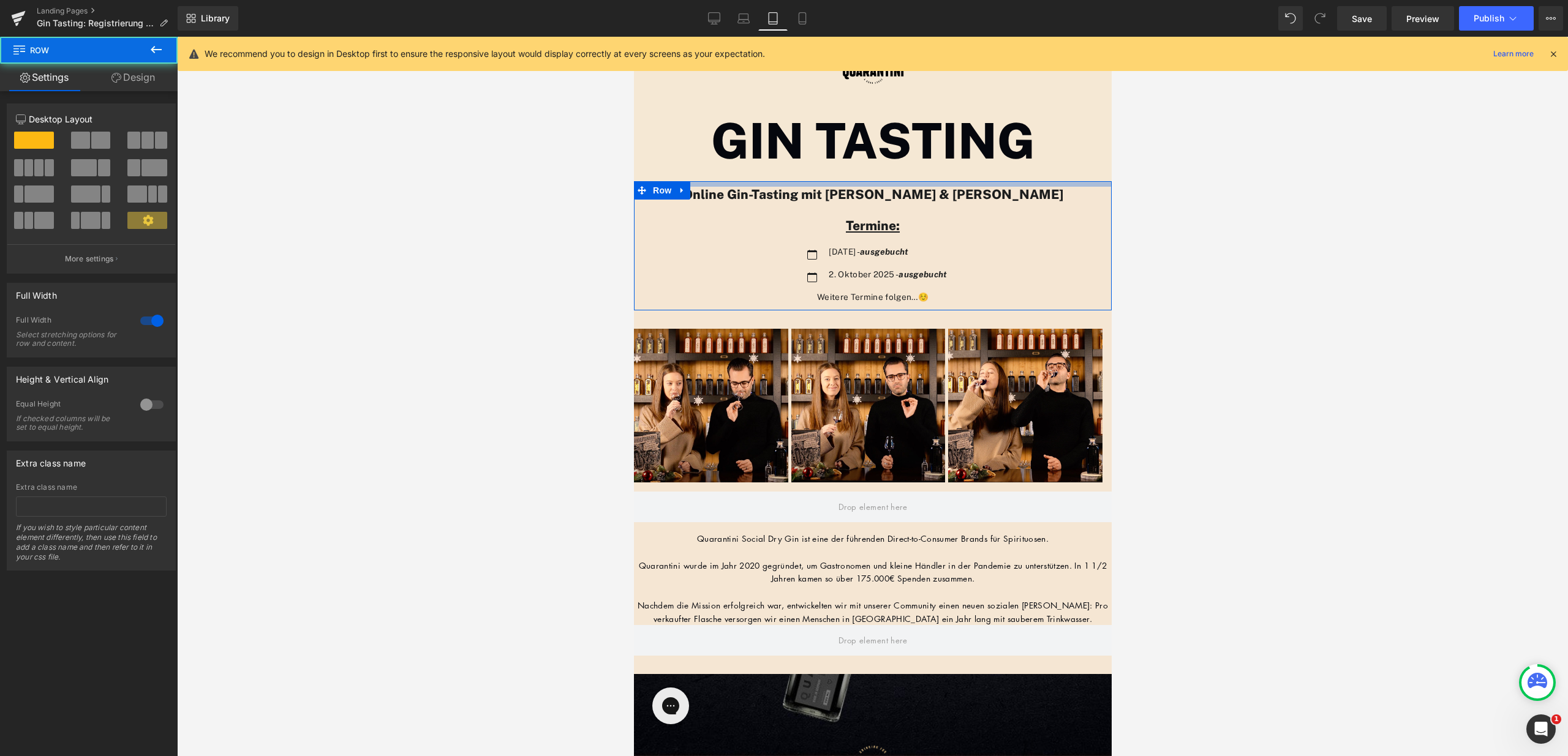
scroll to position [1222, 468]
drag, startPoint x: 866, startPoint y: 190, endPoint x: 868, endPoint y: 183, distance: 7.3
click at [871, 177] on div "Image Row GIN TASTING Heading Row Online Gin-Tasting mit [PERSON_NAME] & [PERSO…" at bounding box center [873, 639] width 478 height 1205
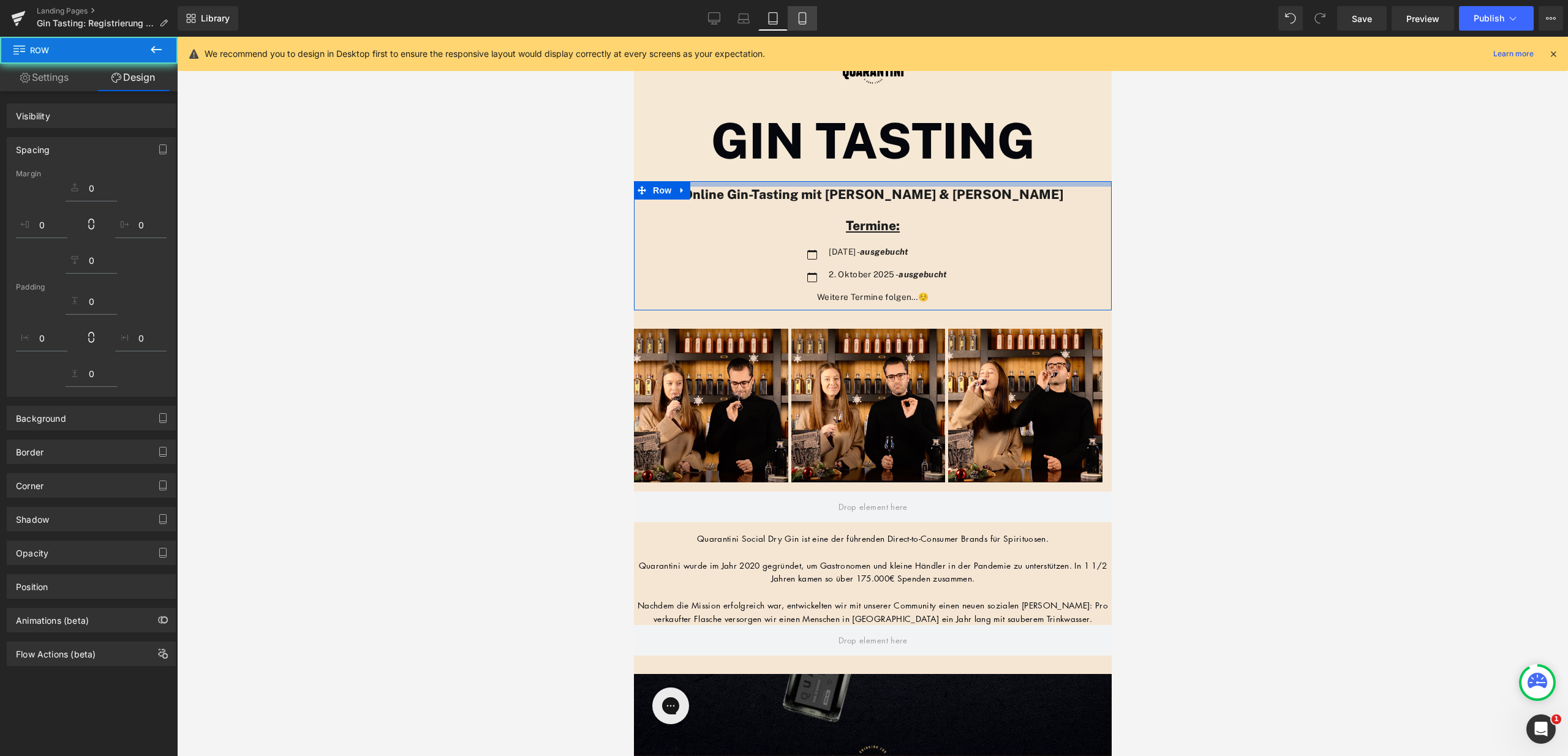
click at [811, 21] on link "Mobile" at bounding box center [802, 18] width 29 height 25
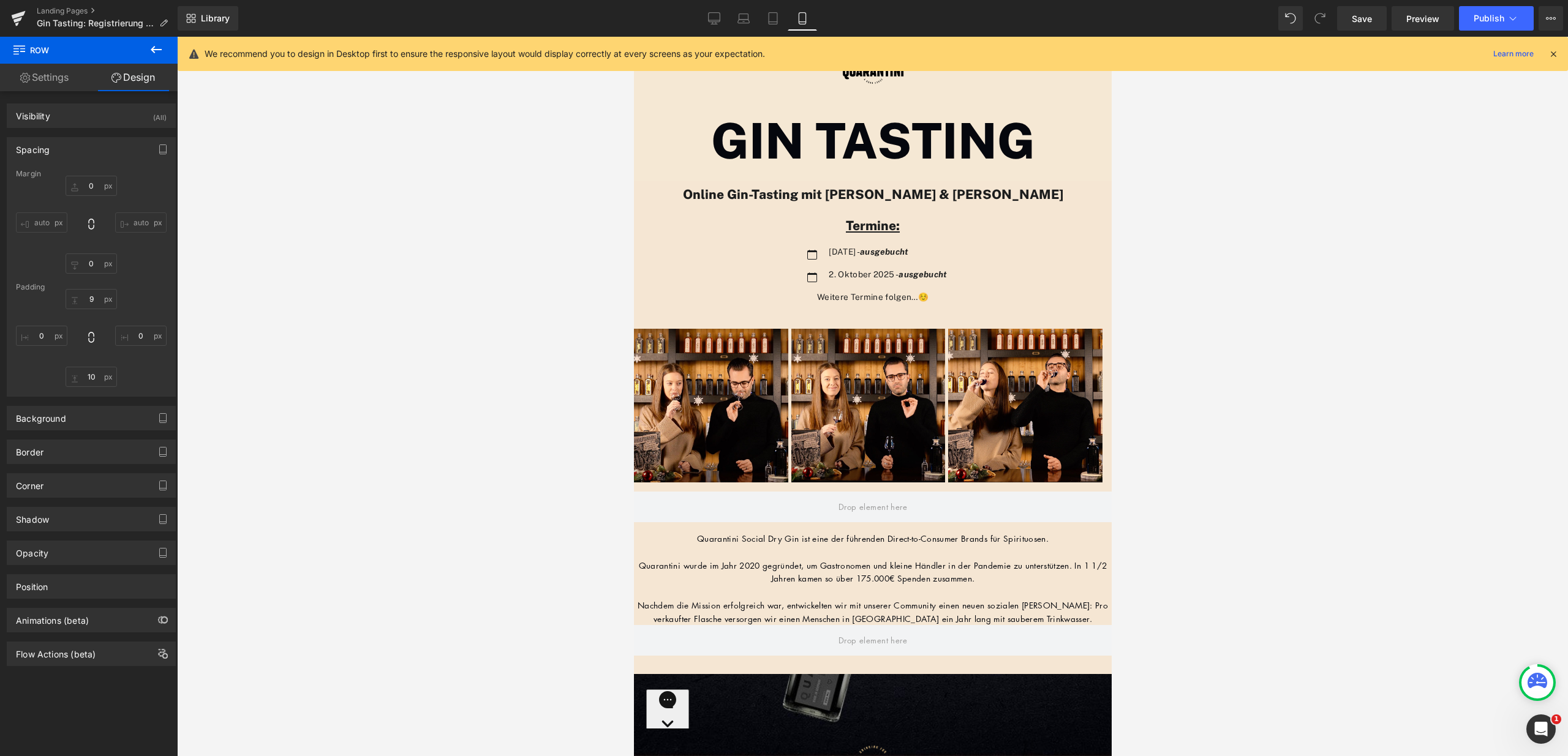
type input "0"
type input "30"
type input "0"
type input "10"
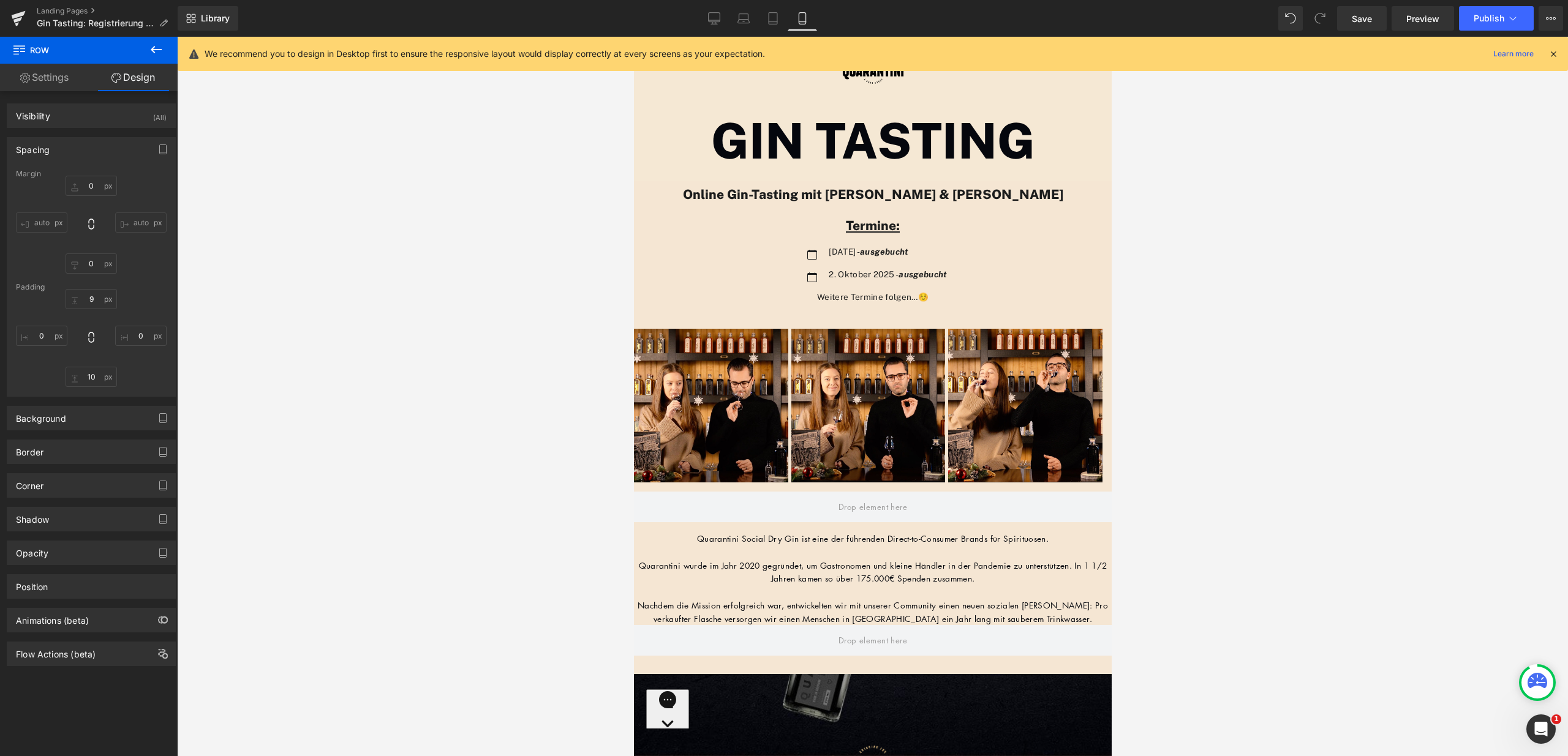
type input "0"
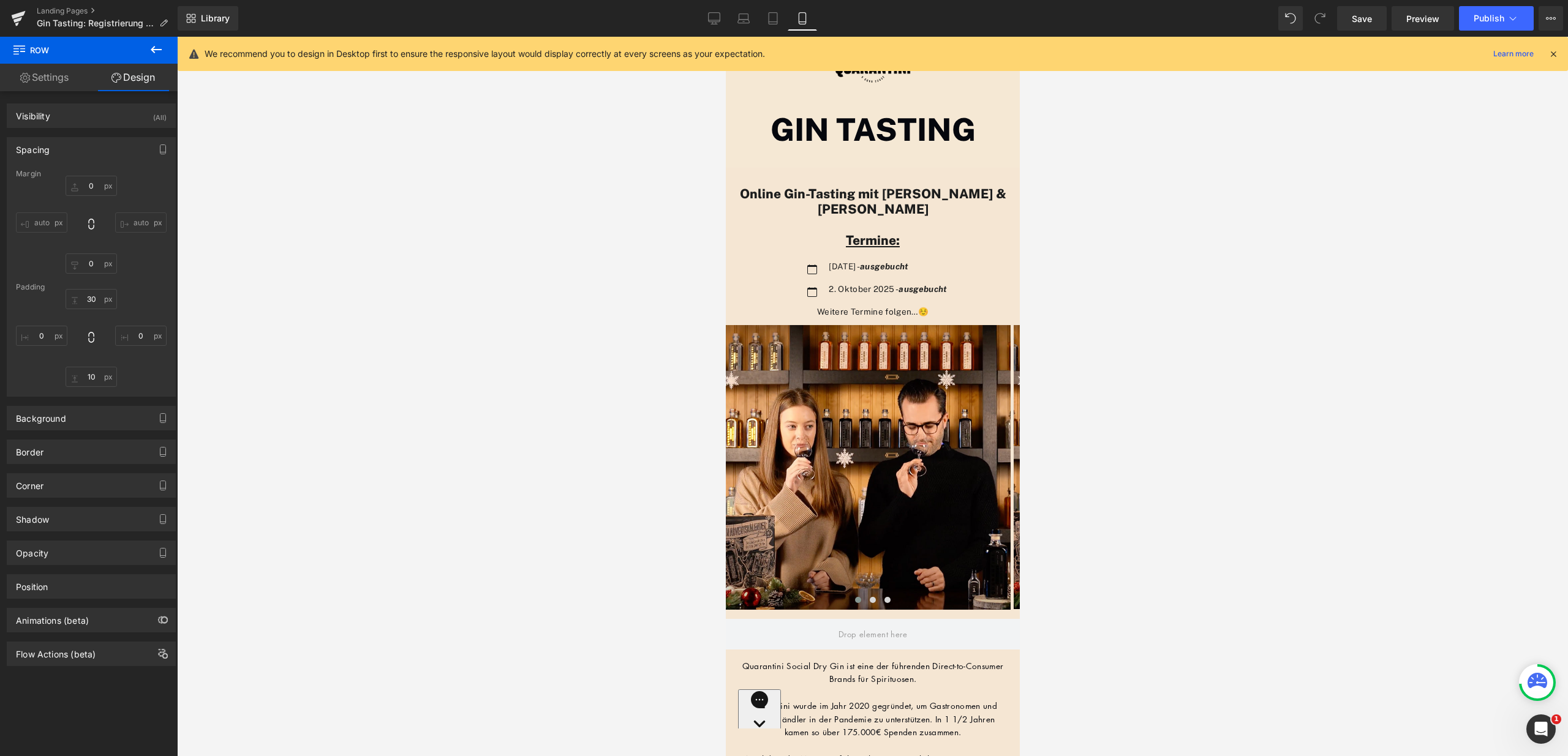
scroll to position [1403, 285]
click at [861, 173] on div at bounding box center [872, 177] width 294 height 19
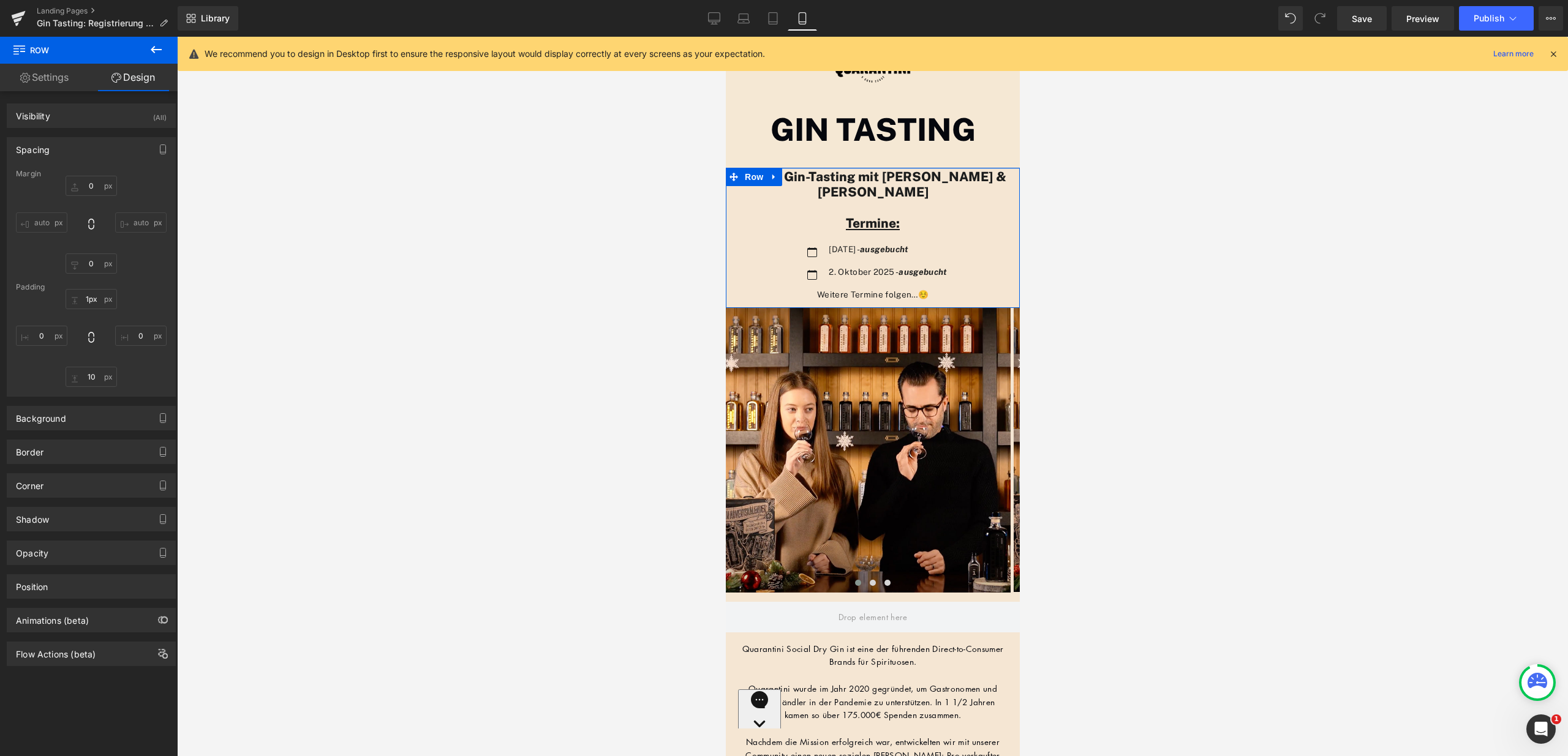
type input "0px"
drag, startPoint x: 865, startPoint y: 176, endPoint x: 867, endPoint y: 156, distance: 20.1
click at [867, 156] on div "Image Row GIN TASTING Heading Row Online Gin-Tasting mit [PERSON_NAME] & [PERSO…" at bounding box center [872, 729] width 294 height 1385
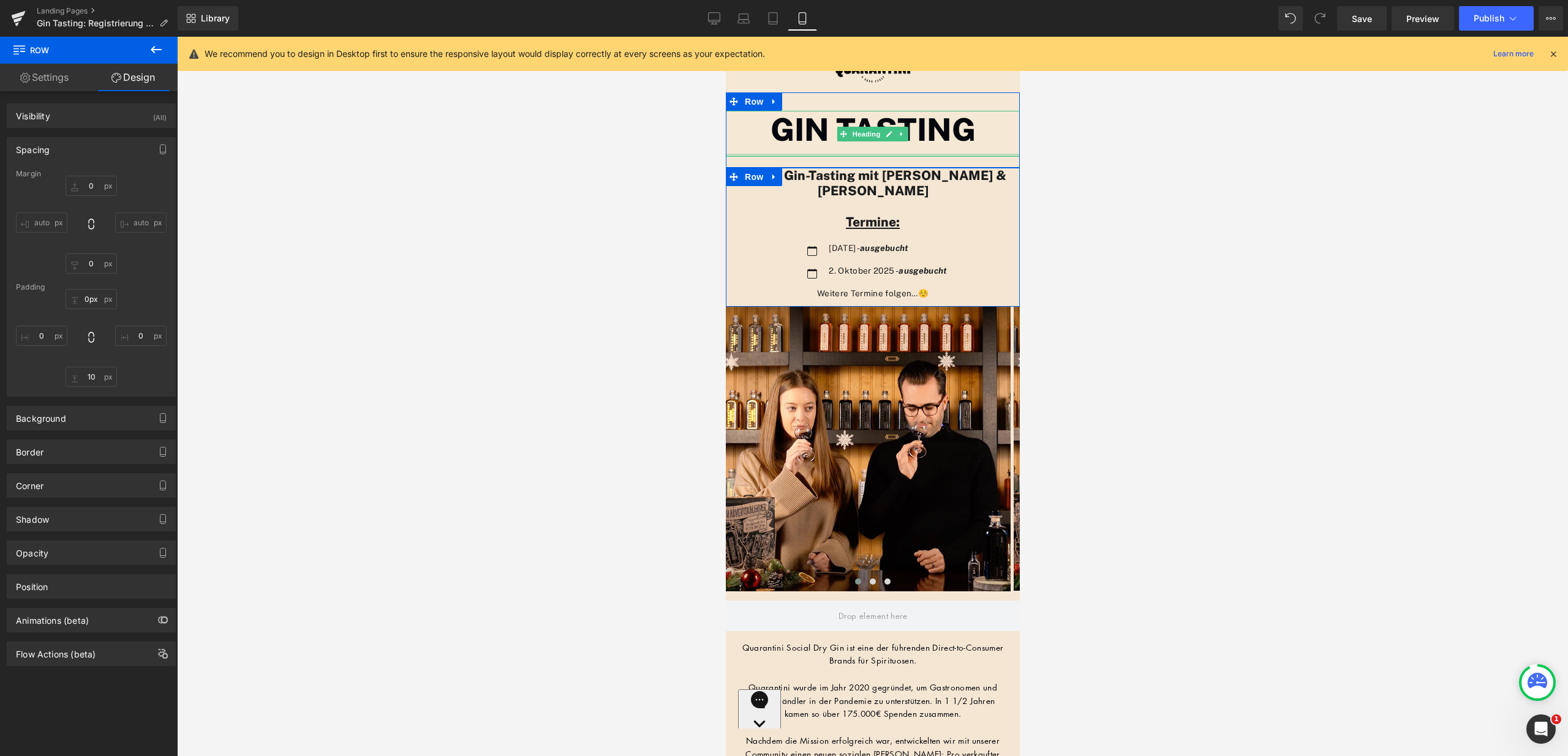
click at [867, 156] on div at bounding box center [872, 155] width 294 height 3
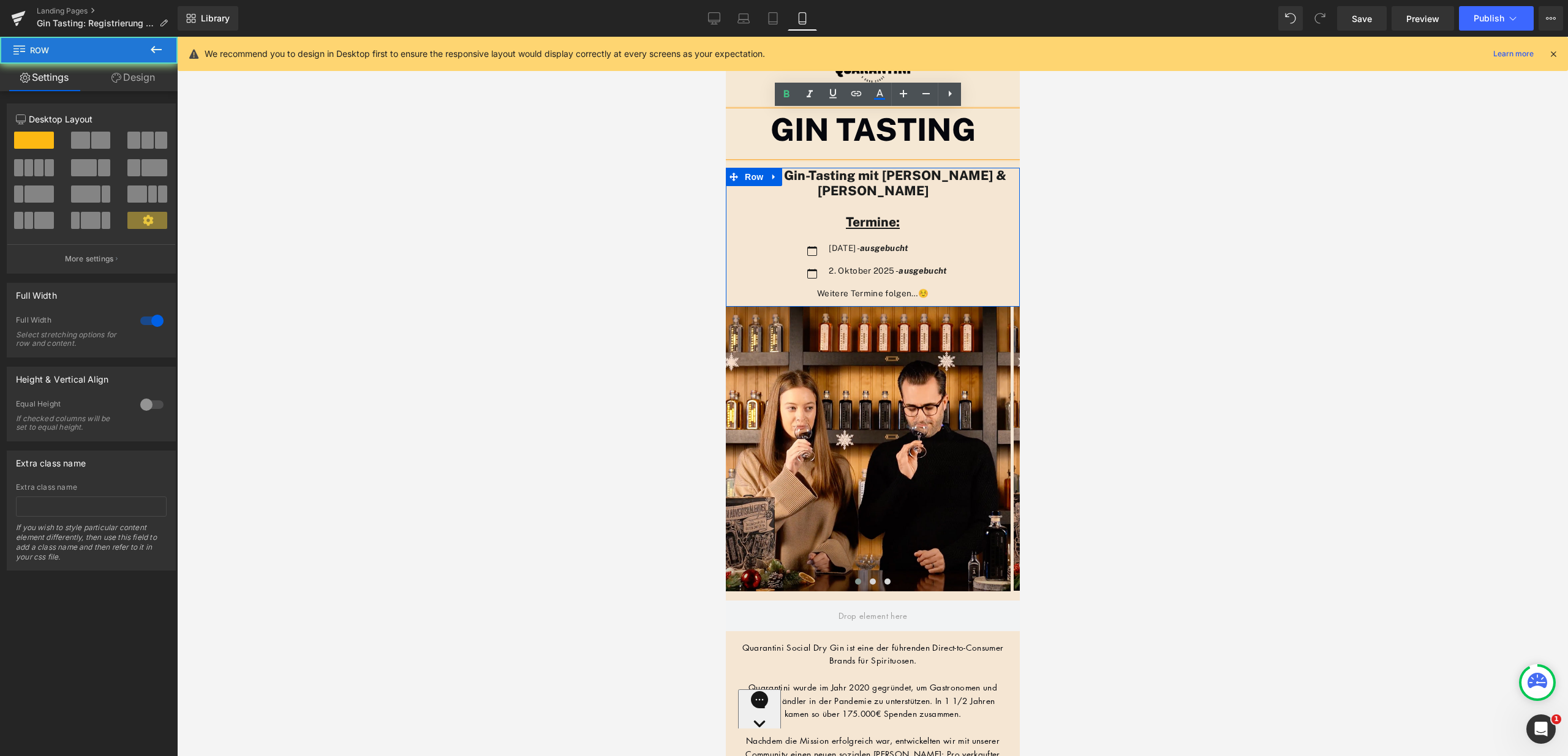
click at [867, 160] on div "GIN TASTING Heading Row" at bounding box center [872, 129] width 294 height 75
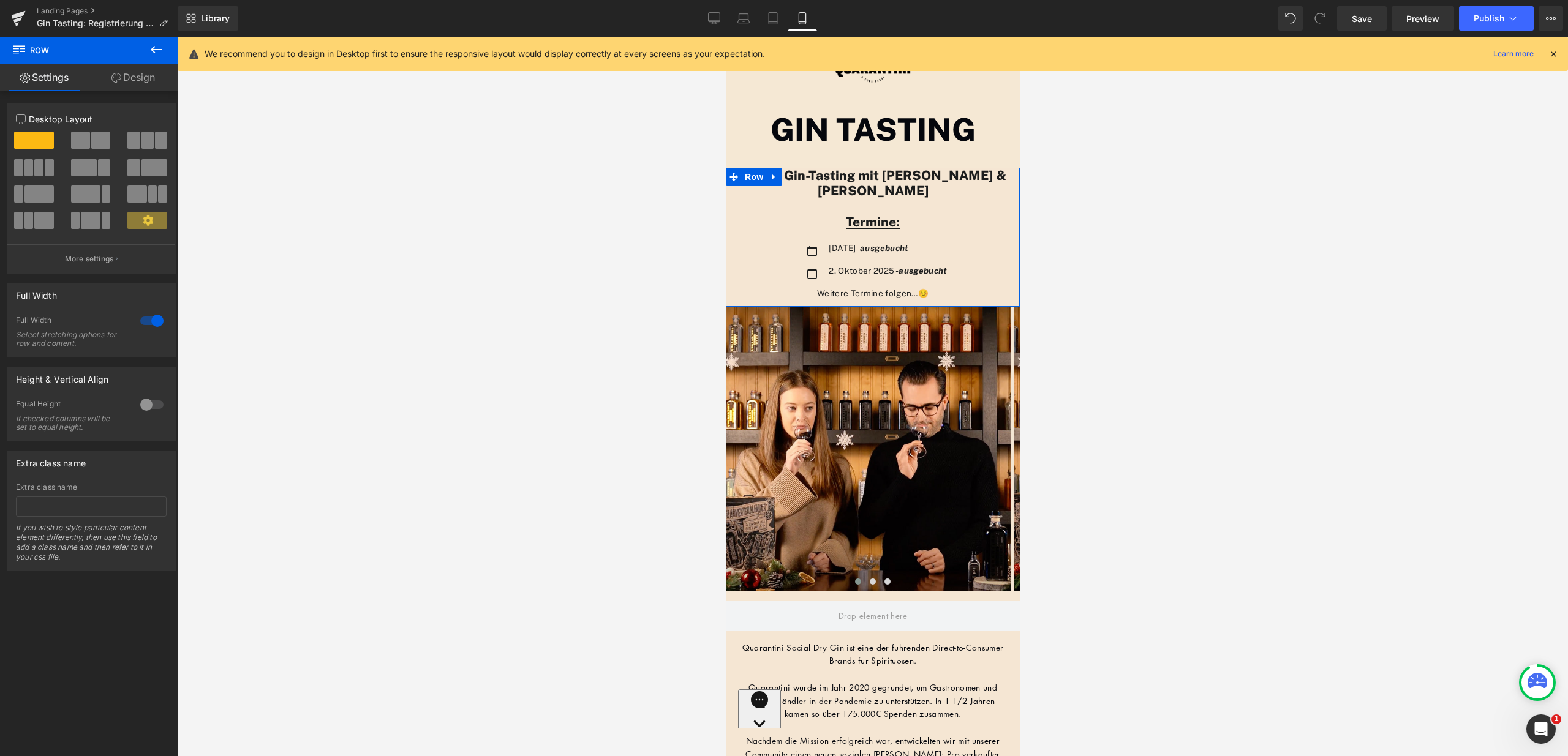
click at [869, 163] on div "GIN TASTING Heading Row" at bounding box center [872, 129] width 294 height 75
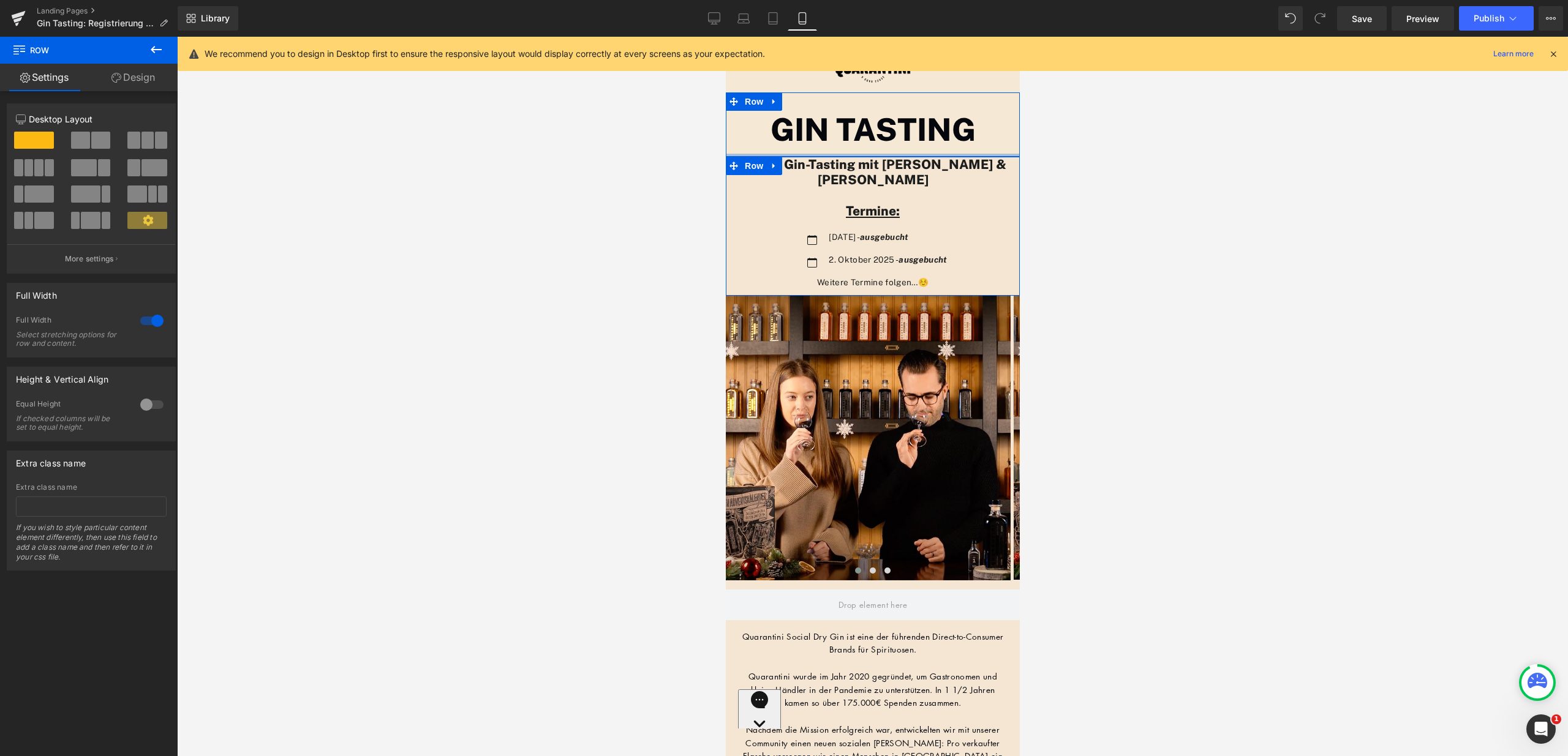
drag, startPoint x: 869, startPoint y: 158, endPoint x: 871, endPoint y: 146, distance: 12.2
click at [871, 146] on div "GIN TASTING Heading Row" at bounding box center [872, 124] width 294 height 64
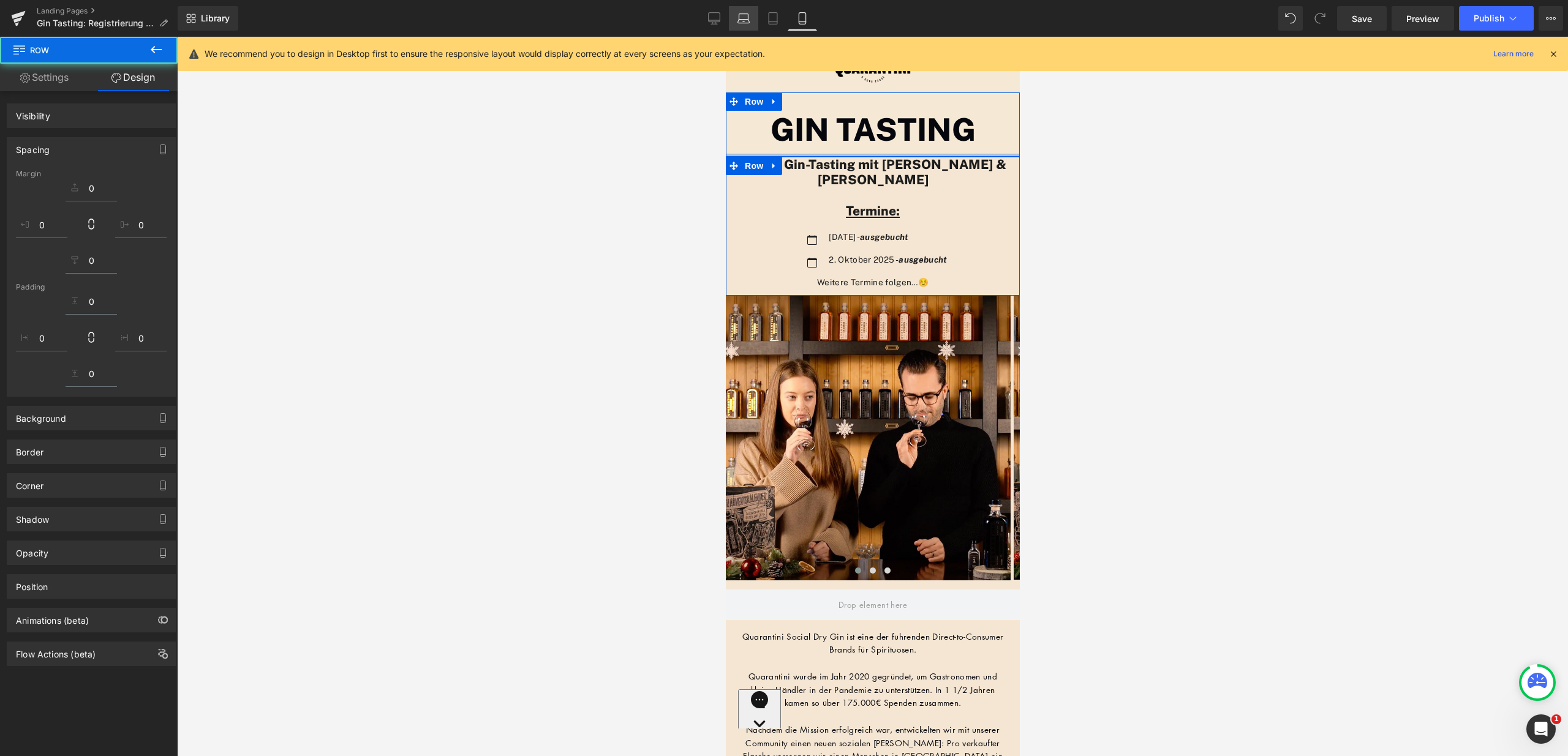
click at [1168, 170] on div at bounding box center [873, 396] width 1391 height 720
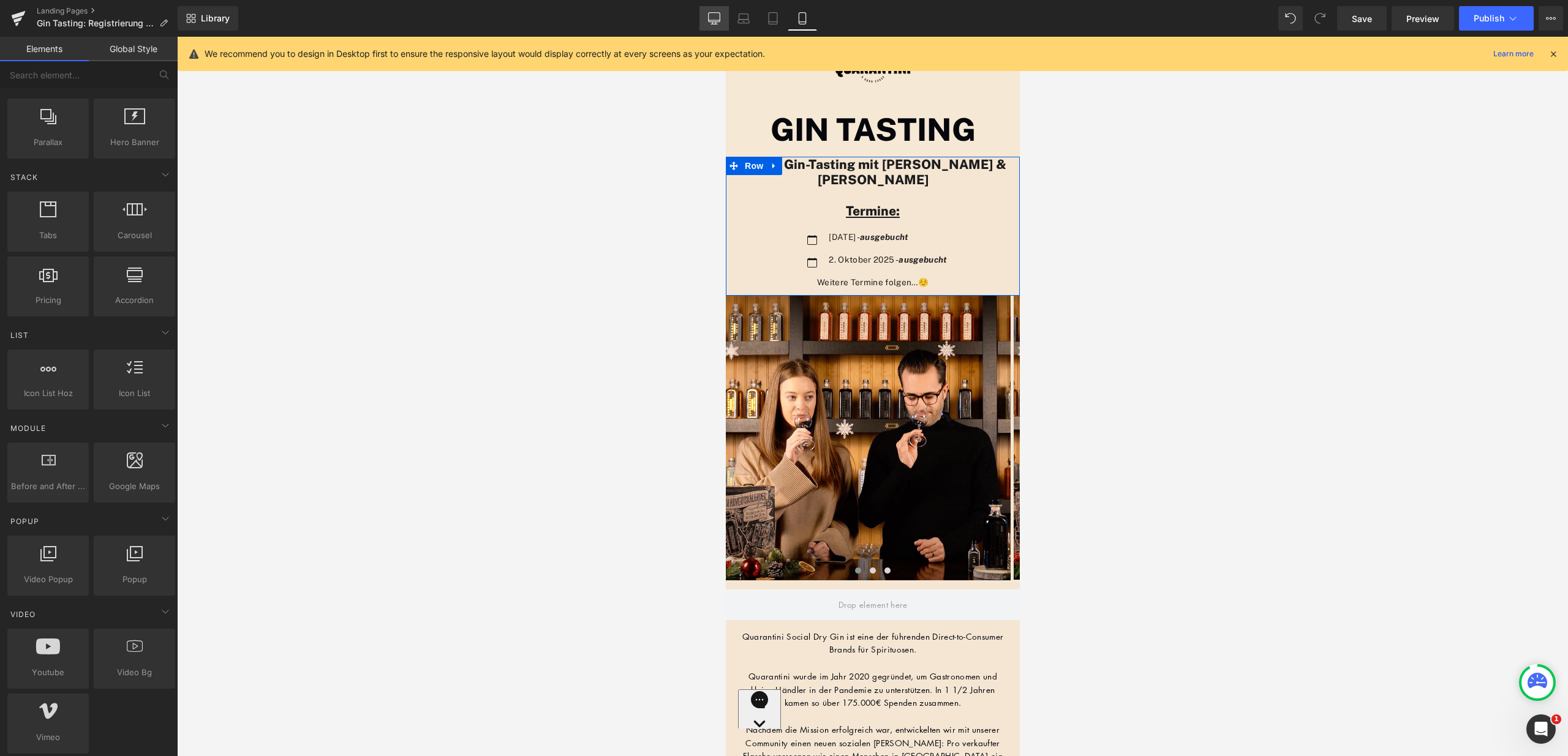
click at [716, 19] on icon at bounding box center [714, 18] width 12 height 12
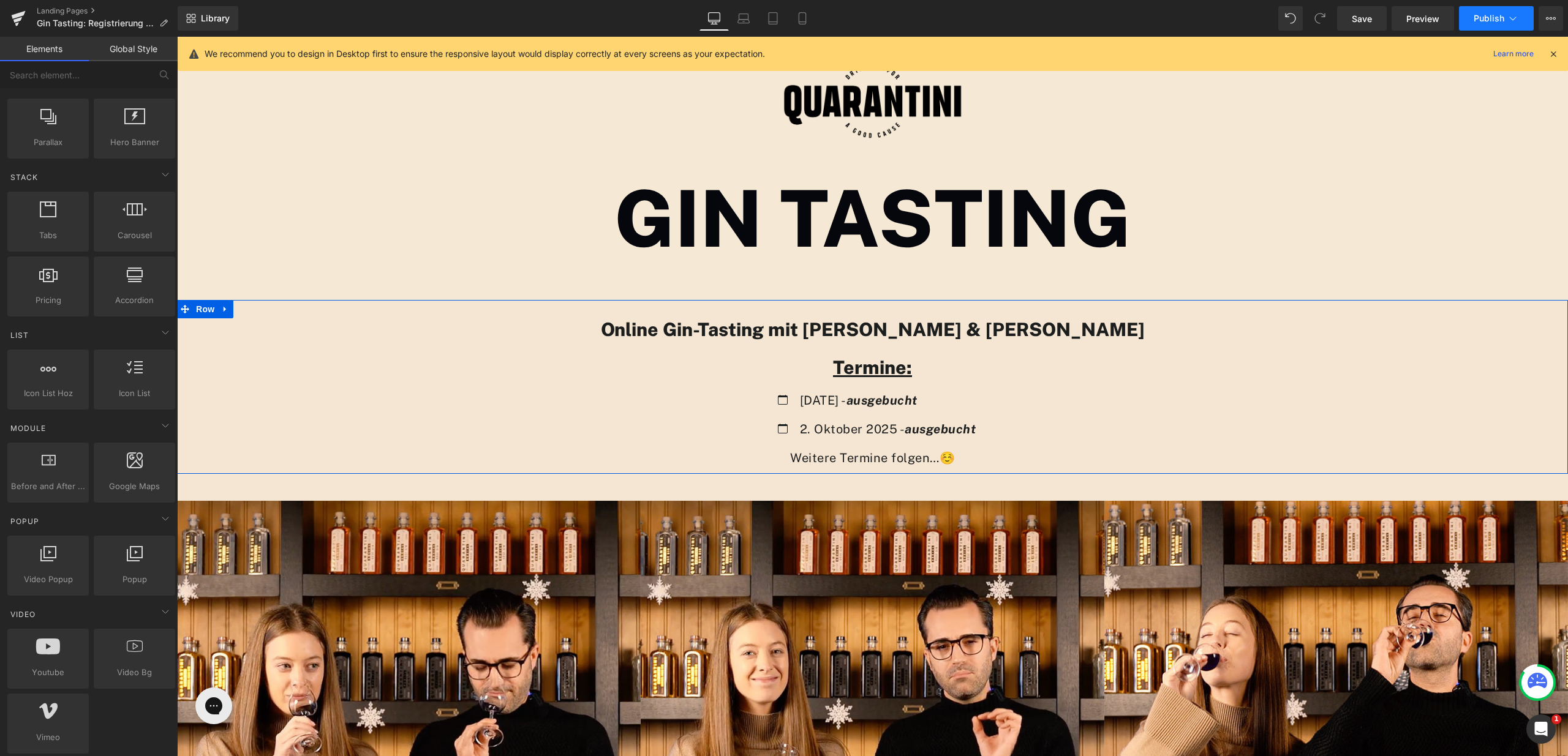
click at [1502, 25] on button "Publish" at bounding box center [1496, 18] width 75 height 25
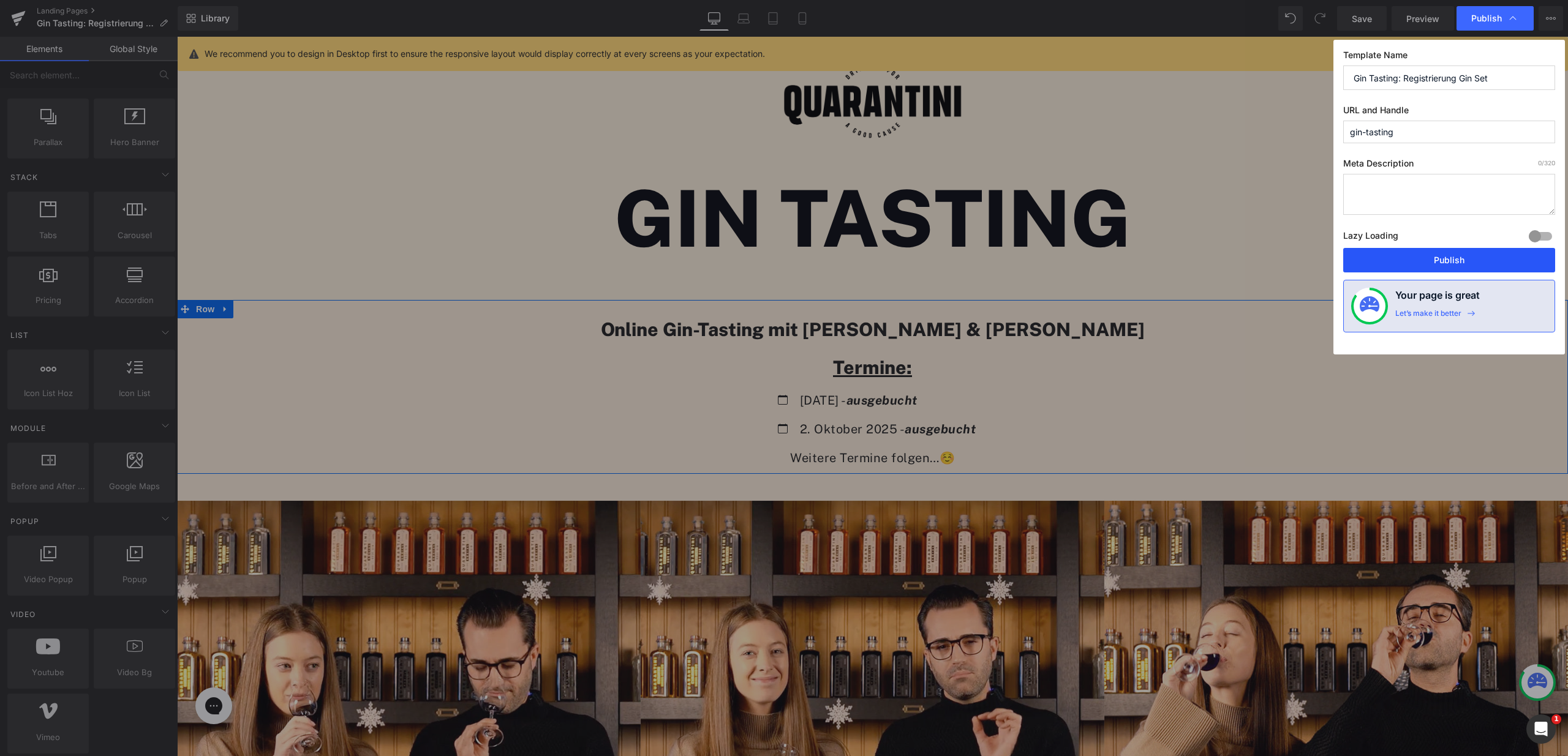
click at [1457, 257] on button "Publish" at bounding box center [1449, 260] width 212 height 25
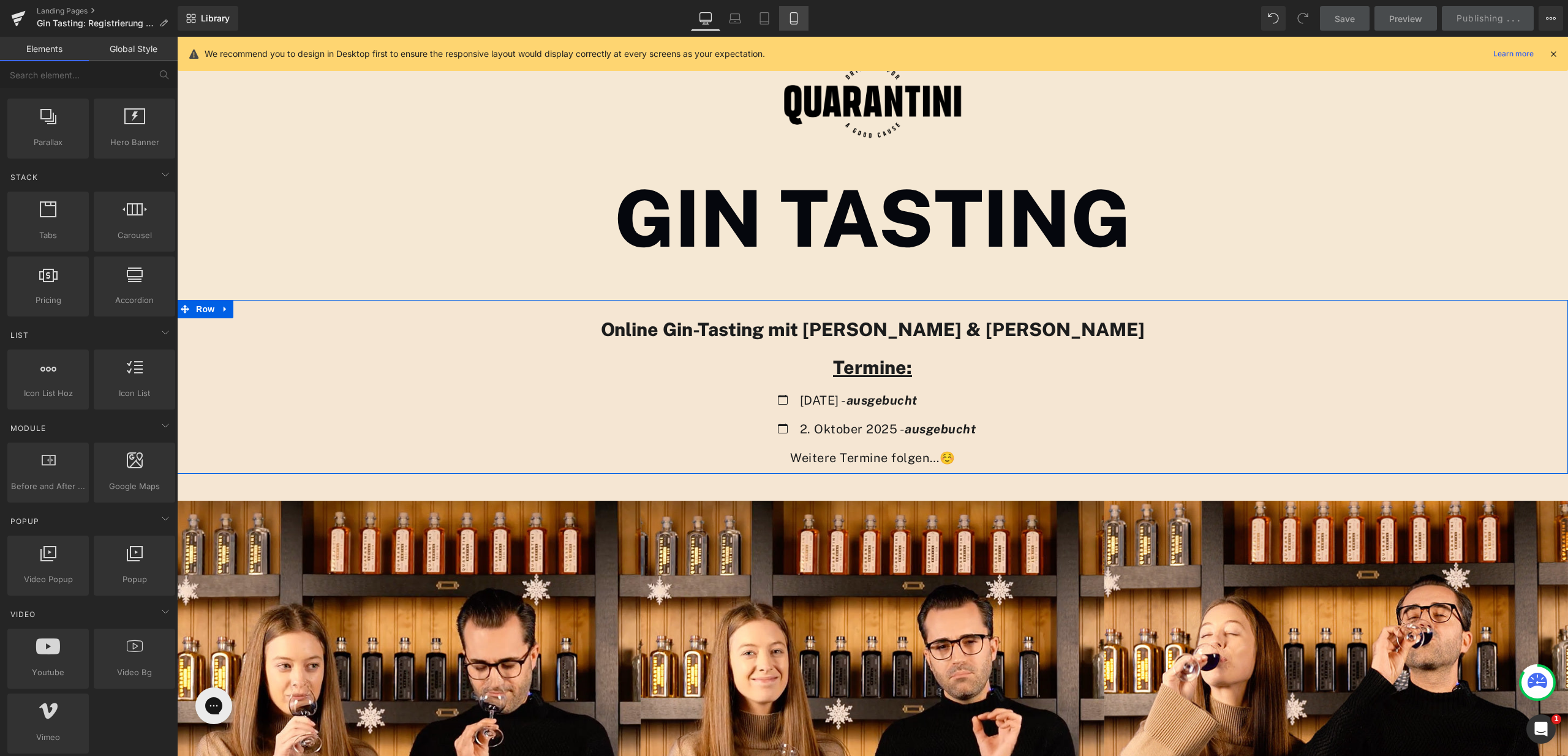
click at [802, 21] on link "Mobile" at bounding box center [794, 18] width 29 height 25
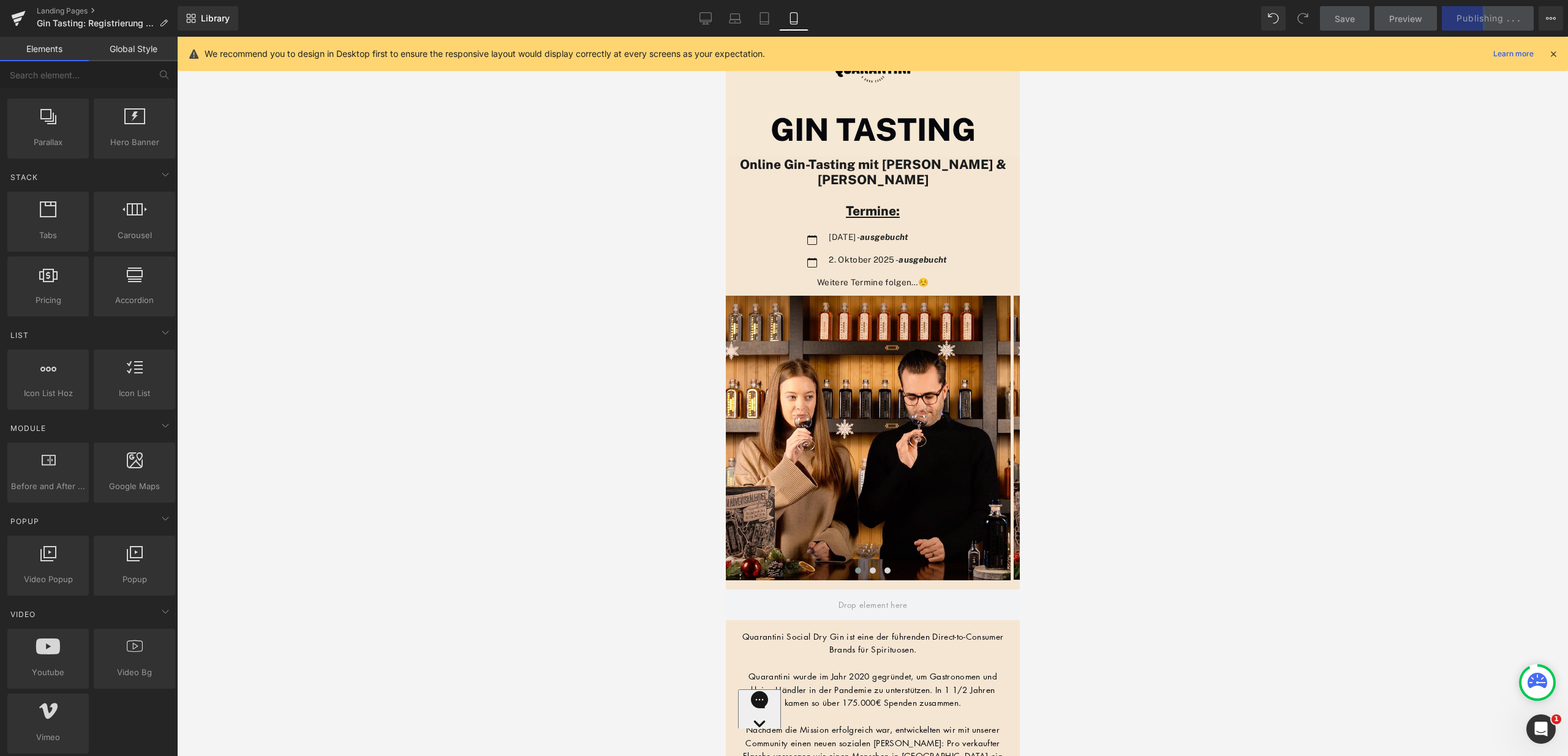
click at [1555, 50] on icon at bounding box center [1553, 54] width 11 height 11
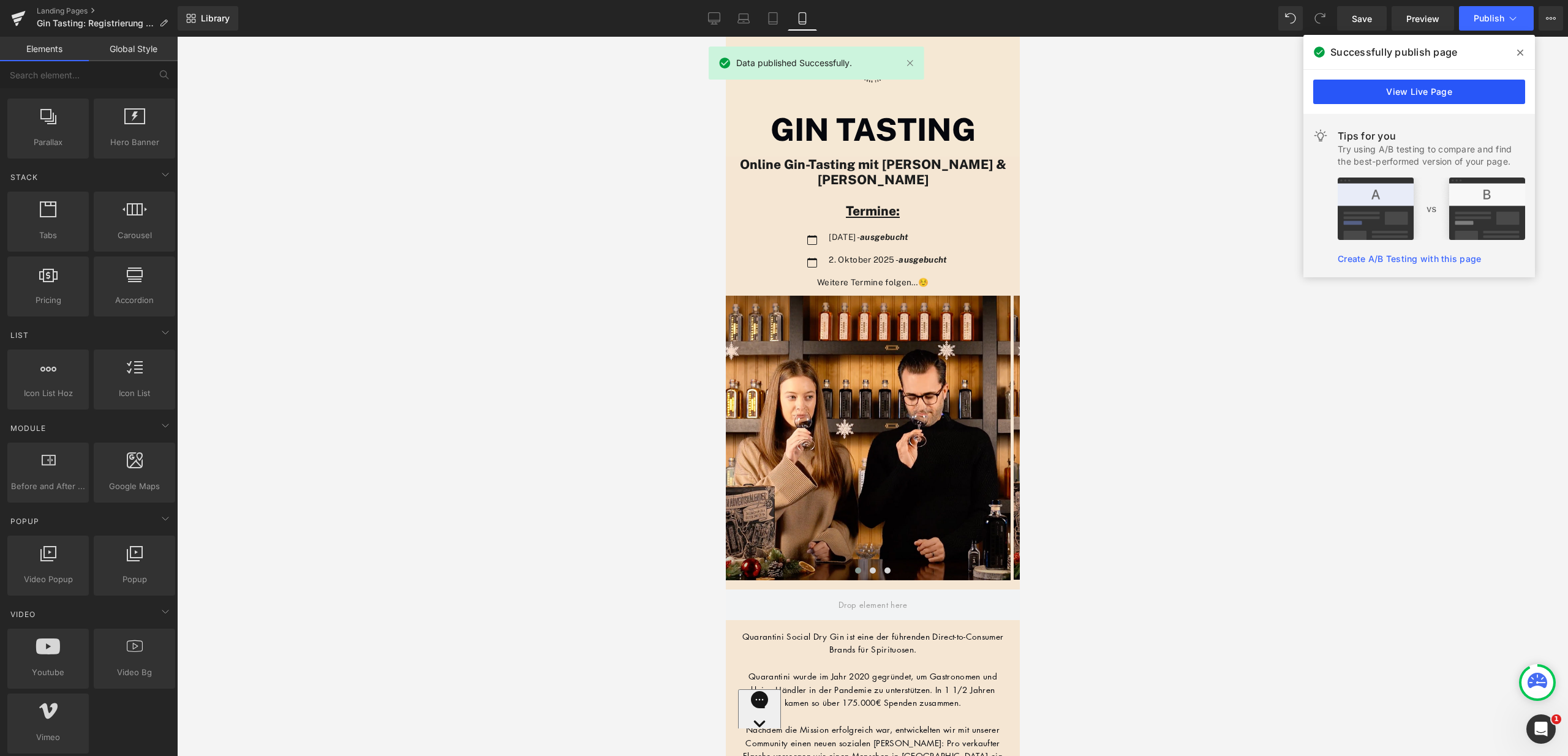
click at [1438, 87] on link "View Live Page" at bounding box center [1419, 92] width 212 height 25
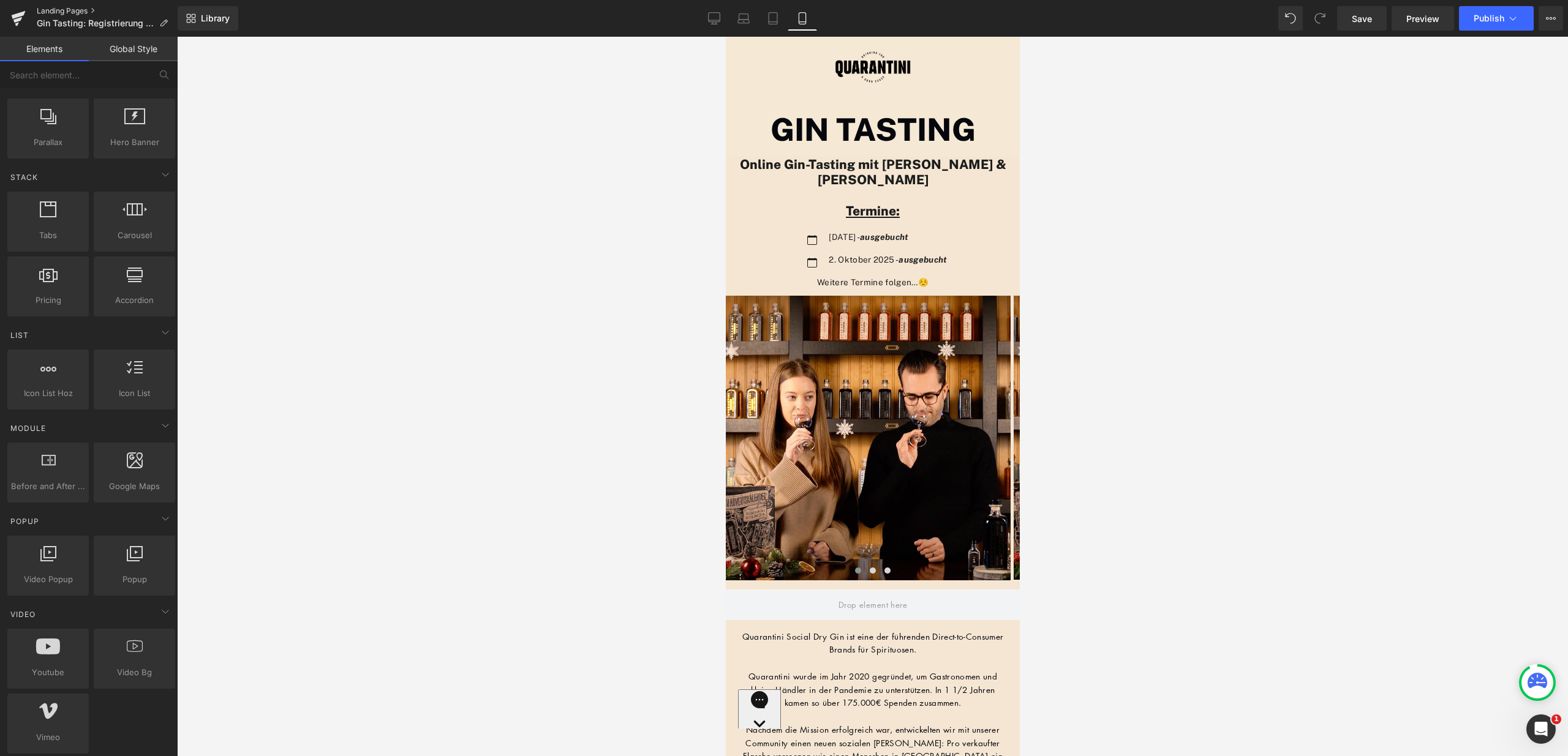
click at [68, 9] on link "Landing Pages" at bounding box center [107, 11] width 141 height 10
